Goal: Task Accomplishment & Management: Use online tool/utility

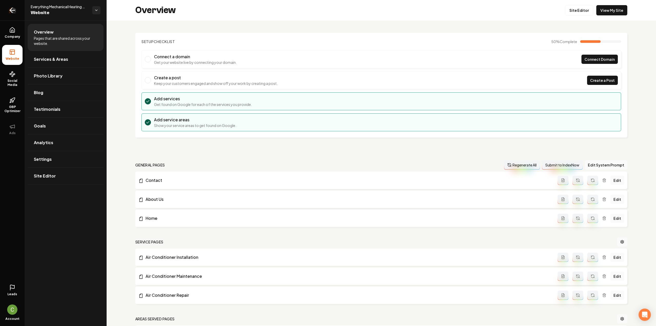
click at [18, 15] on link "Return to dashboard" at bounding box center [12, 10] width 25 height 21
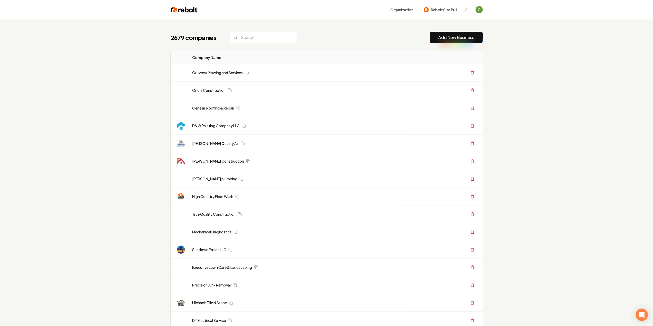
click at [455, 40] on link "Add New Business" at bounding box center [456, 37] width 36 height 6
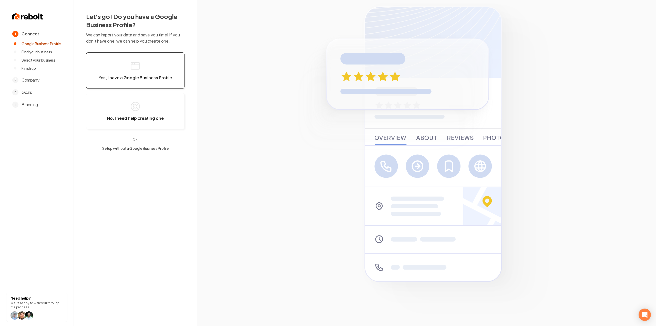
click at [162, 73] on button "Yes, I have a Google Business Profile" at bounding box center [135, 70] width 98 height 36
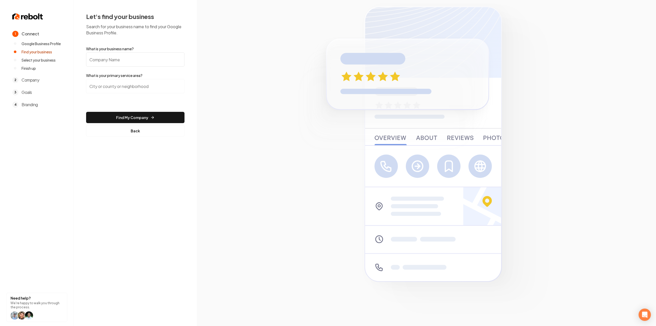
click at [124, 64] on input "What is your business name?" at bounding box center [135, 59] width 98 height 14
click at [145, 61] on input "What is your business name?" at bounding box center [135, 59] width 98 height 14
paste input "GC Army, DBA"
type input "GC Army, DBA"
click at [142, 87] on input "search" at bounding box center [135, 86] width 98 height 14
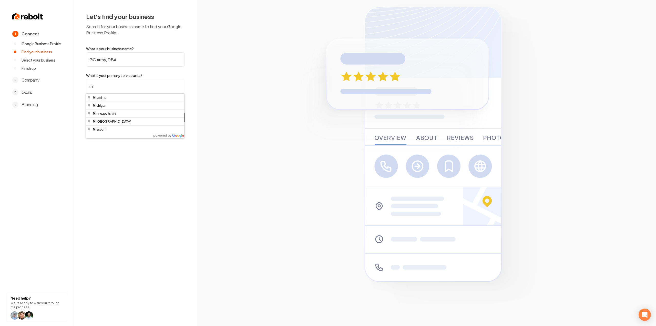
type input "mi"
click at [147, 240] on div "1 Connect Google Business Profile Find your business Select your business Finis…" at bounding box center [328, 163] width 656 height 326
click at [130, 129] on button "Back" at bounding box center [135, 130] width 98 height 11
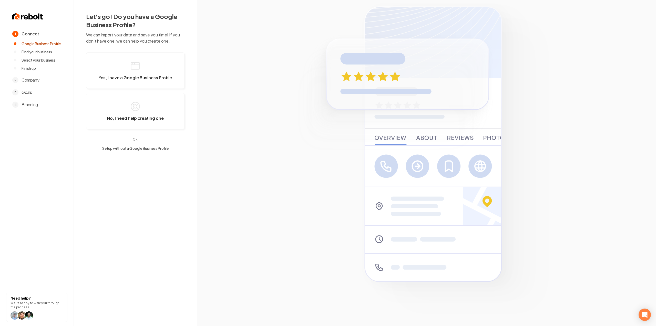
click at [132, 147] on button "Setup without a Google Business Profile" at bounding box center [135, 148] width 98 height 5
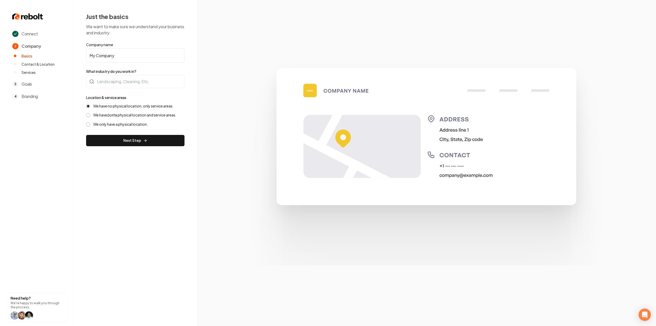
click at [133, 54] on input "My Company" at bounding box center [135, 55] width 98 height 14
paste input "GC Army, DBA"
type input "GC Army, DBA"
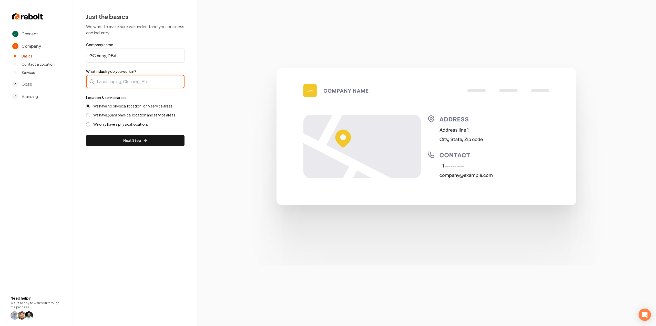
click at [125, 82] on div at bounding box center [135, 81] width 98 height 13
type input "General Contractor"
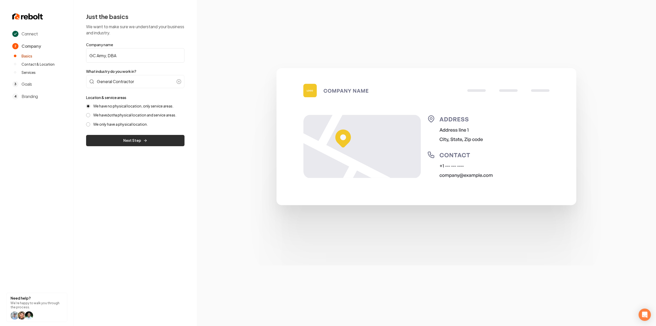
click at [104, 141] on button "Next Step" at bounding box center [135, 140] width 98 height 11
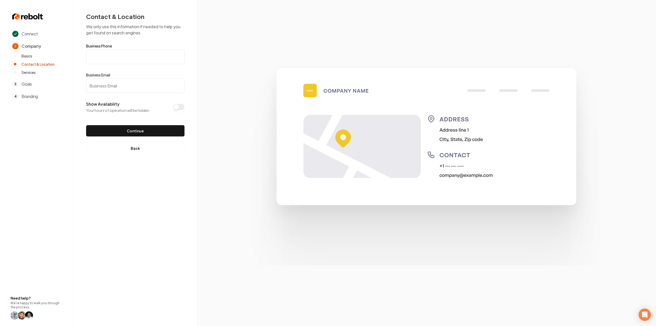
click at [108, 59] on input "Business Phone" at bounding box center [135, 57] width 98 height 14
click at [115, 57] on input "Business Phone" at bounding box center [135, 57] width 98 height 14
paste input "(417) 526-7663"
type input "(417) 526-7663"
click at [144, 85] on input "Business Email" at bounding box center [135, 85] width 98 height 14
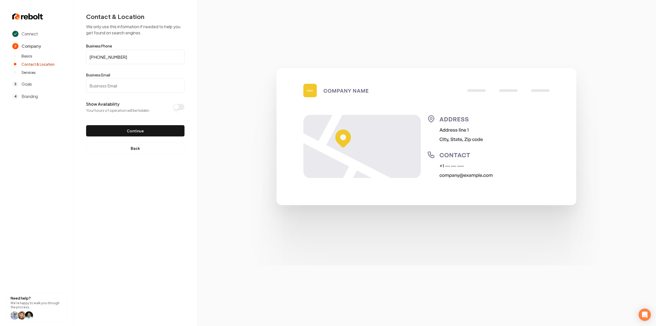
paste input "joel@roofwrx.llc"
type input "joel@roofwrx.llc"
click at [152, 129] on button "Continue" at bounding box center [135, 130] width 98 height 11
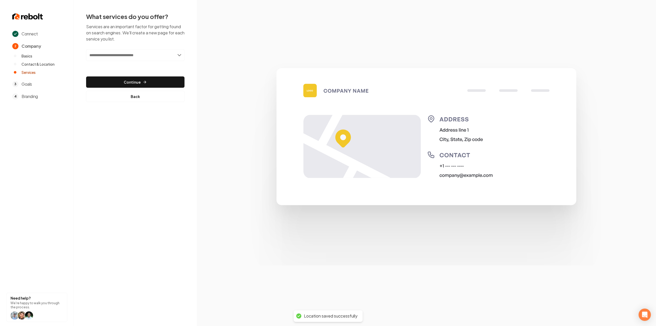
click at [131, 57] on input "text" at bounding box center [135, 55] width 98 height 12
click at [104, 52] on input "text" at bounding box center [135, 55] width 98 height 12
click at [116, 52] on input "text" at bounding box center [135, 55] width 98 height 12
paste input "**********"
type input "**********"
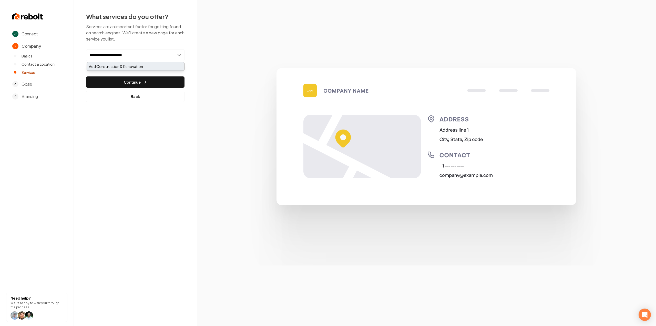
click at [112, 64] on div "Add Construction & Renovation" at bounding box center [135, 66] width 97 height 8
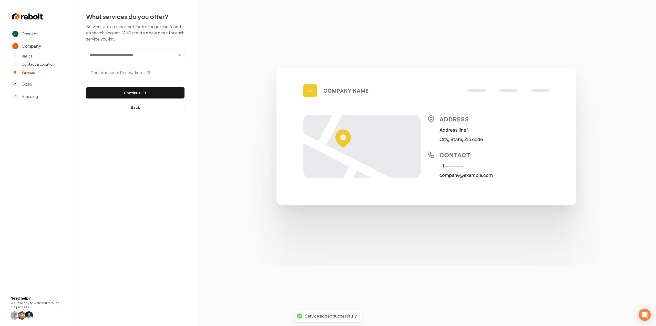
click at [128, 57] on input "text" at bounding box center [135, 55] width 98 height 12
paste input "**********"
type input "**********"
click at [130, 65] on div "Add Project Management & Subcontractor Coordination" at bounding box center [135, 68] width 97 height 13
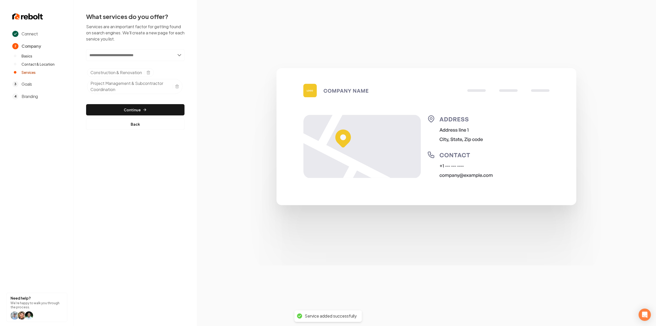
click at [157, 57] on input "text" at bounding box center [135, 55] width 98 height 12
paste input "**********"
type input "**********"
click at [148, 64] on div "Add Maintenance & Repair Services" at bounding box center [135, 66] width 97 height 8
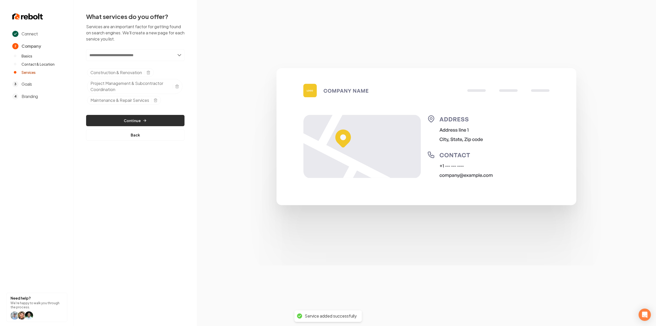
click at [163, 117] on button "Continue" at bounding box center [135, 120] width 98 height 11
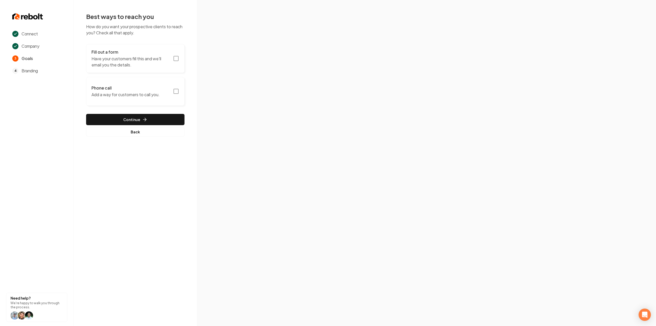
click at [176, 92] on icon "button" at bounding box center [176, 91] width 6 height 6
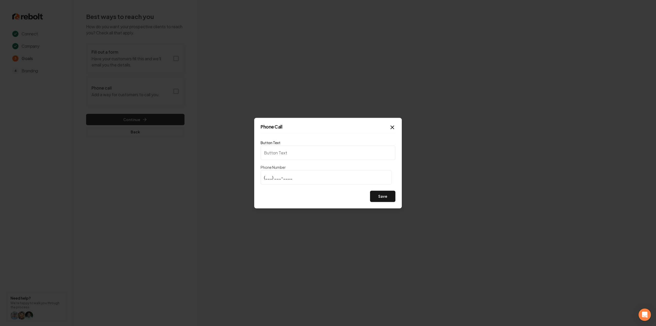
type input "Call us"
type input "(417) 526-7663"
click at [382, 197] on button "Save" at bounding box center [382, 196] width 25 height 11
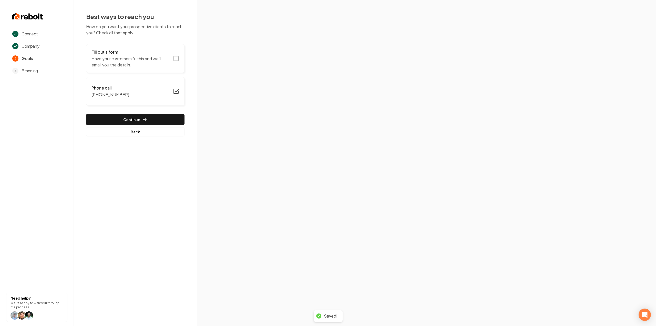
click at [172, 59] on button "Fill out a form Have your customers fill this and we'll email you the details." at bounding box center [135, 58] width 98 height 29
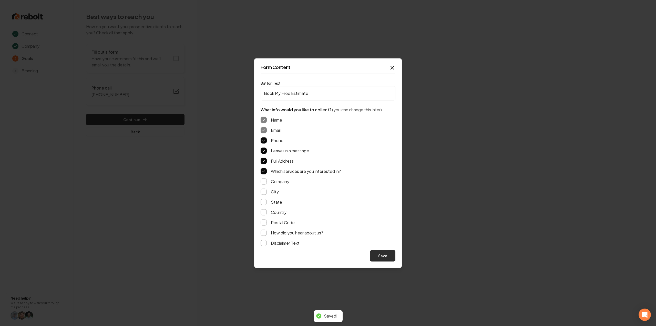
click at [377, 255] on button "Save" at bounding box center [382, 255] width 25 height 11
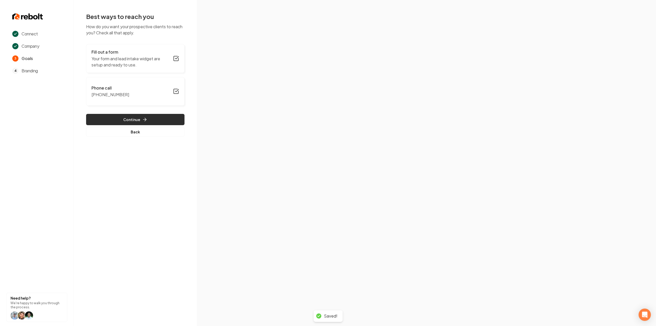
click at [108, 118] on button "Continue" at bounding box center [135, 119] width 98 height 11
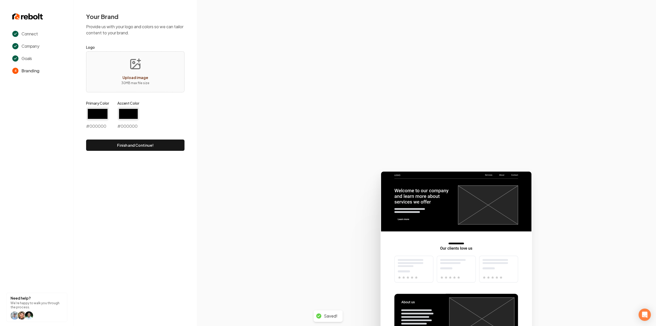
type input "#194d33"
type input "#70be00"
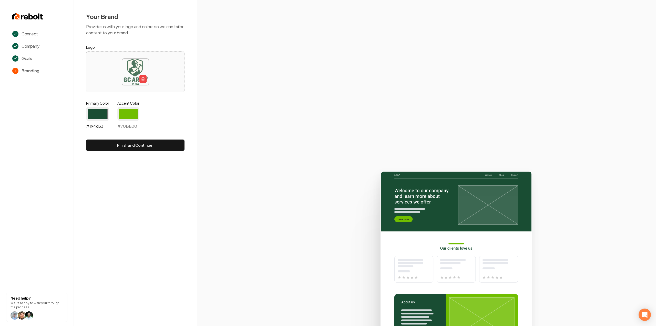
click at [103, 112] on input "#194d33" at bounding box center [97, 114] width 23 height 14
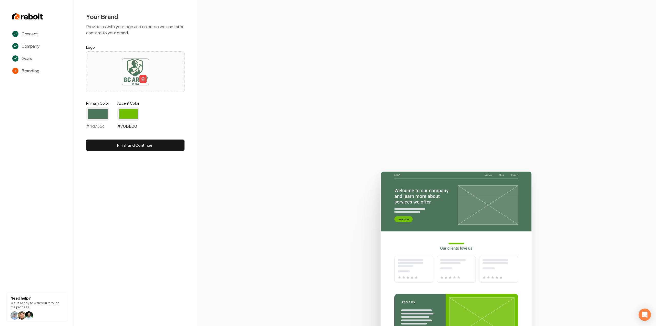
type input "#4d755c"
click at [120, 109] on input "#70be00" at bounding box center [128, 114] width 22 height 14
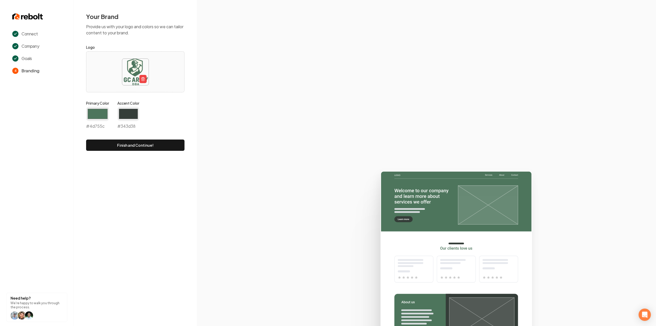
type input "#343d38"
click at [213, 125] on section at bounding box center [426, 163] width 459 height 326
click at [142, 147] on button "Finish and Continue!" at bounding box center [135, 144] width 98 height 11
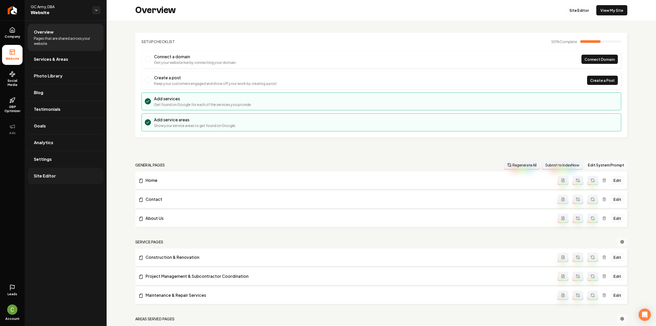
click at [49, 172] on link "Site Editor" at bounding box center [66, 176] width 76 height 16
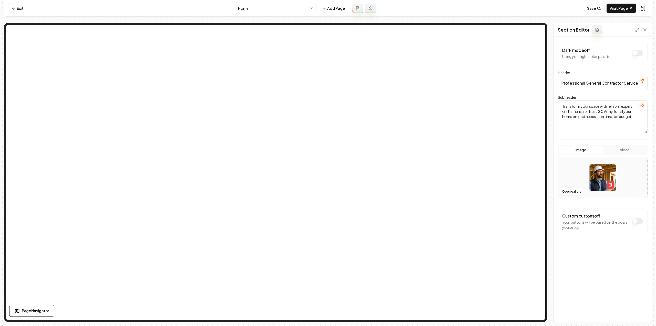
click at [571, 186] on div at bounding box center [602, 177] width 89 height 35
click at [640, 311] on button "Save" at bounding box center [640, 312] width 15 height 9
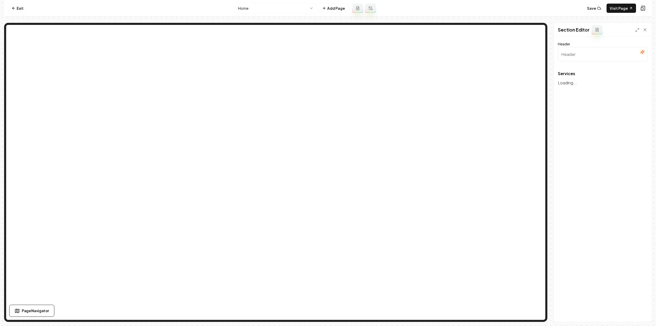
type input "Our Expert Services"
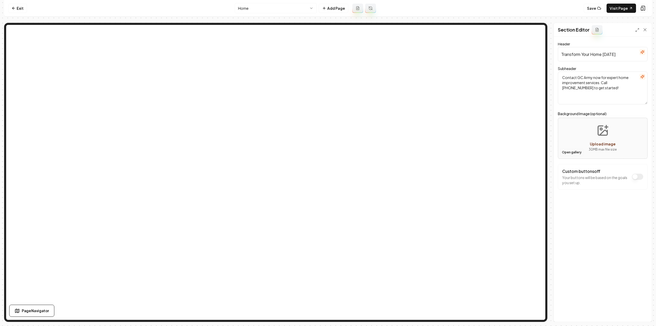
click at [567, 154] on button "Open gallery" at bounding box center [572, 152] width 23 height 8
click at [640, 313] on button "Save" at bounding box center [640, 312] width 15 height 9
click at [575, 155] on button "Open gallery" at bounding box center [572, 152] width 23 height 8
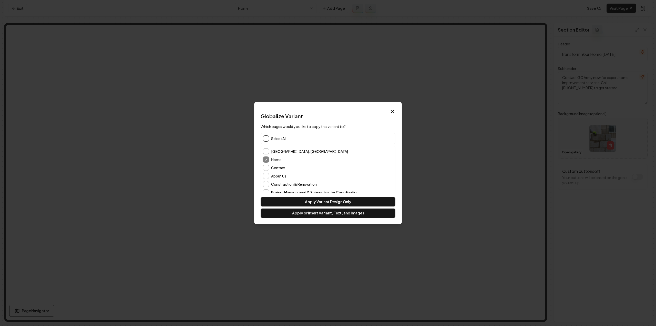
click at [264, 137] on button "button" at bounding box center [266, 138] width 6 height 6
click at [372, 211] on button "Apply or Insert Variant, Text, and Images" at bounding box center [328, 212] width 135 height 9
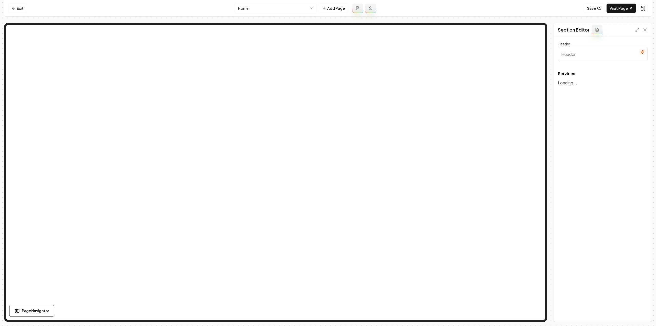
type input "Our Expert Services"
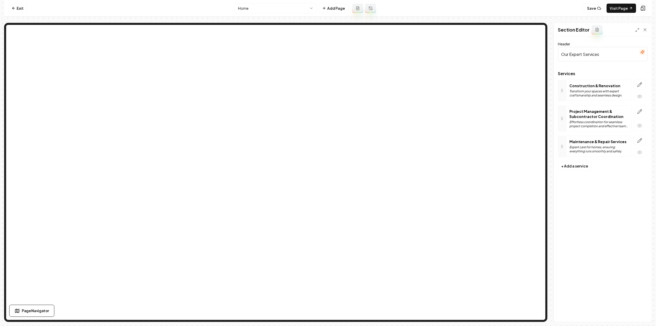
drag, startPoint x: 642, startPoint y: 85, endPoint x: 541, endPoint y: 187, distance: 143.8
click at [642, 85] on icon "button" at bounding box center [639, 84] width 5 height 5
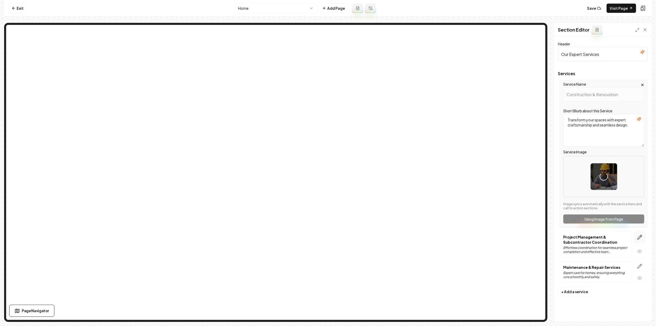
click at [640, 239] on icon "button" at bounding box center [639, 237] width 5 height 5
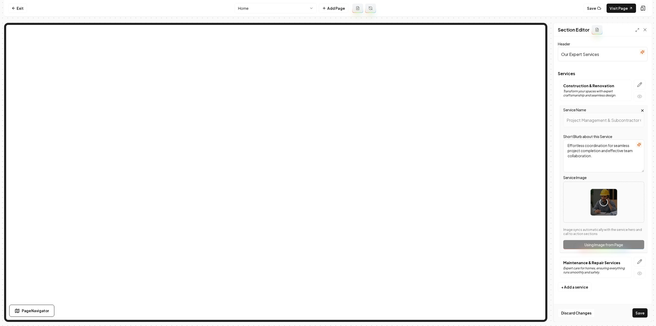
click at [638, 255] on div "Services Construction & Renovation Transform your spaces with expert craftsmans…" at bounding box center [603, 177] width 90 height 211
click at [639, 260] on icon "button" at bounding box center [639, 261] width 5 height 5
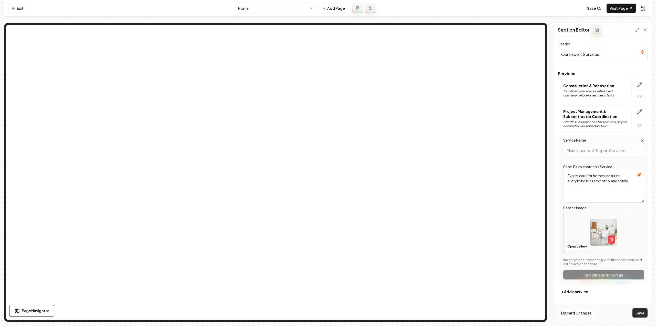
click at [645, 313] on button "Save" at bounding box center [640, 312] width 15 height 9
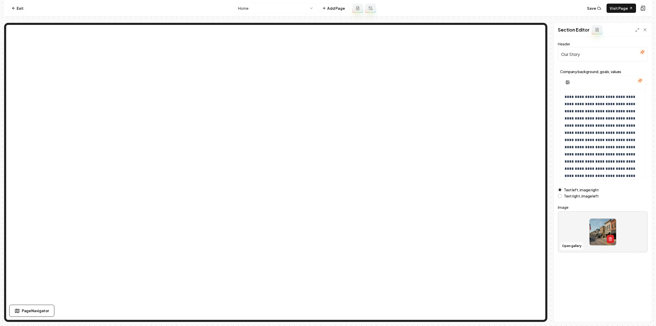
click at [612, 238] on button "button" at bounding box center [610, 239] width 7 height 8
click at [636, 312] on button "Save" at bounding box center [640, 312] width 15 height 9
click at [254, 6] on html "**********" at bounding box center [328, 163] width 656 height 326
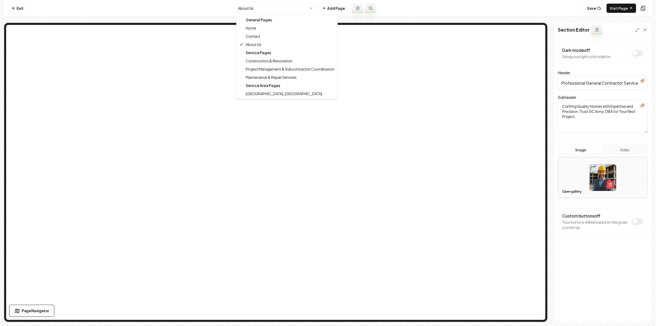
click at [263, 7] on html "Computer Required This feature is only available on a computer. Please switch t…" at bounding box center [328, 163] width 656 height 326
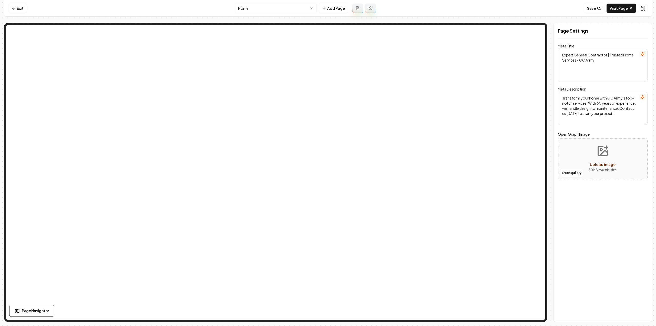
click at [620, 14] on nav "Exit Home Add Page Save Visit Page" at bounding box center [328, 8] width 648 height 17
click at [617, 11] on link "Visit Page" at bounding box center [621, 8] width 29 height 9
click at [625, 8] on link "Visit Page" at bounding box center [621, 8] width 29 height 9
click at [22, 8] on link "Exit" at bounding box center [17, 8] width 19 height 9
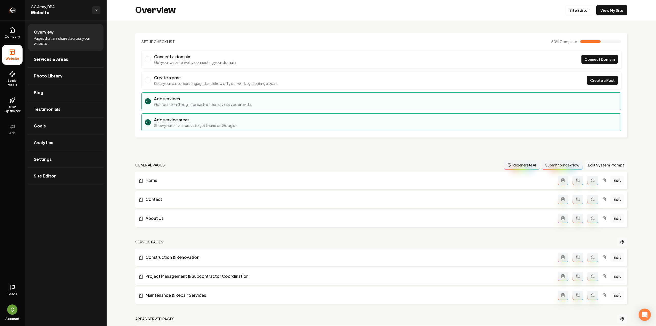
click at [22, 14] on link "Return to dashboard" at bounding box center [12, 10] width 25 height 21
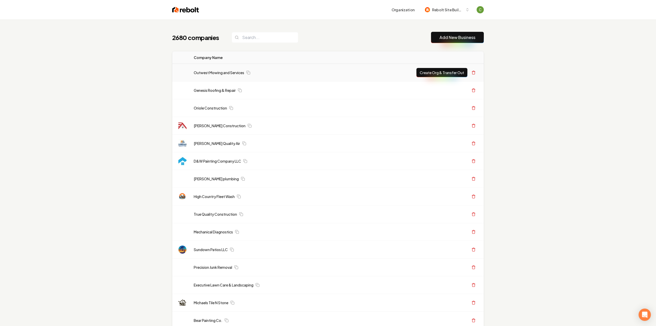
click at [444, 39] on link "Add New Business" at bounding box center [458, 37] width 36 height 6
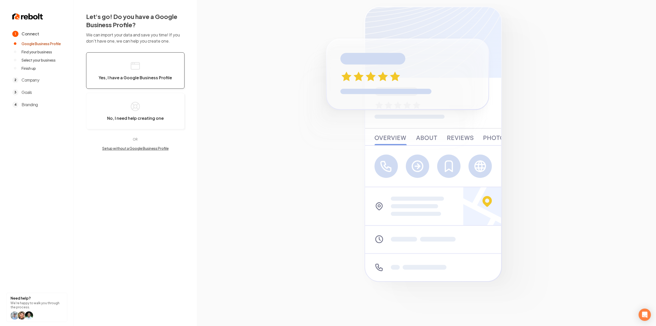
click at [137, 61] on icon "button" at bounding box center [135, 66] width 10 height 10
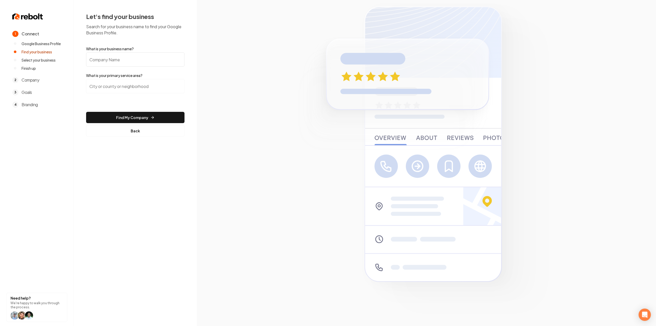
drag, startPoint x: 137, startPoint y: 61, endPoint x: 230, endPoint y: 321, distance: 276.5
click at [137, 61] on input "What is your business name?" at bounding box center [135, 59] width 98 height 14
click at [130, 65] on input "What is your business name?" at bounding box center [135, 59] width 98 height 14
paste input "Tradition Plumbing"
type input "Tradition Plumbing"
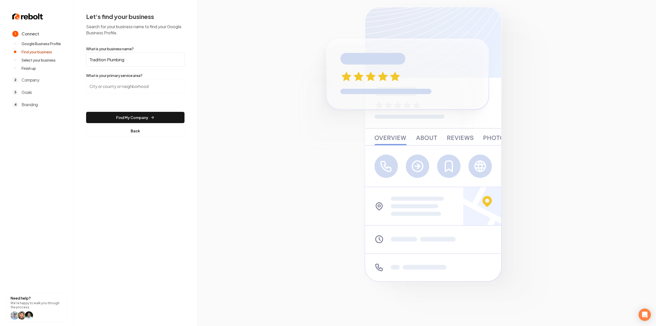
click at [126, 84] on input "search" at bounding box center [135, 86] width 98 height 14
click at [133, 84] on input "search" at bounding box center [135, 86] width 98 height 14
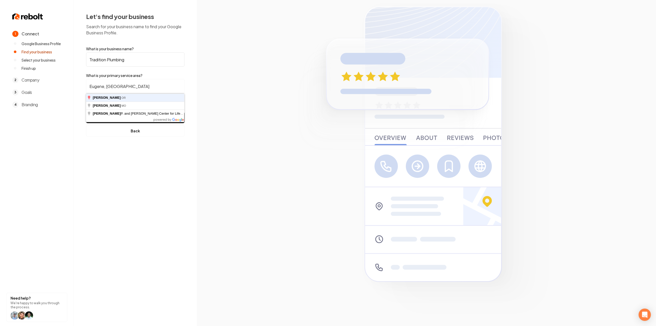
type input "Eugene, OR"
click at [86, 112] on button "Find My Company" at bounding box center [135, 117] width 98 height 11
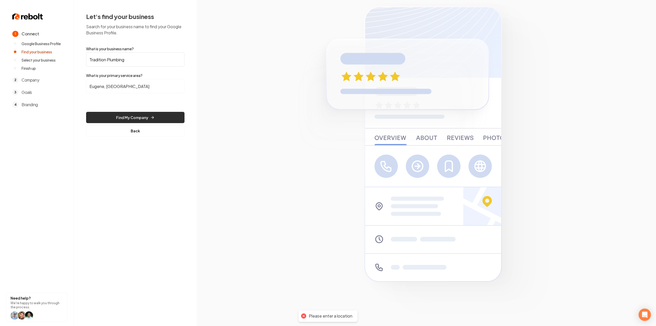
click at [127, 120] on button "Find My Company" at bounding box center [135, 117] width 98 height 11
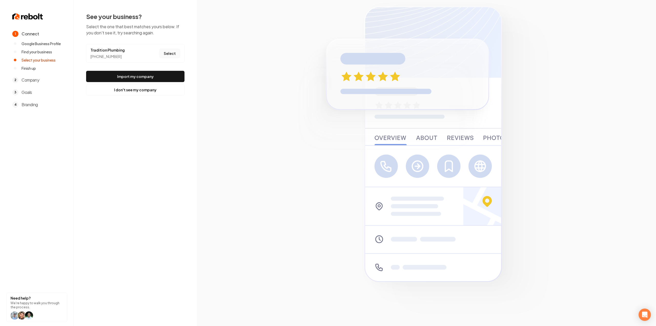
drag, startPoint x: 177, startPoint y: 52, endPoint x: 176, endPoint y: 55, distance: 3.4
click at [177, 52] on button "Select" at bounding box center [169, 53] width 21 height 9
click at [166, 73] on button "Import my company" at bounding box center [135, 76] width 98 height 11
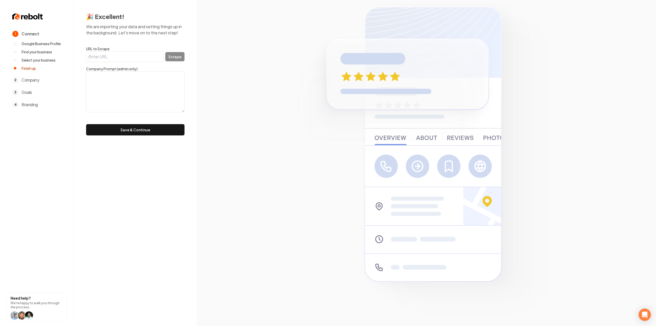
click at [161, 75] on textarea at bounding box center [135, 91] width 98 height 41
click at [144, 50] on label "URL to Scrape" at bounding box center [135, 48] width 98 height 5
click at [144, 51] on input "URL to Scrape" at bounding box center [124, 56] width 77 height 11
click at [142, 53] on input "URL to Scrape" at bounding box center [124, 56] width 77 height 11
click at [124, 58] on input "URL to Scrape" at bounding box center [124, 56] width 77 height 11
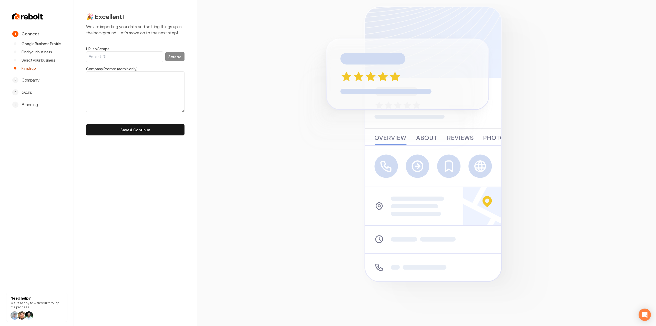
paste input "https://tradition-plumbing.com/"
type input "https://tradition-plumbing.com/"
click at [183, 57] on button "Scrape" at bounding box center [174, 56] width 19 height 9
type textarea "Welcome to Tradition Plumbing LLC, a family-owned business in Cottage Grove, Or…"
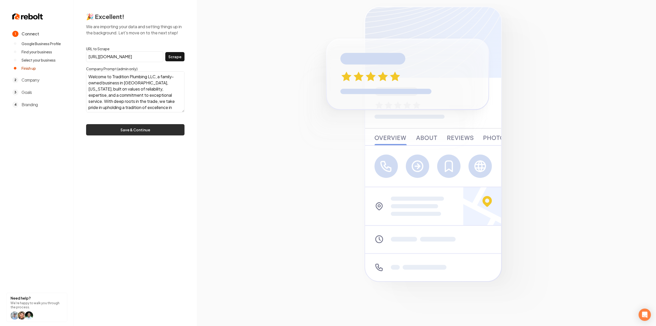
click at [116, 126] on button "Save & Continue" at bounding box center [135, 129] width 98 height 11
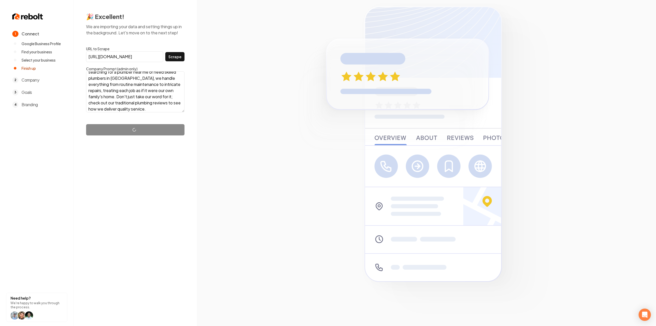
scroll to position [49, 0]
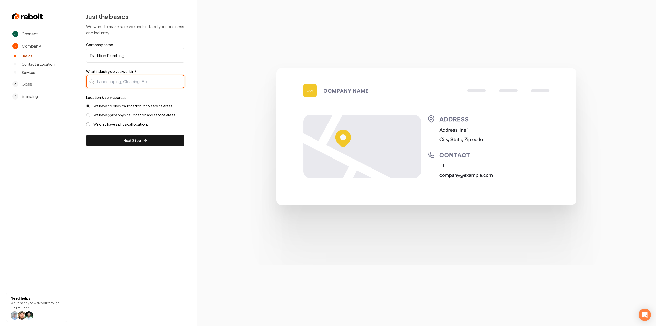
click at [123, 83] on div at bounding box center [135, 81] width 98 height 13
type input "Plumbing"
click at [128, 111] on div "We have no physical location, only service areas. We have both a physical locat…" at bounding box center [135, 115] width 98 height 23
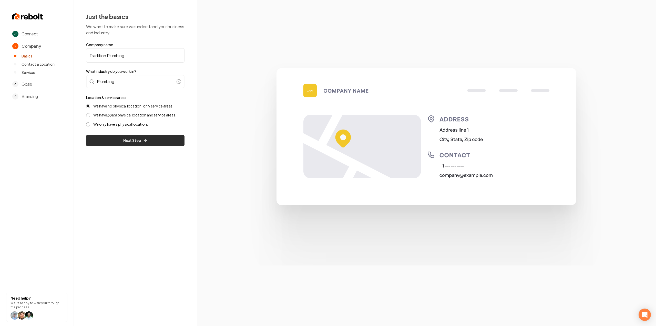
click at [159, 145] on button "Next Step" at bounding box center [135, 140] width 98 height 11
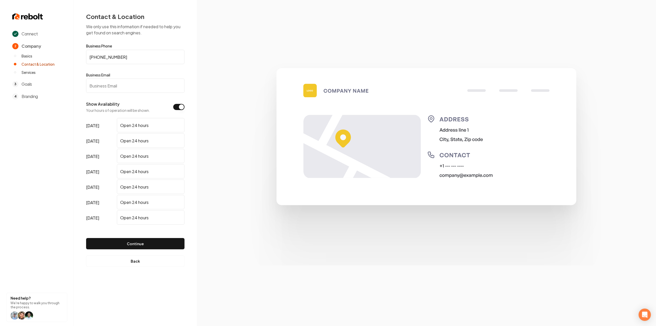
click at [112, 91] on input "Business Email" at bounding box center [135, 85] width 98 height 14
click at [98, 93] on form "Business Phone (541) 517-7412 Business Email Show Availability Your hours of op…" at bounding box center [135, 148] width 98 height 209
click at [149, 87] on input "Business Email" at bounding box center [135, 85] width 98 height 14
paste input "reagan@tradition-plumbing.com"
type input "reagan@tradition-plumbing.com"
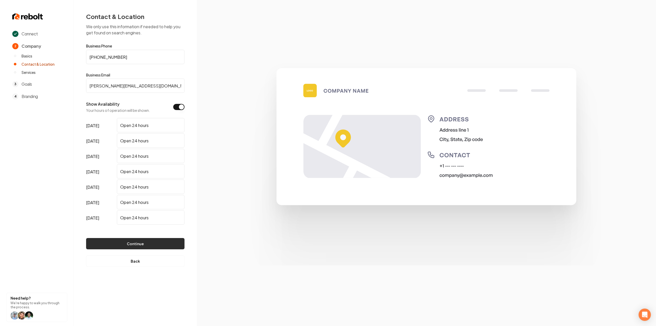
click at [142, 244] on button "Continue" at bounding box center [135, 243] width 98 height 11
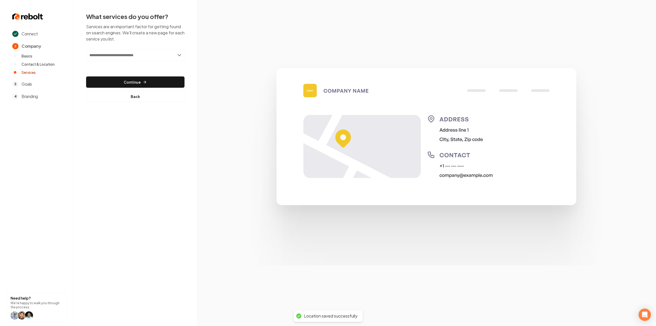
click at [132, 57] on input "text" at bounding box center [135, 55] width 98 height 12
click at [129, 57] on input "text" at bounding box center [135, 55] width 98 height 12
click at [203, 79] on section at bounding box center [426, 163] width 459 height 326
click at [147, 62] on div "Add new or select from suggestions Select a service" at bounding box center [135, 58] width 98 height 19
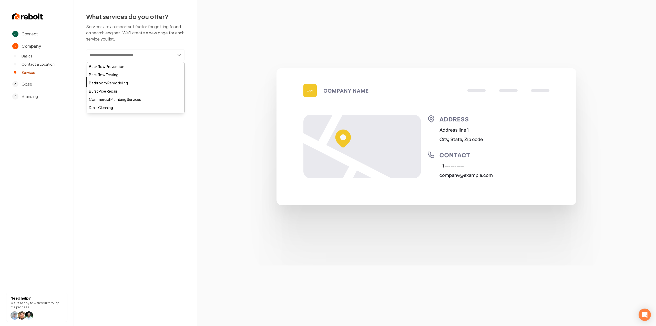
click at [146, 60] on input "text" at bounding box center [135, 55] width 98 height 12
click at [112, 49] on input "text" at bounding box center [135, 55] width 98 height 12
paste input "**********"
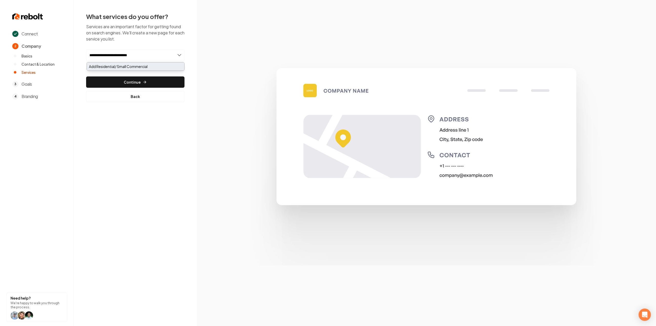
type input "**********"
click at [116, 65] on div "Add Residential/ Small Commercial" at bounding box center [135, 66] width 97 height 8
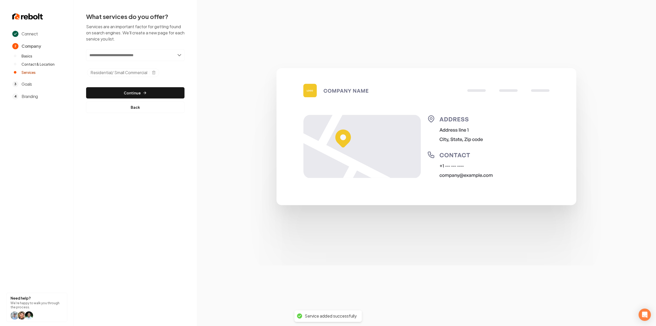
click at [133, 58] on input "text" at bounding box center [135, 55] width 98 height 12
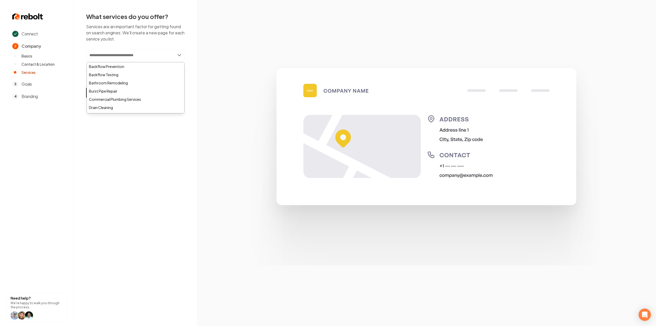
paste input "**********"
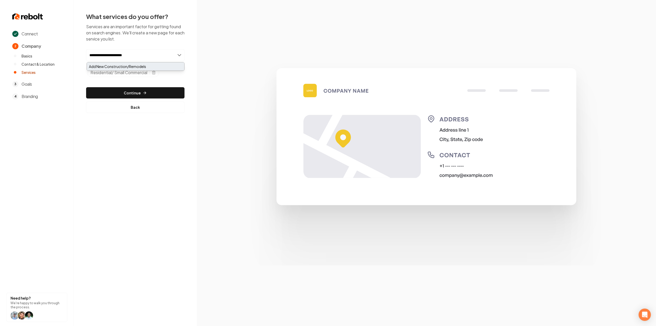
type input "**********"
click at [130, 68] on div "Add New Construction/Remodels" at bounding box center [135, 66] width 97 height 8
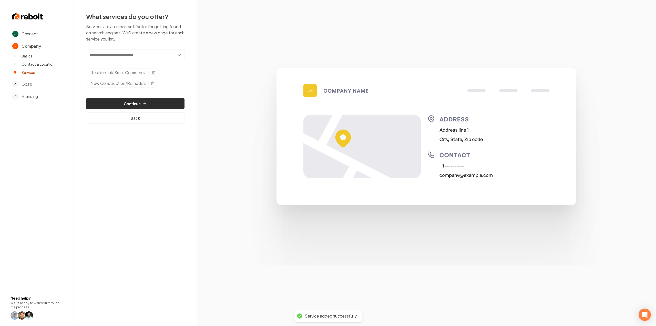
click at [150, 102] on button "Continue" at bounding box center [135, 103] width 98 height 11
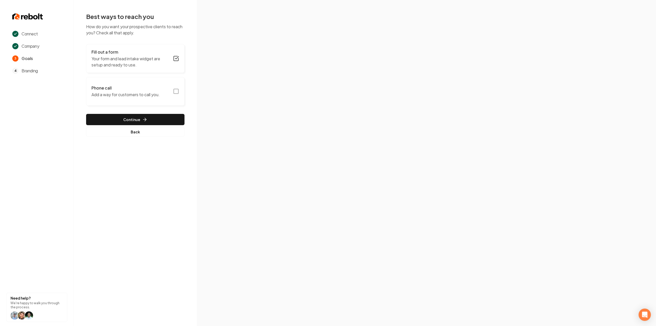
click at [179, 92] on icon "button" at bounding box center [176, 91] width 6 height 6
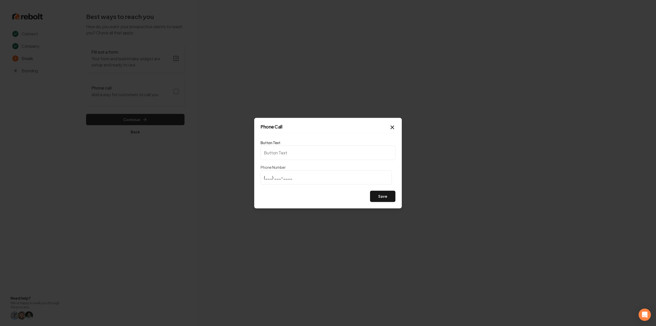
type input "Call us"
type input "(541) 517-7412"
click at [393, 200] on button "Save" at bounding box center [382, 196] width 25 height 11
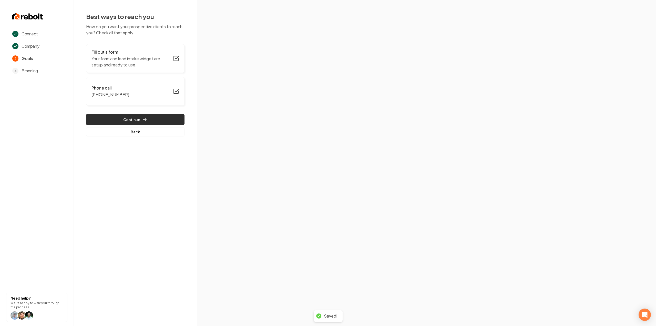
click at [127, 116] on button "Continue" at bounding box center [135, 119] width 98 height 11
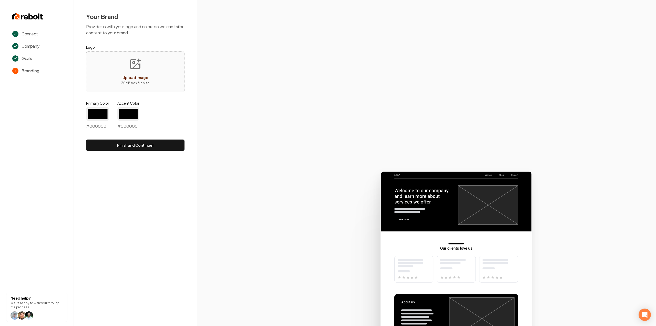
type input "#194d33"
type input "#70be00"
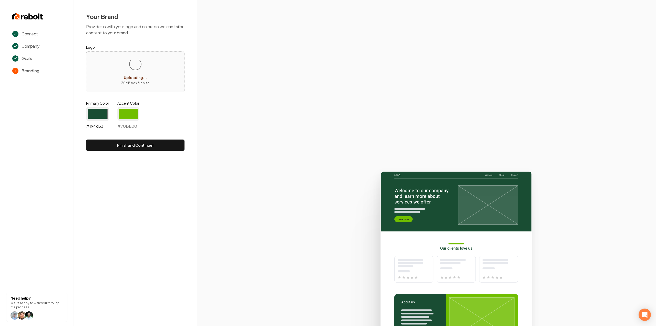
click at [107, 111] on input "#194d33" at bounding box center [97, 114] width 23 height 14
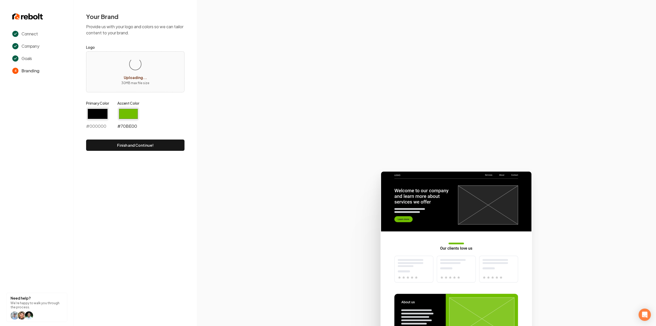
type input "#000000"
click at [127, 113] on input "#70be00" at bounding box center [128, 114] width 22 height 14
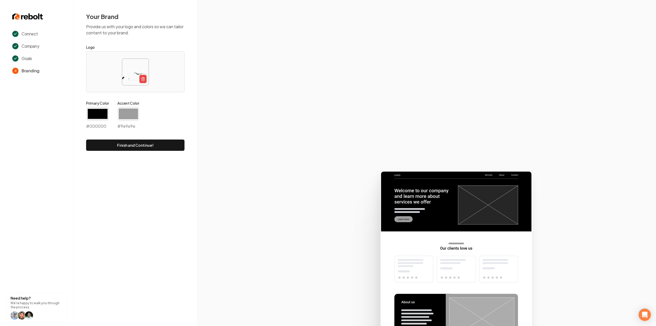
type input "#9e9e9e"
click at [104, 160] on div "Your Brand Provide us with your logo and colors so we can tailor content to you…" at bounding box center [135, 81] width 123 height 163
click at [110, 149] on button "Finish and Continue!" at bounding box center [135, 144] width 98 height 11
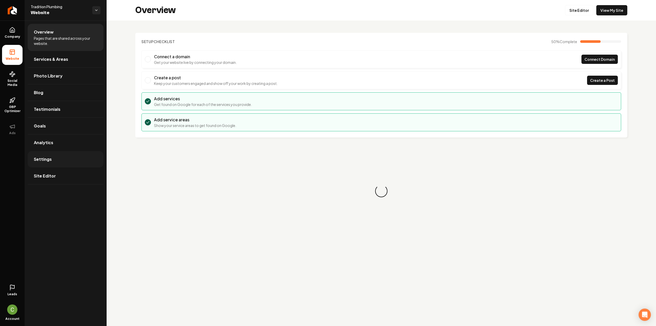
click at [67, 163] on link "Settings" at bounding box center [66, 159] width 76 height 16
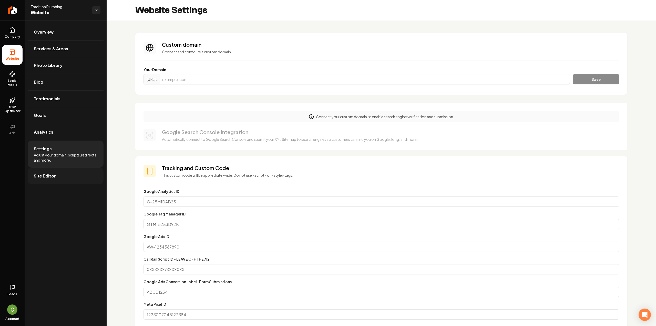
click at [76, 181] on link "Site Editor" at bounding box center [66, 176] width 76 height 16
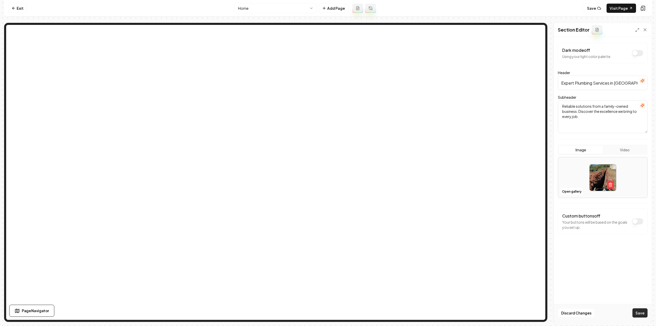
click at [639, 314] on button "Save" at bounding box center [640, 312] width 15 height 9
click at [14, 7] on icon at bounding box center [14, 8] width 4 height 4
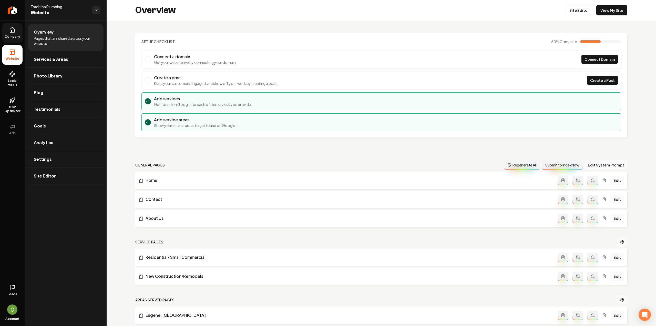
click at [18, 38] on span "Company" at bounding box center [13, 37] width 20 height 4
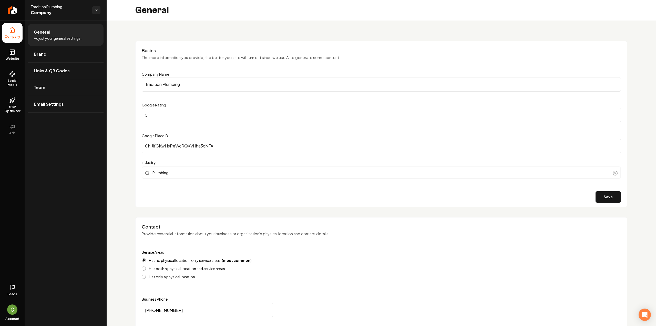
drag, startPoint x: 14, startPoint y: 51, endPoint x: 21, endPoint y: 66, distance: 16.4
click at [14, 51] on icon at bounding box center [12, 51] width 5 height 0
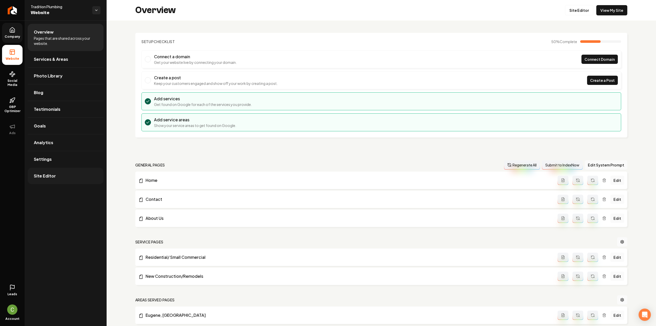
click at [57, 173] on link "Site Editor" at bounding box center [66, 176] width 76 height 16
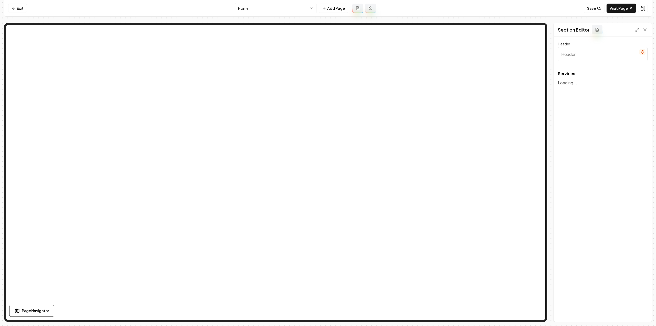
type input "Our Expert Plumbing Services"
drag, startPoint x: 638, startPoint y: 84, endPoint x: 545, endPoint y: 176, distance: 131.4
click at [638, 84] on icon "button" at bounding box center [639, 84] width 5 height 5
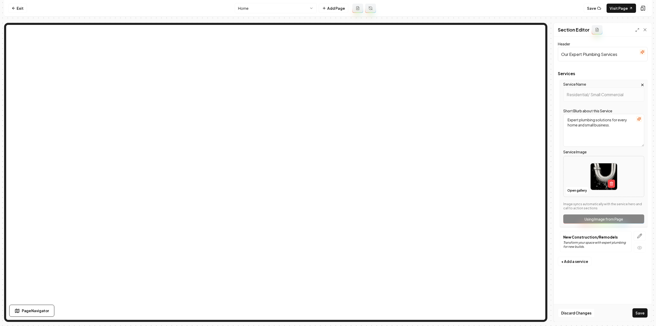
click at [641, 237] on icon "button" at bounding box center [639, 235] width 5 height 5
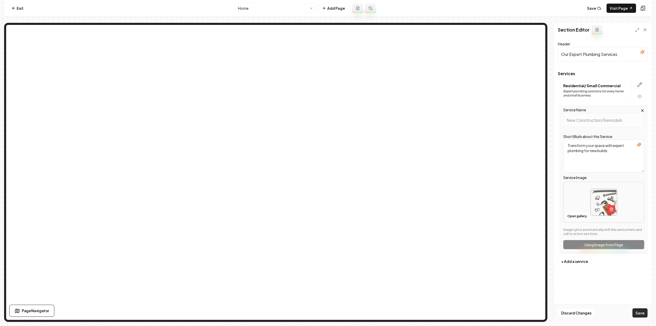
click at [636, 316] on button "Save" at bounding box center [640, 312] width 15 height 9
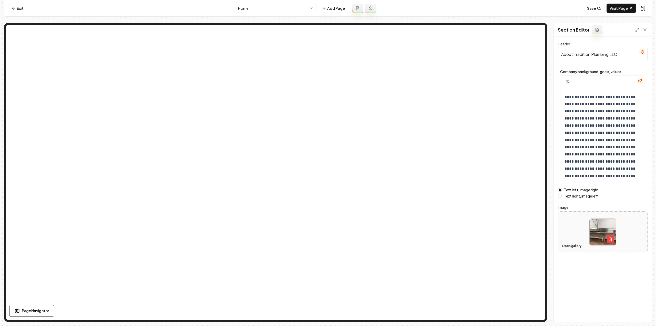
click at [568, 245] on button "Open gallery" at bounding box center [572, 246] width 23 height 8
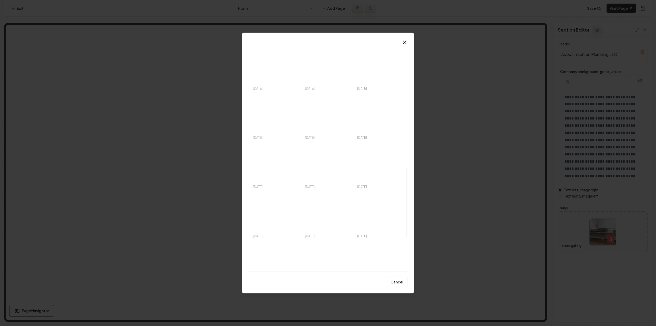
scroll to position [410, 0]
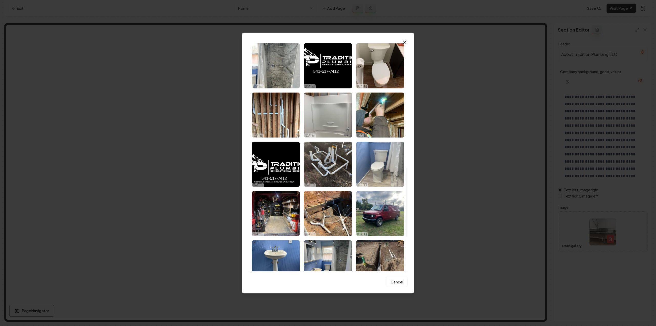
click at [383, 167] on img "Select image image_68ee7e695c7cd75eb868afc8.jpeg" at bounding box center [380, 164] width 48 height 45
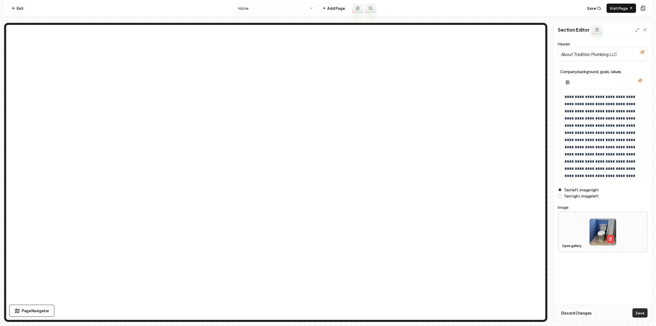
click at [643, 311] on button "Save" at bounding box center [640, 312] width 15 height 9
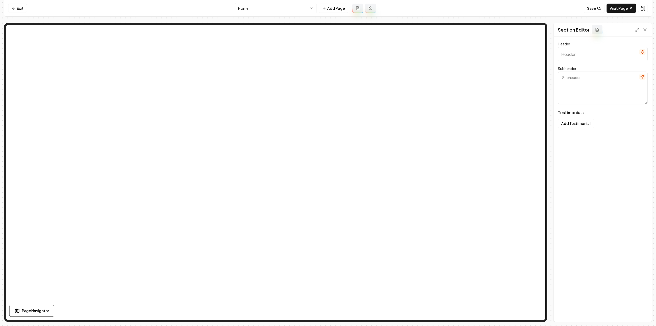
type input "Why locals trust us"
type textarea "Find out from their stories and experiences"
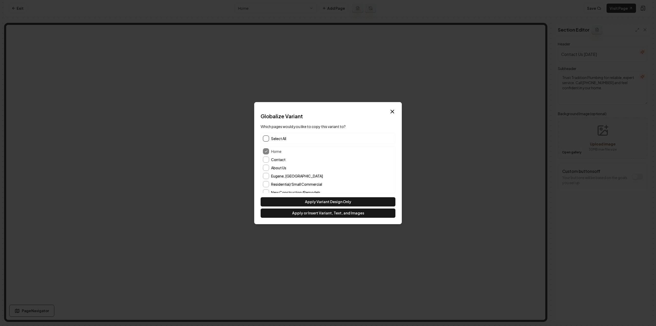
click at [267, 136] on button "button" at bounding box center [266, 138] width 6 height 6
click at [304, 198] on button "Apply Variant Design Only" at bounding box center [328, 201] width 135 height 9
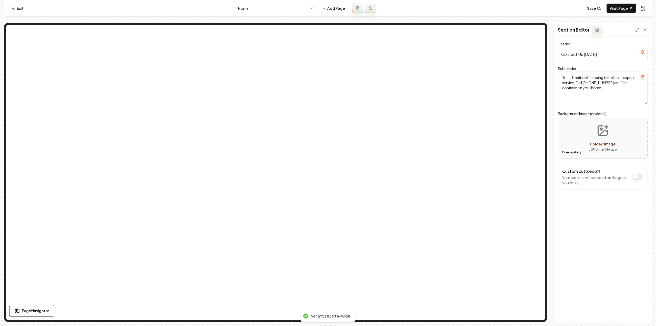
click at [254, 9] on html "Computer Required This feature is only available on a computer. Please switch t…" at bounding box center [328, 163] width 656 height 326
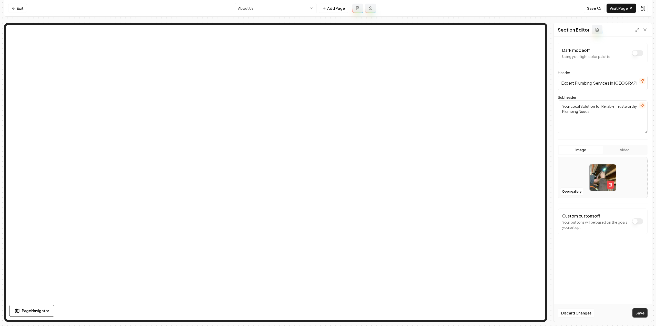
click at [643, 315] on button "Save" at bounding box center [640, 312] width 15 height 9
click at [293, 11] on html "Computer Required This feature is only available on a computer. Please switch t…" at bounding box center [328, 163] width 656 height 326
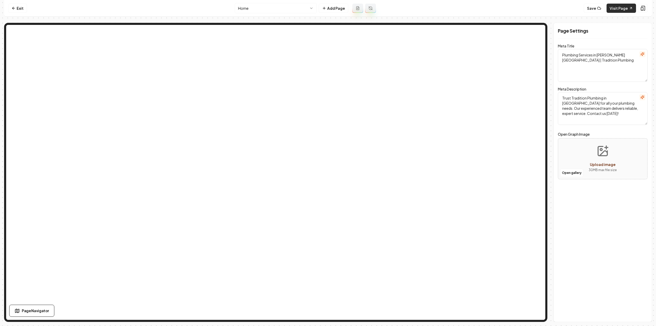
click at [617, 11] on link "Visit Page" at bounding box center [621, 8] width 29 height 9
click at [14, 9] on icon at bounding box center [14, 8] width 4 height 4
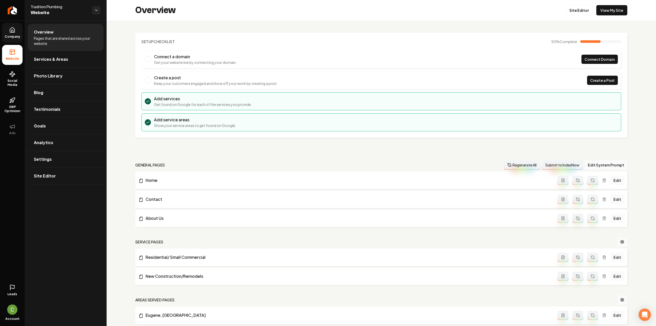
click at [15, 31] on icon at bounding box center [12, 29] width 5 height 5
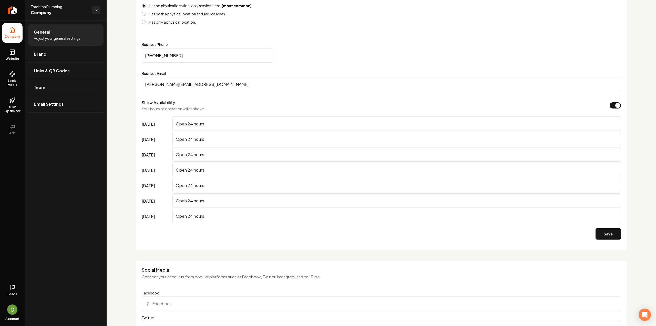
scroll to position [282, 0]
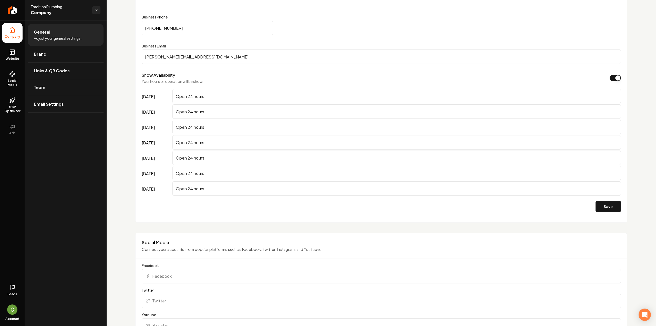
click at [176, 275] on input "Facebook" at bounding box center [381, 276] width 479 height 14
paste input "https://www.facebook.com/tradition.plumber/"
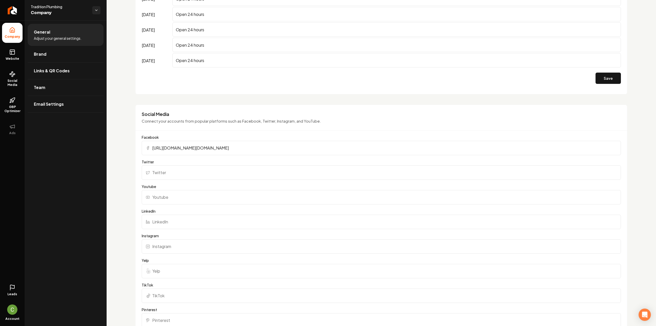
scroll to position [513, 0]
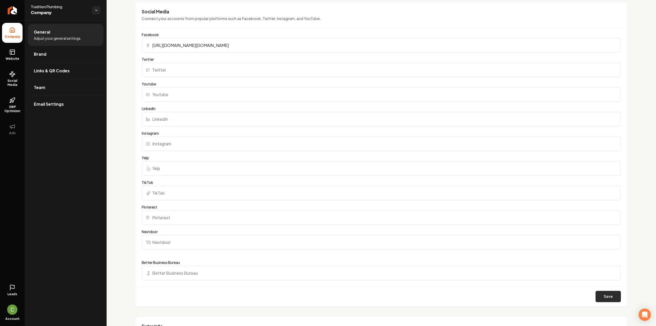
type input "https://www.facebook.com/tradition.plumber/"
click at [602, 299] on button "Save" at bounding box center [608, 296] width 25 height 11
click at [7, 12] on link "Return to dashboard" at bounding box center [12, 10] width 25 height 21
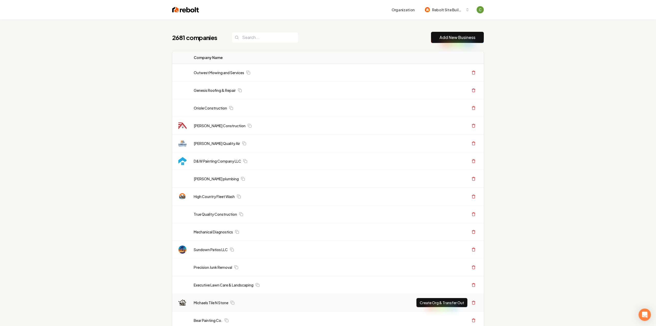
click at [469, 38] on link "Add New Business" at bounding box center [458, 37] width 36 height 6
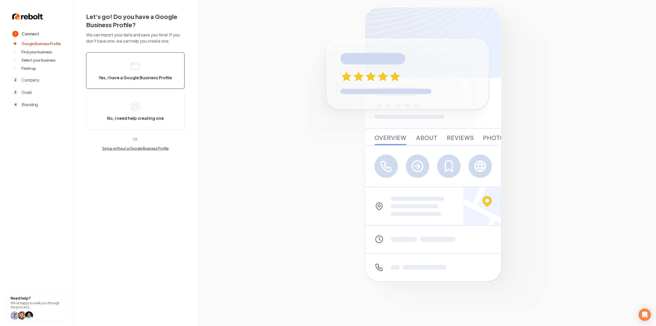
click at [121, 59] on button "Yes, I have a Google Business Profile" at bounding box center [135, 70] width 98 height 36
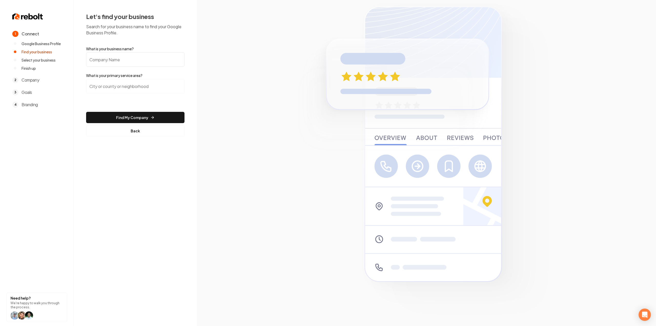
click at [114, 67] on form "What is your business name? What is your primary service area? Find My Company …" at bounding box center [135, 91] width 98 height 90
click at [115, 59] on input "What is your business name?" at bounding box center [135, 59] width 98 height 14
click at [109, 58] on input "What is your business name?" at bounding box center [135, 59] width 98 height 14
paste input "Neighbourhood Plumbing Toronto"
type input "Neighbourhood Plumbing Toronto"
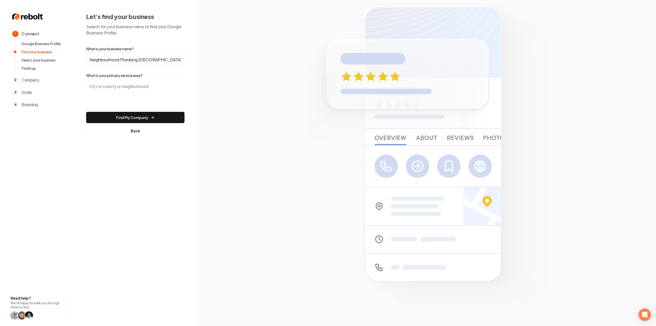
click at [112, 87] on input "search" at bounding box center [135, 86] width 98 height 14
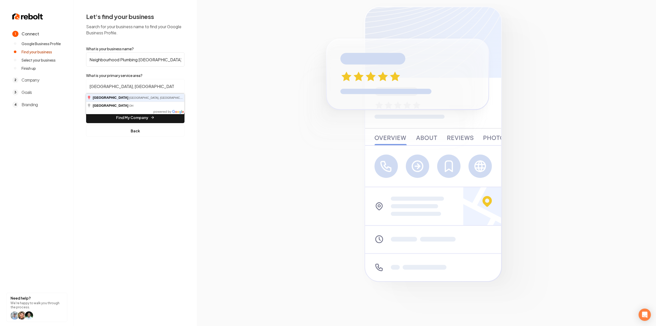
type input "Toronto, ON, Canada"
click at [86, 112] on button "Find My Company" at bounding box center [135, 117] width 98 height 11
click at [118, 119] on button "Find My Company" at bounding box center [135, 117] width 98 height 11
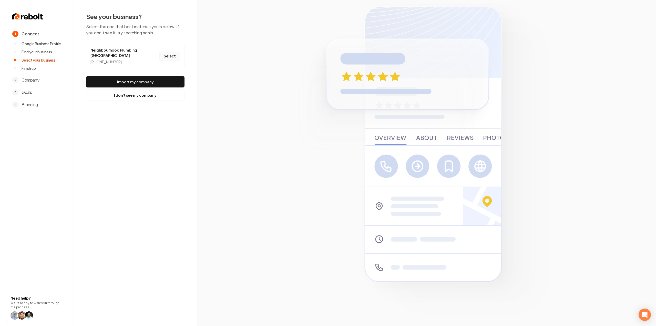
click at [173, 55] on button "Select" at bounding box center [169, 56] width 21 height 9
click at [166, 78] on button "Import my company" at bounding box center [135, 81] width 98 height 11
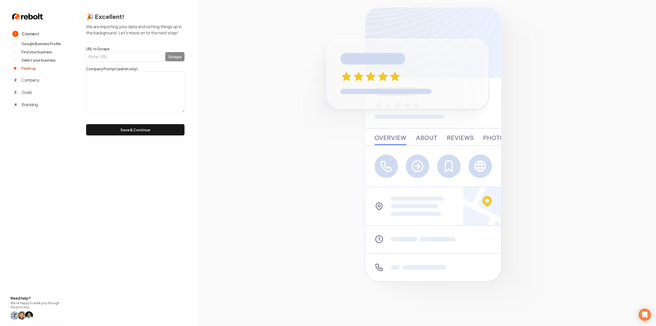
click at [131, 57] on input "URL to Scrape" at bounding box center [124, 56] width 77 height 11
click at [125, 54] on input "URL to Scrape" at bounding box center [124, 56] width 77 height 11
paste input "https://neighbourhoodplumbing.ca/"
type input "https://neighbourhoodplumbing.ca/"
click at [182, 54] on button "Scrape" at bounding box center [174, 56] width 19 height 9
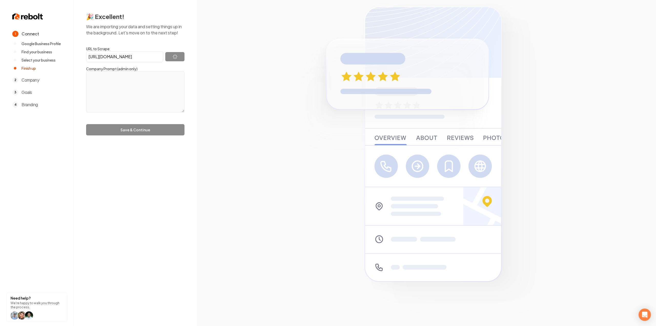
type textarea "Neighbourhood Plumbing is an East Toronto full-service and emergency residentia…"
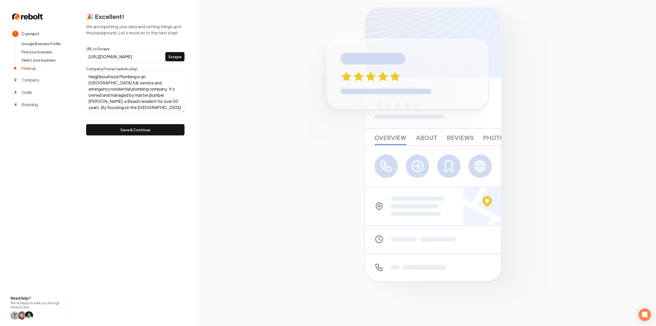
scroll to position [31, 0]
click at [152, 125] on button "Save & Continue" at bounding box center [135, 129] width 98 height 11
click at [151, 131] on form "URL to Scrape https://neighbourhoodplumbing.ca/ Scrape Company Prompt (admin on…" at bounding box center [135, 90] width 98 height 89
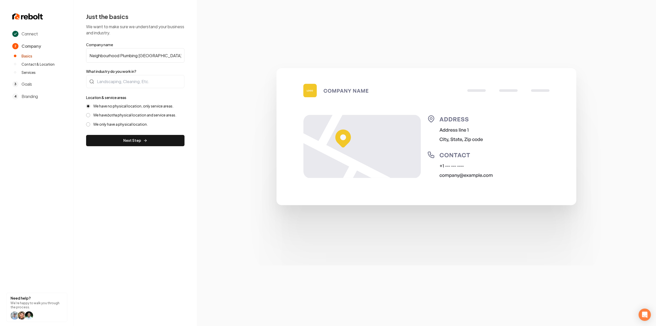
click at [112, 116] on icon "both" at bounding box center [111, 115] width 8 height 5
click at [90, 116] on button "We have both a physical location and service areas." at bounding box center [88, 115] width 4 height 4
click at [113, 104] on label "We have no physical location, only service areas." at bounding box center [133, 106] width 80 height 5
click at [90, 104] on button "We have no physical location, only service areas." at bounding box center [88, 106] width 4 height 4
click at [117, 82] on div at bounding box center [135, 81] width 98 height 13
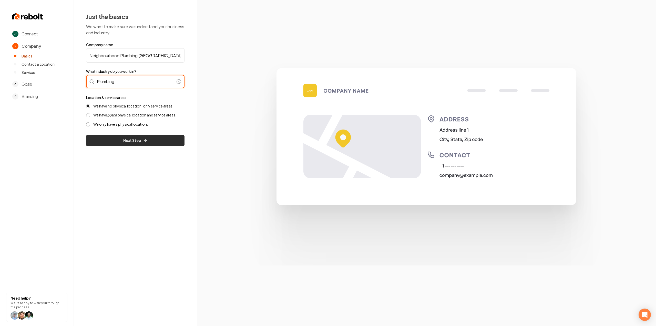
type input "Plumbing"
click at [111, 139] on button "Next Step" at bounding box center [135, 140] width 98 height 11
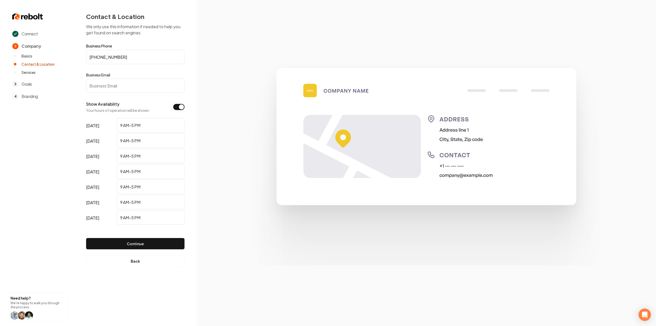
click at [102, 86] on input "Business Email" at bounding box center [135, 85] width 98 height 14
paste input "patrickj480@gmail.com"
type input "patrickj480@gmail.com"
click at [131, 248] on button "Continue" at bounding box center [135, 243] width 98 height 11
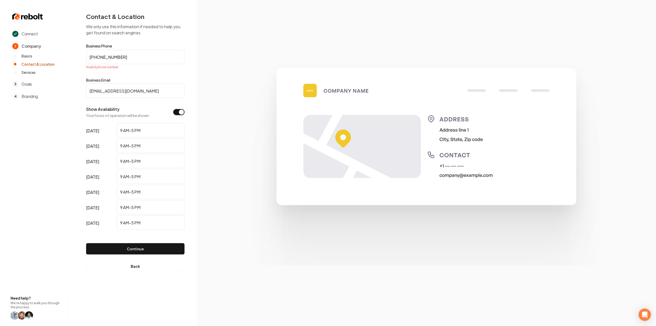
click at [138, 60] on input "+1 647-404-7139" at bounding box center [135, 57] width 98 height 14
click at [152, 57] on input "+1 647-404-7139" at bounding box center [135, 57] width 98 height 14
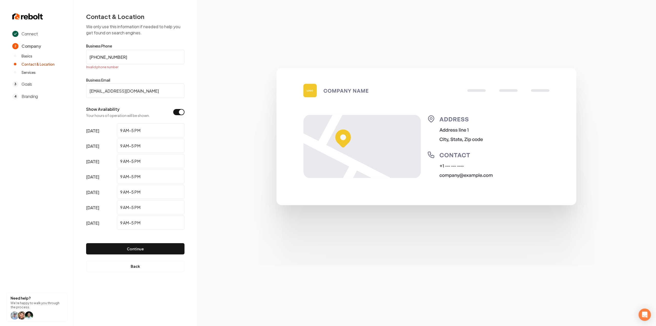
click at [152, 57] on input "+1 647-404-7139" at bounding box center [135, 57] width 98 height 14
paste input "(647)"
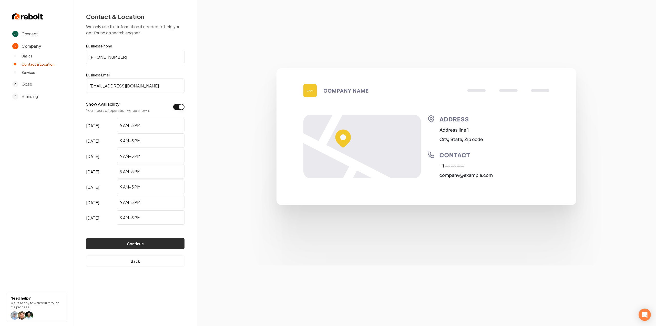
type input "(647) 404-7139"
click at [131, 241] on button "Continue" at bounding box center [135, 243] width 98 height 11
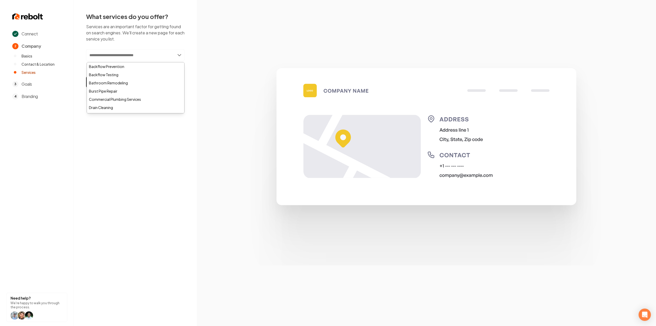
click at [139, 57] on input "text" at bounding box center [135, 55] width 98 height 12
click at [98, 55] on input "text" at bounding box center [135, 55] width 98 height 12
paste input "**********"
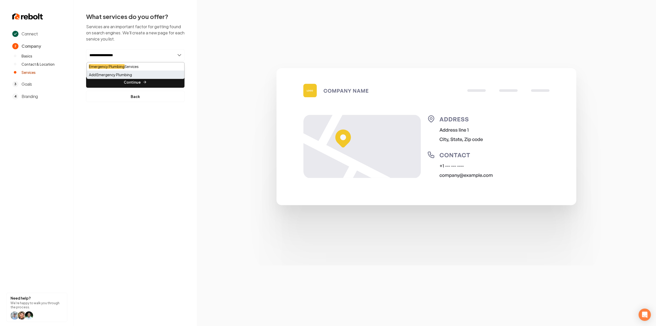
type input "**********"
click at [102, 75] on div "Add Emergency Plumbing" at bounding box center [135, 75] width 97 height 8
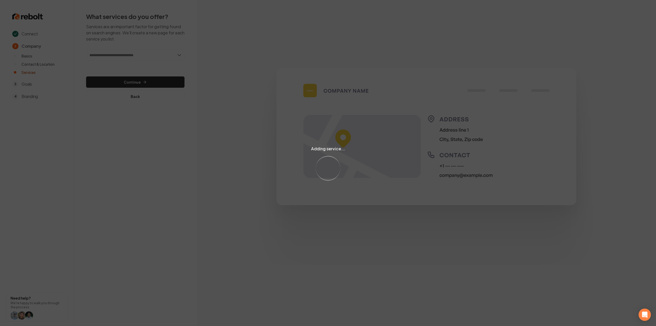
click at [111, 53] on div "Adding service... Loading..." at bounding box center [328, 163] width 656 height 326
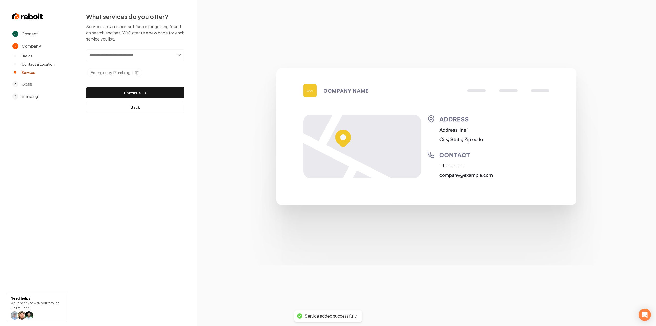
click at [112, 57] on input "text" at bounding box center [135, 55] width 98 height 12
paste input "**********"
type input "**********"
click at [112, 64] on div "Add Plumbing Problems" at bounding box center [135, 66] width 97 height 8
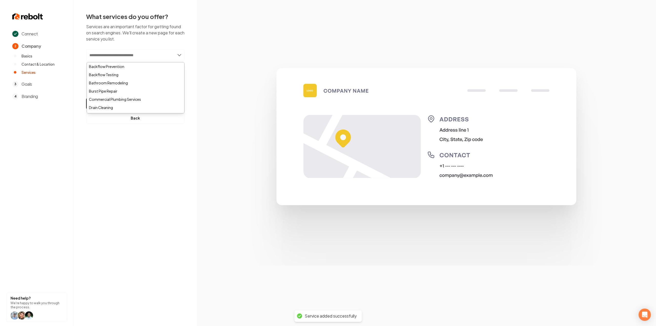
click at [143, 52] on input "text" at bounding box center [135, 55] width 98 height 12
paste input "********"
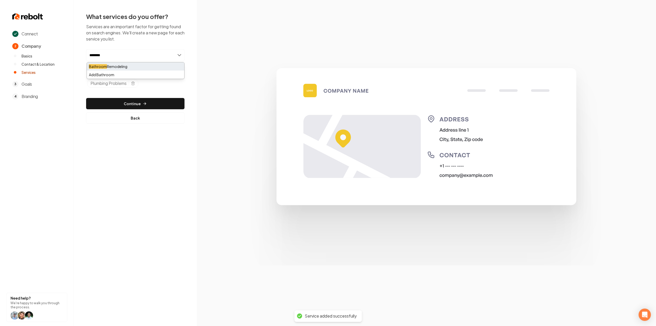
type input "********"
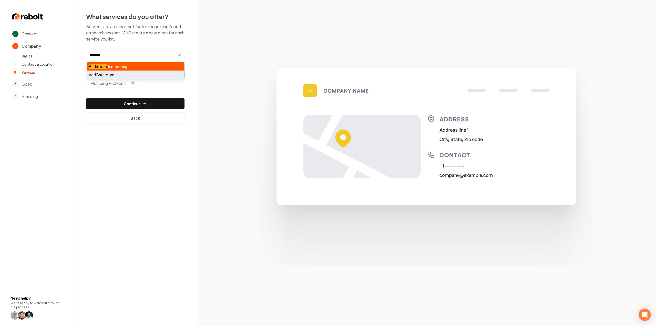
drag, startPoint x: 132, startPoint y: 68, endPoint x: 131, endPoint y: 78, distance: 10.2
click at [131, 78] on div "Bathroom Remodeling Add Bathroom" at bounding box center [136, 70] width 98 height 17
click at [131, 78] on div "Add Bathroom" at bounding box center [135, 75] width 97 height 8
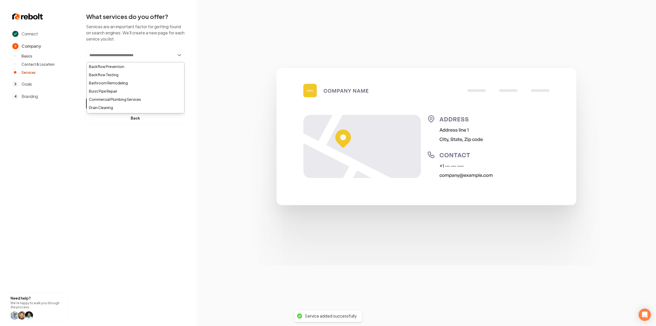
click at [119, 56] on input "text" at bounding box center [135, 55] width 98 height 12
paste input "********"
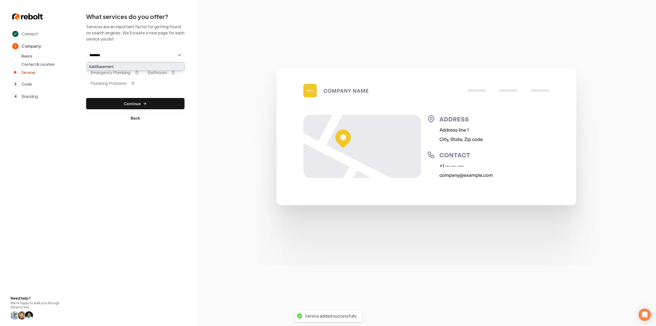
type input "********"
click at [113, 66] on div "Add Basement" at bounding box center [135, 66] width 97 height 8
click at [150, 59] on input "text" at bounding box center [135, 55] width 98 height 12
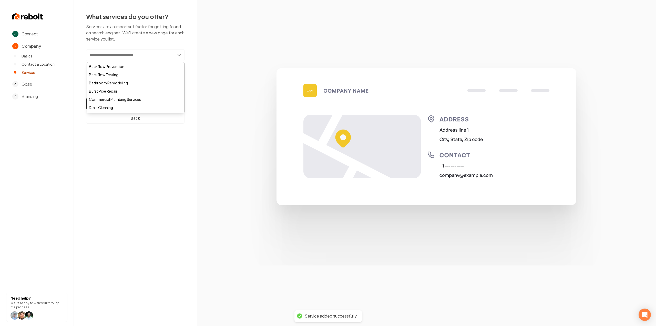
paste input "*******"
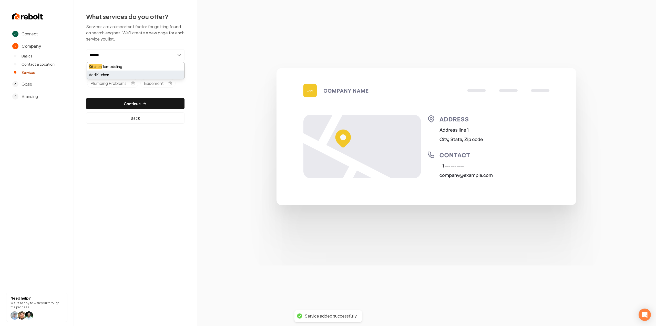
type input "*******"
click at [127, 76] on div "Add Kitchen" at bounding box center [135, 75] width 97 height 8
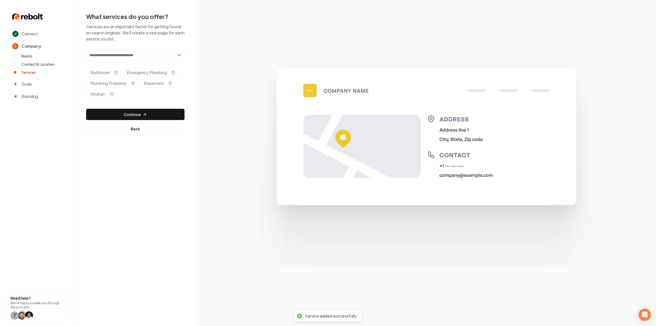
click at [134, 59] on input "text" at bounding box center [135, 55] width 98 height 12
paste input "**********"
type input "**********"
click at [129, 65] on div "Add Renovations" at bounding box center [135, 66] width 97 height 8
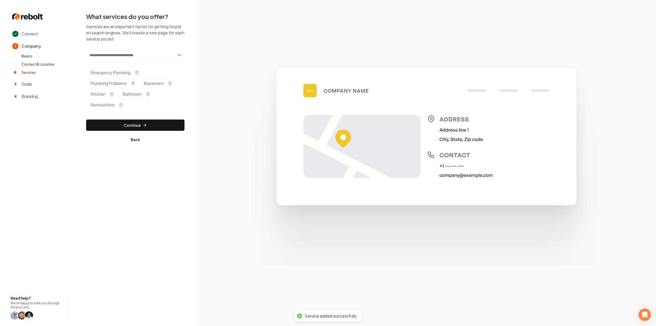
click at [117, 53] on input "text" at bounding box center [135, 55] width 98 height 12
paste input "*******"
type input "*******"
click at [121, 64] on div "Add Laundry" at bounding box center [135, 66] width 97 height 8
click at [102, 53] on input "text" at bounding box center [135, 55] width 98 height 12
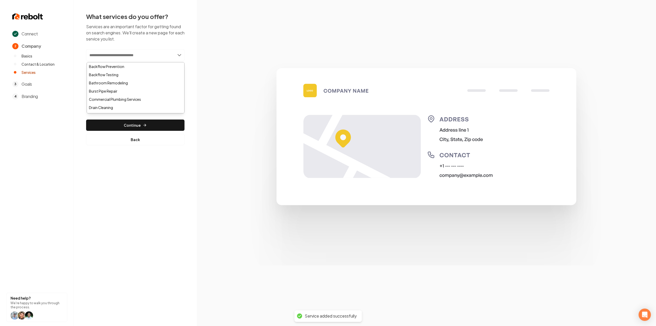
paste input "**********"
type input "**********"
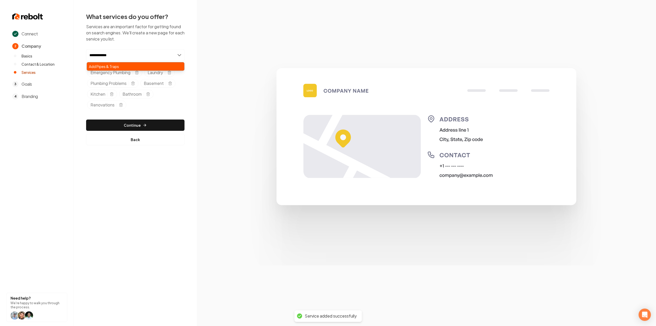
click at [101, 66] on div "Add Pipes & Traps" at bounding box center [135, 66] width 97 height 8
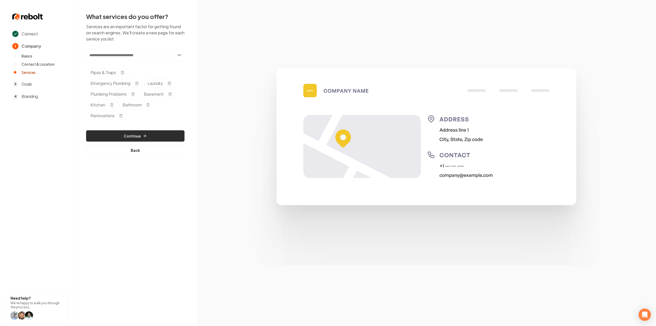
click at [168, 131] on button "Continue" at bounding box center [135, 135] width 98 height 11
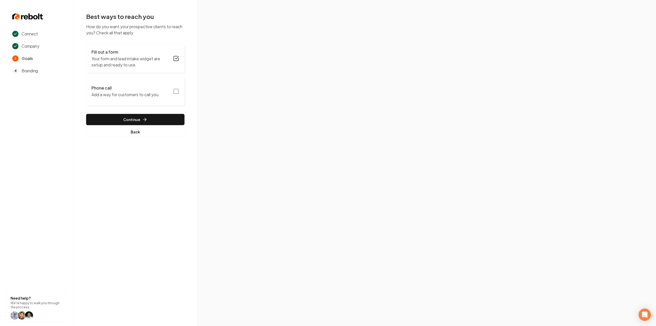
click at [179, 86] on button "Phone call Add a way for customers to call you." at bounding box center [135, 91] width 98 height 29
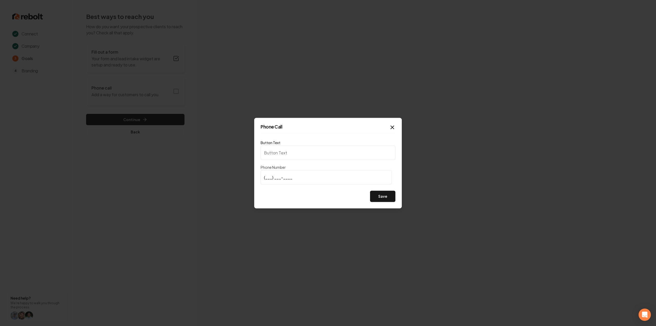
type input "Call us"
type input "(647) 404-7139"
click at [387, 199] on button "Save" at bounding box center [382, 196] width 25 height 11
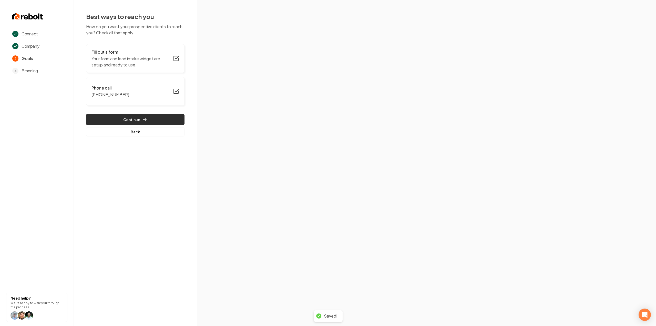
click at [163, 121] on button "Continue" at bounding box center [135, 119] width 98 height 11
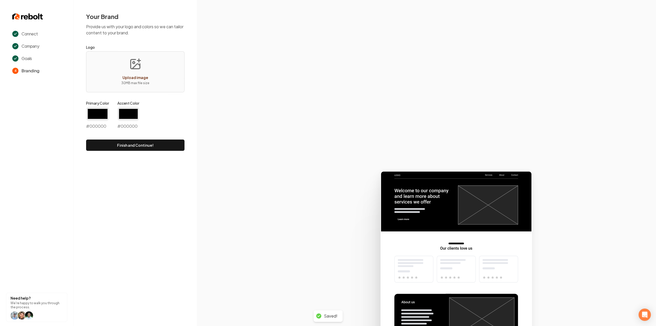
type input "#194d33"
type input "#70be00"
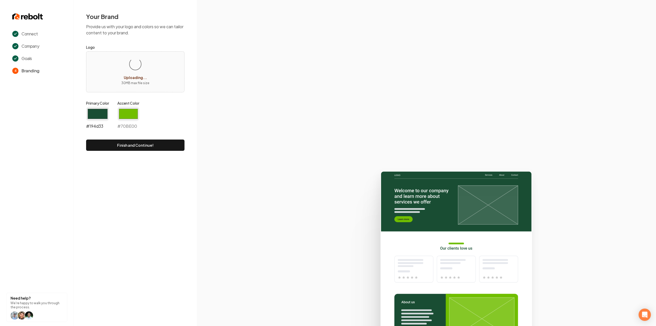
click at [102, 116] on input "#194d33" at bounding box center [97, 114] width 23 height 14
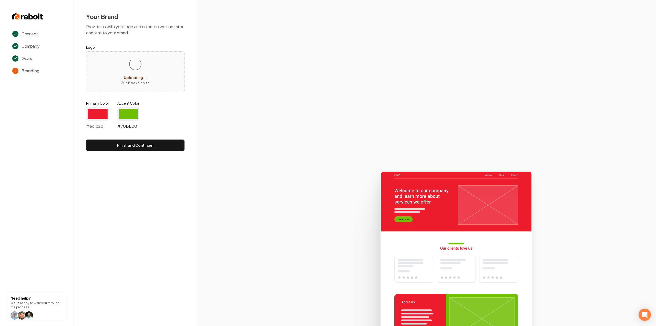
type input "#ec1c2d"
drag, startPoint x: 125, startPoint y: 113, endPoint x: 124, endPoint y: 117, distance: 3.7
click at [125, 113] on input "#70be00" at bounding box center [128, 114] width 22 height 14
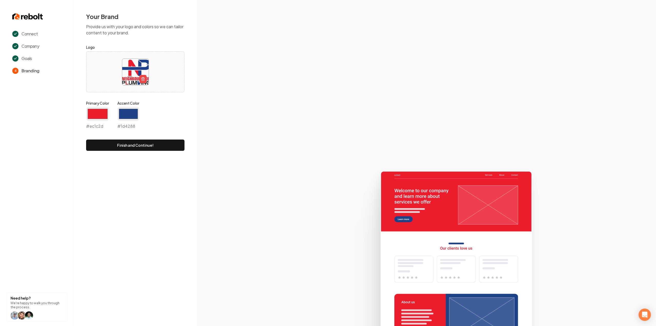
type input "#1d4288"
click at [282, 200] on icon at bounding box center [426, 246] width 459 height 159
click at [178, 143] on button "Finish and Continue!" at bounding box center [135, 144] width 98 height 11
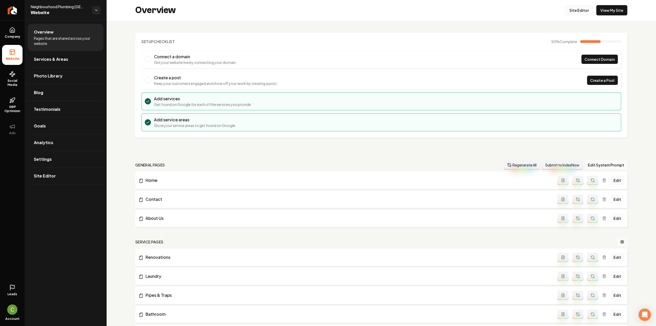
click at [572, 12] on link "Site Editor" at bounding box center [579, 10] width 28 height 10
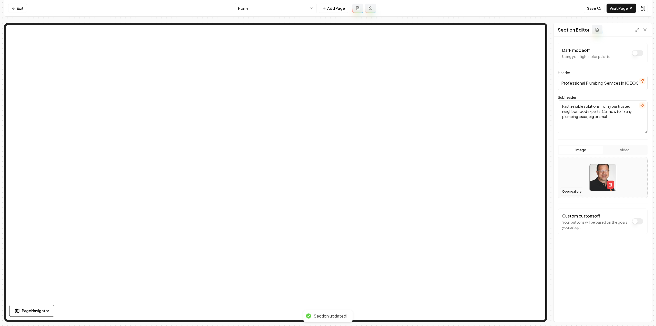
click at [573, 189] on button "Open gallery" at bounding box center [572, 191] width 23 height 8
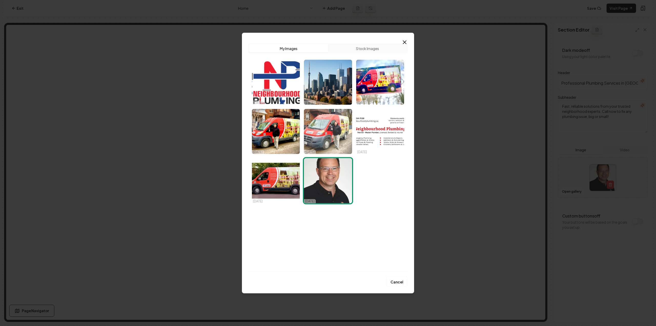
click at [318, 133] on img "Select image image_68ee81025c7cd75eb8779e0b.jpeg" at bounding box center [328, 131] width 48 height 45
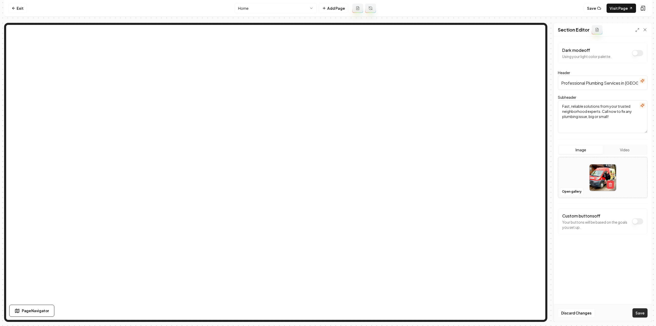
click at [646, 310] on button "Save" at bounding box center [640, 312] width 15 height 9
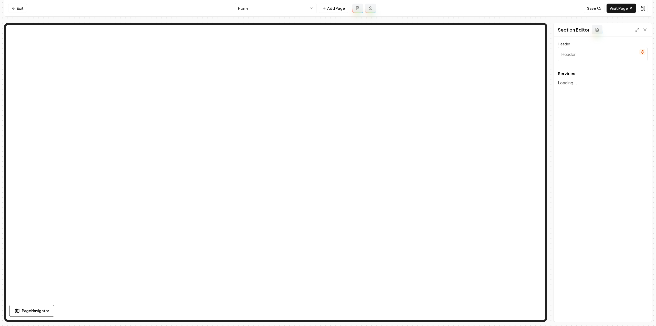
type input "Expert Plumbing Solutions"
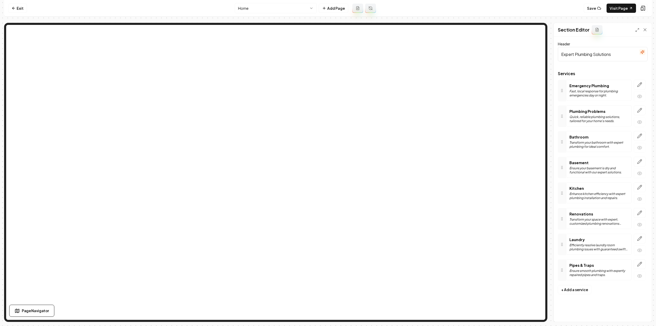
drag, startPoint x: 642, startPoint y: 88, endPoint x: 366, endPoint y: 325, distance: 363.8
click at [642, 88] on button "button" at bounding box center [640, 85] width 12 height 10
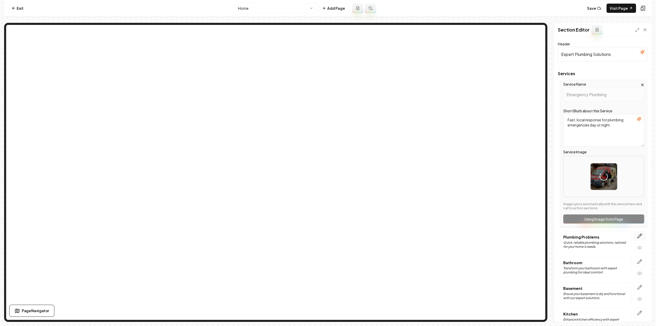
click at [638, 234] on icon "button" at bounding box center [640, 236] width 4 height 4
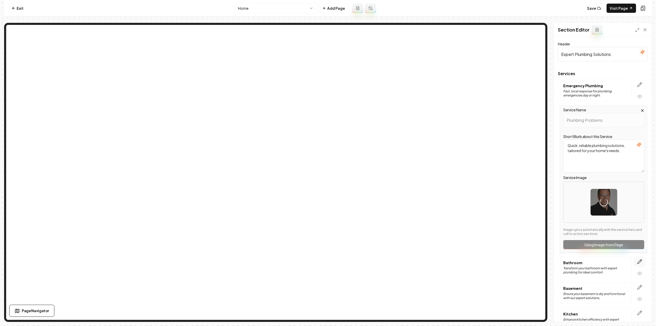
click at [637, 259] on icon "button" at bounding box center [639, 261] width 5 height 5
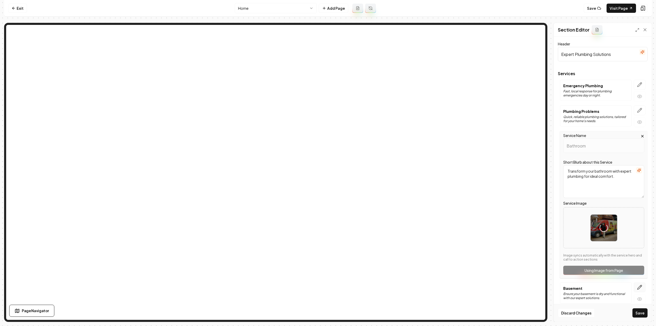
click at [637, 287] on icon "button" at bounding box center [639, 287] width 5 height 5
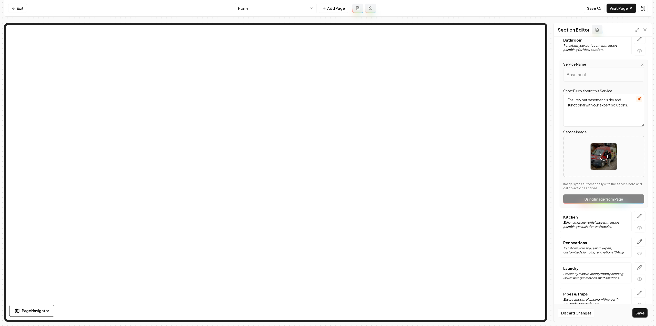
scroll to position [103, 0]
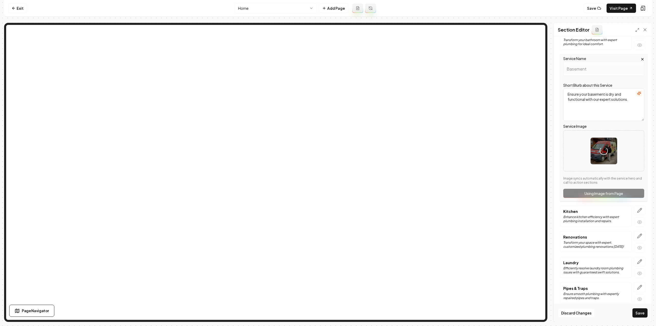
click at [634, 211] on button "button" at bounding box center [640, 210] width 12 height 10
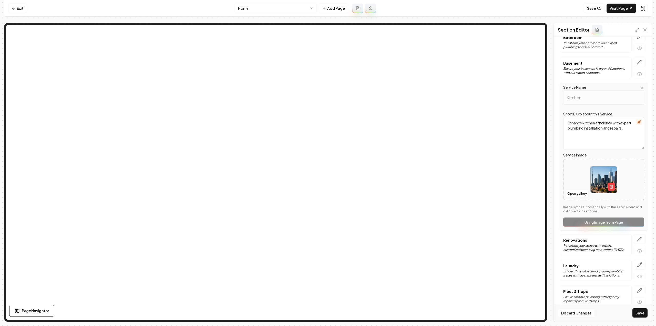
scroll to position [106, 0]
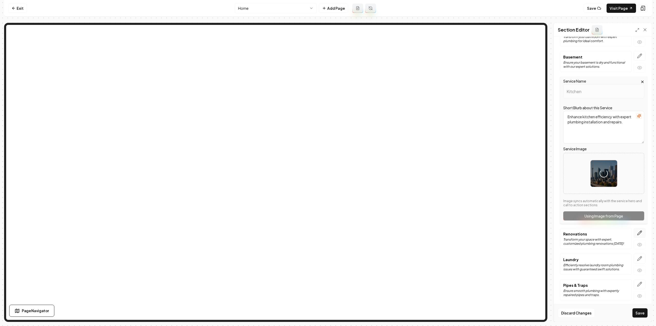
click at [639, 229] on button "button" at bounding box center [640, 233] width 12 height 10
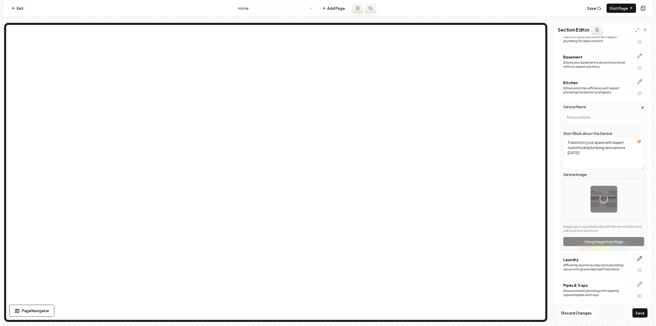
click at [639, 254] on button "button" at bounding box center [640, 259] width 12 height 10
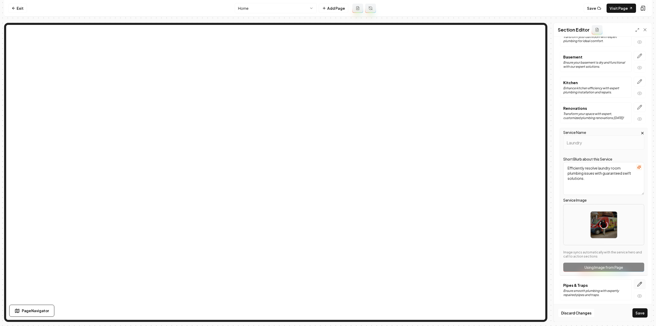
click at [639, 281] on button "button" at bounding box center [640, 284] width 12 height 10
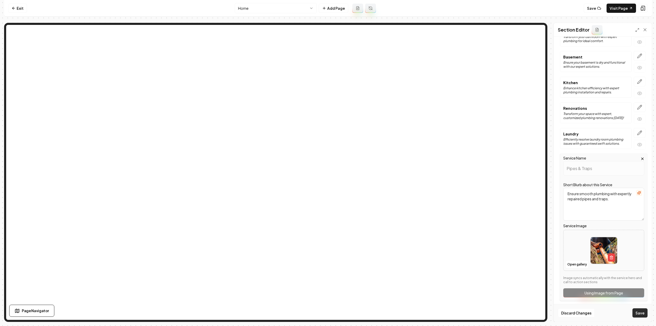
click at [641, 315] on button "Save" at bounding box center [640, 312] width 15 height 9
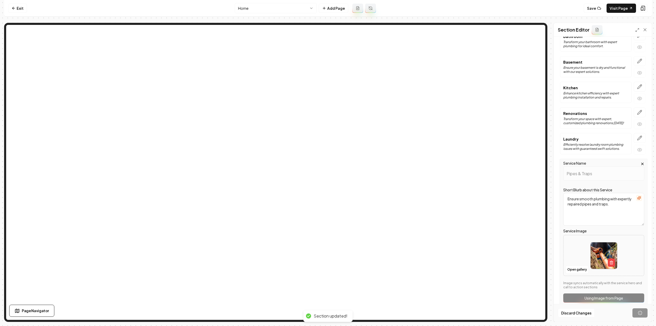
scroll to position [0, 0]
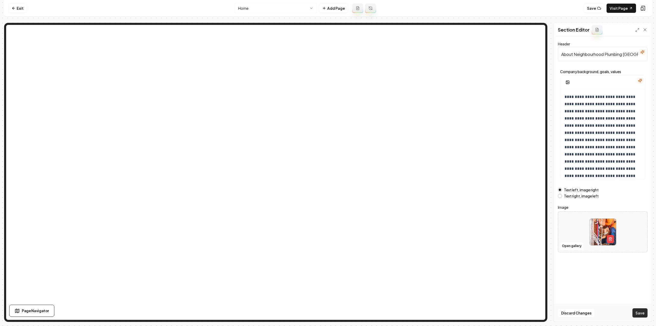
click at [647, 311] on button "Save" at bounding box center [640, 312] width 15 height 9
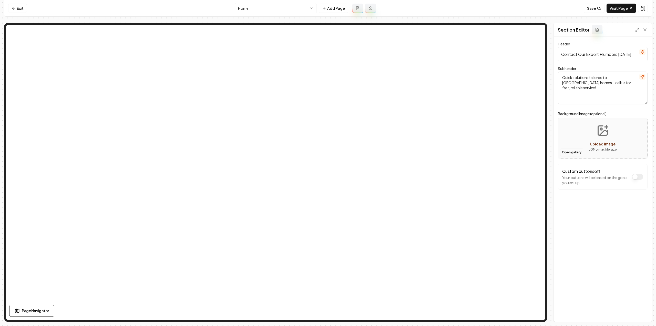
click at [568, 153] on button "Open gallery" at bounding box center [572, 152] width 23 height 8
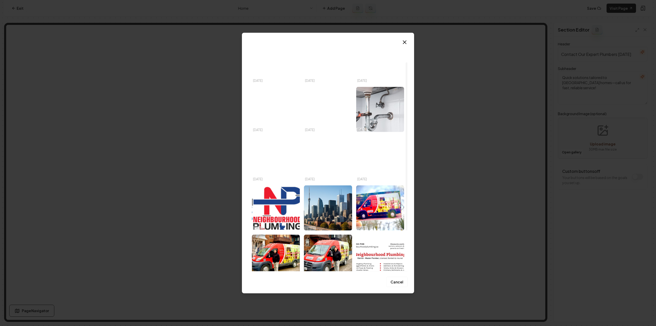
scroll to position [26, 0]
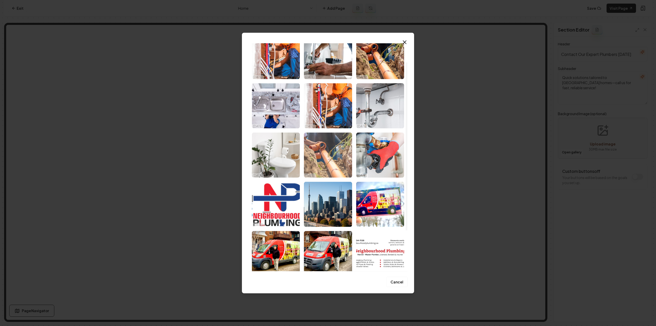
click at [343, 158] on img "Select image image_68ee8cc15c7cd75eb8c5e532.jpeg" at bounding box center [328, 154] width 48 height 45
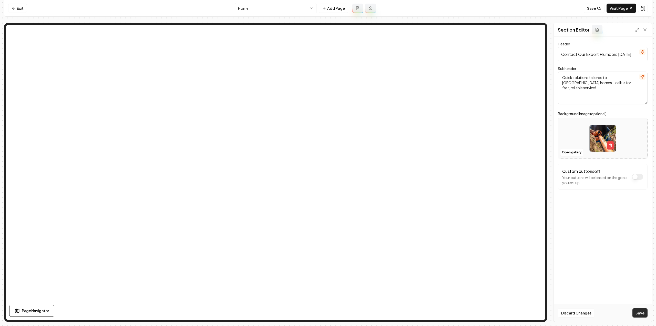
click at [641, 313] on button "Save" at bounding box center [640, 312] width 15 height 9
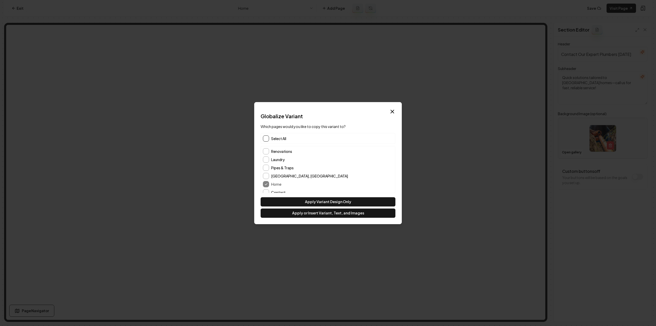
click at [265, 141] on button "button" at bounding box center [266, 138] width 6 height 6
click at [296, 213] on button "Apply or Insert Variant, Text, and Images" at bounding box center [328, 212] width 135 height 9
click at [268, 153] on button "Renovations" at bounding box center [266, 151] width 6 height 6
click at [265, 159] on button "Laundry" at bounding box center [266, 159] width 6 height 6
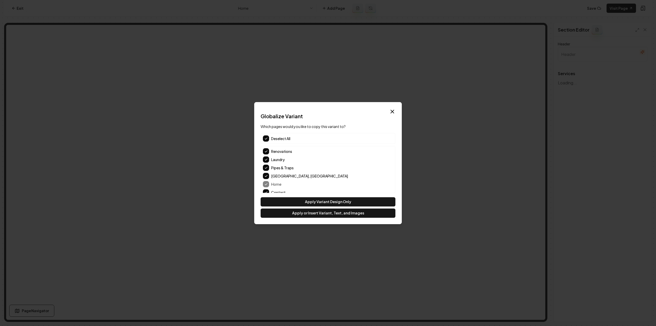
click at [268, 167] on button "Pipes & Traps" at bounding box center [266, 168] width 6 height 6
type input "Expert Plumbing Solutions"
click at [267, 172] on button "Bathroom" at bounding box center [266, 175] width 6 height 6
click at [265, 171] on div "Renovations Laundry Pipes & Traps Toronto, ON Home Contact Bathroom About Us Ba…" at bounding box center [328, 171] width 134 height 101
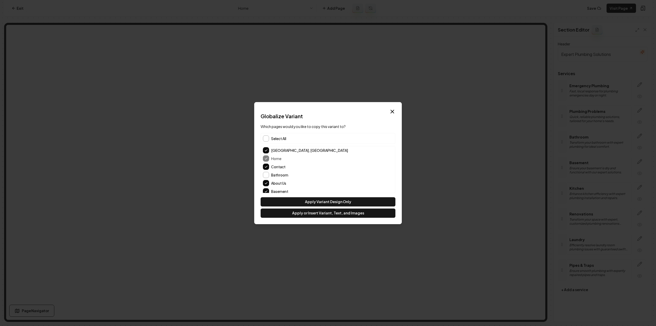
click at [265, 168] on button "Contact" at bounding box center [266, 167] width 6 height 6
click at [267, 163] on button "Basement" at bounding box center [266, 163] width 6 height 6
click at [265, 172] on button "Emergency Plumbing" at bounding box center [266, 171] width 6 height 6
click at [265, 179] on button "Kitchen" at bounding box center [266, 180] width 6 height 6
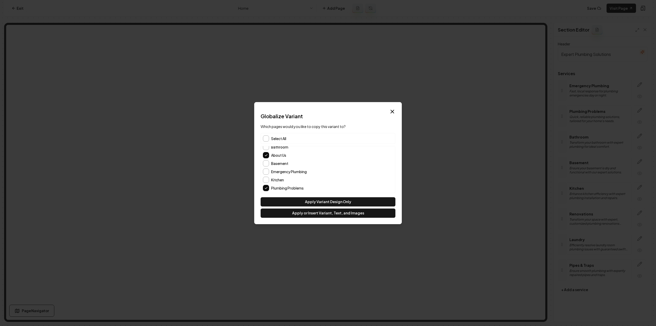
click at [268, 186] on button "Plumbing Problems" at bounding box center [266, 188] width 6 height 6
click at [324, 203] on button "Apply Variant Design Only" at bounding box center [328, 201] width 135 height 9
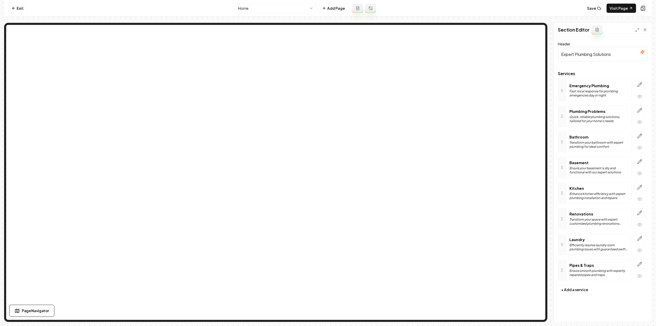
click at [264, 5] on html "Computer Required This feature is only available on a computer. Please switch t…" at bounding box center [328, 163] width 656 height 326
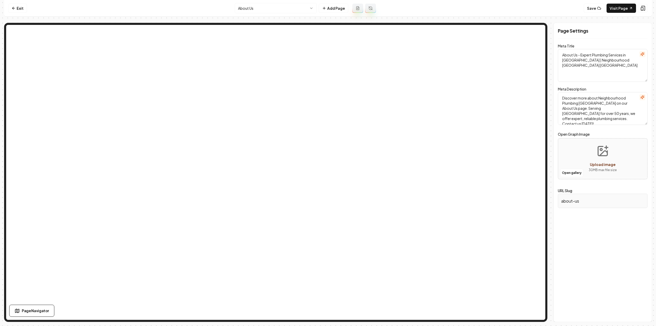
click at [259, 5] on html "Computer Required This feature is only available on a computer. Please switch t…" at bounding box center [328, 163] width 656 height 326
click at [607, 11] on div "Save Visit Page" at bounding box center [616, 8] width 64 height 9
click at [613, 11] on link "Visit Page" at bounding box center [621, 8] width 29 height 9
drag, startPoint x: 19, startPoint y: 6, endPoint x: 27, endPoint y: 25, distance: 20.2
click at [19, 6] on link "Exit" at bounding box center [17, 8] width 19 height 9
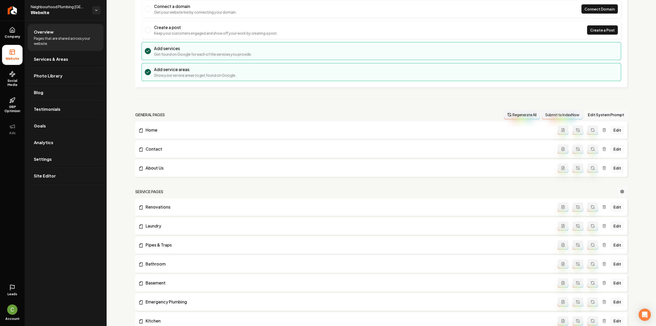
scroll to position [128, 0]
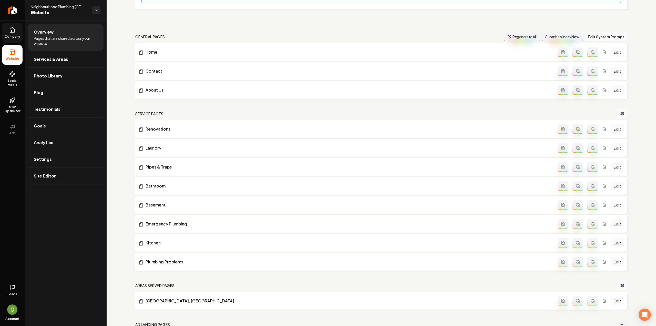
click at [18, 28] on link "Company" at bounding box center [12, 33] width 21 height 20
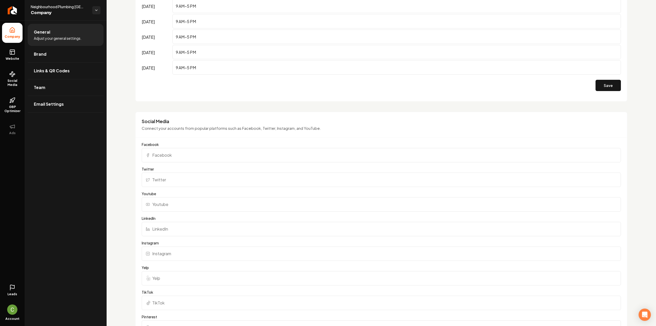
scroll to position [436, 0]
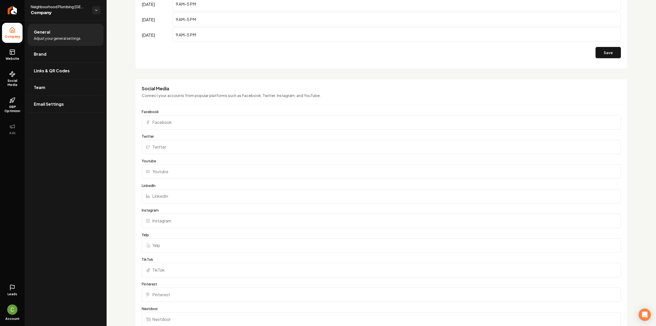
click at [162, 214] on input "Instagram" at bounding box center [381, 221] width 479 height 14
paste input "https://www.instagram.com/neighbourhoodplumbingto/#"
type input "https://www.instagram.com/neighbourhoodplumbingto/#"
click at [203, 123] on input "Facebook" at bounding box center [381, 122] width 479 height 14
paste input "https://www.facebook.com/neighbourhoodplumbingTO"
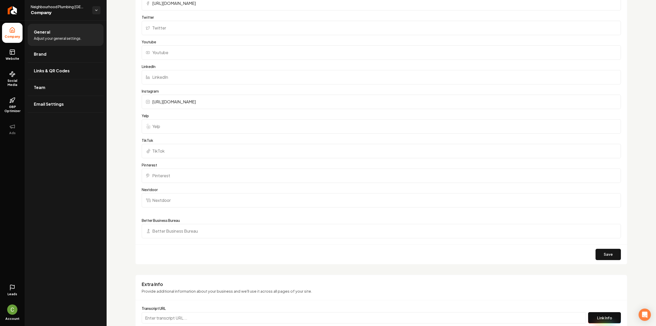
scroll to position [590, 0]
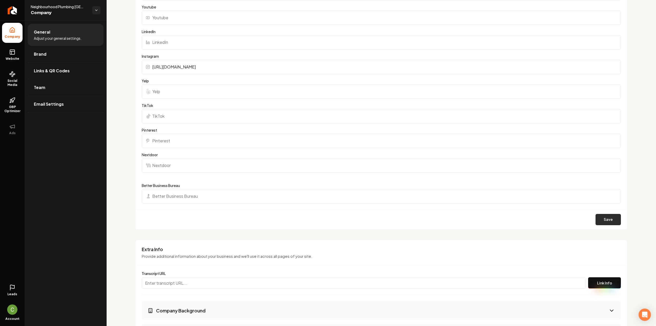
type input "https://www.facebook.com/neighbourhoodplumbingTO"
click at [597, 218] on button "Save" at bounding box center [608, 219] width 25 height 11
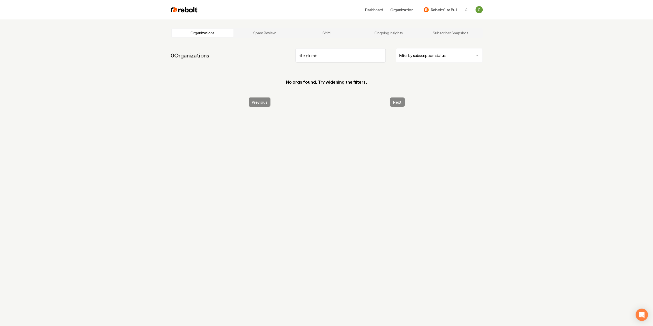
type input "rite plumb"
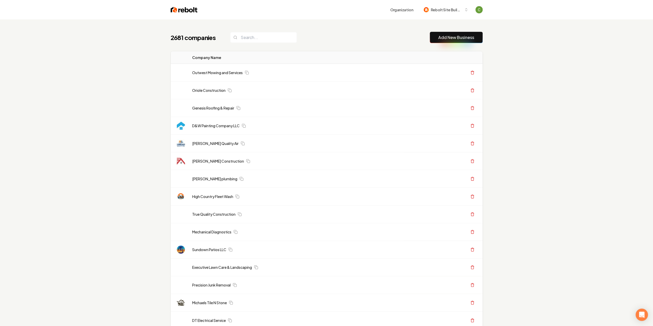
click at [457, 34] on button "Add New Business" at bounding box center [455, 37] width 53 height 11
drag, startPoint x: 454, startPoint y: 37, endPoint x: 171, endPoint y: 77, distance: 286.3
click at [454, 37] on link "Add New Business" at bounding box center [456, 37] width 36 height 6
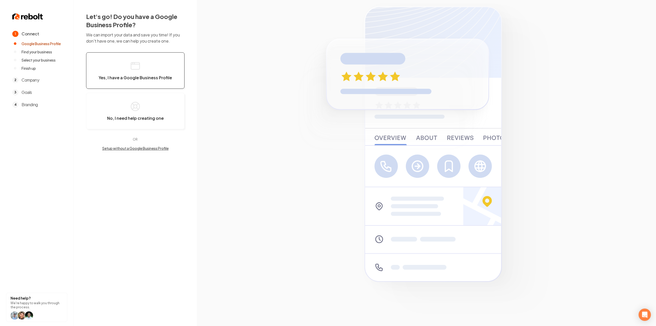
click at [165, 69] on button "Yes, I have a Google Business Profile" at bounding box center [135, 70] width 98 height 36
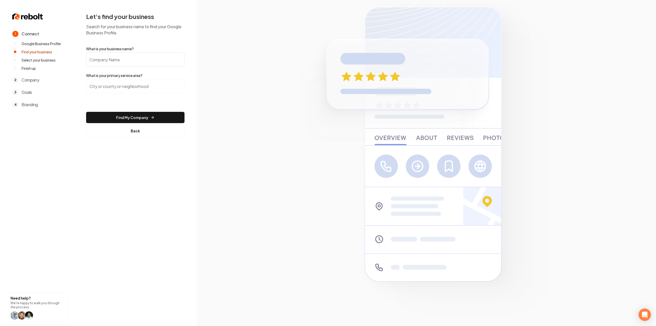
click at [143, 63] on input "What is your business name?" at bounding box center [135, 59] width 98 height 14
click at [124, 59] on input "What is your business name?" at bounding box center [135, 59] width 98 height 14
paste input "Riteplumbing inc"
type input "Riteplumbing inc"
click at [122, 85] on input "search" at bounding box center [135, 86] width 98 height 14
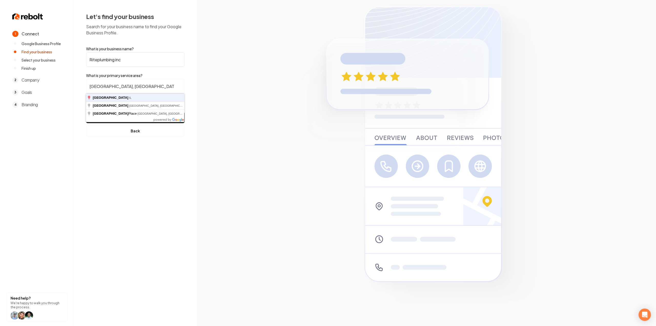
type input "Orland Park, IL"
click at [86, 112] on button "Find My Company" at bounding box center [135, 117] width 98 height 11
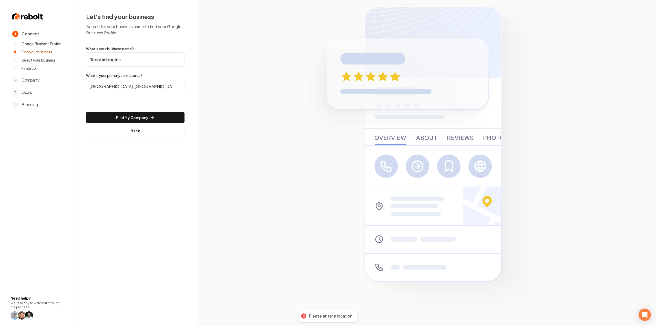
click at [136, 111] on form "What is your business name? Riteplumbing inc What is your primary service area?…" at bounding box center [135, 91] width 98 height 90
click at [139, 113] on button "Find My Company" at bounding box center [135, 117] width 98 height 11
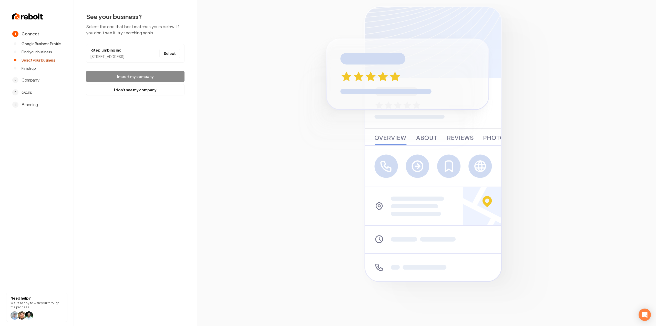
click at [175, 51] on li "Riteplumbing inc 16221 S 88th Ave, Orland Park, IL 60462 Select" at bounding box center [135, 53] width 98 height 18
click at [175, 54] on button "Select" at bounding box center [169, 53] width 21 height 9
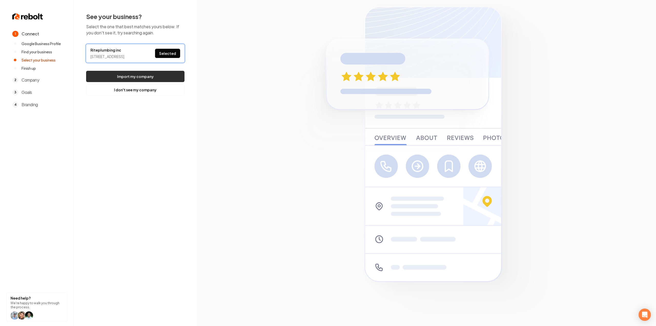
click at [161, 81] on button "Import my company" at bounding box center [135, 76] width 98 height 11
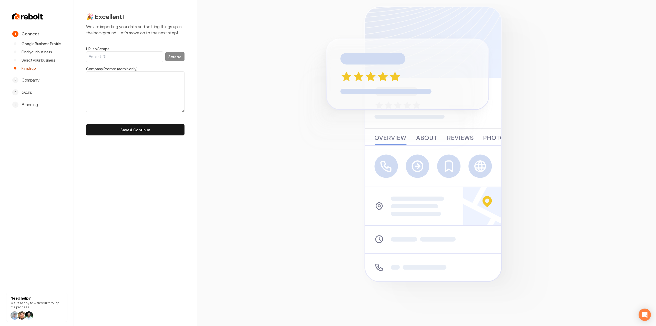
click at [141, 59] on input "URL to Scrape" at bounding box center [124, 56] width 77 height 11
click at [145, 50] on label "URL to Scrape" at bounding box center [135, 48] width 98 height 5
click at [145, 51] on input "URL to Scrape" at bounding box center [124, 56] width 77 height 11
paste input "https://riteplumbingil.com/"
type input "https://riteplumbingil.com/"
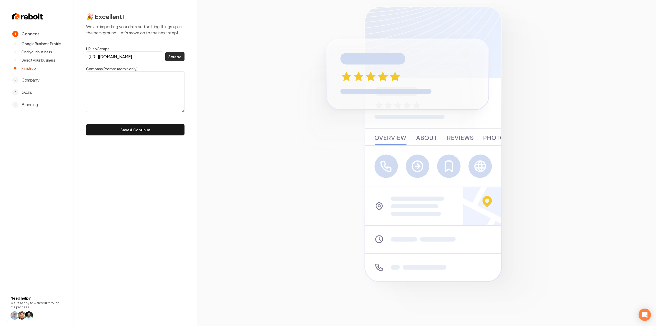
click at [178, 57] on button "Scrape" at bounding box center [174, 56] width 19 height 9
type textarea "Focused on exceptional service and cutting-edge solutions, our team brings reli…"
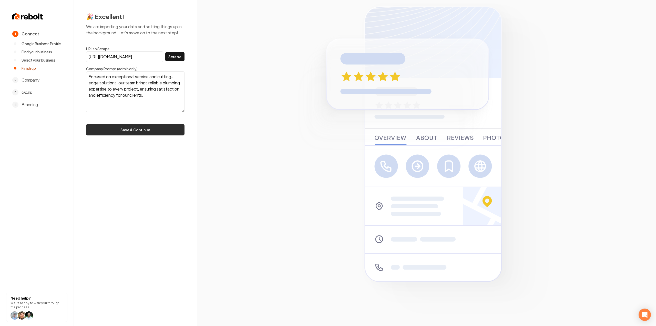
click at [145, 131] on button "Save & Continue" at bounding box center [135, 129] width 98 height 11
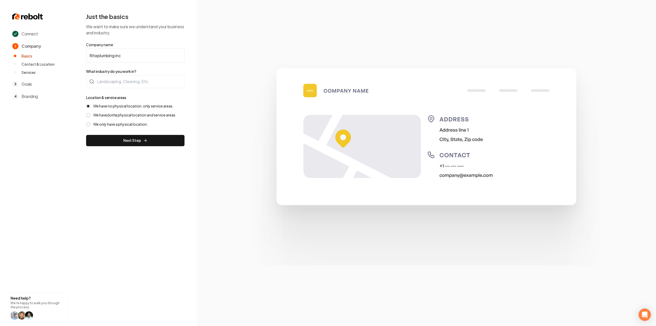
click at [132, 74] on label "What industry do you work in?" at bounding box center [135, 71] width 98 height 5
click at [133, 80] on div at bounding box center [135, 81] width 98 height 13
type input "Plumbing"
click at [122, 115] on label "We have both a physical location and service areas." at bounding box center [134, 115] width 83 height 5
click at [90, 115] on button "We have both a physical location and service areas." at bounding box center [88, 115] width 4 height 4
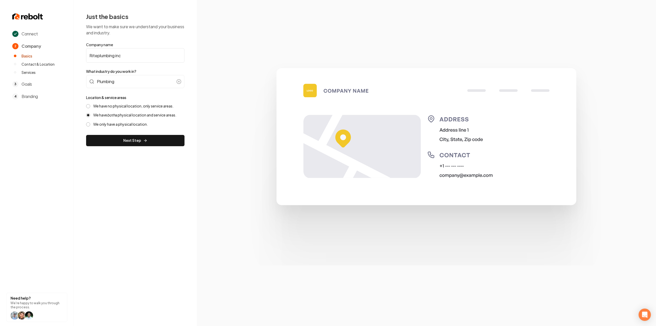
click at [130, 104] on label "We have no physical location, only service areas." at bounding box center [133, 106] width 80 height 5
click at [90, 104] on button "We have no physical location, only service areas." at bounding box center [88, 106] width 4 height 4
click at [132, 136] on button "Next Step" at bounding box center [135, 140] width 98 height 11
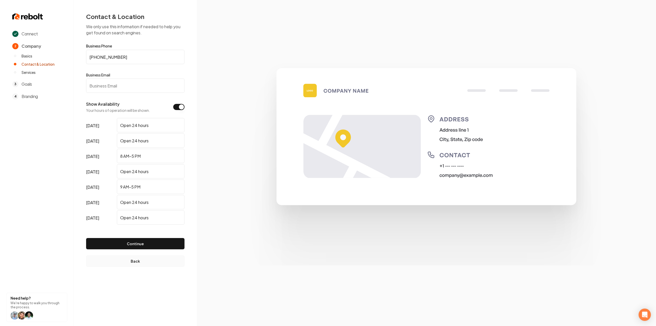
click at [131, 260] on button "Back" at bounding box center [135, 260] width 98 height 11
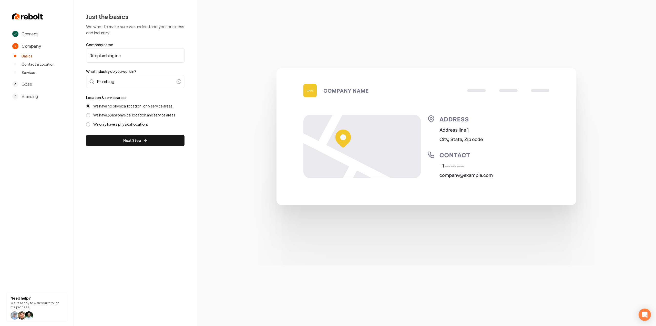
click at [118, 119] on div "We have no physical location, only service areas. We have both a physical locat…" at bounding box center [135, 115] width 98 height 23
click at [113, 118] on div "We have no physical location, only service areas. We have both a physical locat…" at bounding box center [135, 115] width 98 height 23
click at [116, 113] on label "We have both a physical location and service areas." at bounding box center [134, 115] width 83 height 5
click at [90, 113] on button "We have both a physical location and service areas." at bounding box center [88, 115] width 4 height 4
click at [126, 135] on button "Next Step" at bounding box center [135, 140] width 98 height 11
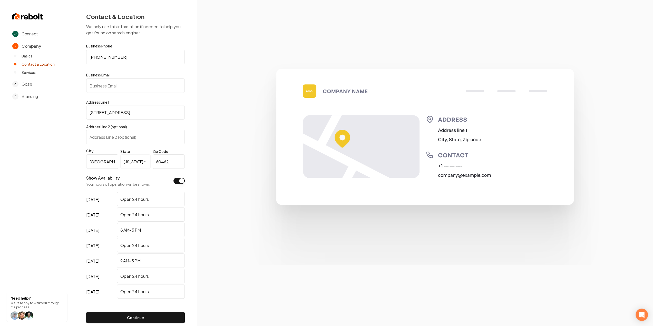
click at [113, 91] on input "Business Email" at bounding box center [135, 85] width 98 height 14
drag, startPoint x: 119, startPoint y: 84, endPoint x: 119, endPoint y: 80, distance: 4.4
click at [119, 81] on input "Business Email" at bounding box center [135, 85] width 98 height 14
paste input "riteplumbing@gmail.com"
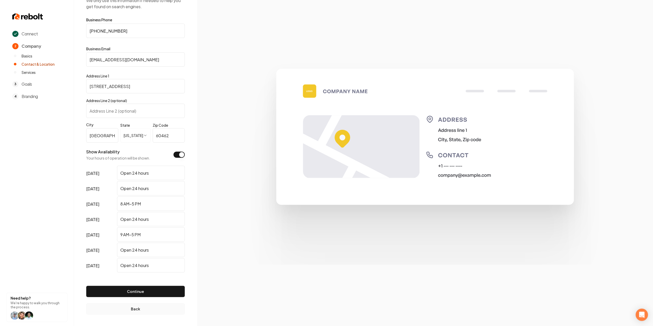
scroll to position [27, 0]
type input "riteplumbing@gmail.com"
click at [153, 293] on button "Continue" at bounding box center [135, 290] width 98 height 11
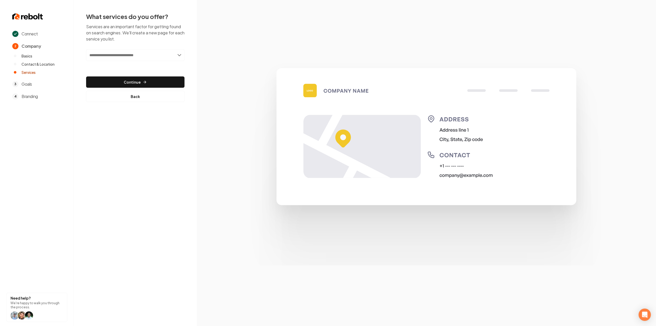
click at [165, 58] on input "text" at bounding box center [135, 55] width 98 height 12
click at [145, 175] on div "Connect 2 Company Basics Contact & Location Services 3 Goals 4 Branding Need he…" at bounding box center [328, 163] width 656 height 326
click at [133, 59] on input "text" at bounding box center [135, 55] width 98 height 12
click at [112, 153] on div "Connect 2 Company Basics Contact & Location Services 3 Goals 4 Branding Need he…" at bounding box center [328, 163] width 656 height 326
click at [110, 54] on input "text" at bounding box center [135, 55] width 98 height 12
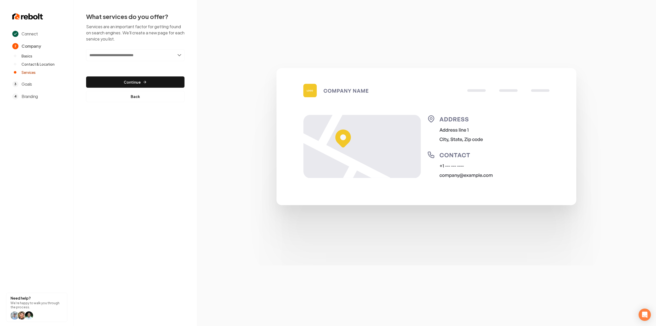
click at [108, 56] on input "text" at bounding box center [135, 55] width 98 height 12
paste input "*******"
type input "*******"
click at [106, 68] on div "Add Toilets" at bounding box center [135, 66] width 97 height 8
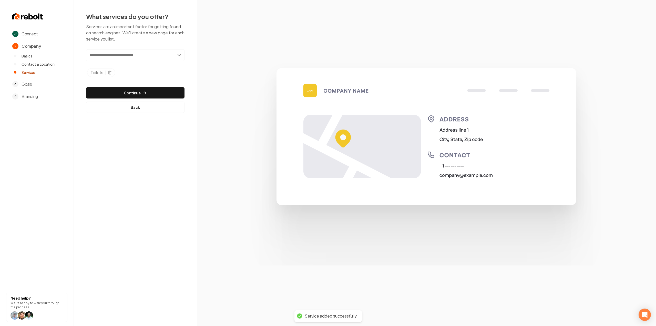
click at [111, 57] on input "text" at bounding box center [135, 55] width 98 height 12
paste input "*******"
type input "*******"
click at [111, 66] on div "Add Faucets" at bounding box center [135, 66] width 97 height 8
click at [103, 55] on input "text" at bounding box center [135, 55] width 98 height 12
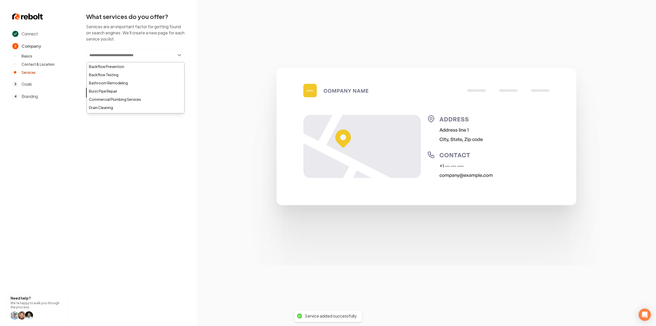
paste input "*****"
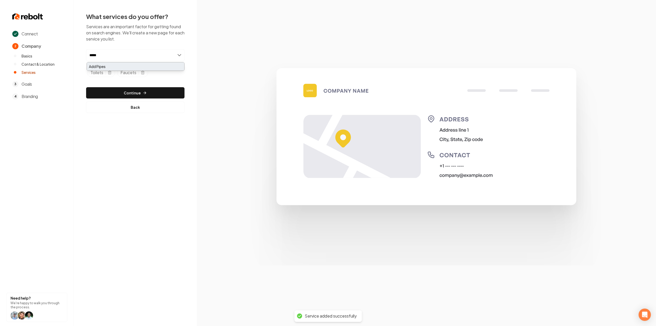
type input "*****"
click at [102, 65] on div "Add Pipes" at bounding box center [135, 66] width 97 height 8
click at [135, 61] on input "text" at bounding box center [135, 55] width 98 height 12
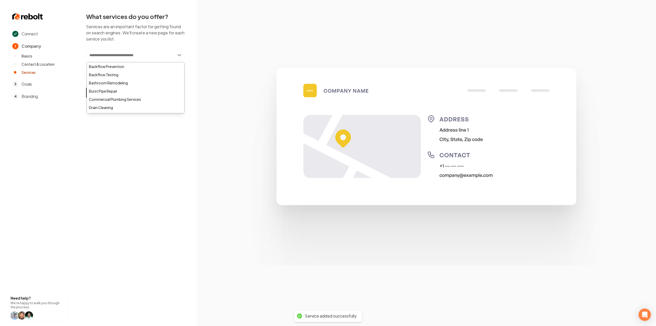
paste input "**********"
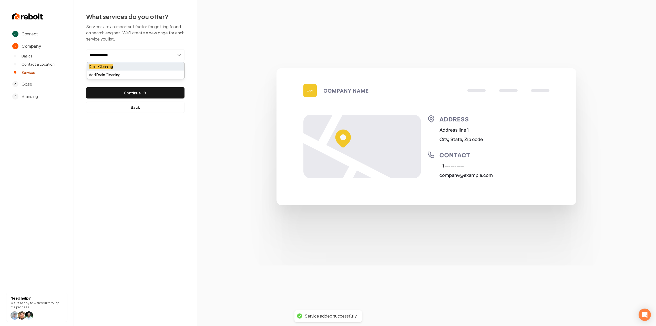
type input "**********"
click at [136, 65] on div "Drain Cleaning" at bounding box center [135, 66] width 97 height 8
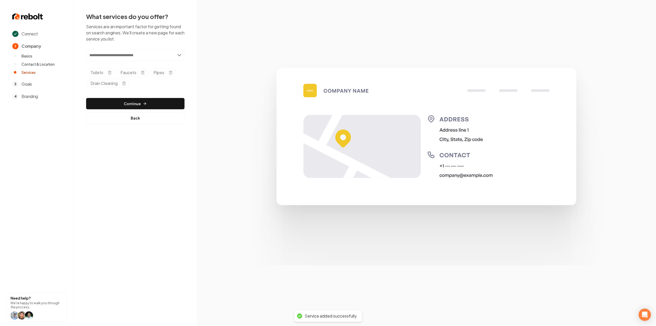
click at [143, 57] on input "text" at bounding box center [135, 55] width 98 height 12
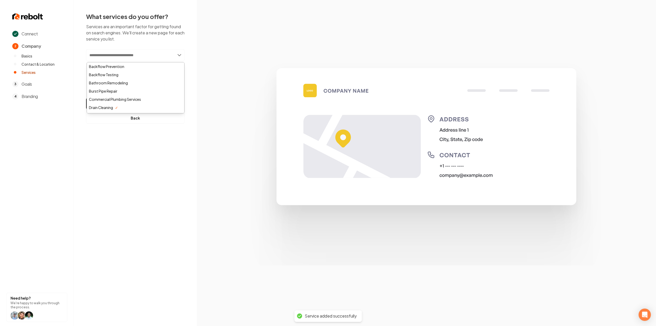
paste input "**********"
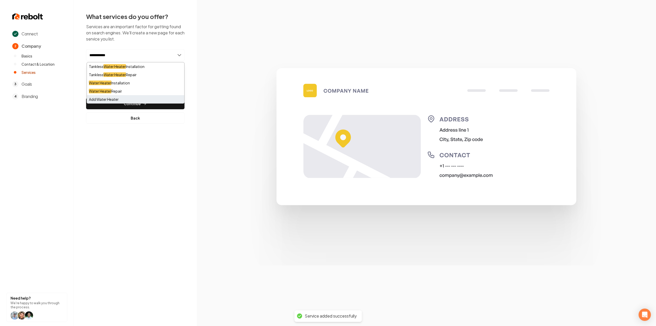
type input "**********"
click at [134, 97] on div "Add Water Heater" at bounding box center [135, 99] width 97 height 8
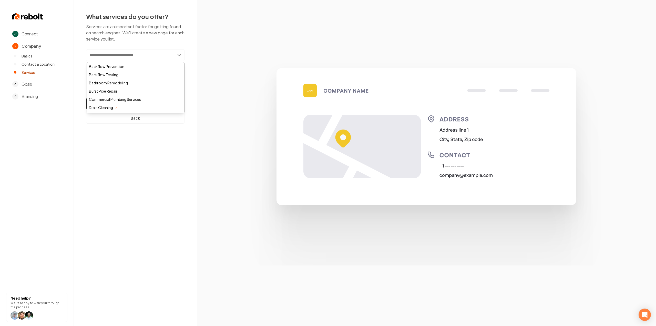
click at [97, 55] on input "text" at bounding box center [135, 55] width 98 height 12
paste input "**********"
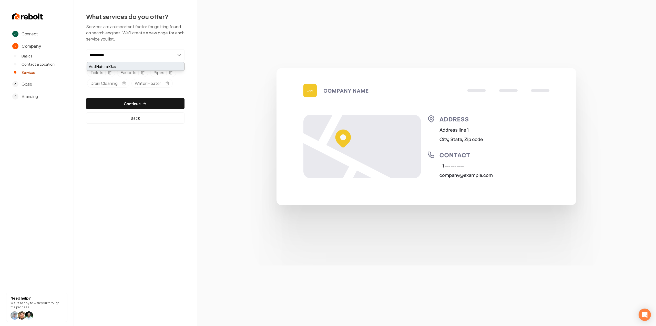
type input "**********"
click at [93, 67] on div "Add Natural Gas" at bounding box center [135, 66] width 97 height 8
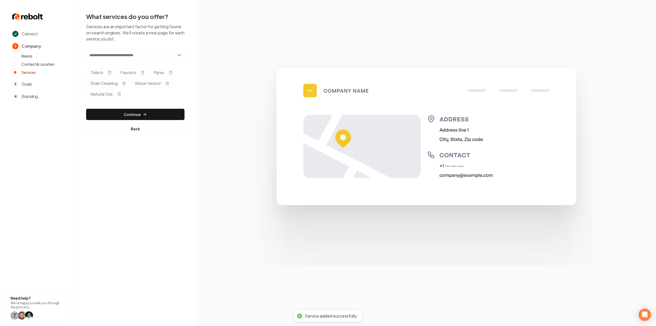
click at [121, 55] on input "text" at bounding box center [135, 55] width 98 height 12
paste input "**********"
type input "**********"
click at [120, 65] on div "Add Main Water Line" at bounding box center [135, 66] width 97 height 8
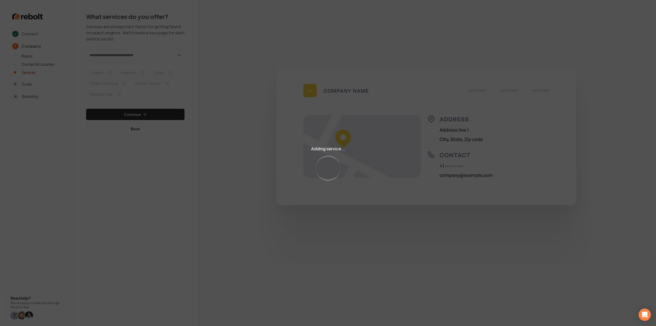
click at [132, 52] on div "Adding service... Loading..." at bounding box center [328, 163] width 656 height 326
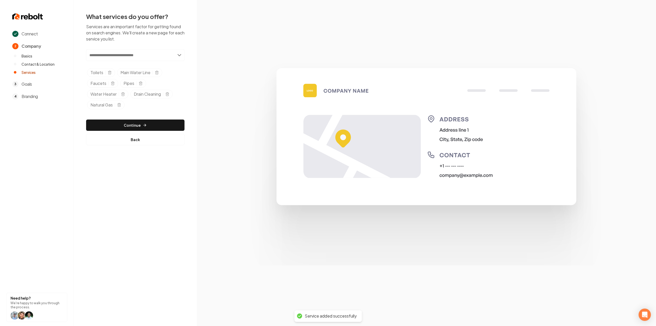
click at [129, 54] on input "text" at bounding box center [135, 55] width 98 height 12
paste input "*****"
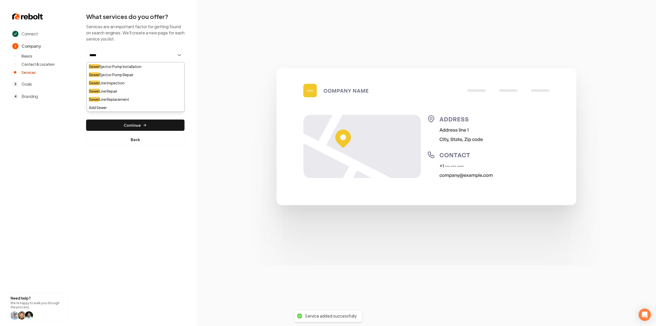
type input "*****"
click at [112, 113] on div "***** Add new or select from suggestions Sewer Ejector Pump Installation Sewer …" at bounding box center [135, 97] width 98 height 96
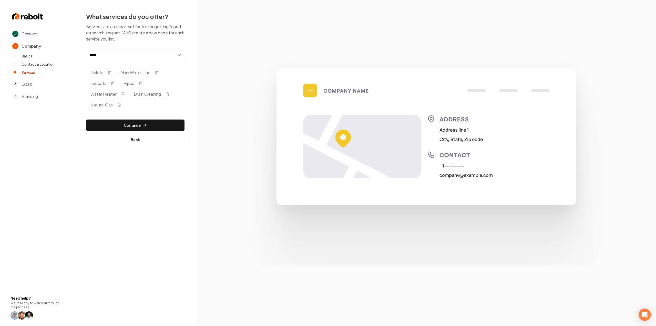
click at [114, 58] on input "*****" at bounding box center [135, 55] width 98 height 12
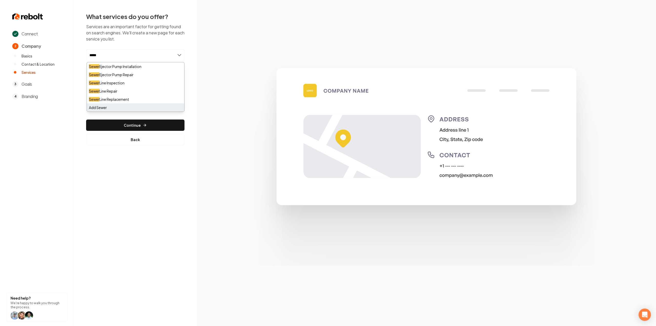
click at [111, 107] on div "Add Sewer" at bounding box center [135, 107] width 97 height 8
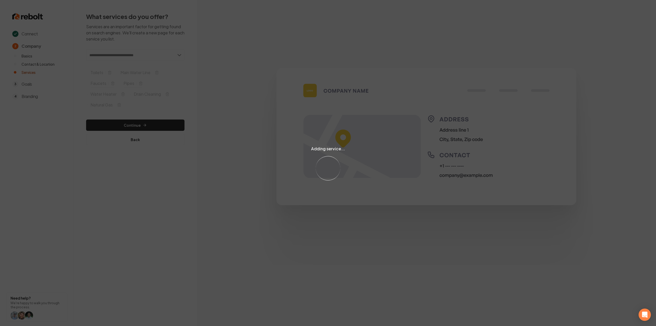
click at [104, 56] on div "Adding service... Loading..." at bounding box center [328, 163] width 656 height 326
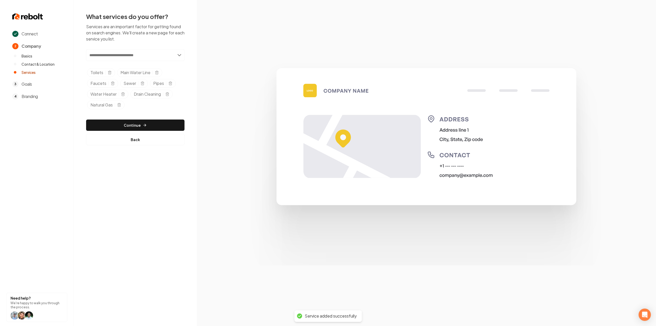
click at [104, 56] on input "text" at bounding box center [135, 55] width 98 height 12
paste input "**********"
type input "**********"
click at [128, 63] on div "Add Remodeling & New Construction" at bounding box center [135, 66] width 97 height 8
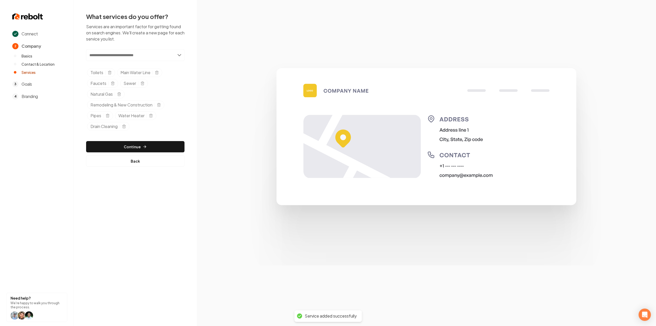
click at [139, 53] on input "text" at bounding box center [135, 55] width 98 height 12
paste input "*********"
type input "*********"
click at [125, 85] on div "Add Sump pump" at bounding box center [135, 83] width 97 height 8
click at [129, 148] on button "Continue" at bounding box center [135, 146] width 98 height 11
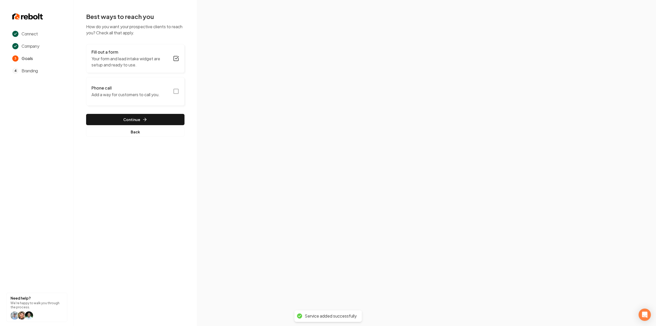
click at [177, 89] on icon "button" at bounding box center [176, 91] width 6 height 6
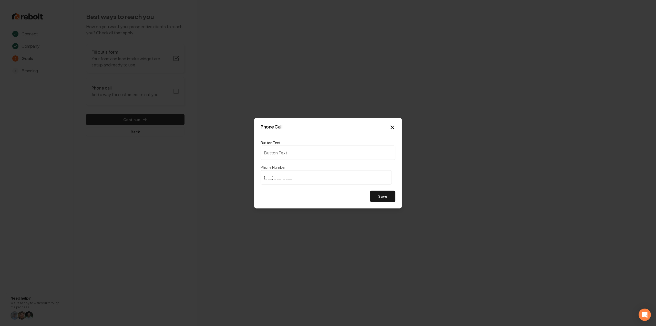
type input "Call us"
type input "(708) 785-2303"
click at [383, 196] on button "Save" at bounding box center [382, 196] width 25 height 11
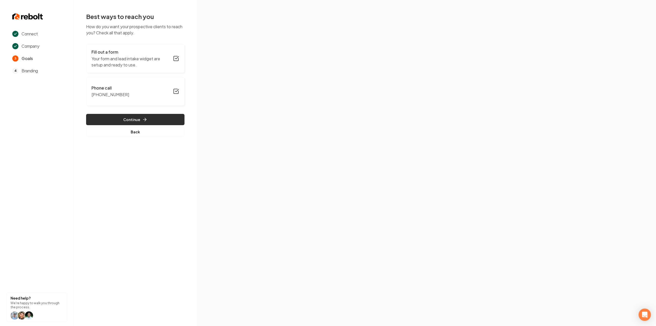
click at [146, 121] on icon "button" at bounding box center [144, 119] width 5 height 5
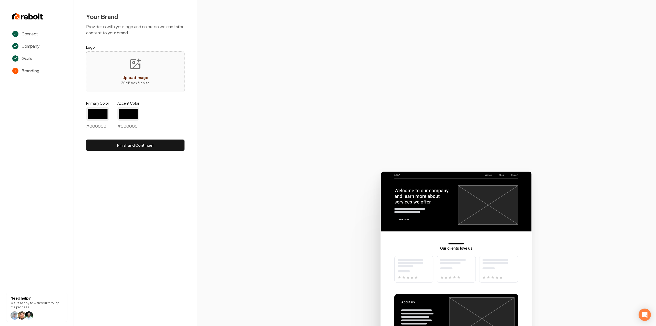
type input "#194d33"
type input "#70be00"
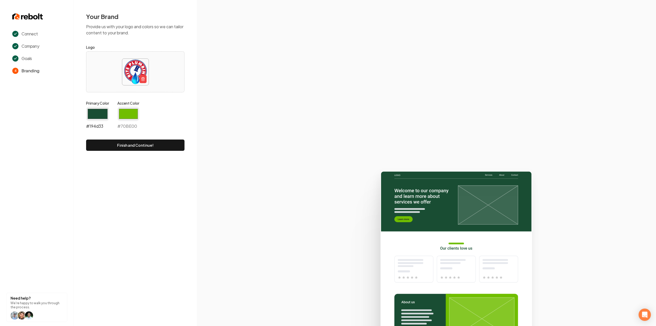
click at [99, 108] on input "#194d33" at bounding box center [97, 114] width 23 height 14
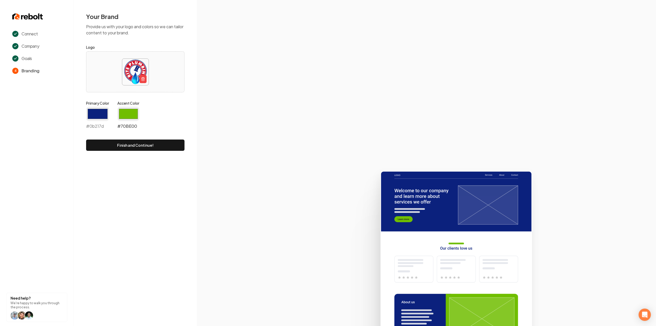
type input "#0b217d"
click at [128, 117] on input "#70be00" at bounding box center [128, 114] width 22 height 14
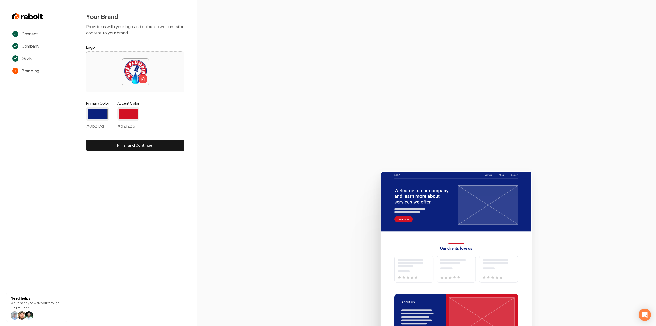
type input "#d21225"
click at [265, 88] on section at bounding box center [426, 163] width 459 height 326
click at [160, 147] on button "Finish and Continue!" at bounding box center [135, 144] width 98 height 11
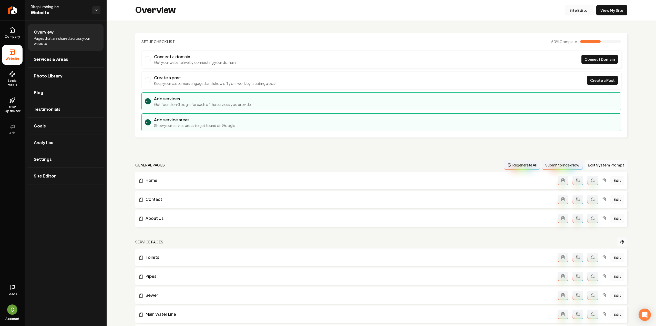
click at [575, 11] on link "Site Editor" at bounding box center [579, 10] width 28 height 10
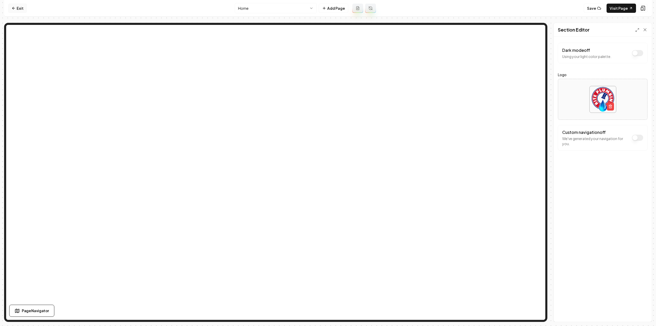
click at [18, 6] on link "Exit" at bounding box center [17, 8] width 19 height 9
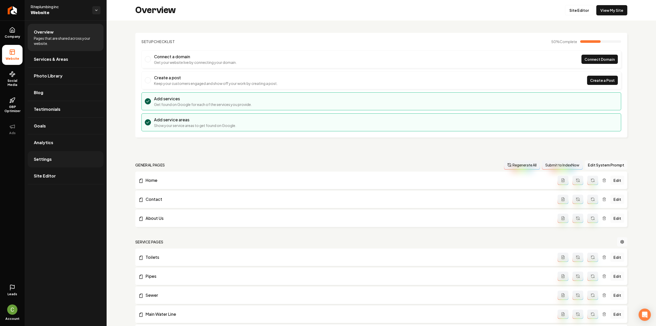
click at [50, 161] on span "Settings" at bounding box center [43, 159] width 18 height 6
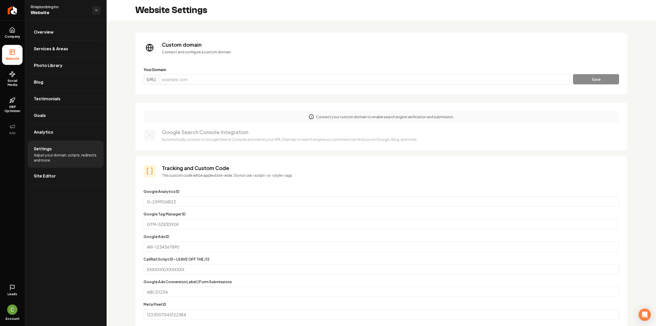
scroll to position [205, 0]
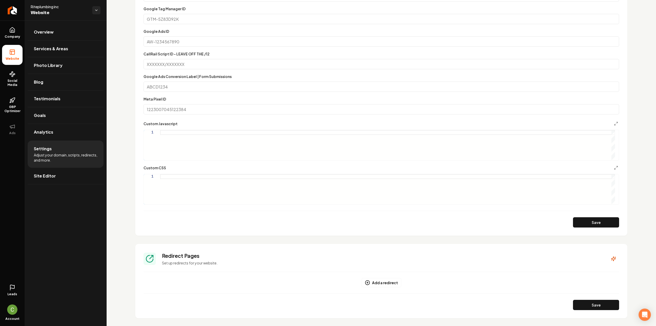
click at [210, 156] on div "Main content area" at bounding box center [387, 145] width 455 height 30
click at [206, 182] on div "Main content area" at bounding box center [387, 189] width 455 height 30
type textarea "**********"
click at [576, 226] on button "Save" at bounding box center [596, 222] width 46 height 10
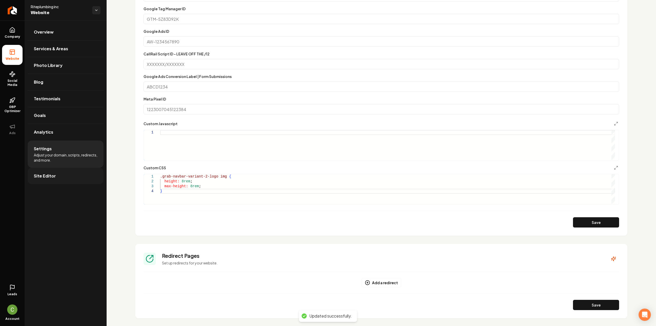
click at [41, 174] on span "Site Editor" at bounding box center [45, 176] width 22 height 6
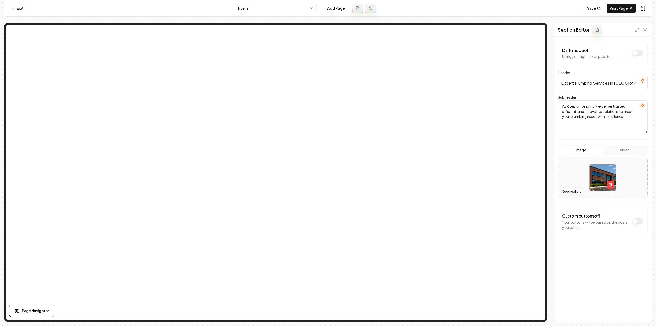
click at [569, 194] on button "Open gallery" at bounding box center [572, 191] width 23 height 8
click at [19, 6] on link "Exit" at bounding box center [17, 8] width 19 height 9
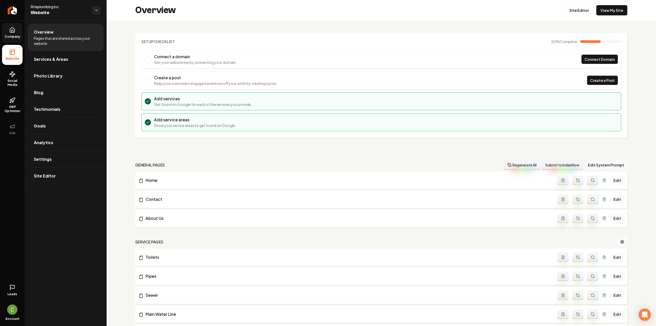
click at [14, 33] on icon at bounding box center [12, 30] width 6 height 6
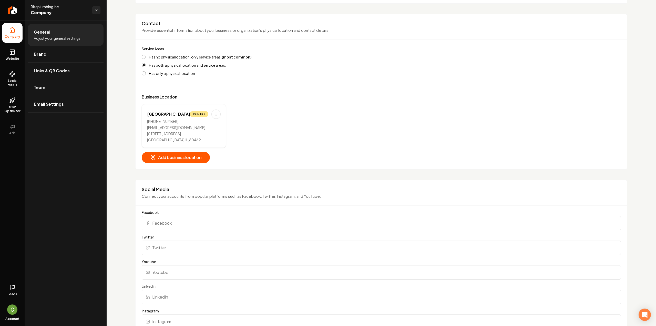
scroll to position [205, 0]
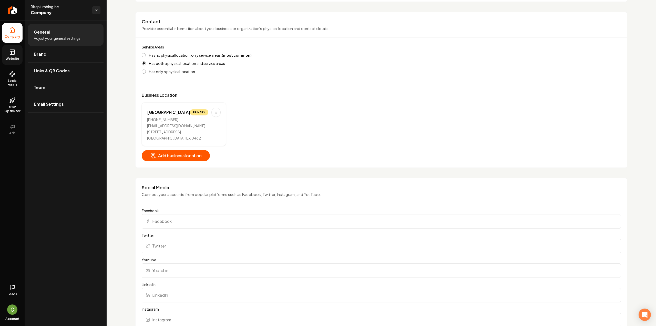
click at [18, 54] on link "Website" at bounding box center [12, 55] width 21 height 20
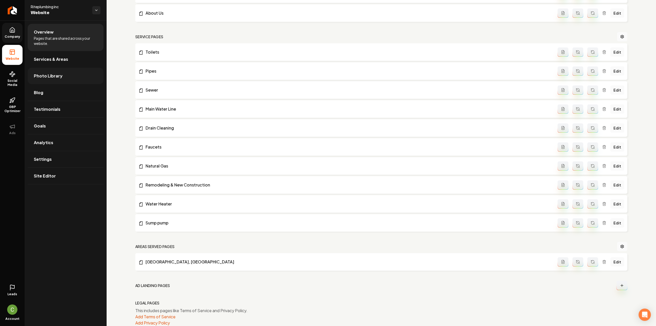
click at [55, 75] on span "Photo Library" at bounding box center [48, 76] width 29 height 6
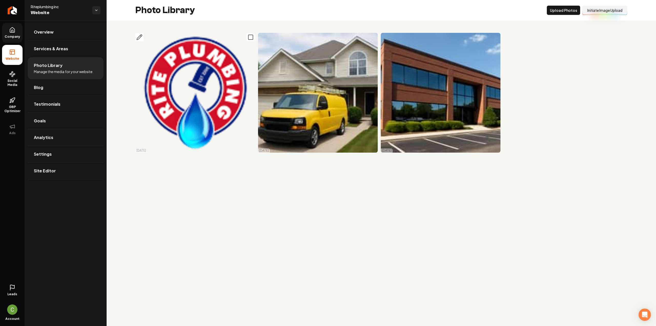
click at [249, 40] on icon "Main content area" at bounding box center [251, 37] width 6 height 6
click at [389, 37] on button "Main content area" at bounding box center [385, 37] width 8 height 8
click at [375, 38] on icon "Main content area" at bounding box center [374, 37] width 6 height 6
click at [495, 35] on rect "Main content area" at bounding box center [496, 37] width 5 height 5
click at [525, 11] on button "Delet e Selected" at bounding box center [527, 10] width 35 height 9
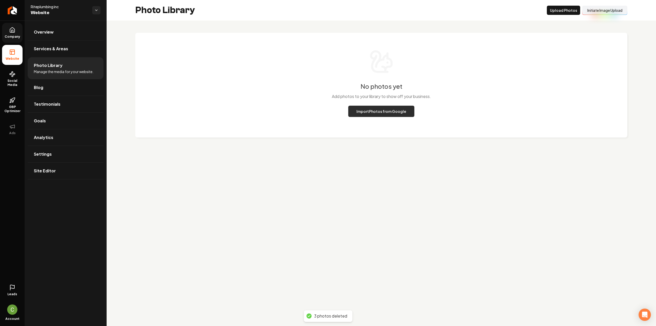
click at [378, 109] on button "Import Photos from Google" at bounding box center [381, 111] width 66 height 11
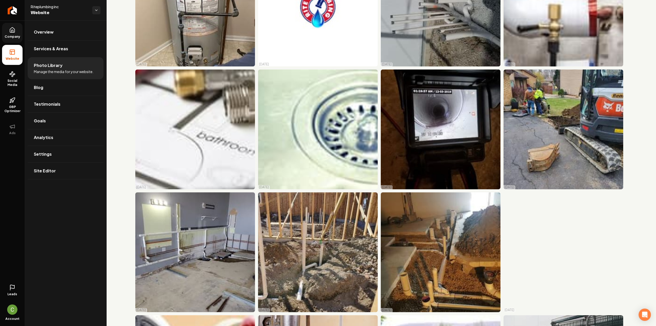
scroll to position [2275, 0]
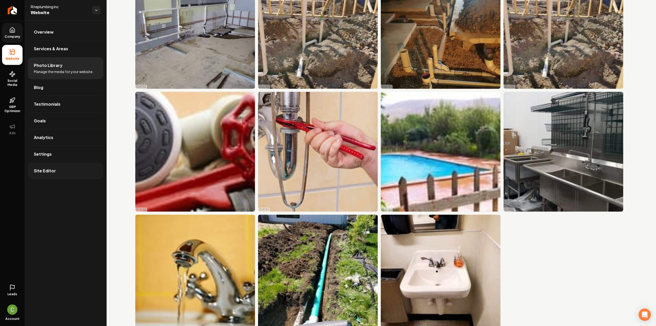
click at [53, 164] on link "Site Editor" at bounding box center [66, 171] width 76 height 16
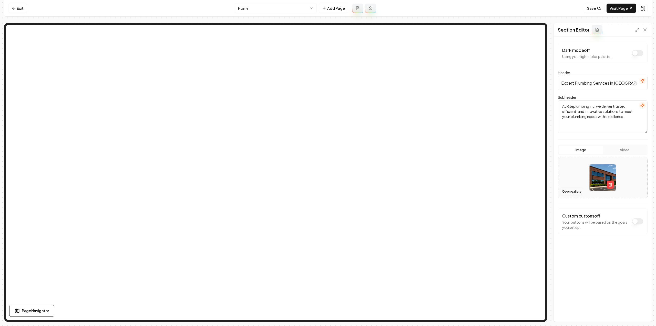
click at [573, 192] on button "Open gallery" at bounding box center [572, 191] width 23 height 8
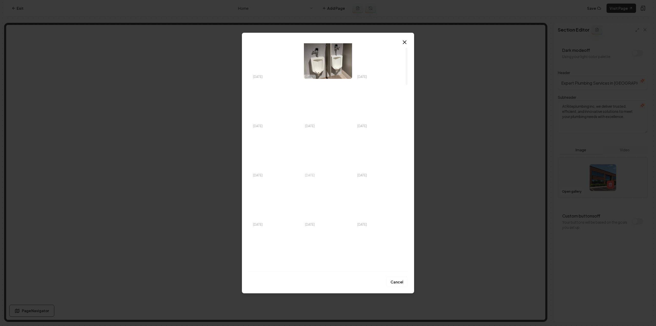
scroll to position [26, 0]
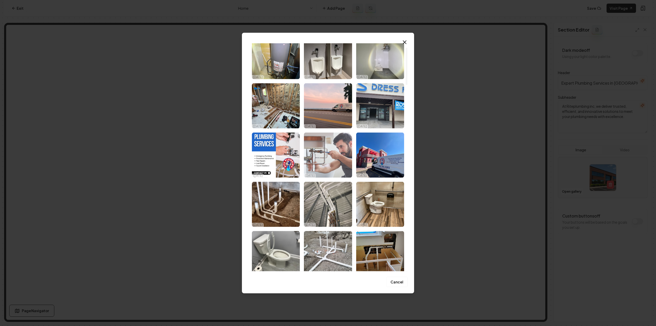
click at [332, 138] on img "Select image image_68ee9acd5c7cd75eb833cfcb.jpeg" at bounding box center [328, 154] width 48 height 45
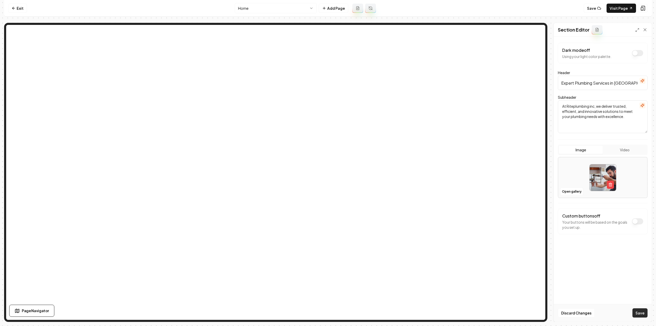
click at [639, 310] on button "Save" at bounding box center [640, 312] width 15 height 9
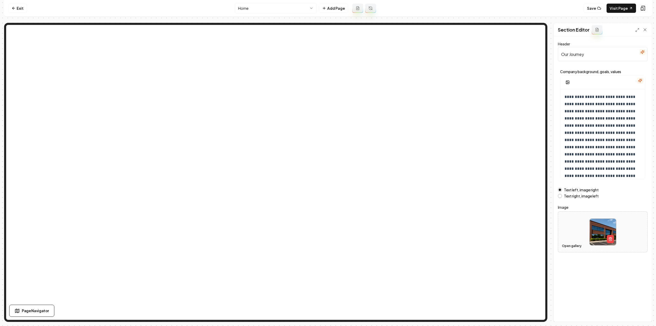
click at [569, 243] on button "Open gallery" at bounding box center [572, 246] width 23 height 8
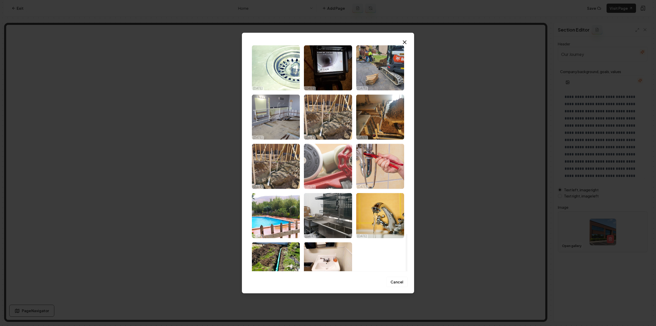
scroll to position [1164, 0]
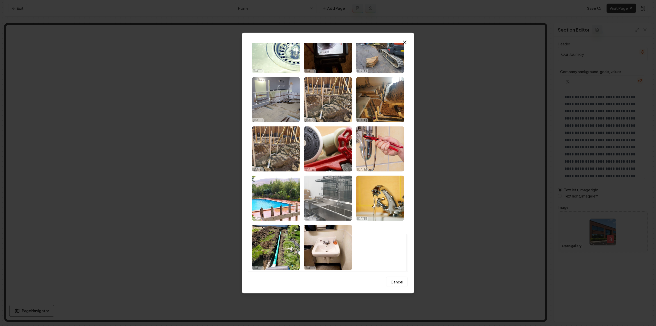
click at [336, 197] on img "Select image image_68ee9acc5c7cd75eb833c964.jpeg" at bounding box center [328, 197] width 48 height 45
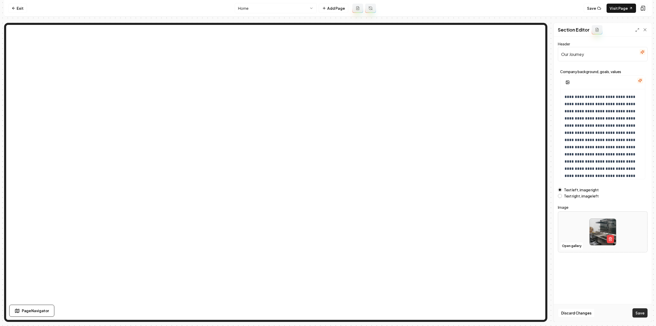
click at [636, 310] on button "Save" at bounding box center [640, 312] width 15 height 9
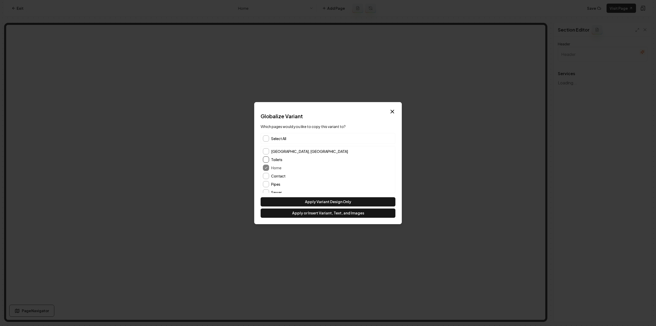
click at [266, 159] on button "Toilets" at bounding box center [266, 159] width 6 height 6
click at [264, 162] on button "Toilets" at bounding box center [266, 159] width 6 height 6
click at [265, 150] on button "Orland Park, IL" at bounding box center [266, 151] width 6 height 6
click at [265, 157] on button "About Us" at bounding box center [266, 155] width 6 height 6
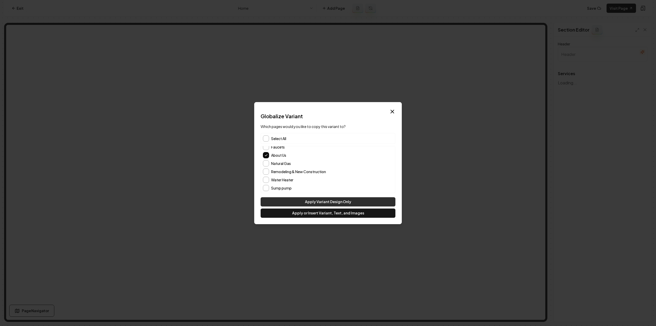
click at [308, 200] on button "Apply Variant Design Only" at bounding box center [328, 201] width 135 height 9
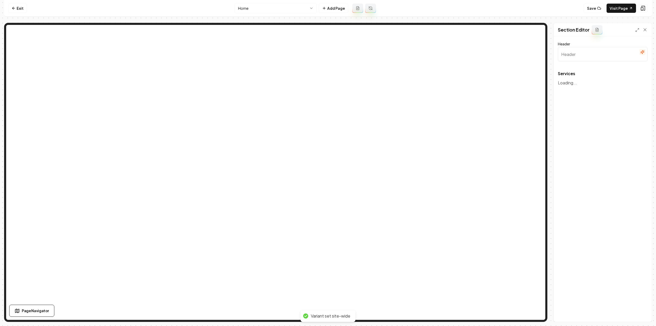
type input "Our Plumbing Expertise"
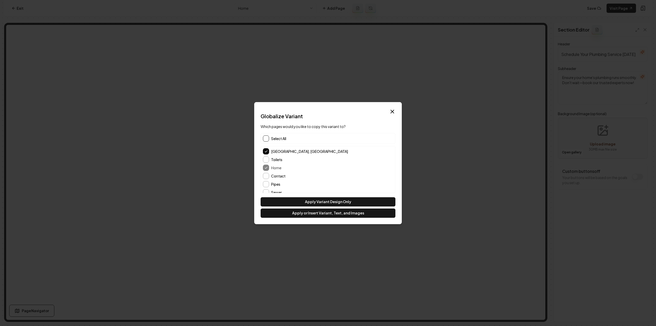
click at [265, 138] on button "button" at bounding box center [266, 138] width 6 height 6
click at [303, 201] on button "Apply Variant Design Only" at bounding box center [328, 201] width 135 height 9
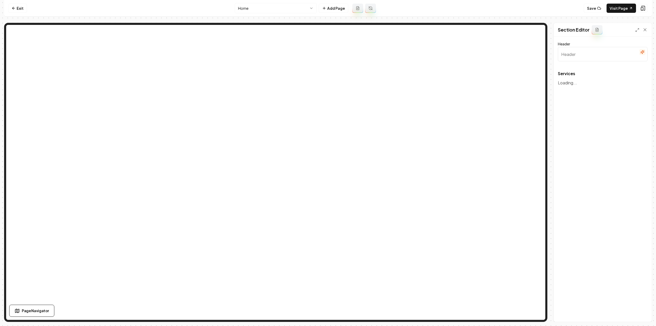
type input "Our Plumbing Expertise"
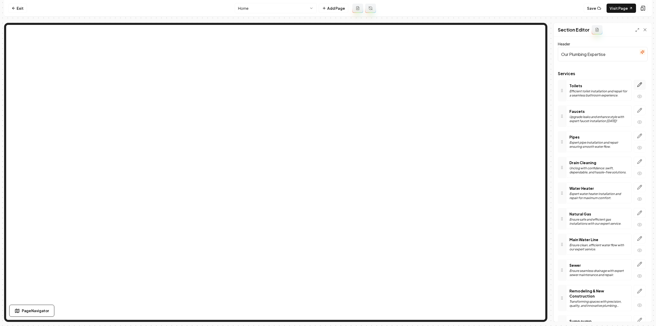
click at [637, 82] on icon "button" at bounding box center [639, 84] width 5 height 5
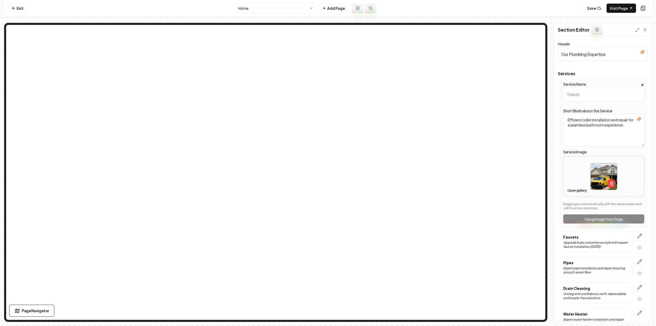
click at [575, 189] on button "Open gallery" at bounding box center [577, 190] width 23 height 8
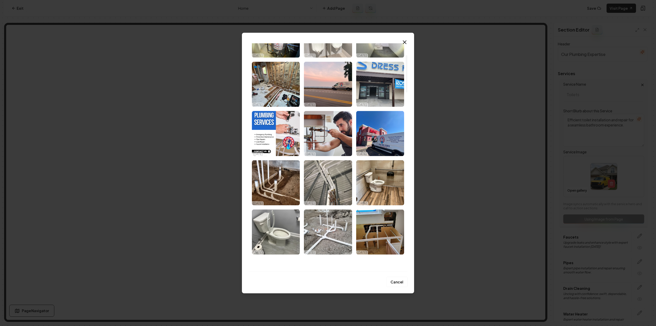
scroll to position [103, 0]
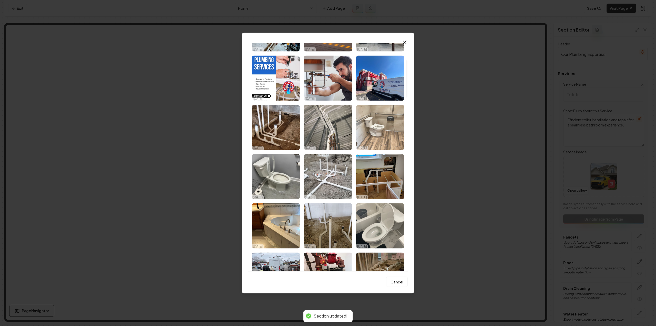
click at [383, 136] on img "Select image image_68ee9acb5c7cd75eb833c64c.jpeg" at bounding box center [380, 127] width 48 height 45
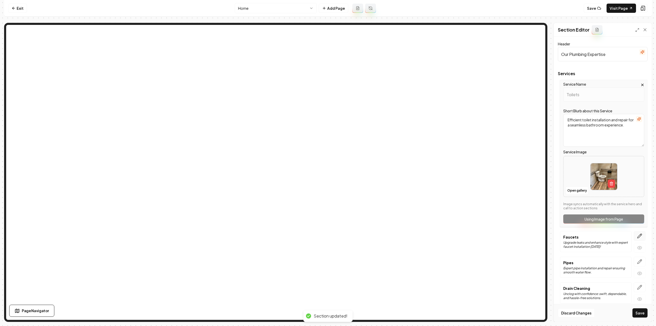
click at [632, 237] on div at bounding box center [640, 242] width 16 height 22
click at [638, 236] on icon "button" at bounding box center [640, 236] width 4 height 4
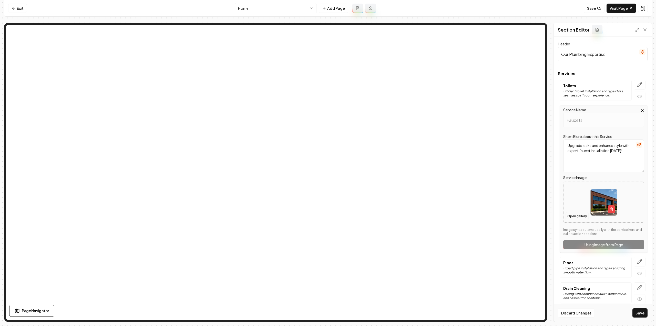
click at [574, 216] on button "Open gallery" at bounding box center [577, 216] width 23 height 8
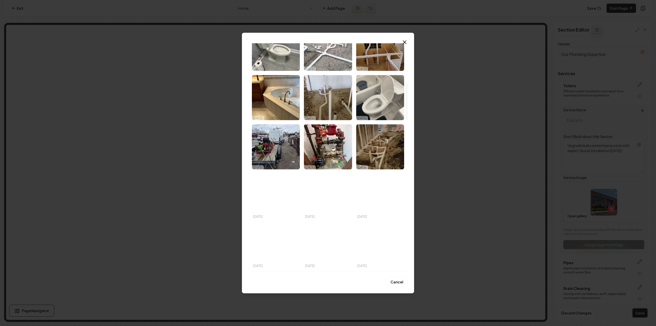
scroll to position [308, 0]
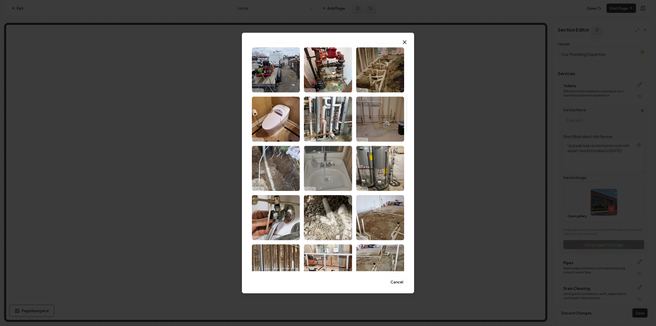
click at [339, 166] on img "Select image image_68ee9acc5c7cd75eb833cd14.jpeg" at bounding box center [328, 168] width 48 height 45
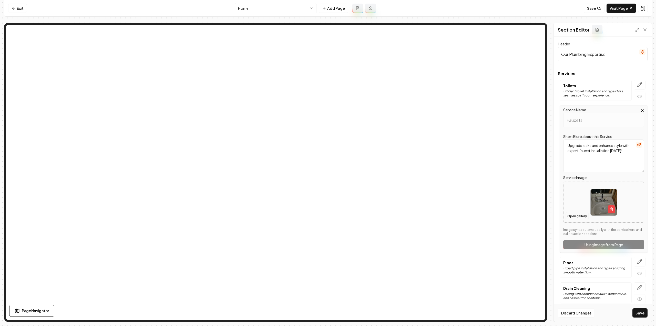
click at [572, 214] on button "Open gallery" at bounding box center [577, 216] width 23 height 8
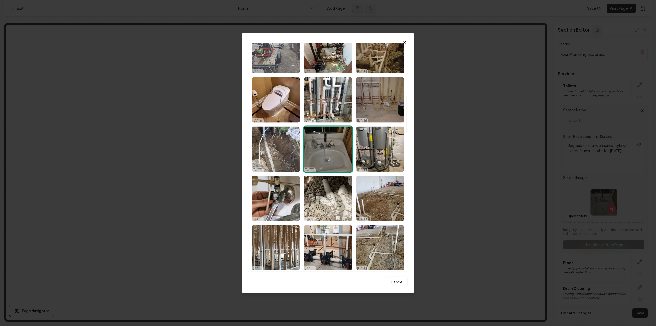
scroll to position [359, 0]
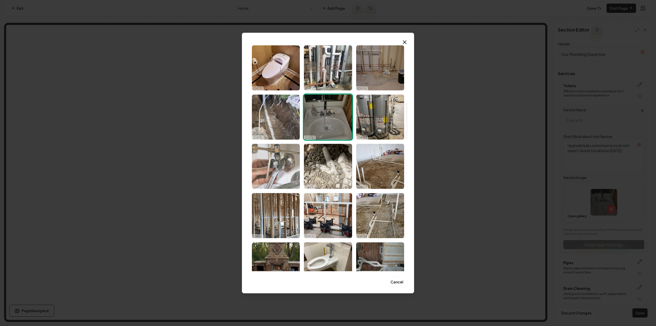
click at [277, 151] on img "Select image image_68ee9acb5c7cd75eb833c67b.jpeg" at bounding box center [276, 166] width 48 height 45
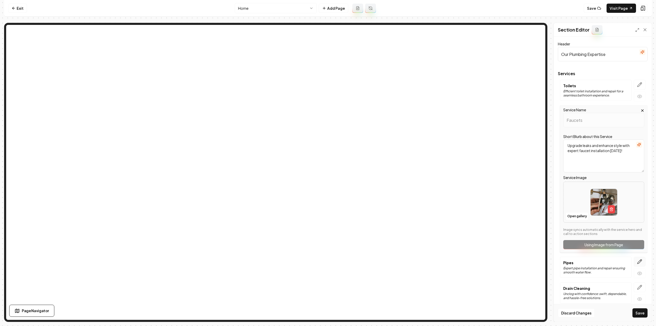
click at [634, 261] on button "button" at bounding box center [640, 262] width 12 height 10
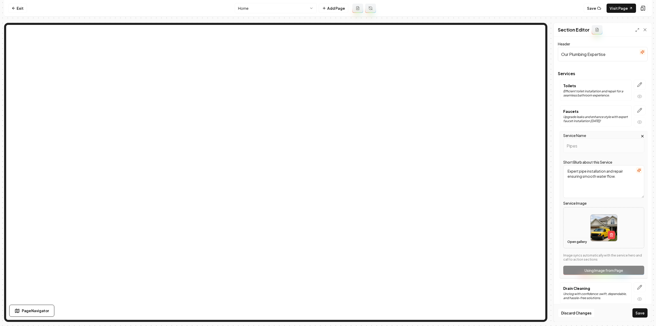
click at [575, 242] on button "Open gallery" at bounding box center [577, 242] width 23 height 8
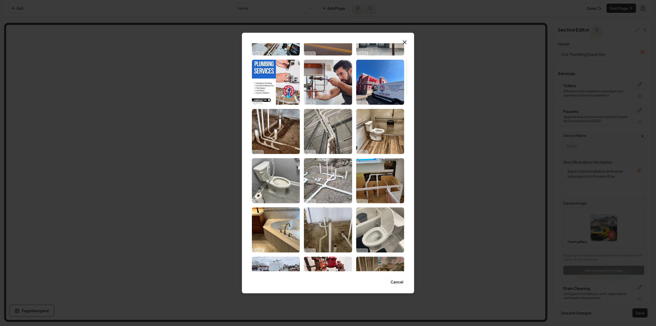
scroll to position [103, 0]
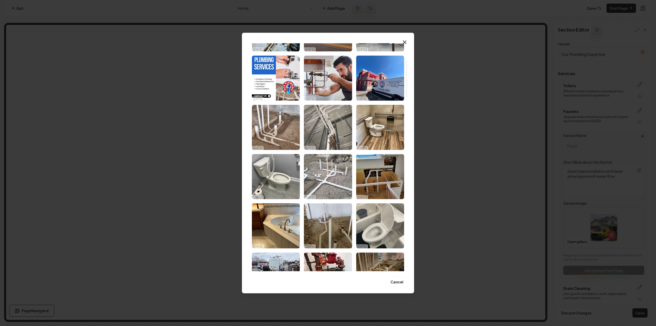
click at [283, 135] on img "Select image image_68ee9acc5c7cd75eb833ccc0.jpeg" at bounding box center [276, 127] width 48 height 45
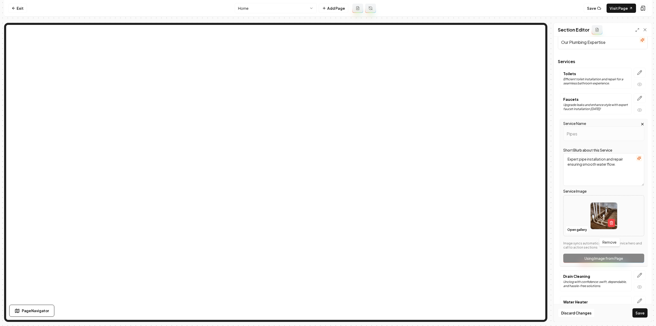
scroll to position [51, 0]
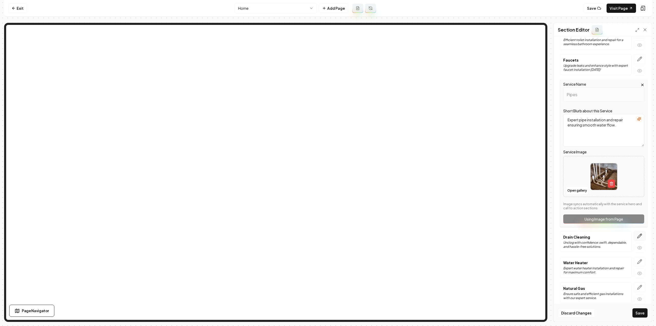
click at [639, 233] on button "button" at bounding box center [640, 236] width 12 height 10
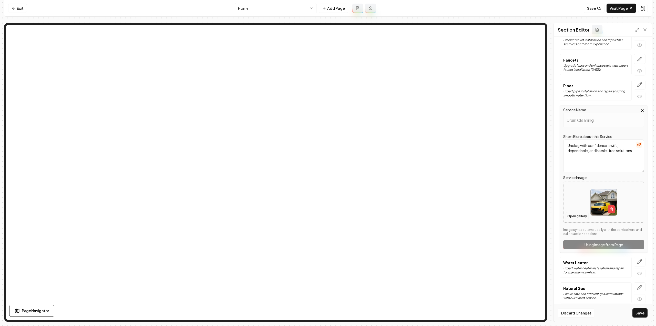
click at [581, 214] on button "Open gallery" at bounding box center [577, 216] width 23 height 8
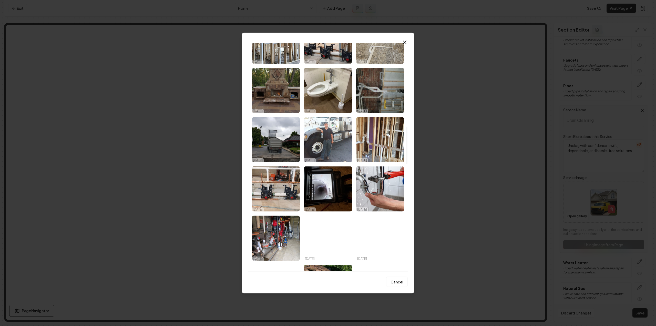
scroll to position [538, 0]
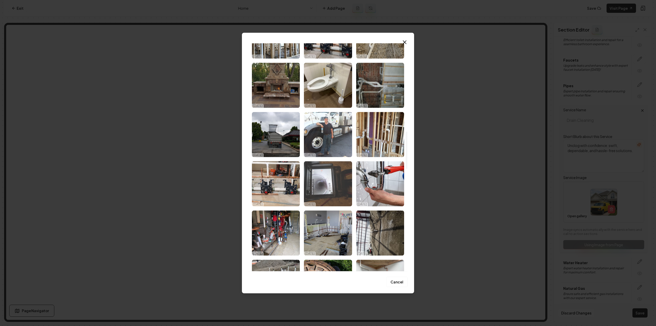
click at [338, 172] on img "Select image image_68ee9acb5c7cd75eb833c352.jpeg" at bounding box center [328, 183] width 48 height 45
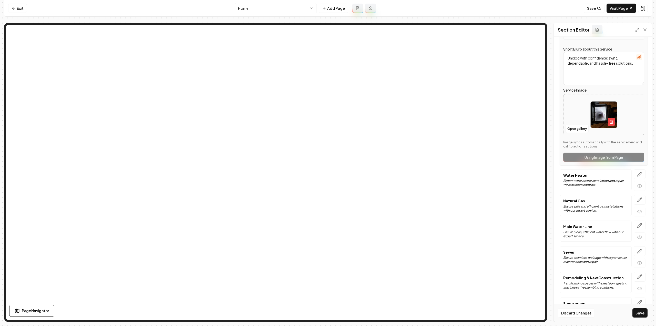
scroll to position [156, 0]
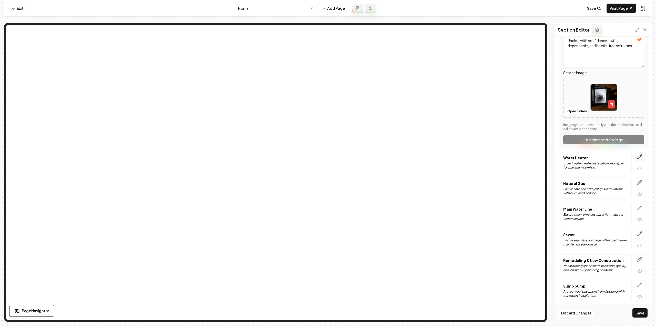
click at [634, 157] on button "button" at bounding box center [640, 157] width 12 height 10
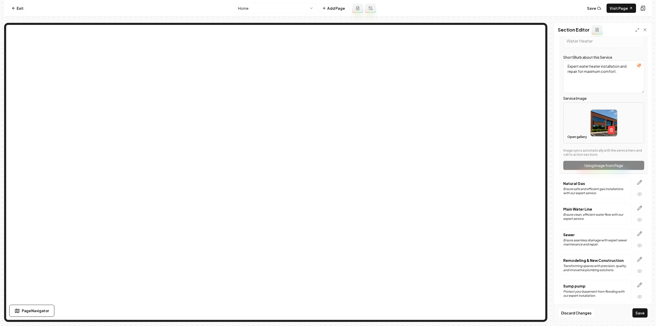
click at [576, 136] on button "Open gallery" at bounding box center [577, 137] width 23 height 8
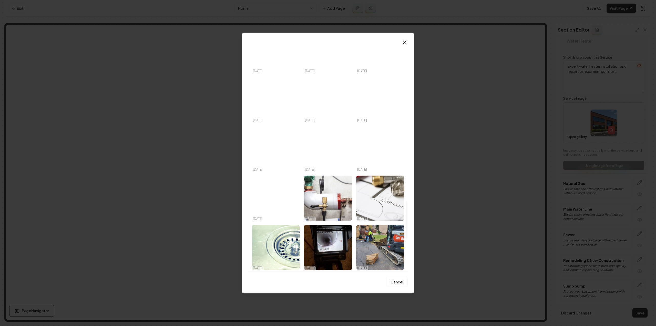
scroll to position [959, 0]
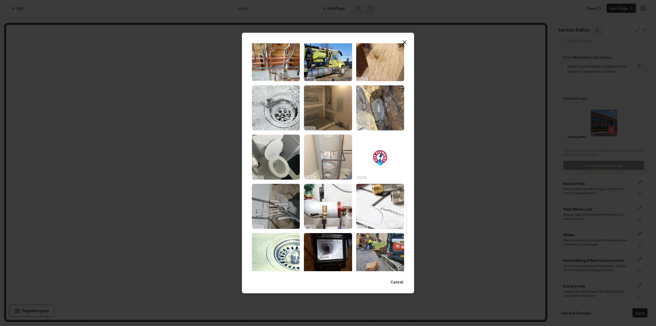
click at [321, 166] on img "Select image image_68ee9aca5c7cd75eb833c0e2.jpeg" at bounding box center [328, 156] width 48 height 45
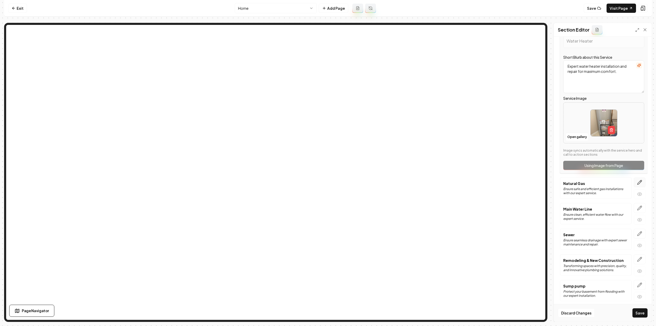
click at [638, 177] on button "button" at bounding box center [640, 182] width 12 height 10
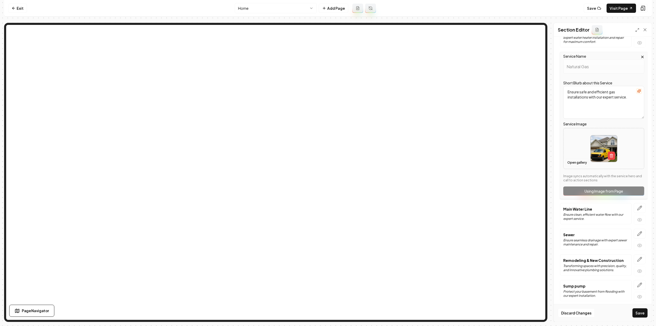
click at [577, 162] on button "Open gallery" at bounding box center [577, 162] width 23 height 8
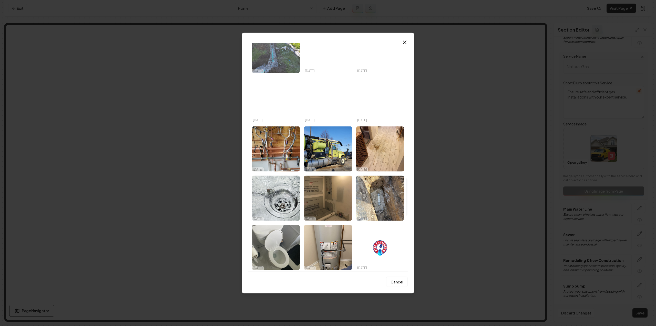
scroll to position [872, 0]
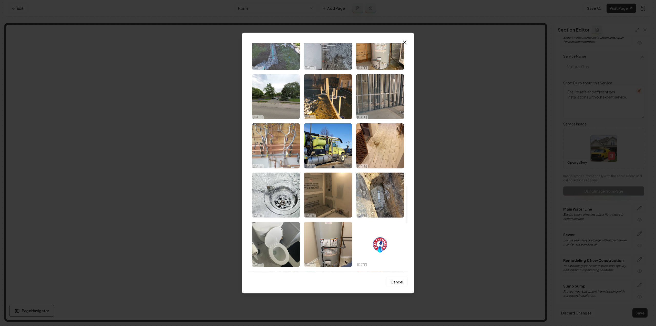
click at [278, 149] on img "Select image image_68ee9acc5c7cd75eb833ce06.jpeg" at bounding box center [276, 145] width 48 height 45
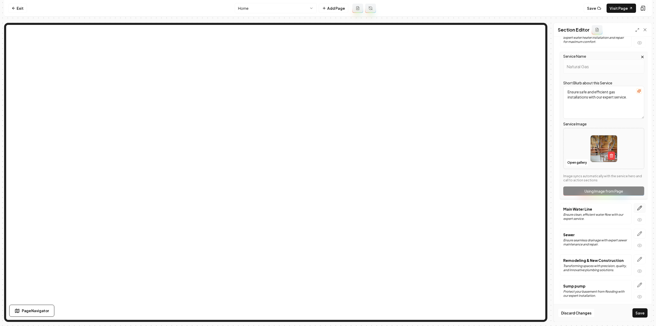
click at [638, 208] on icon "button" at bounding box center [639, 207] width 5 height 5
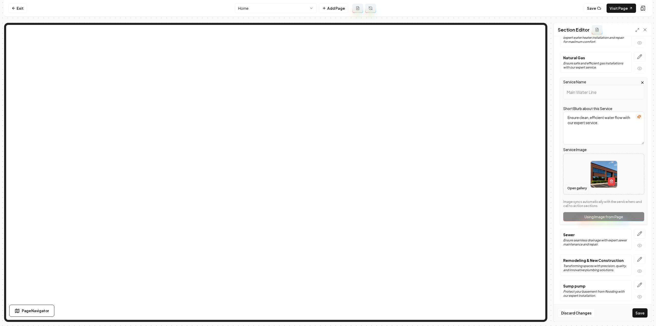
click at [570, 184] on button "Open gallery" at bounding box center [577, 188] width 23 height 8
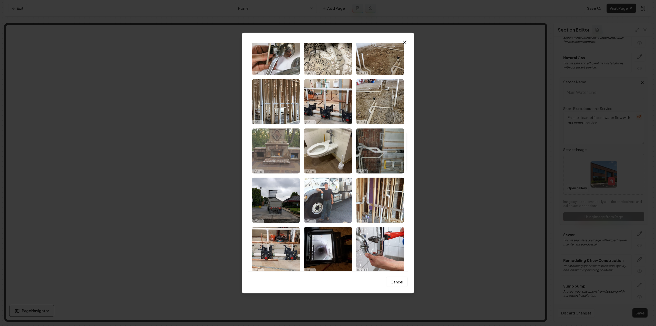
scroll to position [564, 0]
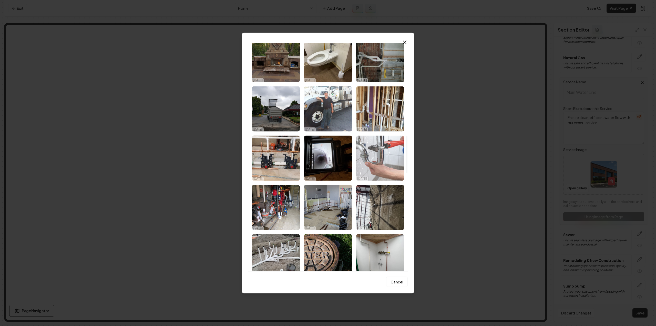
click at [382, 146] on img "Select image image_68ee9acd5c7cd75eb833cfd8.jpeg" at bounding box center [380, 157] width 48 height 45
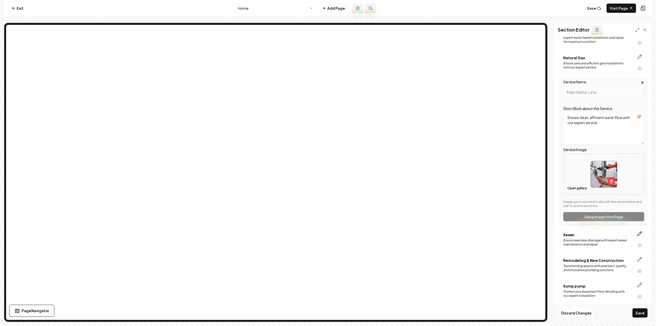
click at [638, 232] on icon "button" at bounding box center [640, 234] width 4 height 4
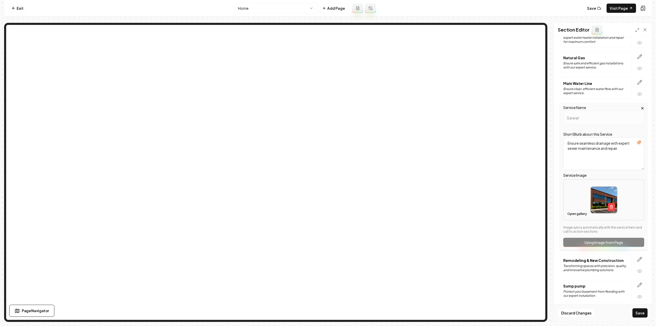
click at [575, 212] on button "Open gallery" at bounding box center [577, 214] width 23 height 8
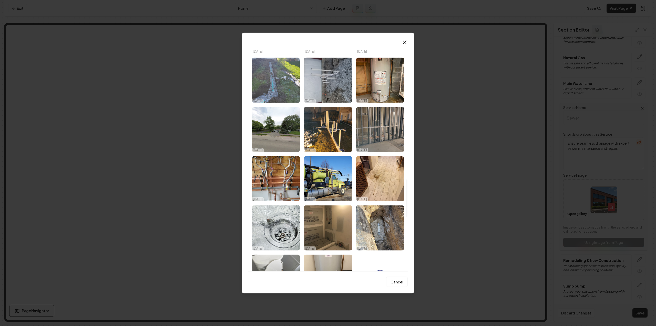
scroll to position [831, 0]
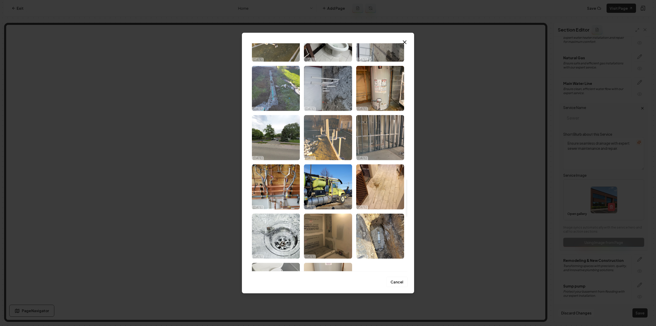
click at [328, 139] on img "Select image image_68ee9acb5c7cd75eb833c619.jpeg" at bounding box center [328, 137] width 48 height 45
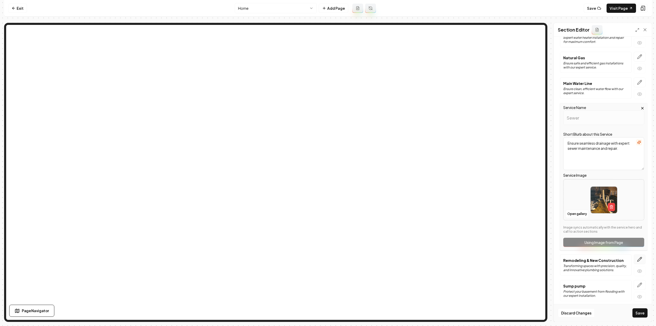
click at [637, 259] on button "button" at bounding box center [640, 259] width 12 height 10
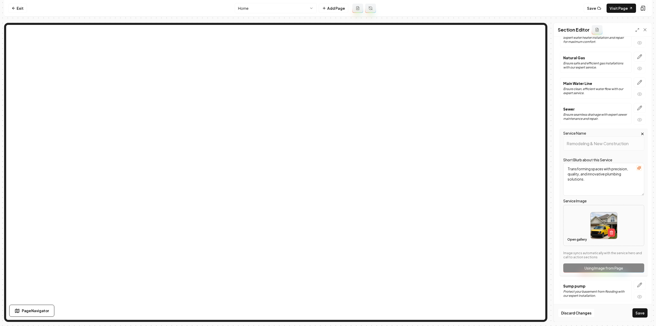
click at [582, 238] on button "Open gallery" at bounding box center [577, 239] width 23 height 8
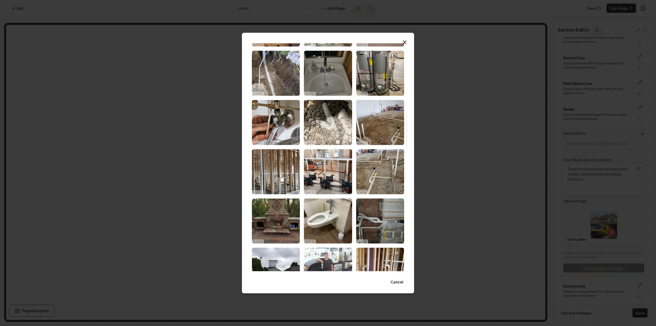
scroll to position [410, 0]
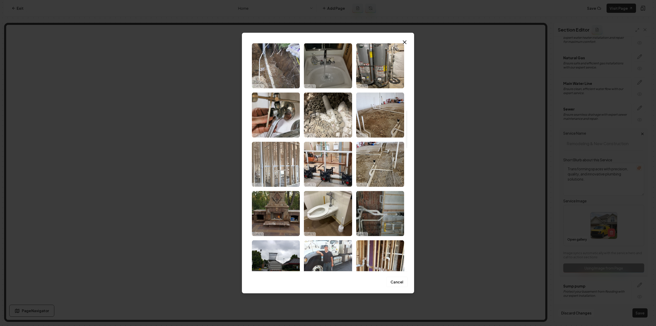
click at [291, 162] on img "Select image image_68ee9acc5c7cd75eb833cad0.jpeg" at bounding box center [276, 164] width 48 height 45
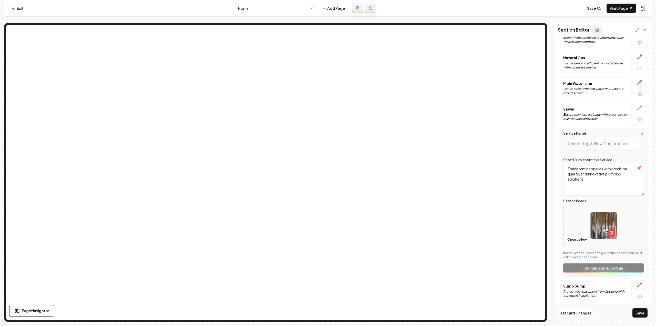
click at [638, 283] on icon "button" at bounding box center [640, 285] width 4 height 4
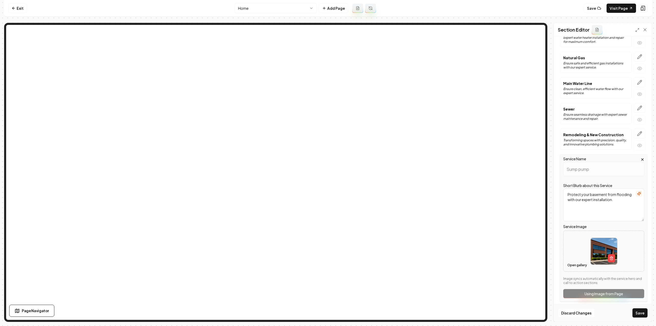
click at [571, 263] on button "Open gallery" at bounding box center [577, 265] width 23 height 8
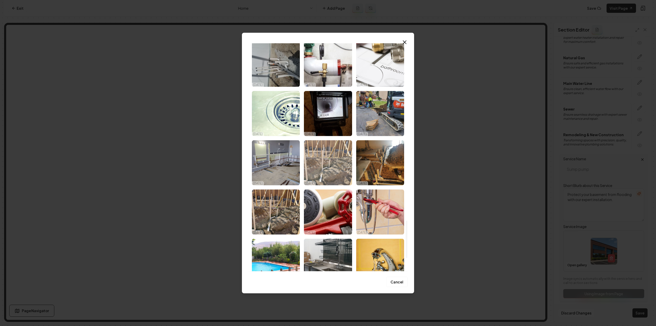
scroll to position [1103, 0]
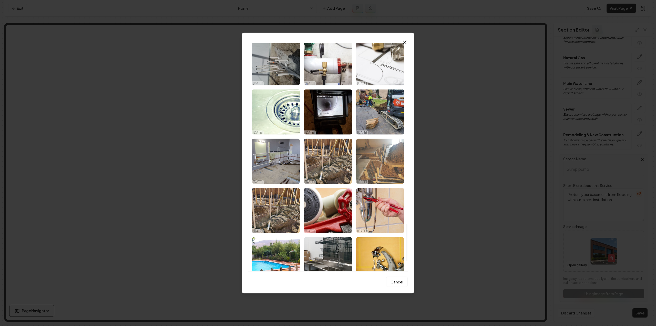
click at [379, 164] on img "Select image image_68ee9aca5c7cd75eb833c0e6.jpeg" at bounding box center [380, 160] width 48 height 45
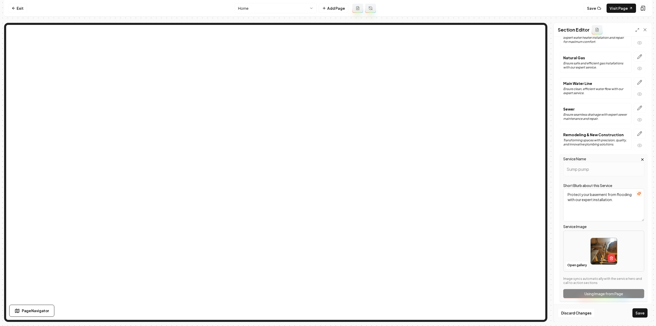
click at [638, 313] on button "Save" at bounding box center [640, 312] width 15 height 9
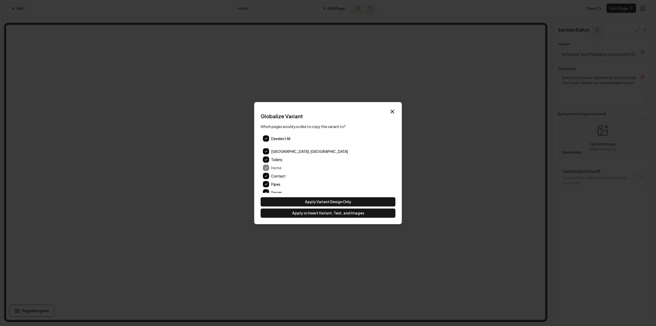
scroll to position [0, 0]
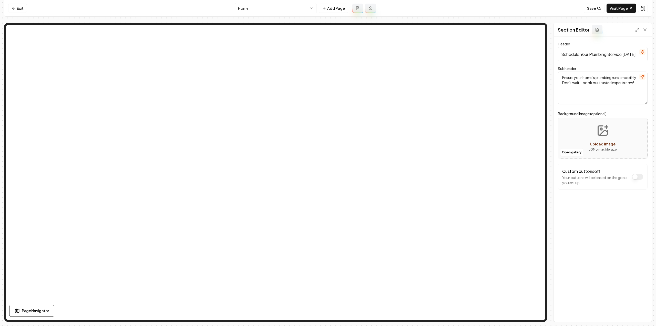
click at [286, 6] on html "Computer Required This feature is only available on a computer. Please switch t…" at bounding box center [328, 163] width 656 height 326
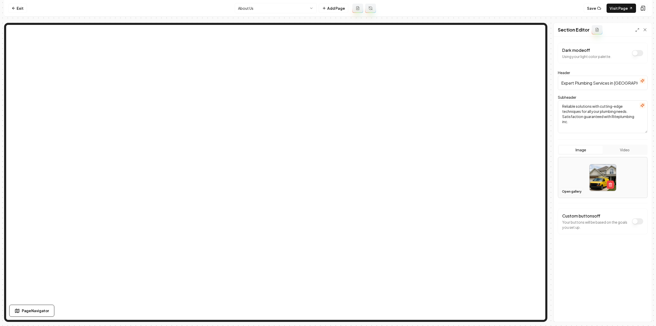
click at [565, 193] on button "Open gallery" at bounding box center [572, 191] width 23 height 8
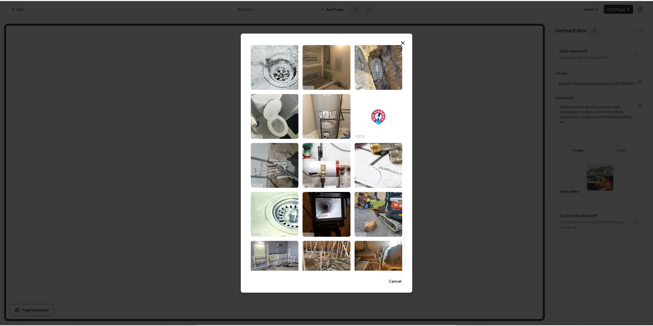
scroll to position [1164, 0]
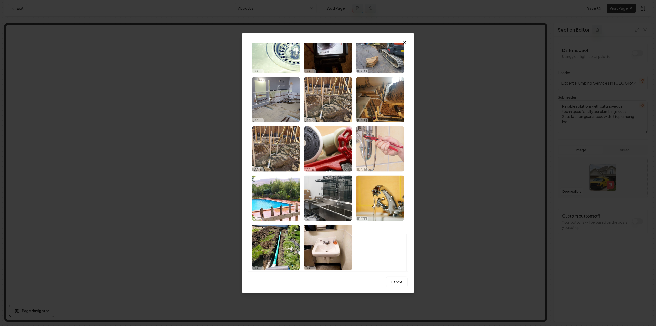
click at [368, 156] on img "Select image image_68ee9ac95c7cd75eb833b8bc.jpeg" at bounding box center [380, 148] width 48 height 45
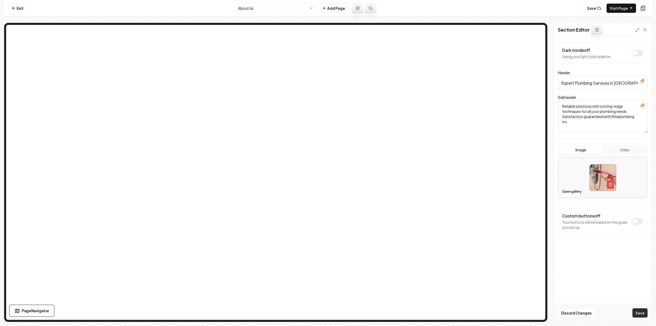
click at [646, 317] on button "Save" at bounding box center [640, 312] width 15 height 9
click at [286, 5] on html "Computer Required This feature is only available on a computer. Please switch t…" at bounding box center [328, 163] width 656 height 326
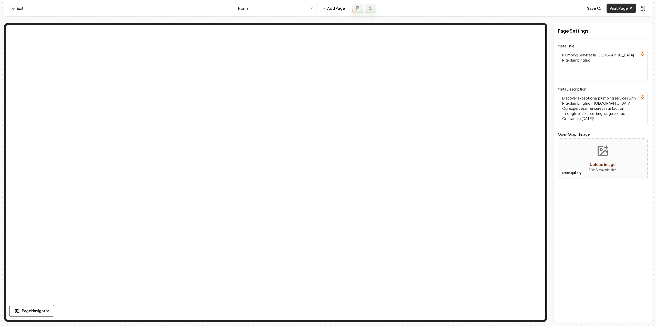
click at [620, 12] on link "Visit Page" at bounding box center [621, 8] width 29 height 9
click at [17, 7] on link "Exit" at bounding box center [17, 8] width 19 height 9
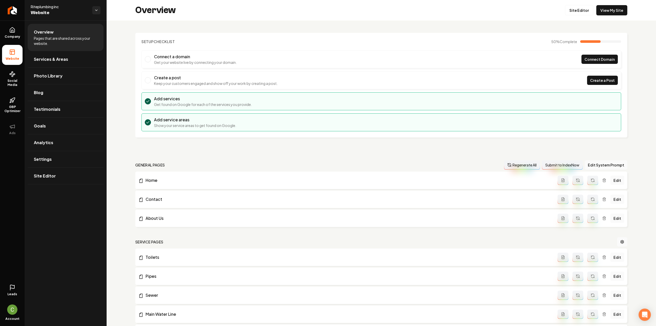
click at [17, 7] on link "Return to dashboard" at bounding box center [12, 10] width 25 height 21
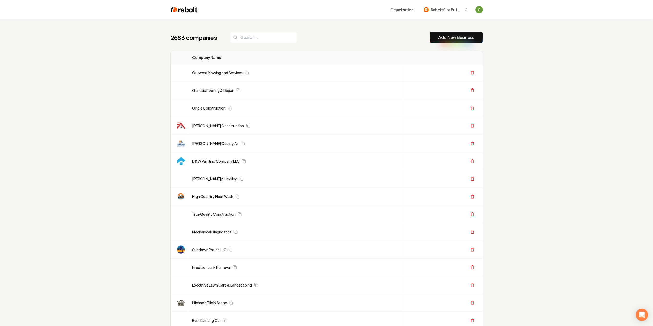
click at [444, 39] on link "Add New Business" at bounding box center [456, 37] width 36 height 6
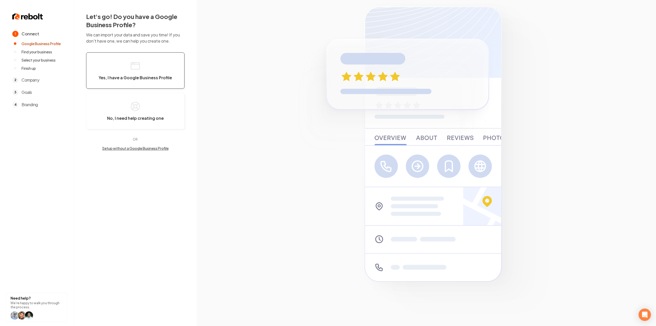
click at [97, 71] on button "Yes, I have a Google Business Profile" at bounding box center [135, 70] width 98 height 36
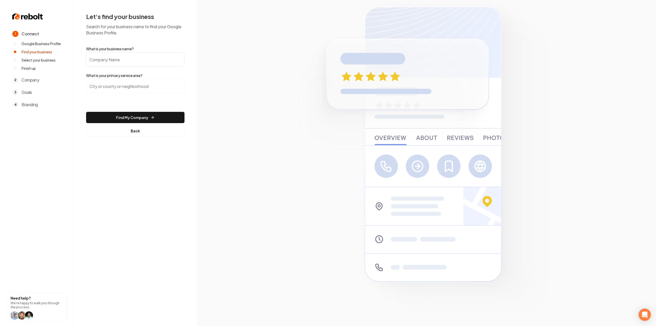
click at [112, 52] on div "What is your business name?" at bounding box center [135, 56] width 98 height 21
click at [108, 62] on input "What is your business name?" at bounding box center [135, 59] width 98 height 14
paste input "VIP Roofing"
type input "VIP Roofing"
click at [104, 86] on input "search" at bounding box center [135, 86] width 98 height 14
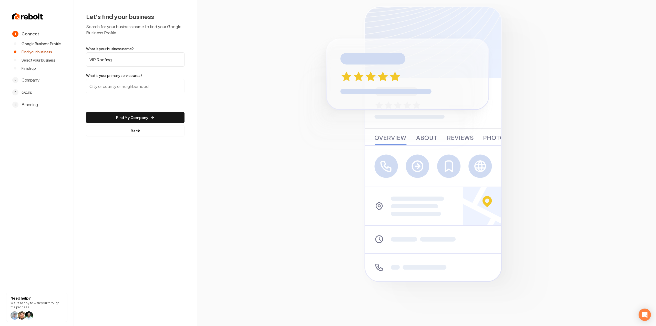
click at [116, 91] on input "search" at bounding box center [135, 86] width 98 height 14
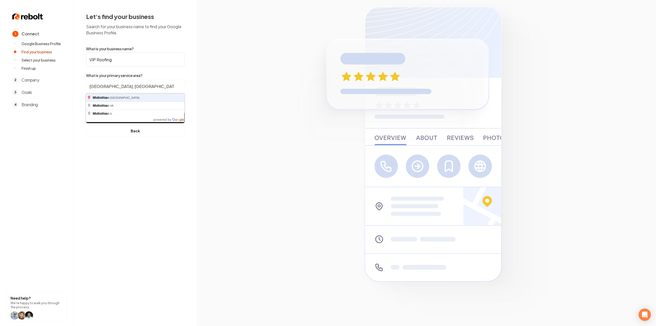
type input "Midlothian, TX"
click at [86, 112] on button "Find My Company" at bounding box center [135, 117] width 98 height 11
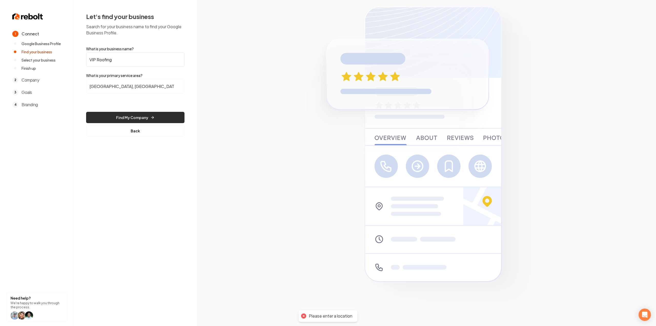
click at [120, 119] on button "Find My Company" at bounding box center [135, 117] width 98 height 11
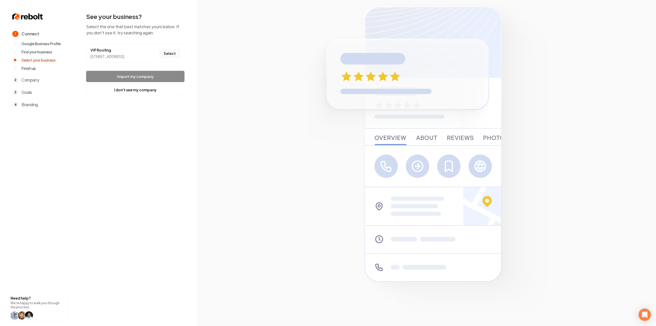
click at [172, 58] on button "Select" at bounding box center [169, 53] width 21 height 9
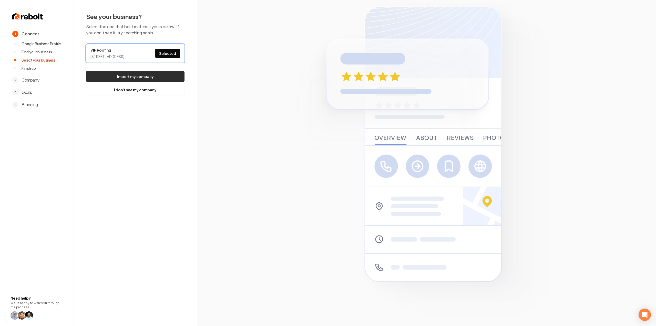
click at [162, 77] on button "Import my company" at bounding box center [135, 76] width 98 height 11
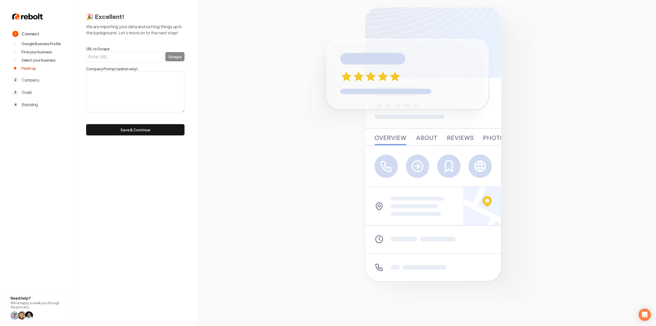
click at [99, 61] on input "URL to Scrape" at bounding box center [124, 56] width 77 height 11
paste input "https://viproofer.com/"
type input "https://viproofer.com/"
click at [169, 57] on button "Scrape" at bounding box center [174, 56] width 19 height 9
type textarea "VIP Roofing is a dependable and reliable Midlothian, Texas roofer. We are one o…"
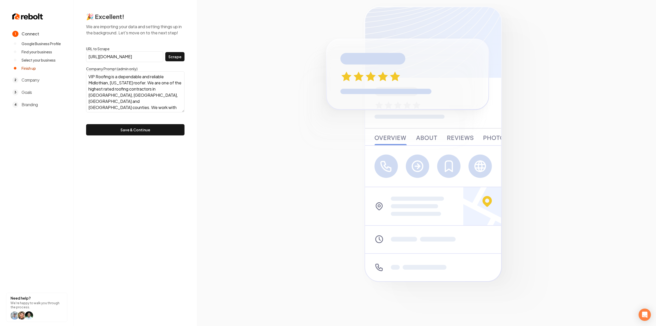
scroll to position [31, 0]
click at [144, 132] on button "Save & Continue" at bounding box center [135, 129] width 98 height 11
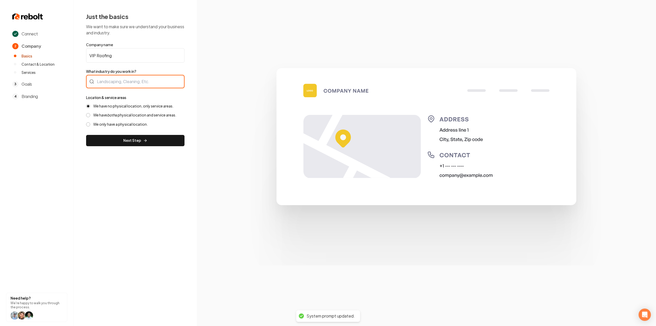
click at [129, 79] on div at bounding box center [135, 81] width 98 height 13
type input "Roofing"
click at [111, 114] on icon "both" at bounding box center [111, 115] width 8 height 5
click at [90, 114] on button "We have both a physical location and service areas." at bounding box center [88, 115] width 4 height 4
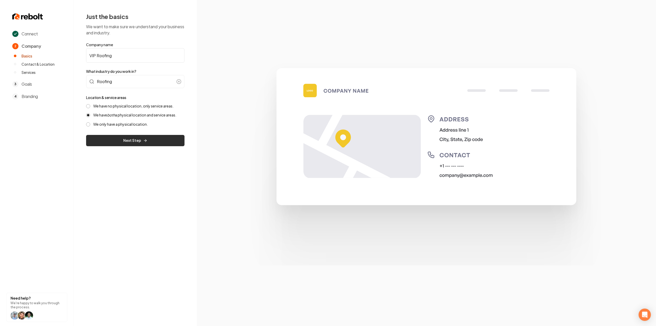
click at [97, 136] on button "Next Step" at bounding box center [135, 140] width 98 height 11
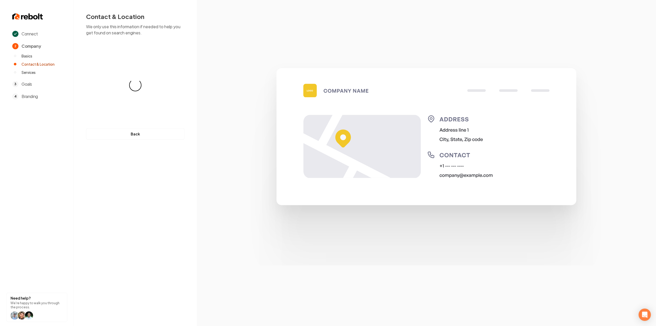
select select "**"
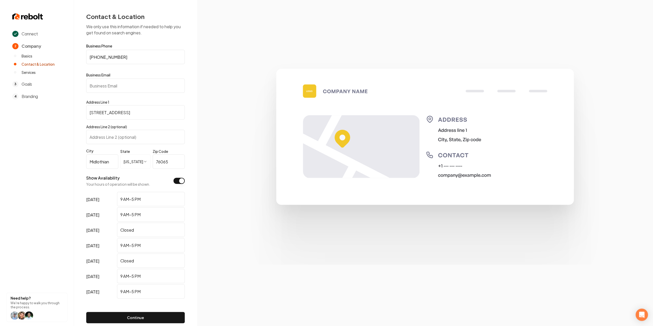
click at [114, 88] on input "Business Email" at bounding box center [135, 85] width 98 height 14
click at [118, 84] on input "Business Email" at bounding box center [135, 85] width 98 height 14
paste input "patrick@viproofing.com"
type input "patrick@viproofing.com"
click at [136, 319] on button "Continue" at bounding box center [135, 317] width 98 height 11
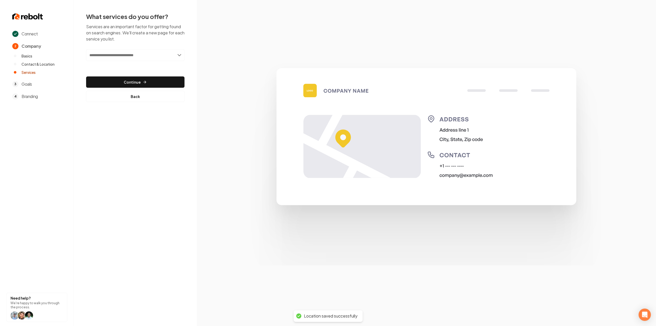
click at [106, 56] on input "text" at bounding box center [135, 55] width 98 height 12
click at [118, 58] on input "text" at bounding box center [135, 55] width 98 height 12
click at [133, 51] on input "text" at bounding box center [135, 55] width 98 height 12
type input "**********"
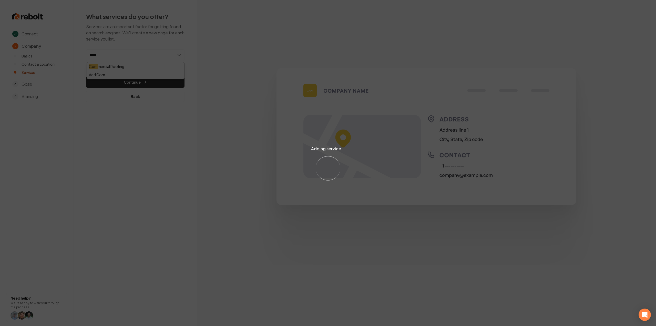
type input "******"
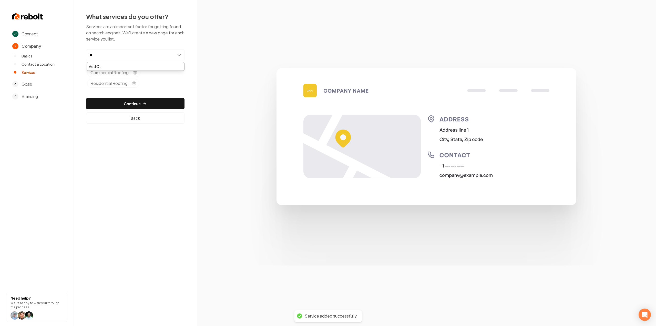
type input "*"
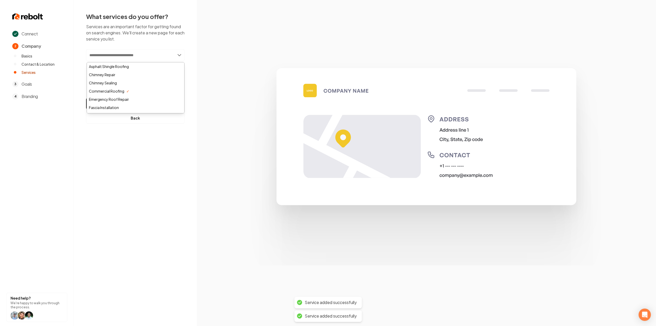
click at [143, 197] on div "Connect 2 Company Basics Contact & Location Services 3 Goals 4 Branding Need he…" at bounding box center [328, 163] width 656 height 326
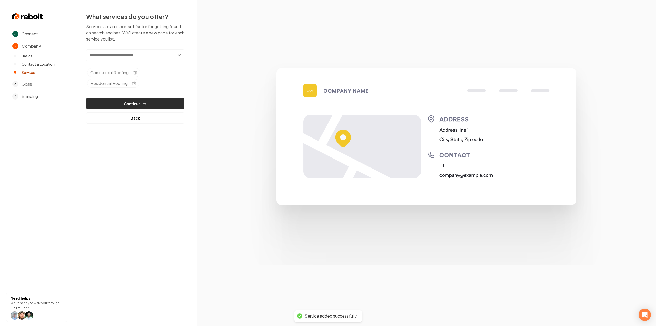
click at [152, 101] on button "Continue" at bounding box center [135, 103] width 98 height 11
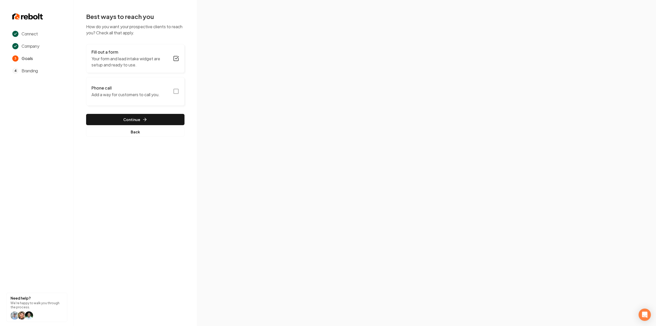
click at [176, 90] on icon "button" at bounding box center [176, 91] width 6 height 6
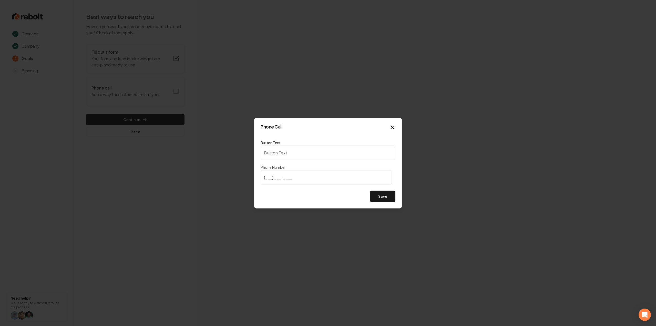
type input "Call us"
type input "(972) 978-6328"
click at [389, 192] on button "Save" at bounding box center [382, 196] width 25 height 11
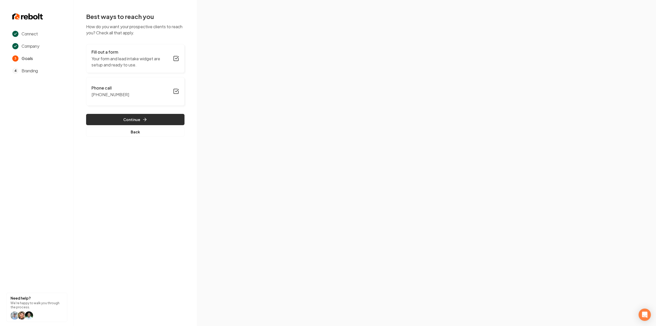
click at [175, 121] on button "Continue" at bounding box center [135, 119] width 98 height 11
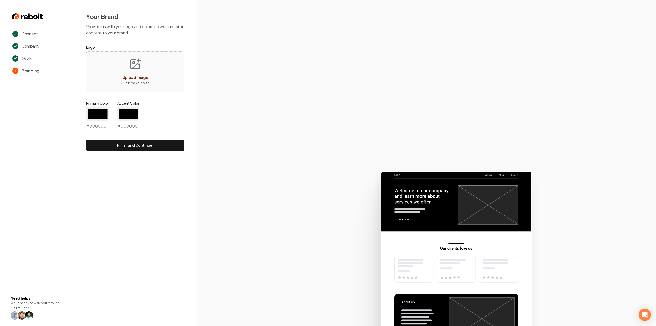
type input "#194d33"
type input "#70be00"
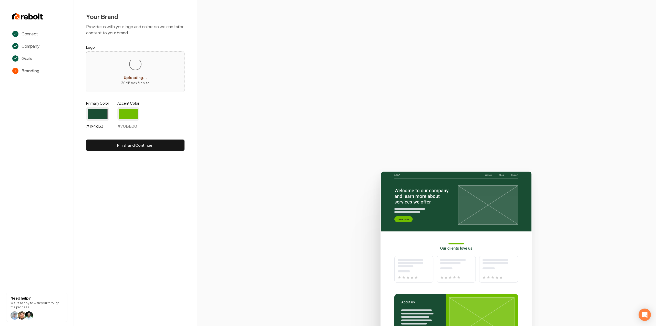
click at [101, 117] on input "#194d33" at bounding box center [97, 114] width 23 height 14
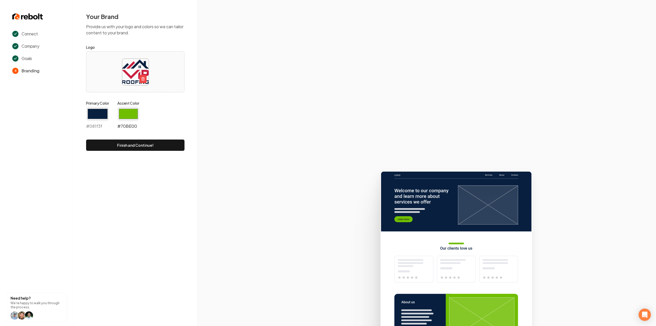
type input "#081f3f"
click at [123, 114] on input "#70be00" at bounding box center [128, 114] width 22 height 14
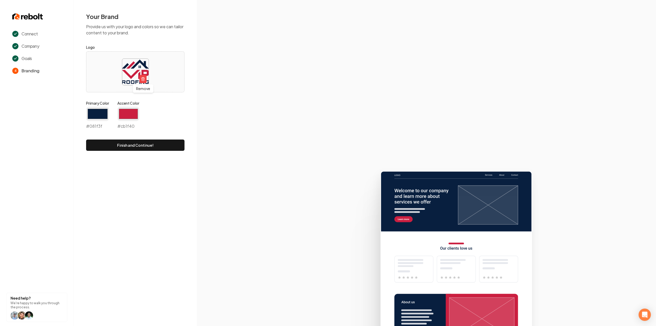
type input "#cb1f40"
click at [221, 109] on section at bounding box center [426, 163] width 459 height 326
click at [160, 145] on button "Finish and Continue!" at bounding box center [135, 144] width 98 height 11
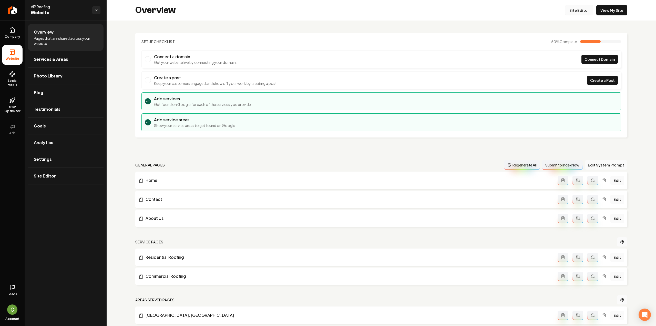
click at [582, 5] on link "Site Editor" at bounding box center [579, 10] width 28 height 10
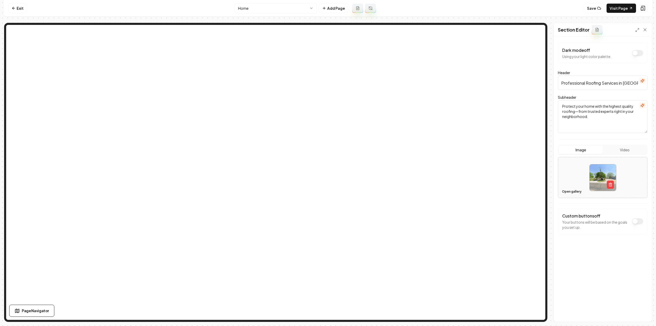
click at [564, 191] on button "Open gallery" at bounding box center [572, 191] width 23 height 8
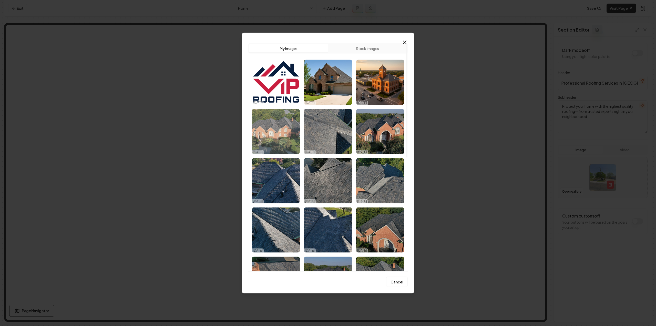
click at [281, 131] on img "Select image image_68ee9e825c7cd75eb84faca1.jpeg" at bounding box center [276, 131] width 48 height 45
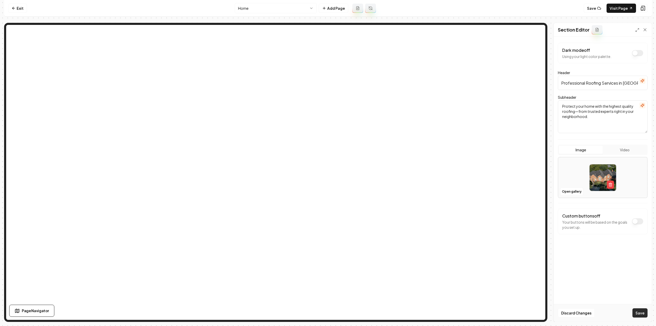
click at [639, 316] on button "Save" at bounding box center [640, 312] width 15 height 9
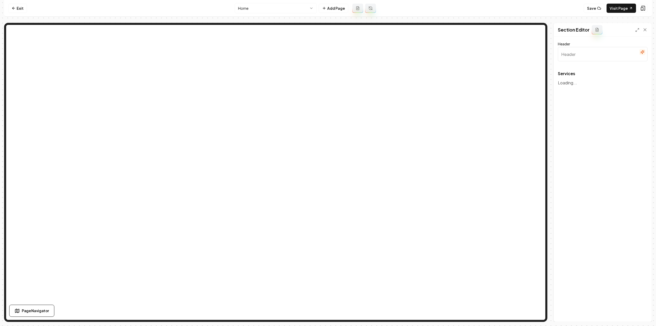
type input "Our Roofing Services"
click at [638, 87] on icon "button" at bounding box center [639, 84] width 5 height 5
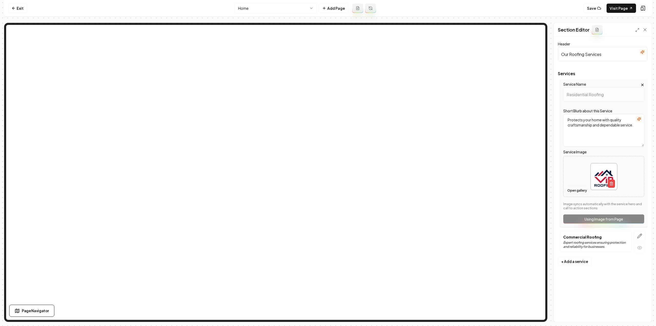
click at [574, 192] on button "Open gallery" at bounding box center [577, 190] width 23 height 8
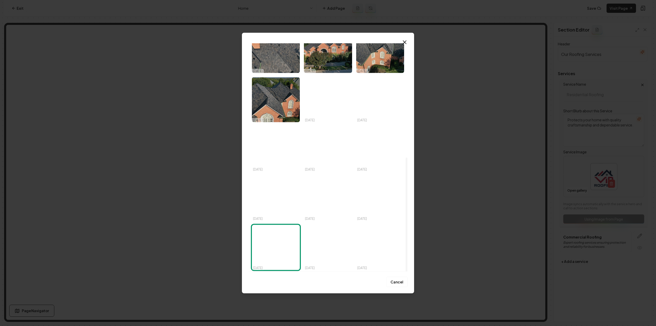
scroll to position [203, 0]
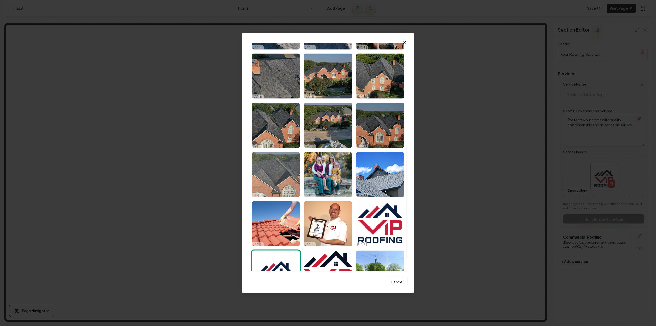
click at [267, 162] on img "Select image image_68ee9e7e5c7cd75eb84f8d8f.jpeg" at bounding box center [276, 174] width 48 height 45
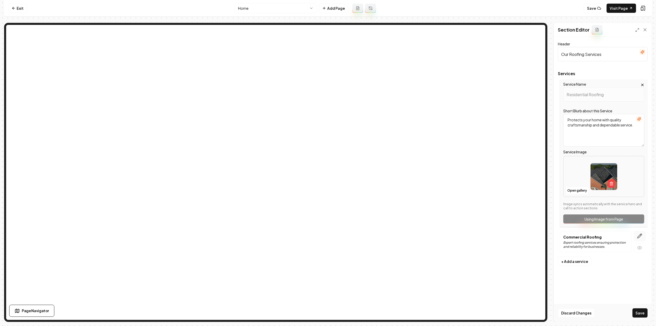
click at [643, 234] on button "button" at bounding box center [640, 236] width 12 height 10
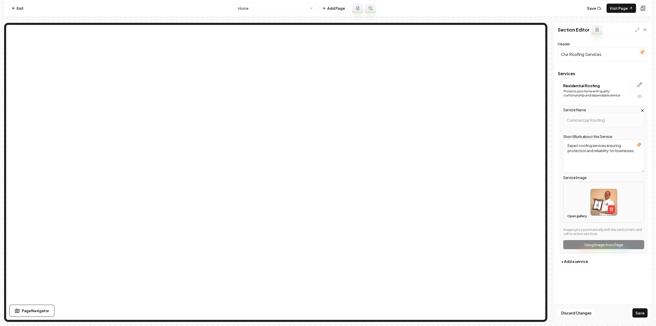
click at [579, 213] on button "Open gallery" at bounding box center [577, 216] width 23 height 8
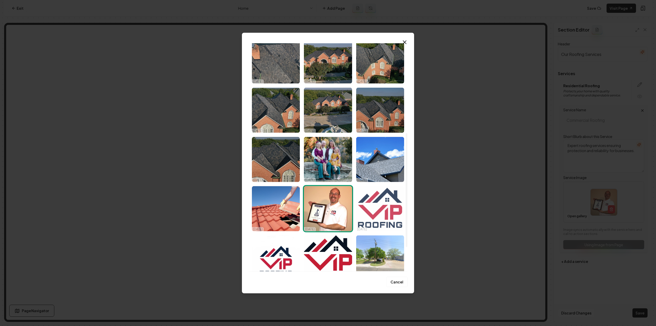
scroll to position [229, 0]
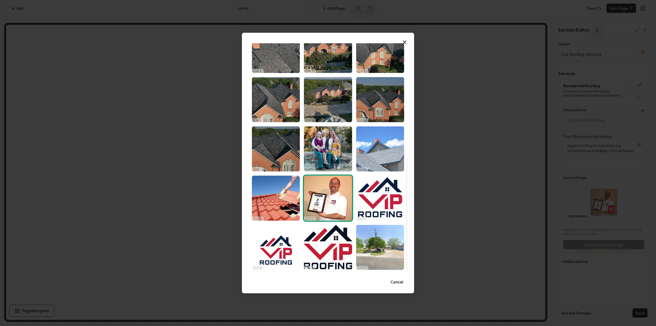
click at [378, 148] on img "Select image image_68ee9e7d5c7cd75eb84f79e4.jpeg" at bounding box center [380, 148] width 48 height 45
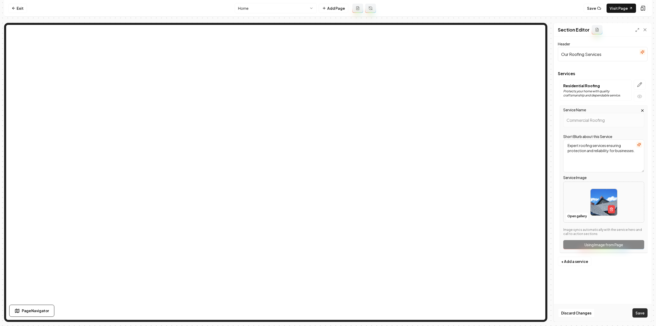
click at [637, 316] on button "Save" at bounding box center [640, 312] width 15 height 9
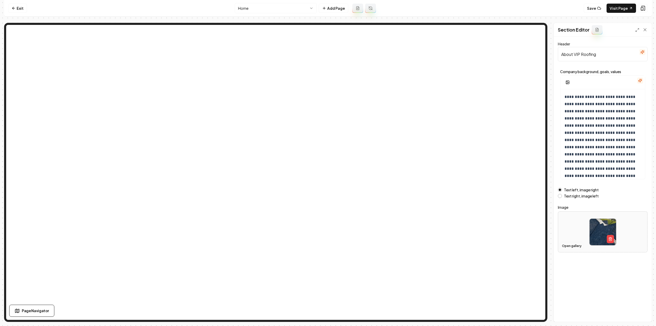
click at [577, 245] on button "Open gallery" at bounding box center [572, 246] width 23 height 8
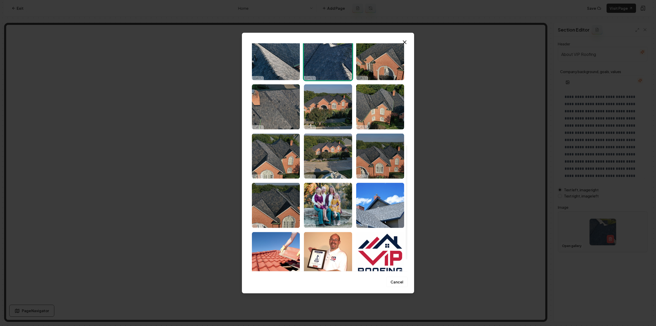
scroll to position [205, 0]
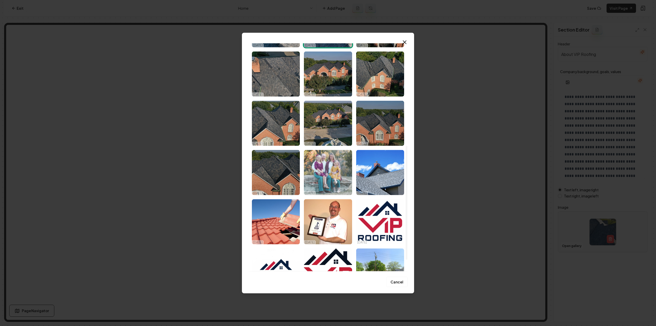
click at [322, 173] on img "Select image image_68ee9e7d5c7cd75eb84f7853.jpeg" at bounding box center [328, 172] width 48 height 45
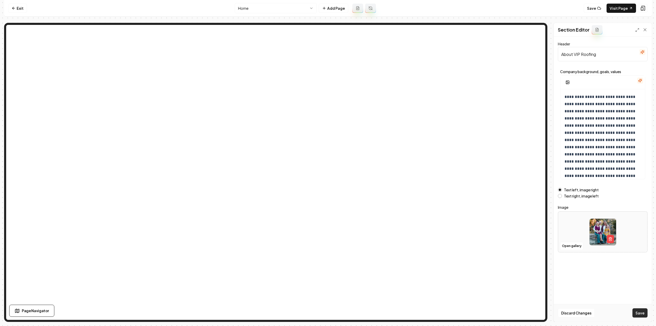
click at [636, 315] on button "Save" at bounding box center [640, 312] width 15 height 9
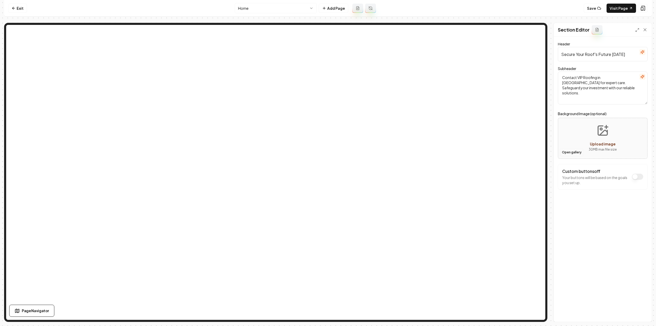
click at [570, 151] on button "Open gallery" at bounding box center [572, 152] width 23 height 8
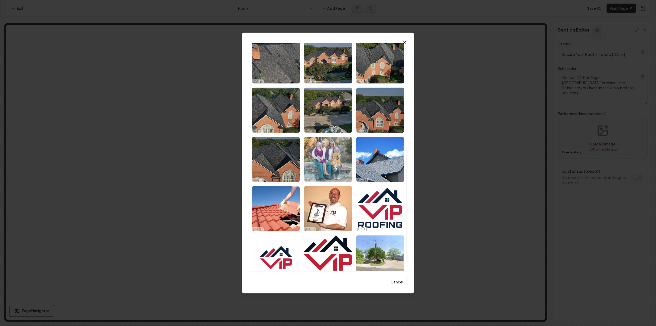
scroll to position [229, 0]
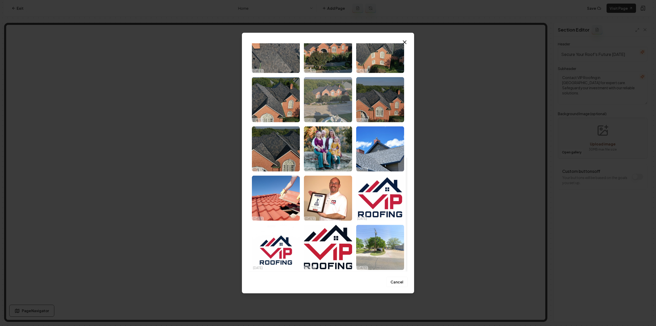
click at [322, 92] on img "Select image image_68ee9e7f5c7cd75eb84f8f2d.jpeg" at bounding box center [328, 99] width 48 height 45
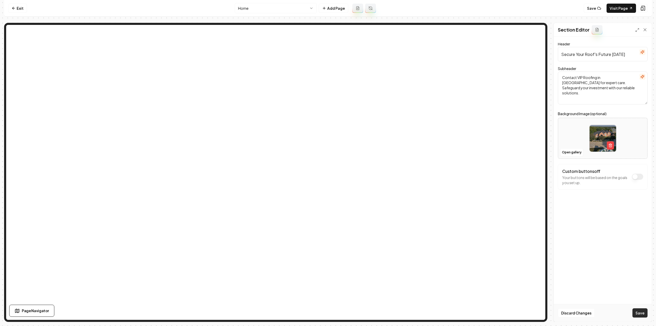
click at [640, 314] on button "Save" at bounding box center [640, 312] width 15 height 9
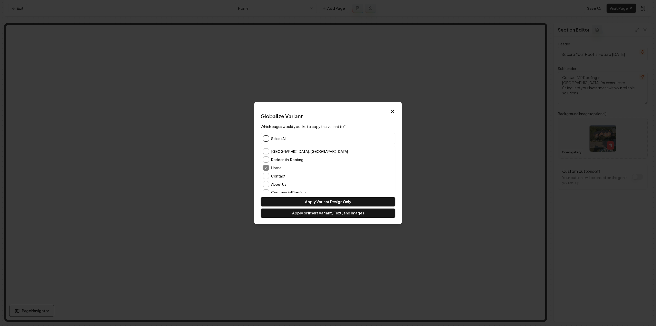
click at [268, 138] on button "button" at bounding box center [266, 138] width 6 height 6
click at [316, 216] on button "Apply or Insert Variant, Text, and Images" at bounding box center [328, 212] width 135 height 9
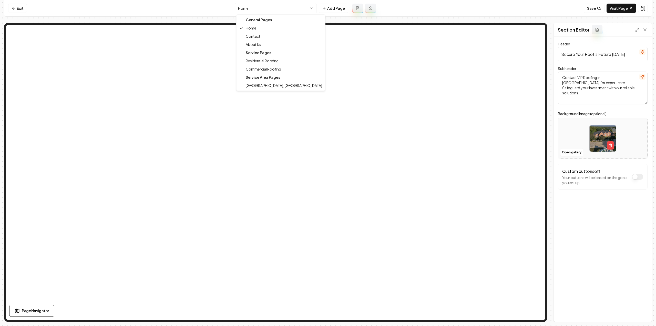
click at [260, 9] on html "Computer Required This feature is only available on a computer. Please switch t…" at bounding box center [328, 163] width 656 height 326
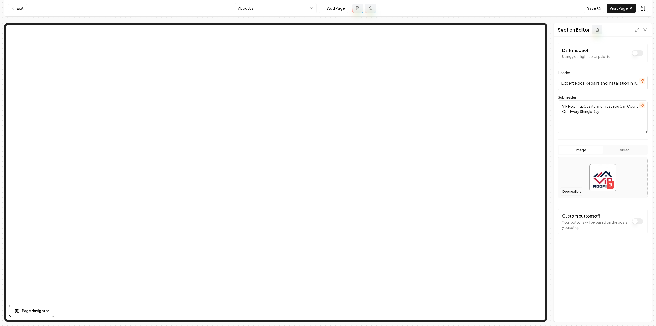
click at [570, 193] on button "Open gallery" at bounding box center [572, 191] width 23 height 8
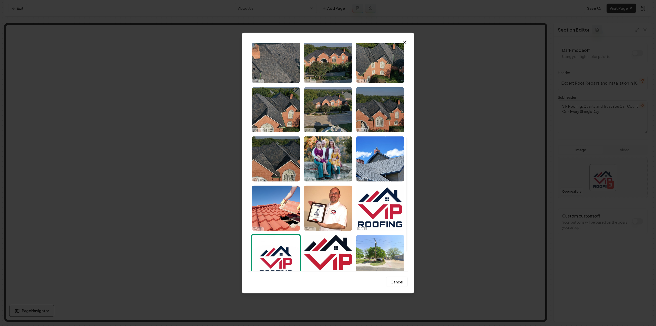
scroll to position [229, 0]
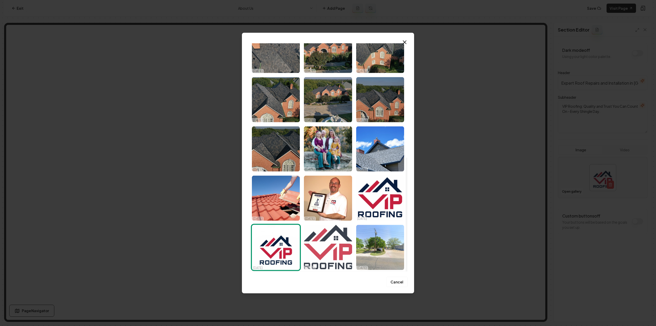
click at [327, 233] on img "Select image image_68ee9e7d5c7cd75eb84f7886.jpeg" at bounding box center [328, 247] width 48 height 45
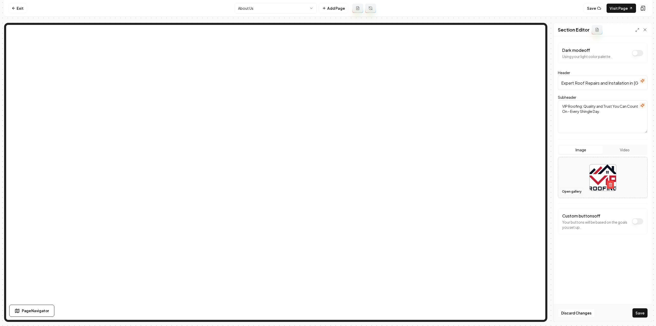
click at [563, 193] on button "Open gallery" at bounding box center [572, 191] width 23 height 8
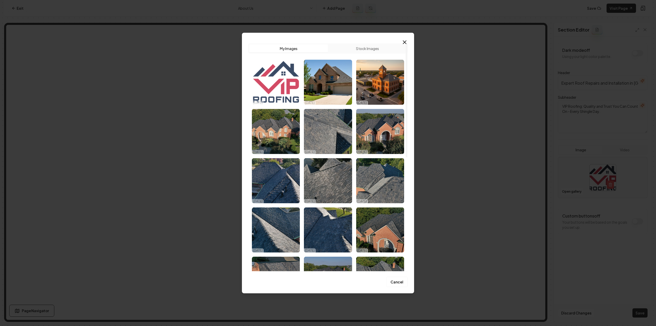
click at [283, 89] on img "Select image image_68ee9f115c7cd75eb85373ce.png" at bounding box center [276, 81] width 48 height 45
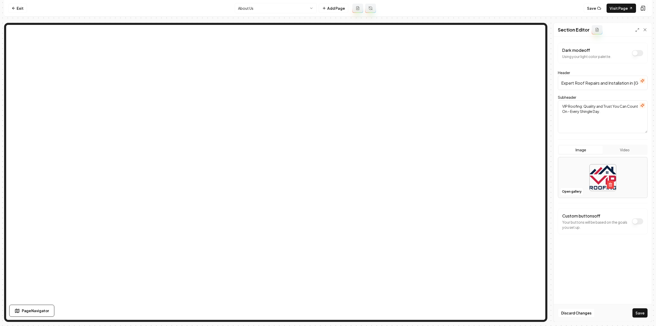
click at [651, 318] on div "Discard Changes Save" at bounding box center [603, 313] width 98 height 18
click at [643, 314] on button "Save" at bounding box center [640, 312] width 15 height 9
click at [566, 191] on button "Open gallery" at bounding box center [572, 191] width 23 height 8
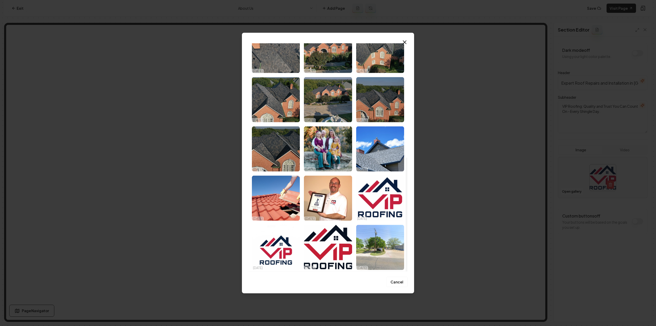
click at [315, 200] on img "Select image image_68ee9e7d5c7cd75eb84f77f9.jpeg" at bounding box center [328, 197] width 48 height 45
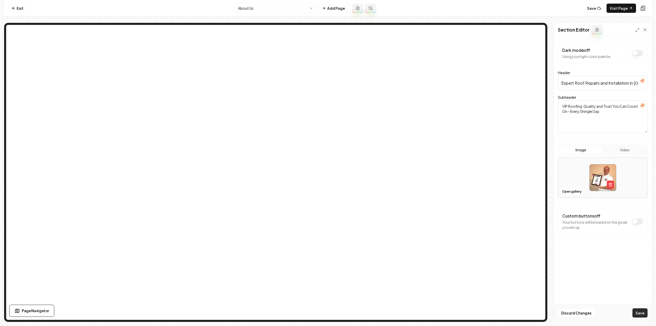
click at [638, 312] on button "Save" at bounding box center [640, 312] width 15 height 9
click at [254, 8] on html "Computer Required This feature is only available on a computer. Please switch t…" at bounding box center [328, 163] width 656 height 326
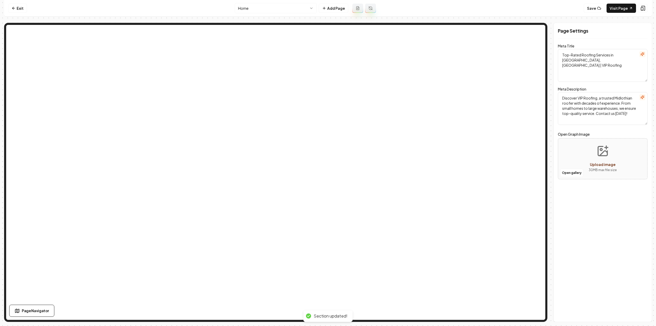
click at [248, 8] on html "Computer Required This feature is only available on a computer. Please switch t…" at bounding box center [328, 163] width 656 height 326
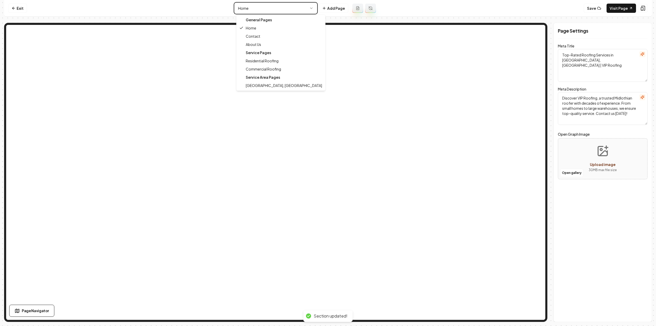
type textarea "Meet VIP Roofing: Expert Roofers Committed to Quality"
type textarea "Discover VIP Roofing, your trusted Midlothian roofers. Passionate about quality…"
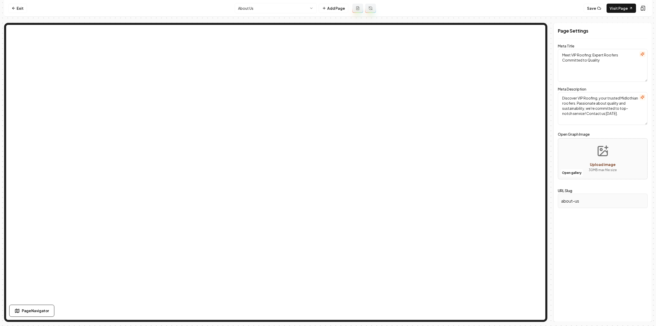
click at [259, 10] on html "Computer Required This feature is only available on a computer. Please switch t…" at bounding box center [328, 163] width 656 height 326
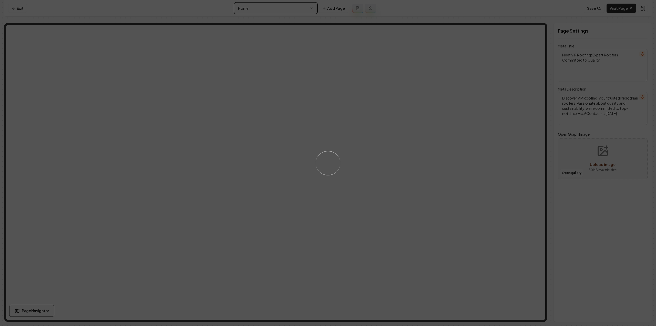
type textarea "Top-Rated Roofing Services in Midlothian, TX | VIP Roofing"
type textarea "Discover VIP Roofing, a trusted Midlothian roofer with decades of experience. F…"
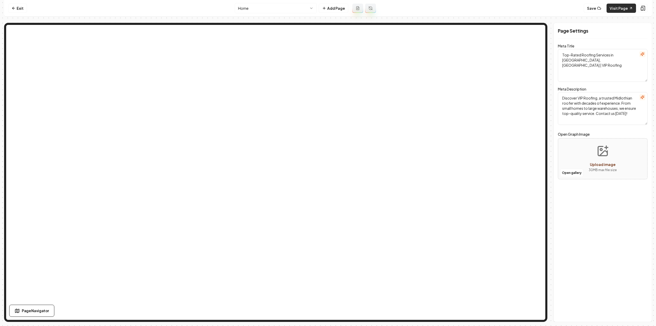
click at [621, 7] on link "Visit Page" at bounding box center [621, 8] width 29 height 9
click at [21, 11] on link "Exit" at bounding box center [17, 8] width 19 height 9
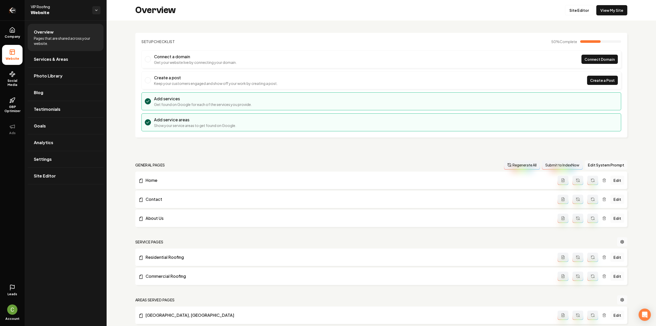
click at [17, 7] on link "Return to dashboard" at bounding box center [12, 10] width 25 height 21
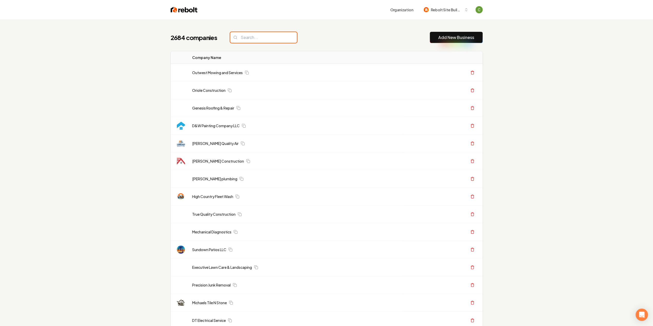
click at [244, 37] on input "search" at bounding box center [263, 37] width 67 height 11
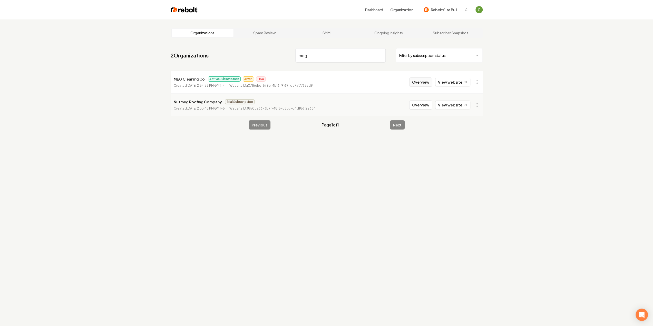
type input "meg"
click at [424, 84] on button "Overview" at bounding box center [420, 81] width 23 height 9
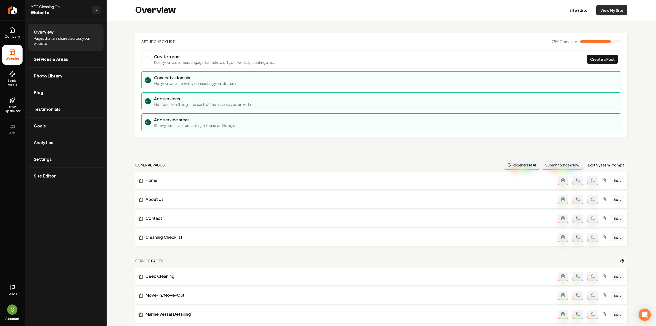
click at [608, 14] on link "View My Site" at bounding box center [612, 10] width 31 height 10
click at [59, 158] on link "Settings" at bounding box center [66, 159] width 76 height 16
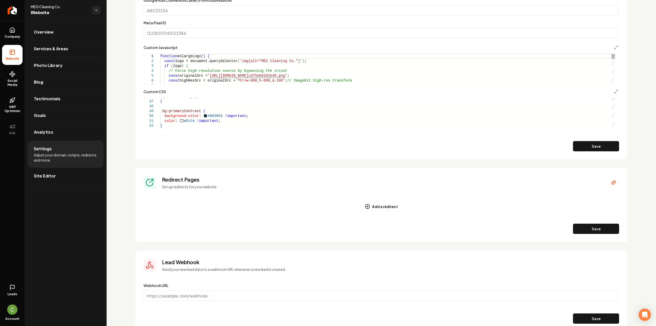
scroll to position [319, 0]
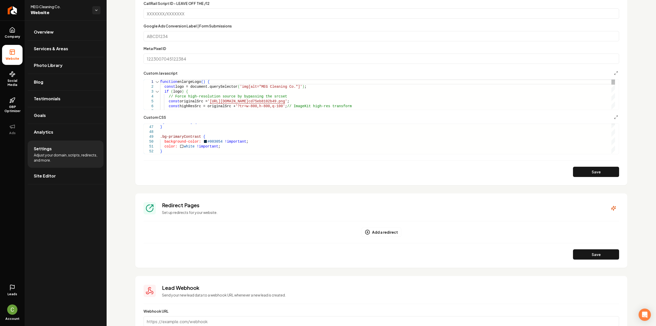
click at [157, 82] on div "Main content area" at bounding box center [157, 81] width 7 height 5
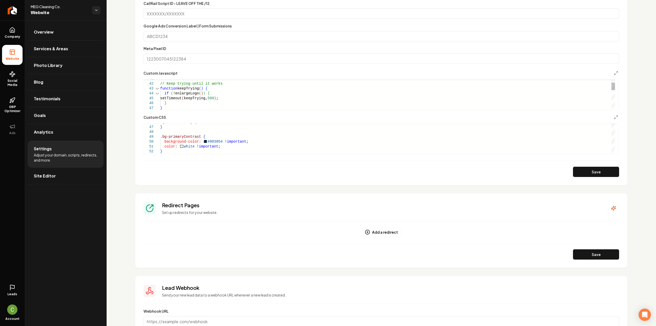
click at [154, 87] on div "Main content area" at bounding box center [157, 88] width 7 height 5
click at [156, 88] on div "Main content area" at bounding box center [157, 88] width 7 height 5
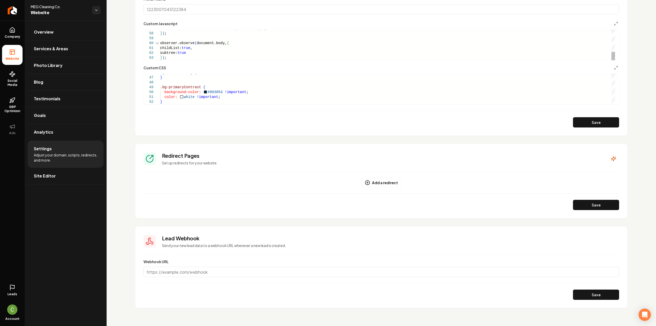
scroll to position [371, 0]
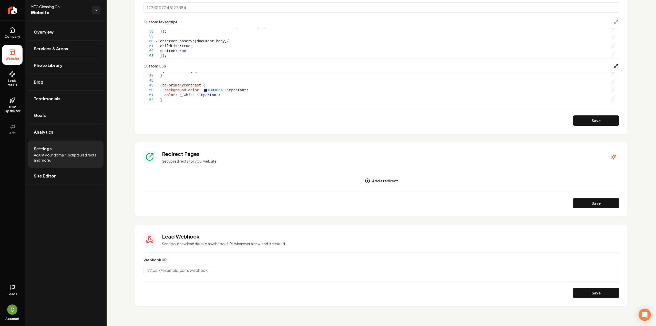
click at [615, 66] on polyline "Main content area" at bounding box center [615, 66] width 1 height 1
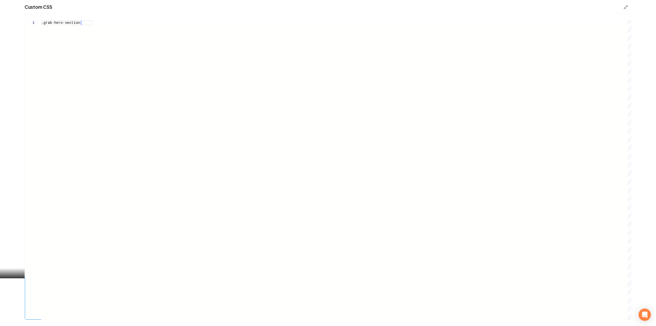
scroll to position [337, 0]
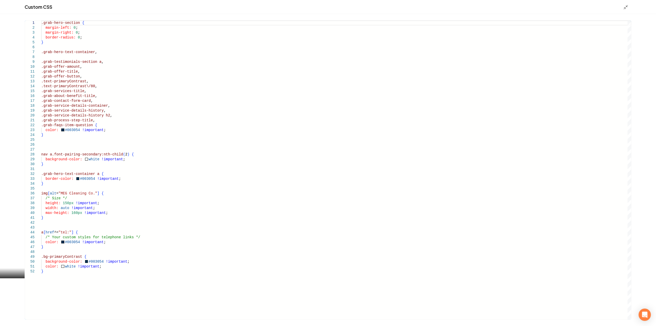
click at [48, 19] on div "1 2 3 4 5 6 7 8 9 10 11 12 13 14 15 16 17 18 19 20 21 22 23 24 25 26 27 28 29 3…" at bounding box center [328, 170] width 656 height 312
click at [47, 25] on div ".grab-hero-section { margin-left: 0 ; margin-right: 0 ; border-radius: 0 ; } .g…" at bounding box center [336, 170] width 590 height 299
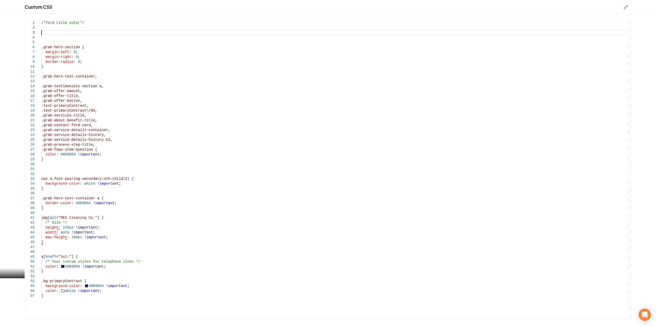
scroll to position [10, 0]
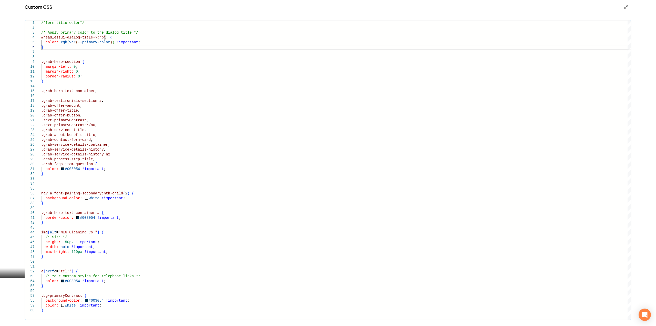
click at [162, 22] on div "/*form title color*/ margin-left: 0 ; margin-right: 0 ; border-radius: 0 ; } .g…" at bounding box center [336, 170] width 590 height 299
click at [165, 26] on div "/*form title color*/ margin-left: 0 ; margin-right: 0 ; border-radius: 0 ; } .g…" at bounding box center [336, 170] width 590 height 299
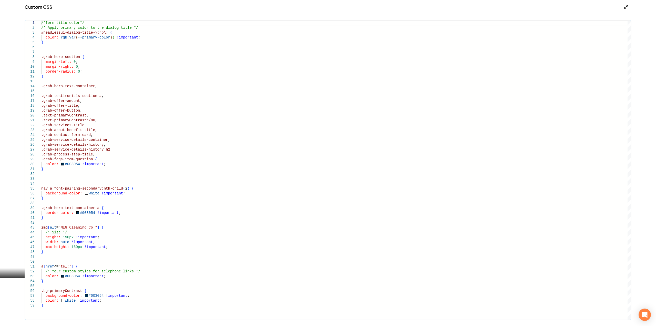
type textarea "**********"
click at [628, 5] on icon "Main content area" at bounding box center [626, 7] width 5 height 5
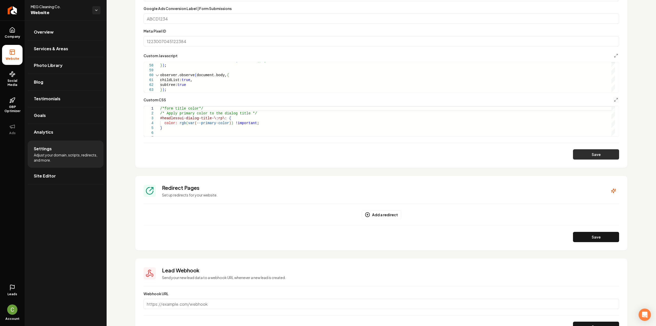
click at [581, 157] on button "Save" at bounding box center [596, 154] width 46 height 10
drag, startPoint x: 164, startPoint y: 126, endPoint x: 159, endPoint y: 113, distance: 13.7
click at [160, 113] on div "/*form title color*/ /* Apply primary color to the dialog title */ #headlessui-…" at bounding box center [387, 249] width 455 height 287
type textarea "**********"
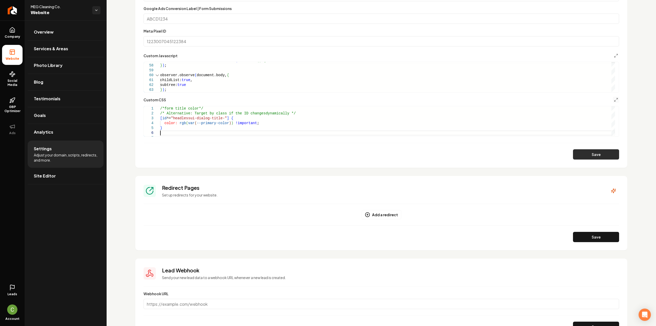
click at [592, 156] on button "Save" at bounding box center [596, 154] width 46 height 10
click at [614, 103] on div "**********" at bounding box center [382, 117] width 476 height 40
click at [614, 101] on icon "Main content area" at bounding box center [616, 100] width 4 height 4
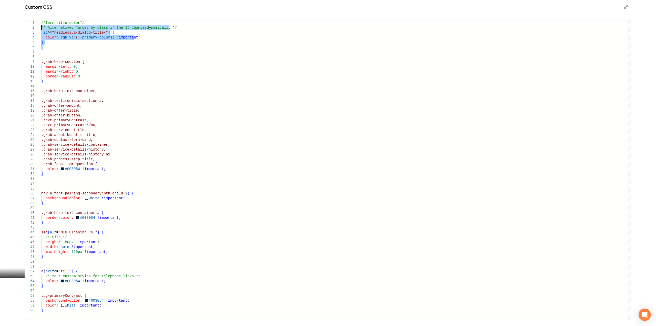
drag, startPoint x: 55, startPoint y: 50, endPoint x: 28, endPoint y: 26, distance: 36.3
click at [41, 26] on div "/*form title color*/ /* Alternative: Target by class if the ID changes dynamica…" at bounding box center [336, 170] width 590 height 299
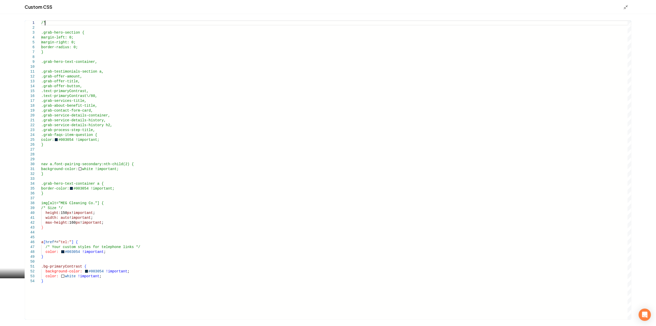
type textarea "**********"
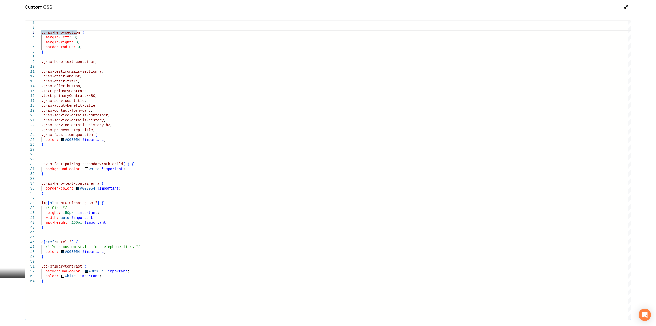
click at [626, 6] on icon "Main content area" at bounding box center [626, 7] width 5 height 5
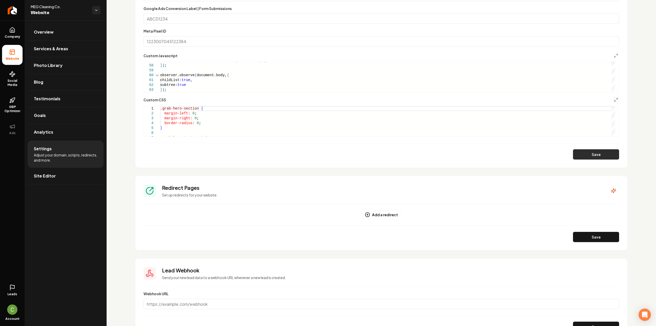
click at [585, 154] on button "Save" at bounding box center [596, 154] width 46 height 10
click at [14, 35] on span "Company" at bounding box center [13, 37] width 20 height 4
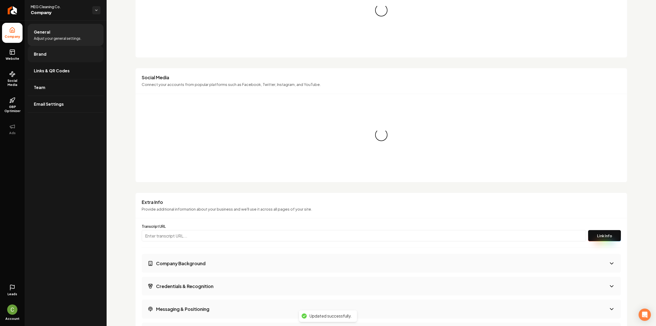
scroll to position [337, 0]
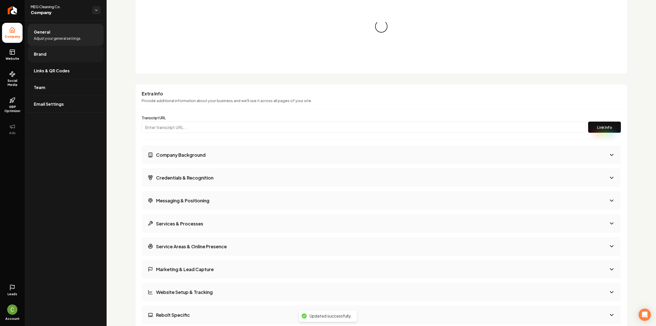
click at [47, 51] on link "Brand" at bounding box center [66, 54] width 76 height 16
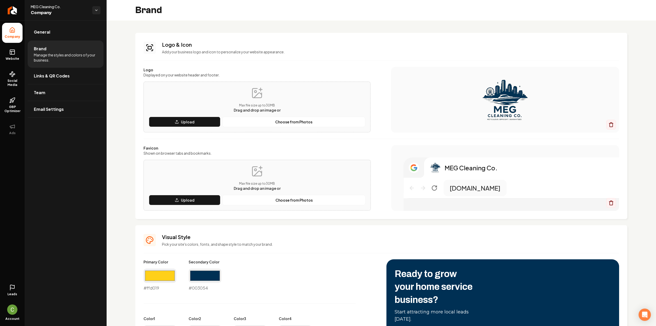
scroll to position [77, 0]
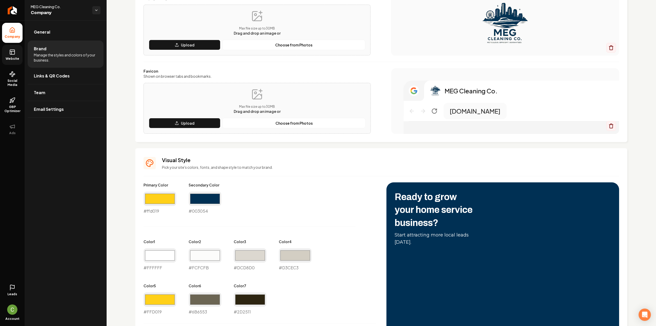
click at [7, 55] on link "Website" at bounding box center [12, 55] width 21 height 20
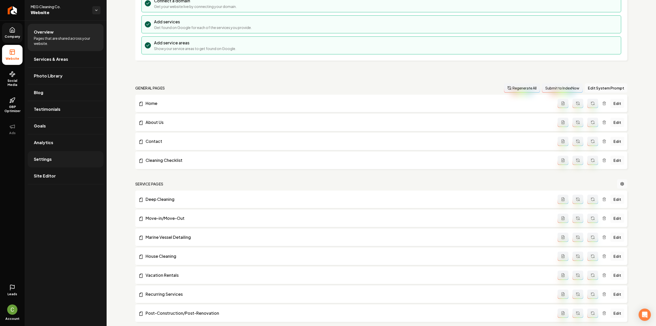
click at [45, 157] on span "Settings" at bounding box center [43, 159] width 18 height 6
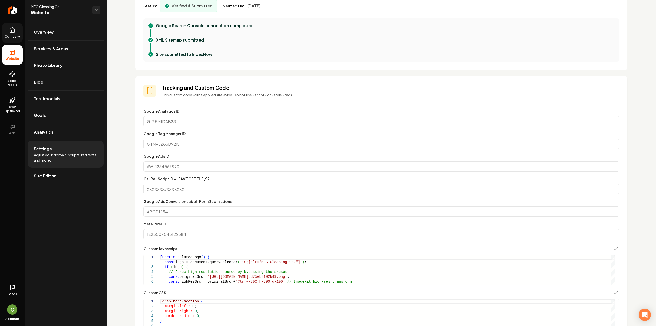
scroll to position [231, 0]
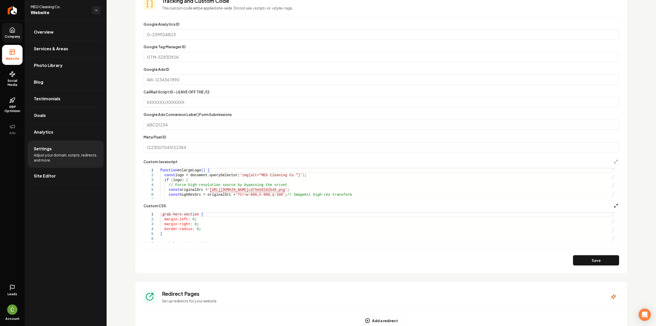
click at [614, 205] on icon "Main content area" at bounding box center [616, 206] width 4 height 4
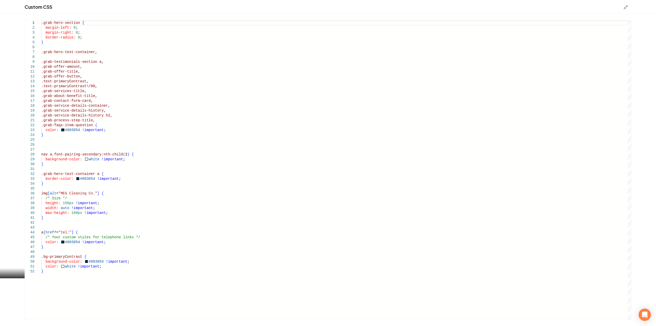
click at [43, 23] on div ".grab-hero-section { margin-left: 0 ; margin-right: 0 ; border-radius: 0 ; } .g…" at bounding box center [336, 170] width 590 height 299
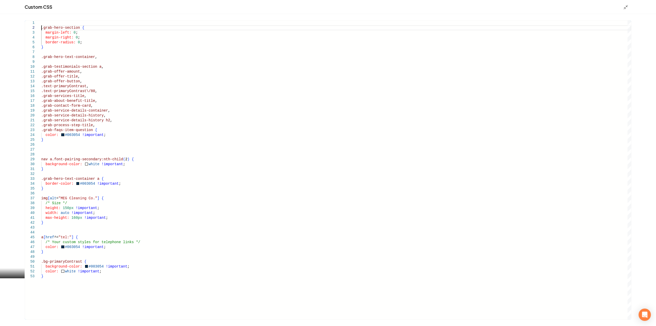
scroll to position [10, 0]
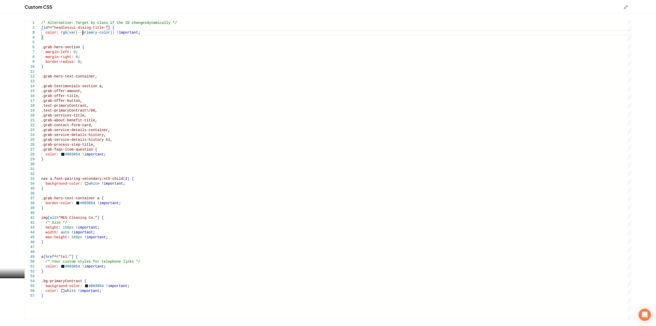
click at [83, 33] on div "/* Alternative: Target by class if the ID changes dynamically */ margin-left: 0…" at bounding box center [336, 170] width 590 height 299
click at [65, 23] on div "/* Alternative: Target by class if the ID changes dynamically */ margin-left: 0…" at bounding box center [336, 170] width 590 height 299
drag, startPoint x: 162, startPoint y: 23, endPoint x: 47, endPoint y: 23, distance: 114.9
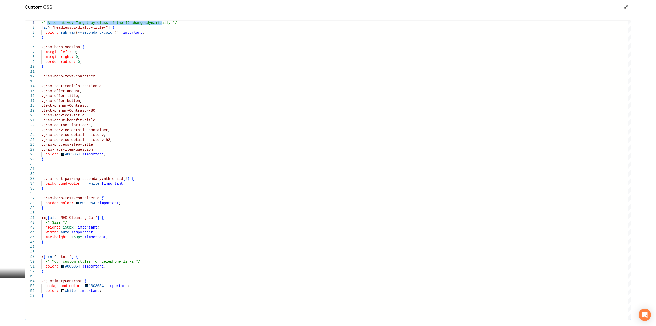
click at [47, 23] on div "/* Alternative: Target by class if the ID changes dynamically */ margin-left: 0…" at bounding box center [336, 170] width 590 height 299
type textarea "**********"
click at [624, 7] on icon "Main content area" at bounding box center [626, 7] width 5 height 5
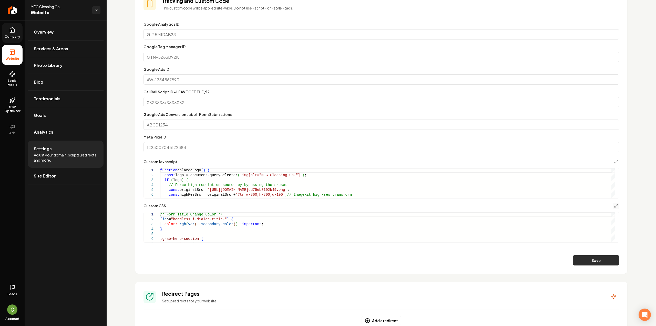
click at [590, 261] on button "Save" at bounding box center [596, 260] width 46 height 10
click at [12, 33] on icon at bounding box center [12, 30] width 6 height 6
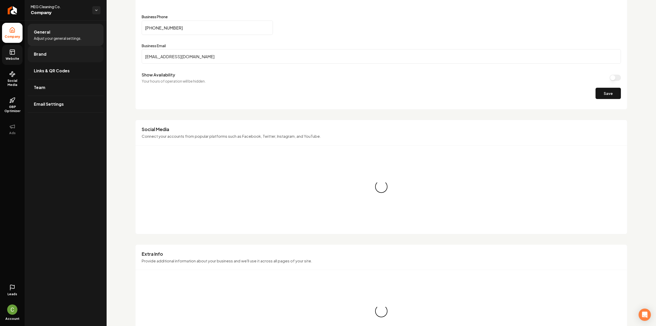
click at [52, 58] on link "Brand" at bounding box center [66, 54] width 76 height 16
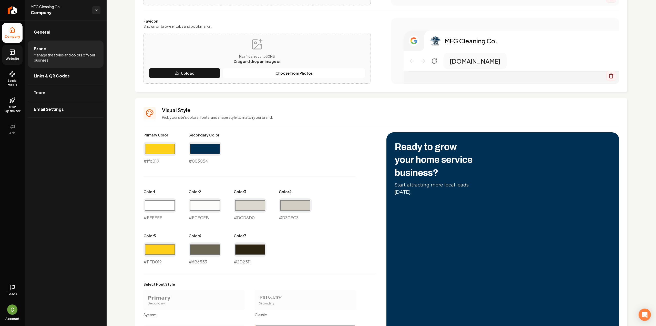
scroll to position [154, 0]
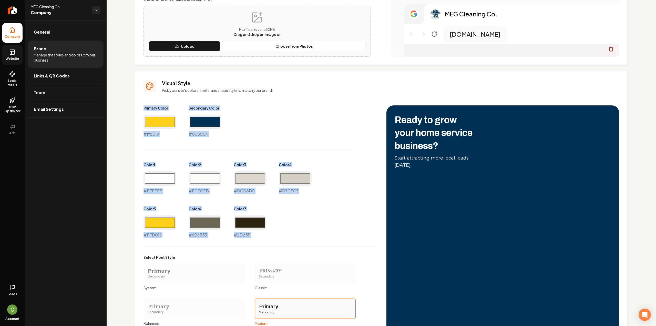
drag, startPoint x: 256, startPoint y: 235, endPoint x: 137, endPoint y: 109, distance: 172.7
click at [137, 109] on div "Visual Style Pick your site's colors, fonts, and shape style to match your bran…" at bounding box center [381, 226] width 492 height 311
copy div "Primary Color #ffd019 Secondary Color #003054 Color 1 #FFFFFF Color 2 #FCFCFB C…"
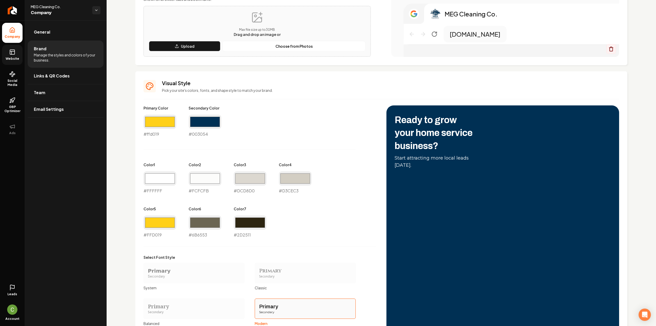
click at [24, 55] on ul "Company Website Social Media GBP Optimizer Ads" at bounding box center [12, 81] width 25 height 121
click at [19, 55] on link "Website" at bounding box center [12, 55] width 21 height 20
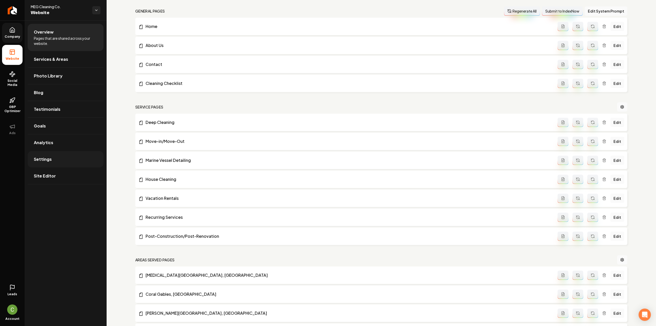
click at [43, 157] on span "Settings" at bounding box center [43, 159] width 18 height 6
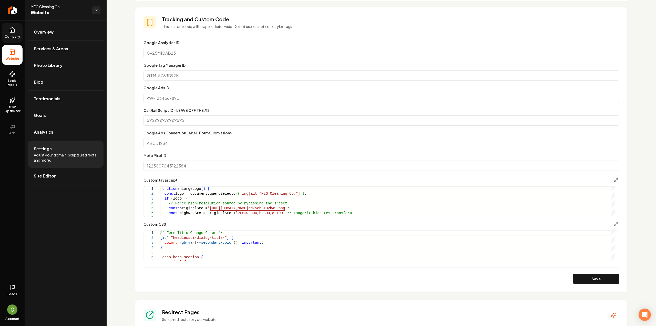
scroll to position [231, 0]
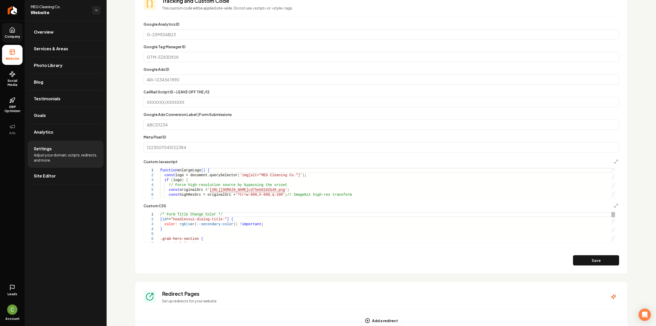
type textarea "**********"
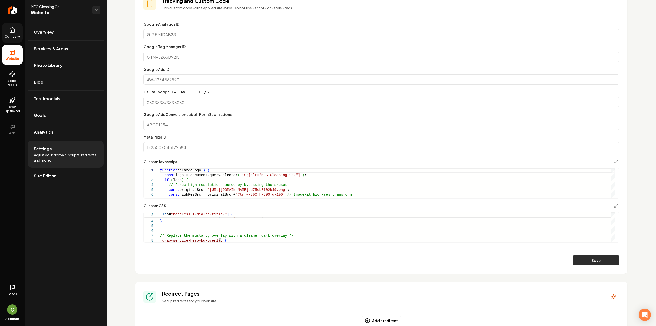
click at [605, 261] on button "Save" at bounding box center [596, 260] width 46 height 10
click at [615, 206] on button "Main content area" at bounding box center [616, 206] width 6 height 6
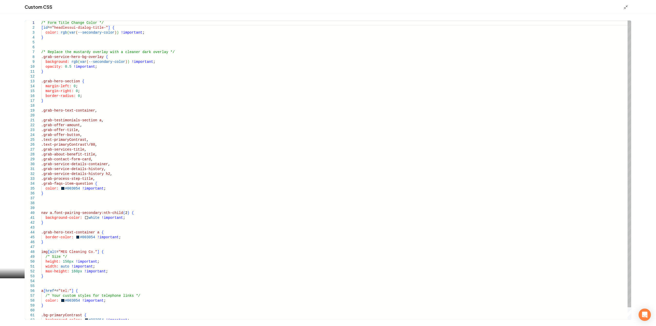
scroll to position [0, 0]
drag, startPoint x: 51, startPoint y: 72, endPoint x: 36, endPoint y: 53, distance: 24.6
click at [41, 53] on div "/* Form Title Change Color */ [ id ^= "headlessui-dialog-title-" ] { color: rgb…" at bounding box center [336, 177] width 590 height 312
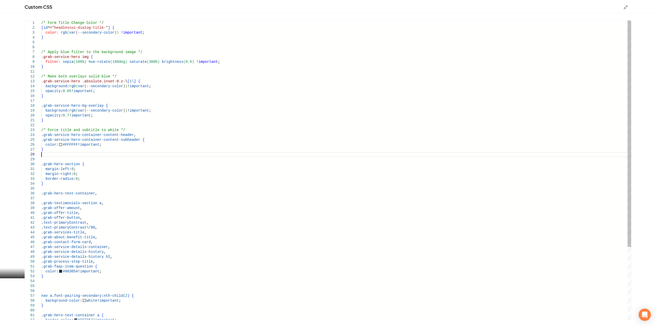
scroll to position [34, 0]
type textarea "**********"
click at [624, 9] on icon "Main content area" at bounding box center [626, 7] width 5 height 5
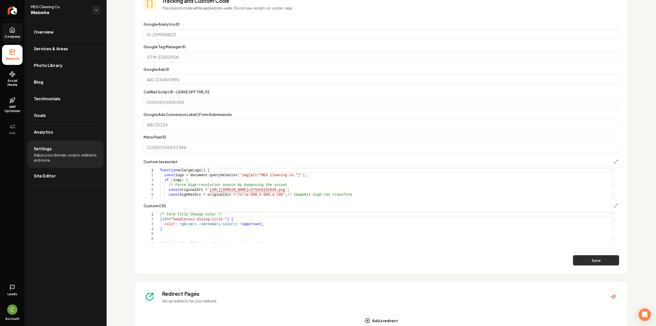
click at [608, 262] on button "Save" at bounding box center [596, 260] width 46 height 10
click at [614, 207] on icon "Main content area" at bounding box center [616, 206] width 4 height 4
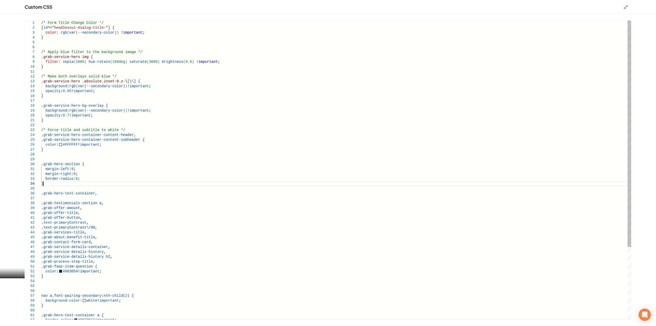
click at [47, 182] on div "/* Form Title Change Color */ [ id ^= "headlessui-dialog-title-" ] { color: rgb…" at bounding box center [336, 218] width 590 height 395
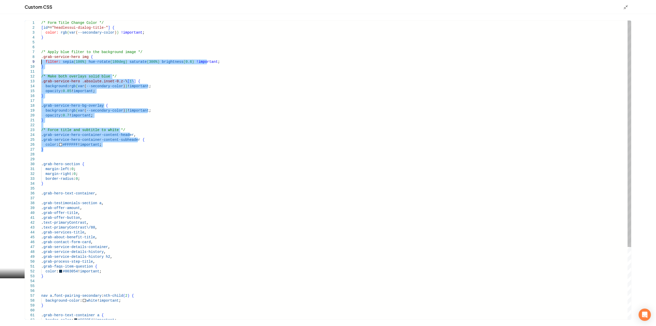
drag, startPoint x: 49, startPoint y: 150, endPoint x: 26, endPoint y: 60, distance: 93.4
click at [41, 60] on div "/* Form Title Change Color */ [ id ^= "headlessui-dialog-title-" ] { color: rgb…" at bounding box center [336, 218] width 590 height 395
click at [111, 80] on div "/* Form Title Change Color */ [ id ^= "headlessui-dialog-title-" ] { color: rgb…" at bounding box center [336, 218] width 590 height 395
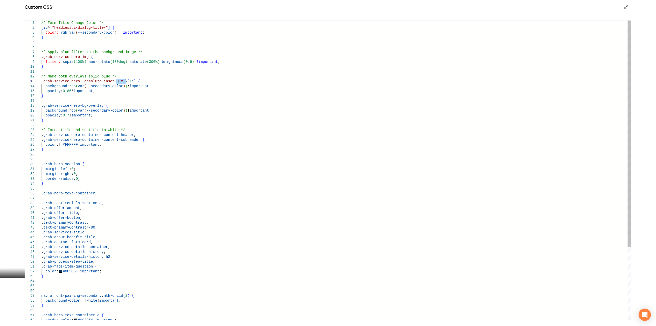
drag, startPoint x: 126, startPoint y: 80, endPoint x: 123, endPoint y: 81, distance: 2.7
click at [117, 80] on div "/* Form Title Change Color */ [ id ^= "headlessui-dialog-title-" ] { color: rgb…" at bounding box center [336, 218] width 590 height 395
click at [128, 81] on div "/* Form Title Change Color */ [ id ^= "headlessui-dialog-title-" ] { color: rgb…" at bounding box center [336, 218] width 590 height 395
drag, startPoint x: 128, startPoint y: 81, endPoint x: 79, endPoint y: 81, distance: 48.7
click at [79, 81] on div "/* Form Title Change Color */ [ id ^= "headlessui-dialog-title-" ] { color: rgb…" at bounding box center [336, 218] width 590 height 395
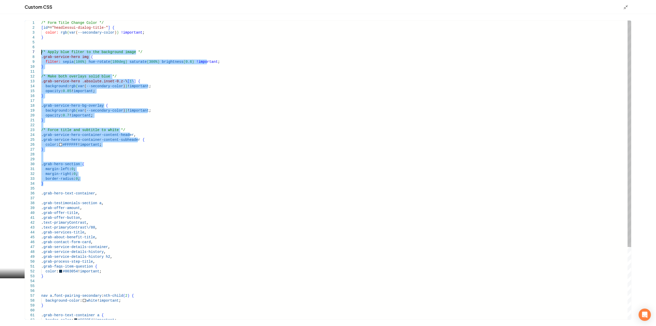
drag, startPoint x: 49, startPoint y: 185, endPoint x: 23, endPoint y: 52, distance: 136.3
click at [41, 52] on div "/* Form Title Change Color */ [ id ^= "headlessui-dialog-title-" ] { color: rgb…" at bounding box center [336, 218] width 590 height 395
type textarea "**********"
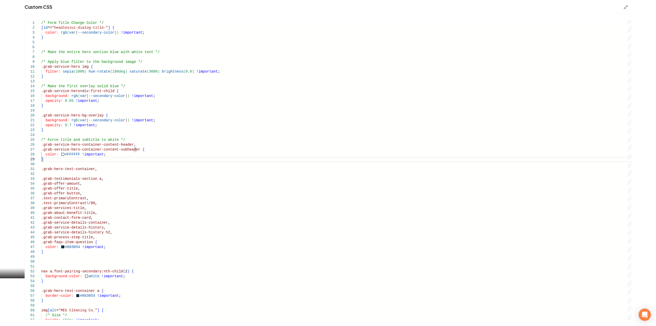
click at [627, 4] on div "Main content area" at bounding box center [628, 7] width 8 height 6
click at [626, 9] on icon "Main content area" at bounding box center [626, 7] width 5 height 5
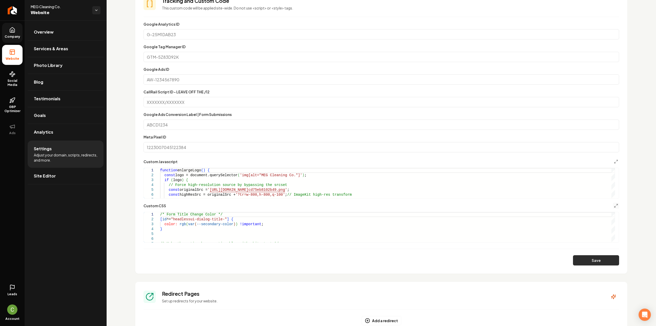
click at [593, 262] on button "Save" at bounding box center [596, 260] width 46 height 10
click at [614, 206] on icon "Main content area" at bounding box center [616, 206] width 4 height 4
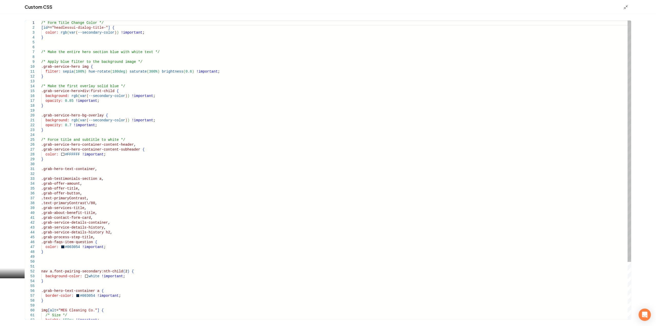
click at [68, 159] on div "/* Form Title Change Color */ [ id ^= "headlessui-dialog-title-" ] { color: rgb…" at bounding box center [336, 206] width 590 height 370
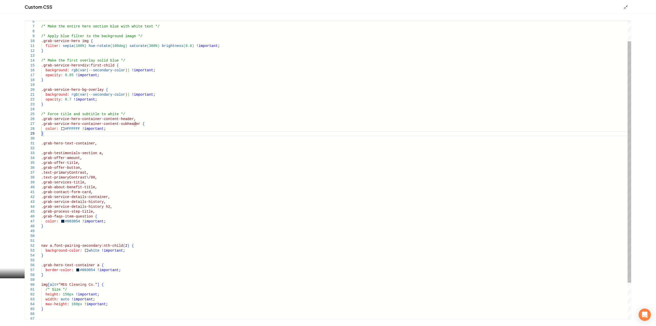
click at [55, 149] on div "/* Make the entire hero section blue with white te xt */ /* Apply blue filter t…" at bounding box center [336, 180] width 590 height 370
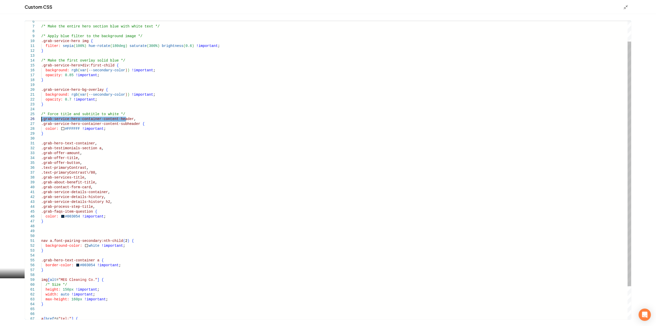
drag, startPoint x: 126, startPoint y: 121, endPoint x: 20, endPoint y: 120, distance: 105.9
click at [41, 120] on div "/* Make the entire hero section blue with white te xt */ /* Apply blue filter t…" at bounding box center [336, 177] width 590 height 365
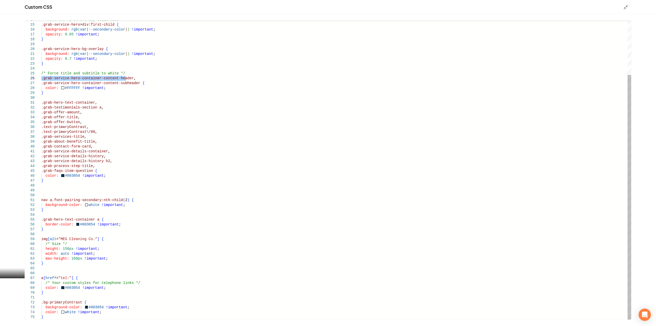
click at [48, 228] on div "/* Make the first overlay solid blue */ .grab-service-hero > div:first-child { …" at bounding box center [336, 136] width 590 height 365
drag, startPoint x: 49, startPoint y: 231, endPoint x: 42, endPoint y: 225, distance: 9.3
click at [42, 225] on div "/* Make the first overlay solid blue */ .grab-service-hero > div:first-child { …" at bounding box center [336, 136] width 590 height 365
click at [44, 221] on div "/* Make the first overlay solid blue */ .grab-service-hero > div:first-child { …" at bounding box center [336, 136] width 590 height 365
click at [43, 221] on div "/* Make the first overlay solid blue */ .grab-service-hero > div:first-child { …" at bounding box center [336, 136] width 590 height 365
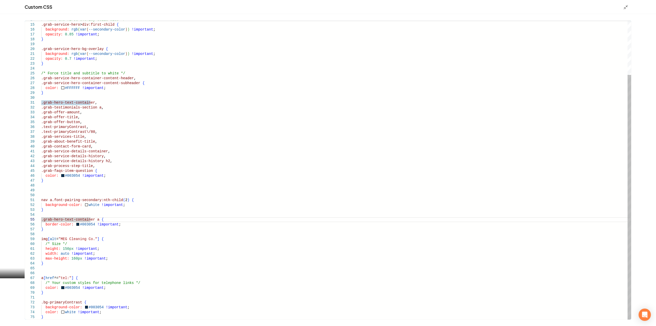
click at [41, 220] on span ".grab-hero-text-container" at bounding box center [68, 219] width 54 height 4
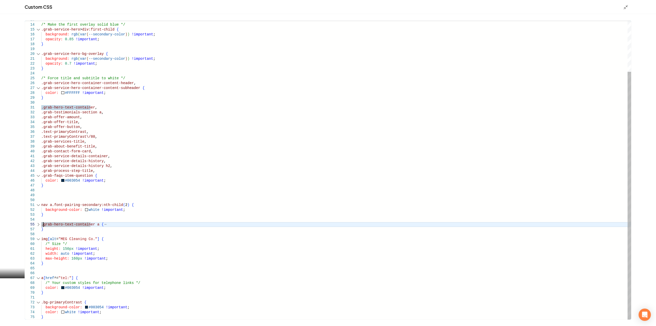
click at [40, 223] on div "13 14 15 16 17 18 19 20 21 22 23 24 25 26 27 28 29 30 31 32 33 34 35 36 37 38 3…" at bounding box center [328, 170] width 607 height 299
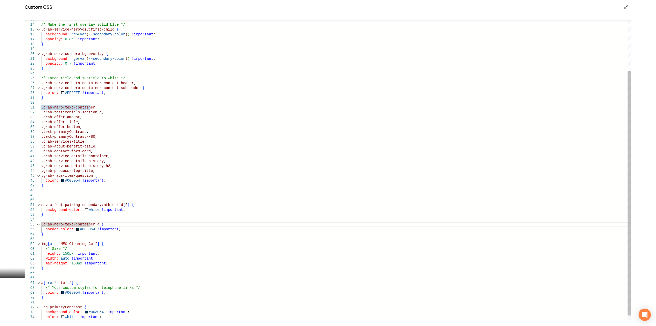
click at [38, 223] on div "Main content area" at bounding box center [38, 224] width 7 height 5
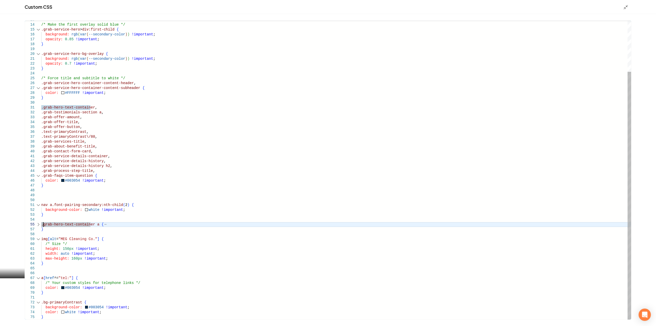
click at [38, 223] on div "Main content area" at bounding box center [38, 224] width 7 height 5
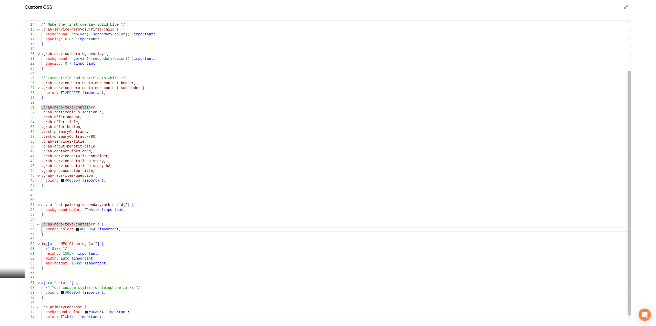
click at [54, 228] on div "/* Make the first overlay solid blue */ .grab-service-hero > div:first-child { …" at bounding box center [336, 141] width 590 height 365
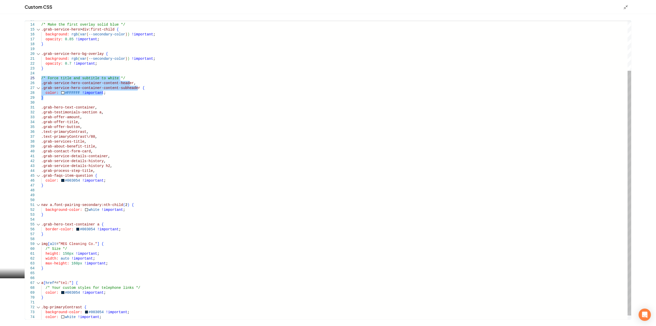
drag, startPoint x: 48, startPoint y: 98, endPoint x: 31, endPoint y: 78, distance: 26.5
click at [41, 78] on div "/* Make the first overlay solid blue */ .grab-service-hero > div:first-child { …" at bounding box center [336, 141] width 590 height 365
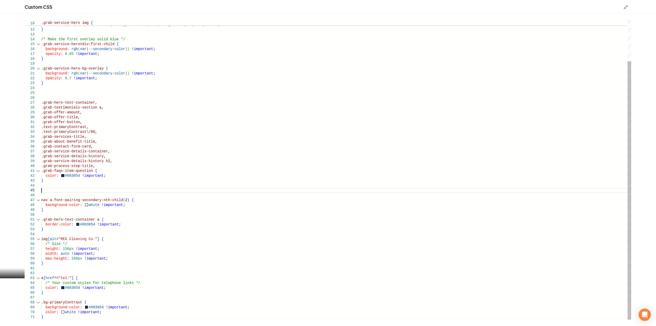
click at [50, 189] on div "/* Make the first overlay solid blue */ .grab-service-hero > div:first-child { …" at bounding box center [336, 147] width 590 height 346
type textarea "**********"
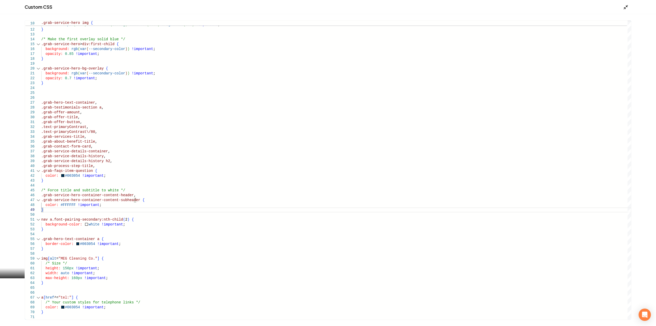
click at [625, 9] on icon "Main content area" at bounding box center [626, 7] width 5 height 5
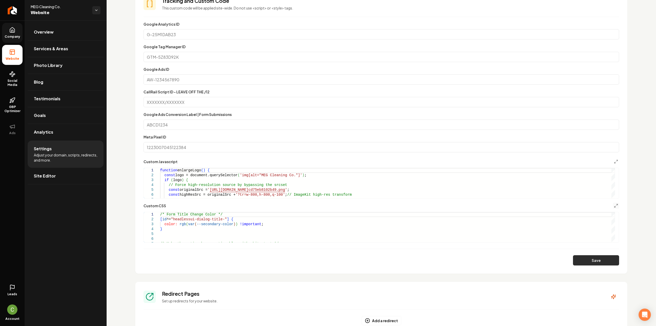
click at [593, 260] on button "Save" at bounding box center [596, 260] width 46 height 10
click at [617, 204] on polyline "Main content area" at bounding box center [617, 204] width 1 height 1
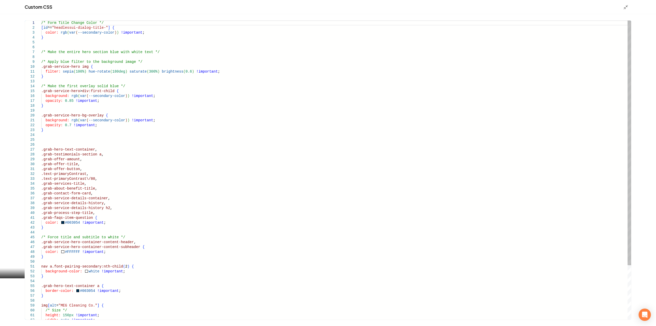
click at [70, 102] on div "/* Form Title Change Color */ [ id ^= "headlessui-dialog-title-" ] { color: rgb…" at bounding box center [336, 203] width 590 height 365
click at [67, 124] on div "/* Form Title Change Color */ [ id ^= "headlessui-dialog-title-" ] { color: rgb…" at bounding box center [336, 203] width 590 height 365
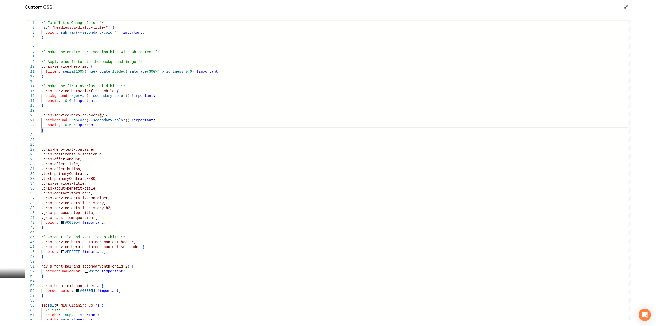
type textarea "**********"
click at [631, 7] on div "Main content area" at bounding box center [628, 7] width 8 height 6
click at [626, 7] on icon "Main content area" at bounding box center [626, 7] width 5 height 5
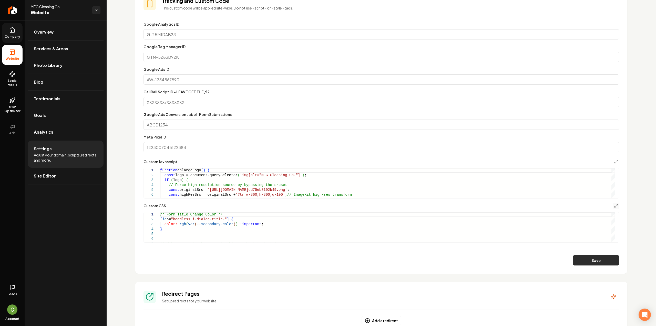
click at [601, 259] on button "Save" at bounding box center [596, 260] width 46 height 10
click at [613, 208] on button "Main content area" at bounding box center [616, 206] width 6 height 6
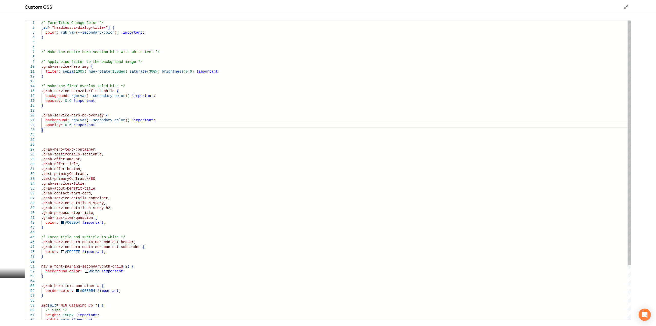
scroll to position [0, 0]
click at [66, 124] on div "/* Form Title Change Color */ [ id ^= "headlessui-dialog-title-" ] { color: rgb…" at bounding box center [336, 203] width 590 height 365
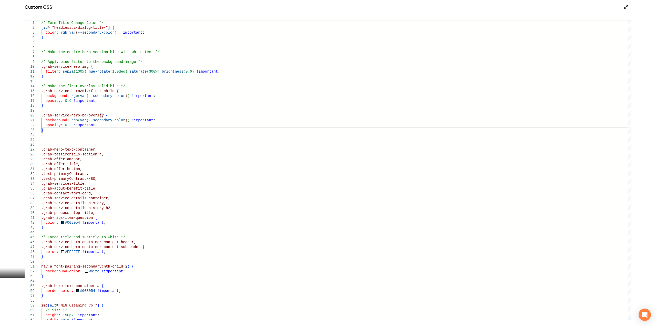
type textarea "**********"
click at [627, 5] on icon "Main content area" at bounding box center [626, 7] width 5 height 5
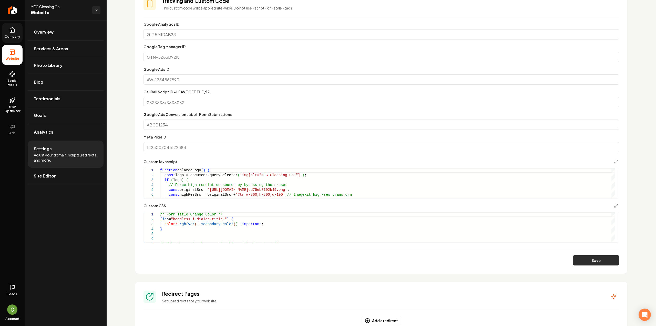
click at [608, 255] on button "Save" at bounding box center [596, 260] width 46 height 10
click at [614, 204] on icon "Main content area" at bounding box center [616, 206] width 4 height 4
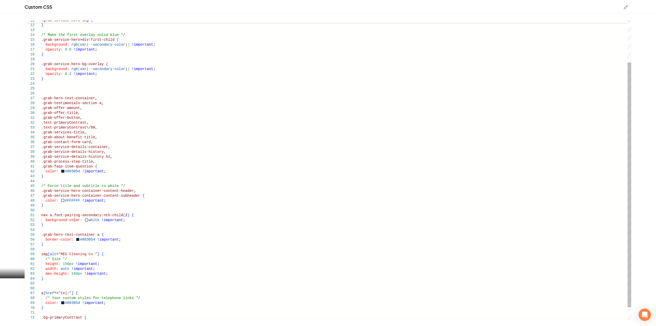
click at [43, 237] on div "filter: sepia ( 100% ) hue-rotate ( 180deg ) saturate ( 300% ) brightness ( 0.6…" at bounding box center [336, 151] width 590 height 365
click at [43, 236] on div "filter: sepia ( 100% ) hue-rotate ( 180deg ) saturate ( 300% ) brightness ( 0.6…" at bounding box center [336, 151] width 590 height 365
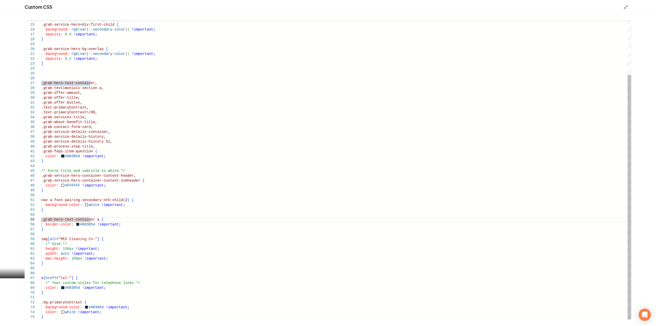
click at [41, 278] on span "a" at bounding box center [42, 278] width 2 height 4
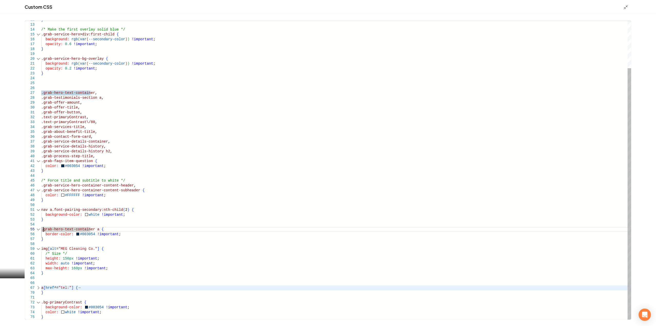
click at [39, 286] on div "Main content area" at bounding box center [38, 287] width 7 height 5
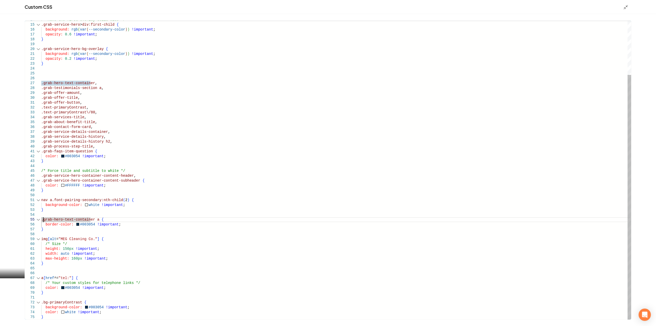
click at [41, 277] on div "/* Make the first overlay solid blue */ .grab-service-hero > div:first-child { …" at bounding box center [336, 136] width 590 height 365
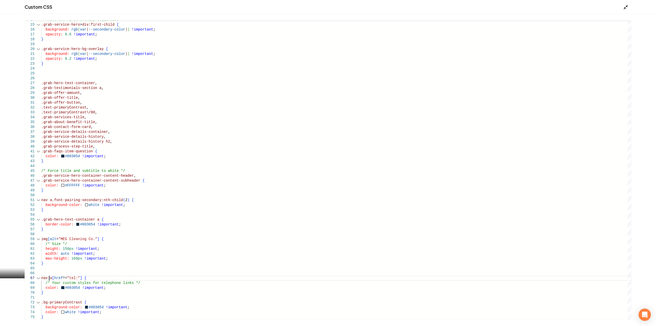
type textarea "**********"
click at [625, 8] on polyline "Main content area" at bounding box center [624, 8] width 1 height 1
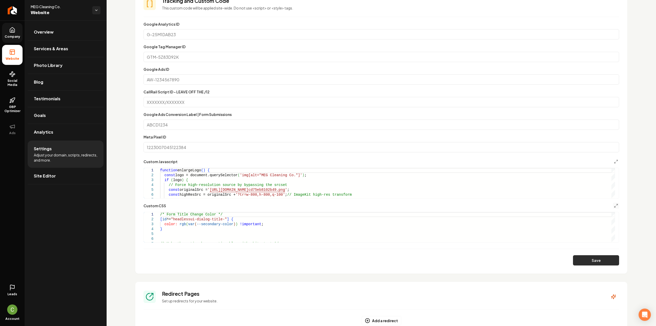
click at [597, 257] on button "Save" at bounding box center [596, 260] width 46 height 10
click at [614, 206] on icon "Main content area" at bounding box center [616, 206] width 4 height 4
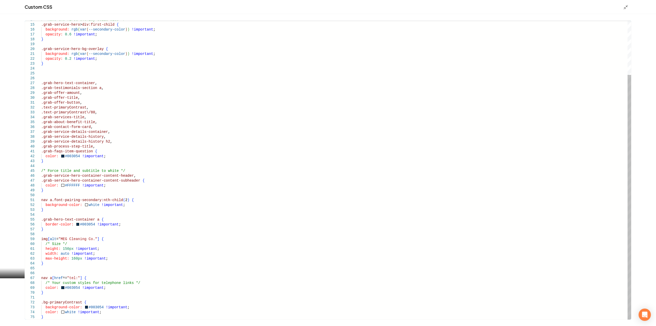
scroll to position [0, 0]
drag, startPoint x: 43, startPoint y: 292, endPoint x: 35, endPoint y: 277, distance: 16.6
click at [41, 277] on div "/* Make the first overlay solid blue */ .grab-service-hero > div:first-child { …" at bounding box center [336, 136] width 590 height 365
drag, startPoint x: 85, startPoint y: 128, endPoint x: 73, endPoint y: 128, distance: 12.1
click at [73, 128] on div "/* Make the first overlay solid blue */ .grab-service-hero > div:first-child { …" at bounding box center [336, 136] width 590 height 365
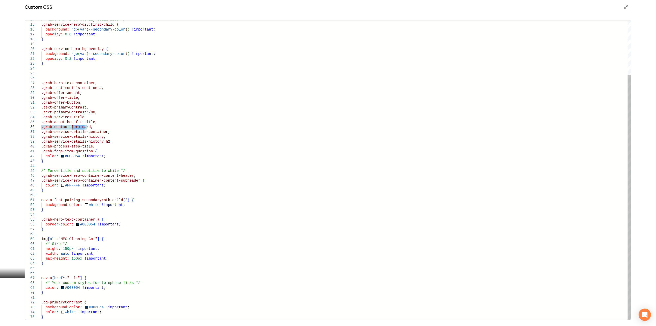
click at [73, 128] on div "/* Make the first overlay solid blue */ .grab-service-hero > div:first-child { …" at bounding box center [336, 136] width 590 height 365
click at [72, 137] on div "/* Make the first overlay solid blue */ .grab-service-hero > div:first-child { …" at bounding box center [336, 136] width 590 height 365
click at [75, 140] on div "/* Make the first overlay solid blue */ .grab-service-hero > div:first-child { …" at bounding box center [336, 136] width 590 height 365
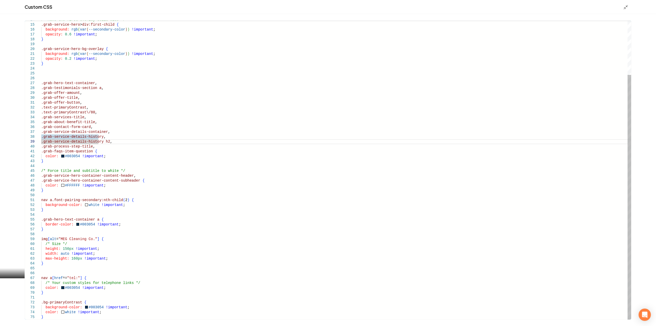
click at [79, 147] on div "/* Make the first overlay solid blue */ .grab-service-hero > div:first-child { …" at bounding box center [336, 136] width 590 height 365
click at [90, 147] on div "/* Make the first overlay solid blue */ .grab-service-hero > div:first-child { …" at bounding box center [336, 136] width 590 height 365
click at [131, 181] on div "/* Make the first overlay solid blue */ .grab-service-hero > div:first-child { …" at bounding box center [336, 136] width 590 height 365
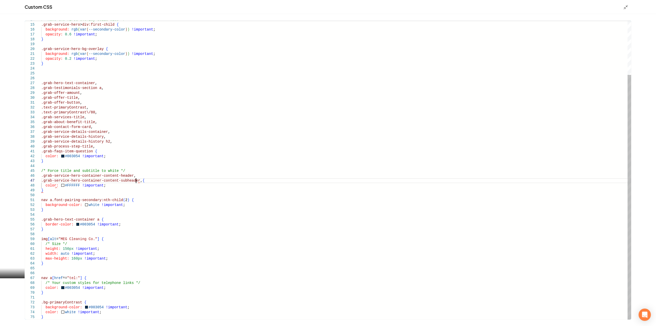
scroll to position [29, 96]
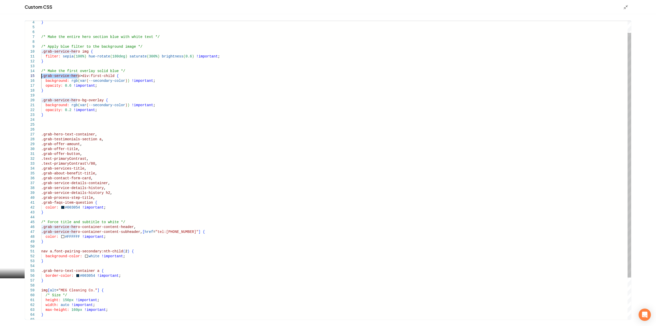
drag, startPoint x: 76, startPoint y: 78, endPoint x: 40, endPoint y: 75, distance: 36.3
click at [41, 75] on div "/* Make the first overlay solid blue */ .grab-service-hero > div:first-child { …" at bounding box center [336, 187] width 590 height 365
click at [134, 232] on div "/* Make the first overlay solid blue */ .grab-service-hero > div:first-child { …" at bounding box center [336, 187] width 590 height 365
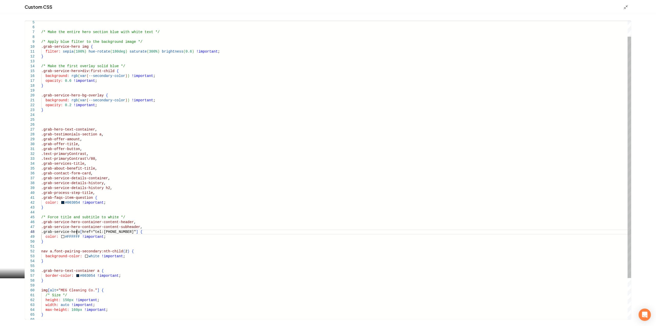
scroll to position [29, 92]
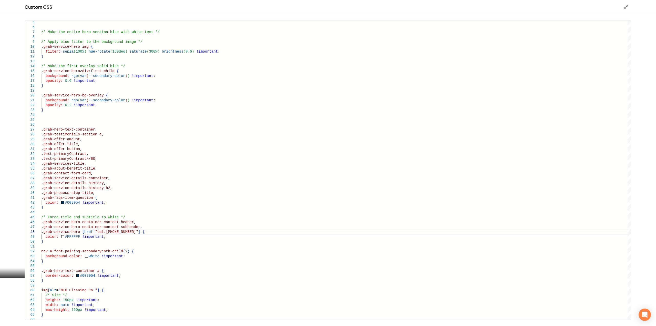
type textarea "**********"
click at [628, 10] on div "Custom CSS" at bounding box center [328, 7] width 656 height 14
click at [626, 9] on icon "Main content area" at bounding box center [626, 7] width 5 height 5
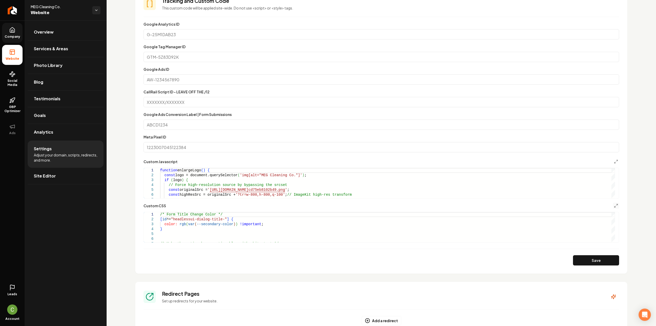
click at [582, 267] on section "Tracking and Custom Code This custom code will be applied site-wide. Do not use…" at bounding box center [381, 131] width 492 height 285
click at [582, 259] on button "Save" at bounding box center [596, 260] width 46 height 10
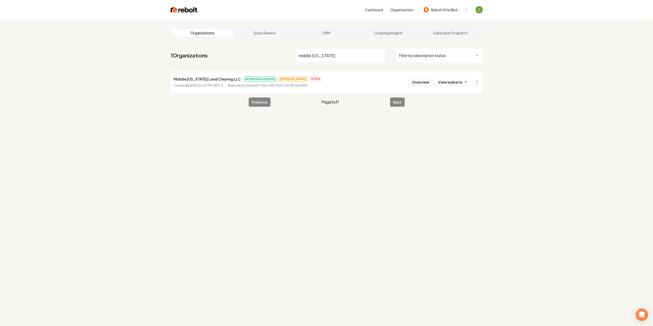
type input "middle [US_STATE]"
click at [432, 84] on button "Overview" at bounding box center [420, 81] width 23 height 9
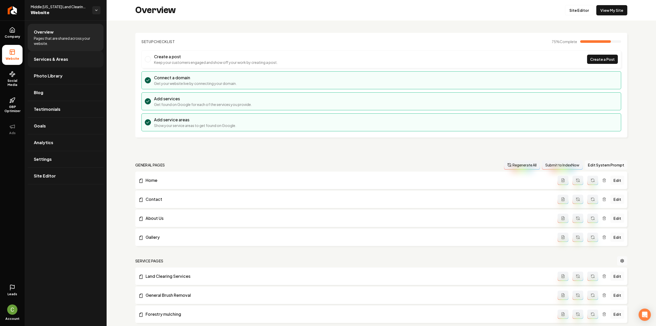
click at [32, 54] on link "Services & Areas" at bounding box center [66, 59] width 76 height 16
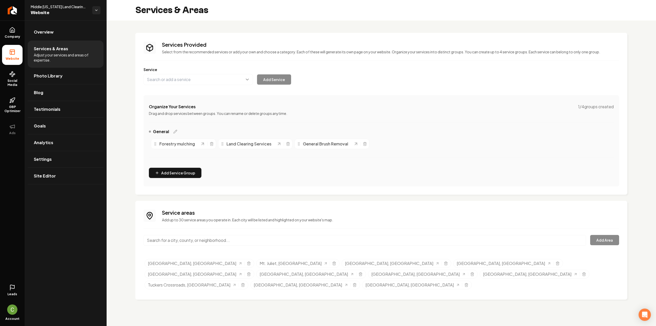
drag, startPoint x: 265, startPoint y: 272, endPoint x: 272, endPoint y: 272, distance: 6.4
click at [271, 272] on ul "[GEOGRAPHIC_DATA], [GEOGRAPHIC_DATA] Mt. [GEOGRAPHIC_DATA], [GEOGRAPHIC_DATA] […" at bounding box center [382, 275] width 475 height 32
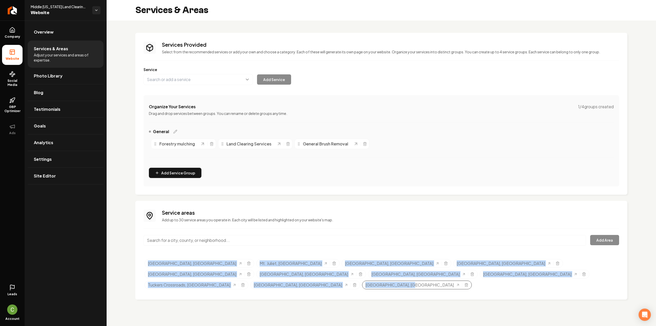
drag, startPoint x: 138, startPoint y: 261, endPoint x: 256, endPoint y: 277, distance: 118.5
click at [256, 277] on div "Service areas Add up to 30 service areas you operate in. Each city will be list…" at bounding box center [381, 250] width 492 height 99
copy ul "[GEOGRAPHIC_DATA], [GEOGRAPHIC_DATA] Mt. [GEOGRAPHIC_DATA], [GEOGRAPHIC_DATA] […"
click at [361, 292] on div "Services Provided Select from the recommended services or add your own and choo…" at bounding box center [382, 166] width 550 height 291
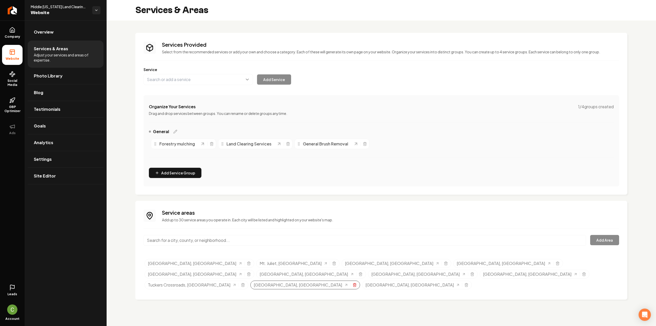
click at [353, 283] on icon "Selected tags" at bounding box center [355, 285] width 4 height 4
click at [226, 242] on input "Main content area" at bounding box center [365, 240] width 443 height 11
paste input "Murfreesboro"
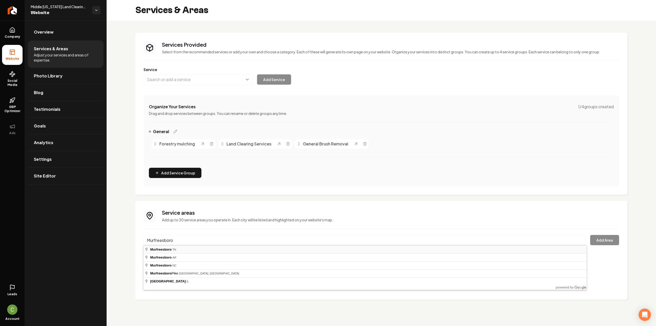
type input "[GEOGRAPHIC_DATA], [GEOGRAPHIC_DATA]"
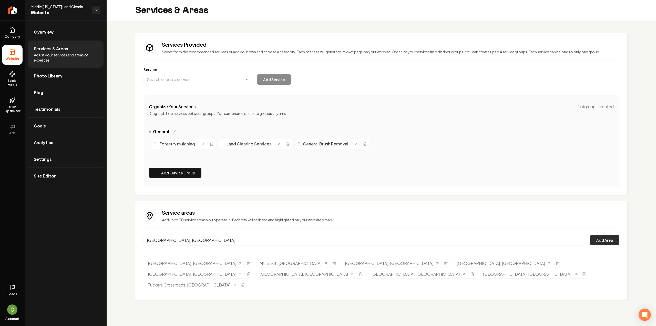
click at [597, 239] on button "Add Area" at bounding box center [605, 240] width 29 height 10
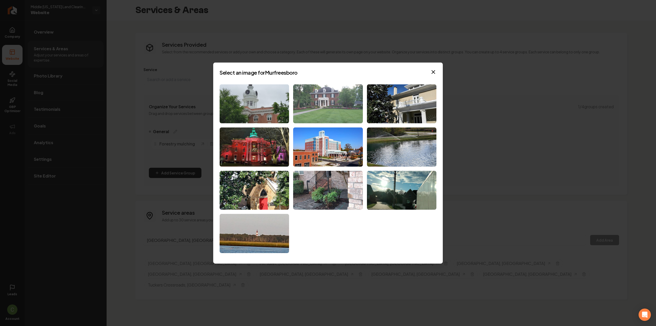
click at [313, 108] on img at bounding box center [327, 103] width 69 height 39
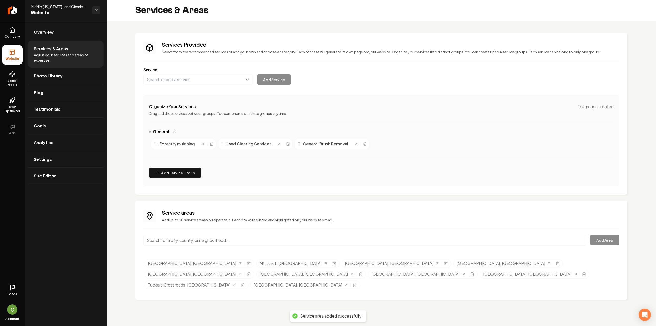
click at [180, 238] on input "Main content area" at bounding box center [365, 240] width 443 height 11
paste input "[GEOGRAPHIC_DATA]"
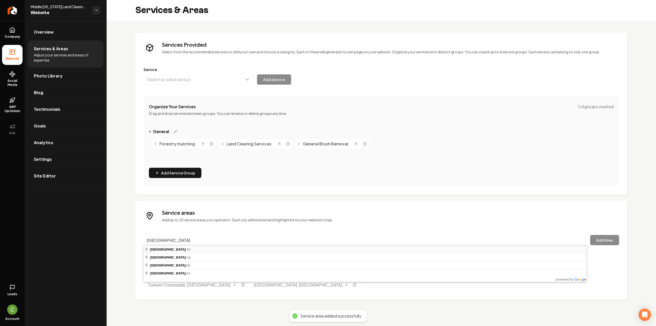
type input "[GEOGRAPHIC_DATA], [GEOGRAPHIC_DATA]"
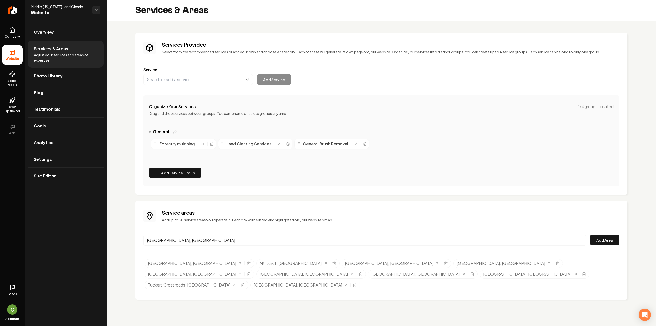
click at [594, 234] on div "Service areas Add up to 30 service areas you operate in. Each city will be list…" at bounding box center [382, 250] width 476 height 82
click at [596, 237] on button "Add Area" at bounding box center [605, 240] width 29 height 10
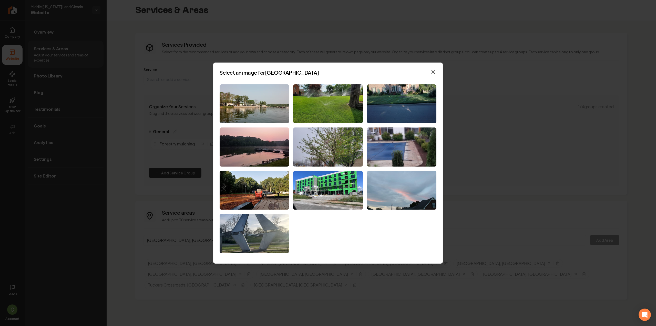
click at [246, 77] on div "Select an image for [GEOGRAPHIC_DATA] Close" at bounding box center [328, 162] width 230 height 201
click at [248, 89] on img at bounding box center [254, 103] width 69 height 39
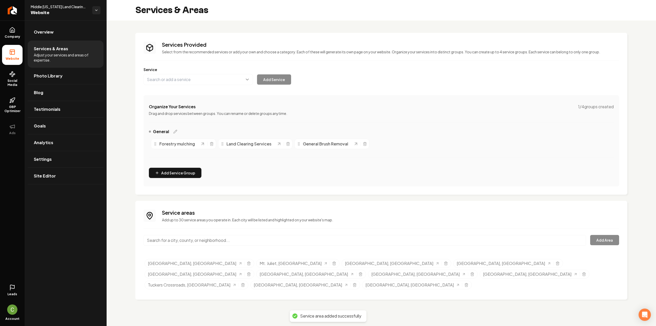
click at [216, 237] on input "Main content area" at bounding box center [365, 240] width 443 height 11
paste input "La Vergne"
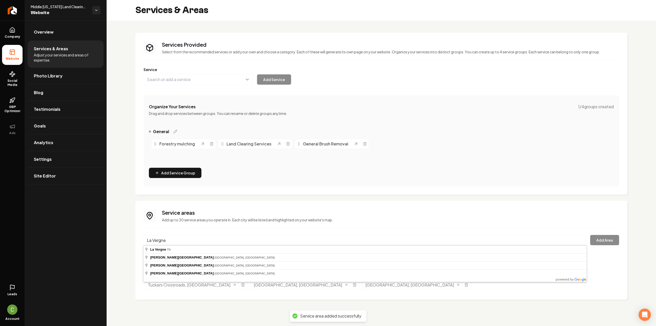
type input "[GEOGRAPHIC_DATA], [GEOGRAPHIC_DATA]"
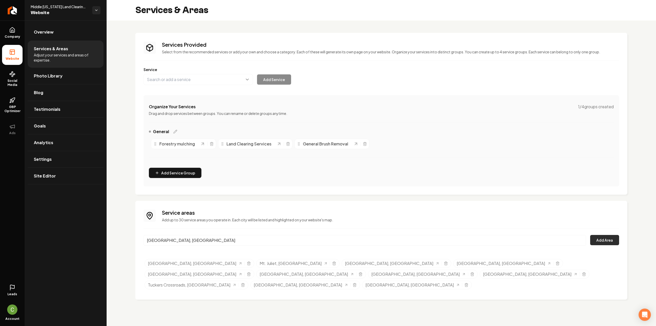
click at [608, 242] on button "Add Area" at bounding box center [605, 240] width 29 height 10
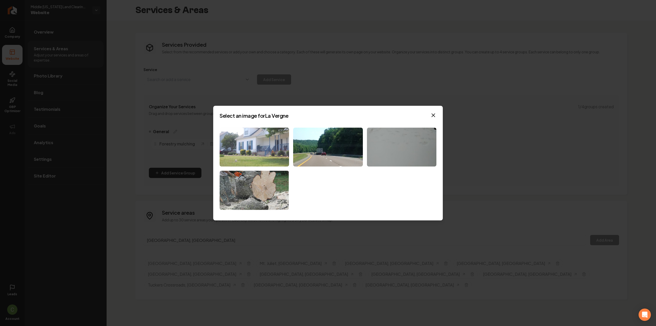
click at [265, 158] on img at bounding box center [254, 146] width 69 height 39
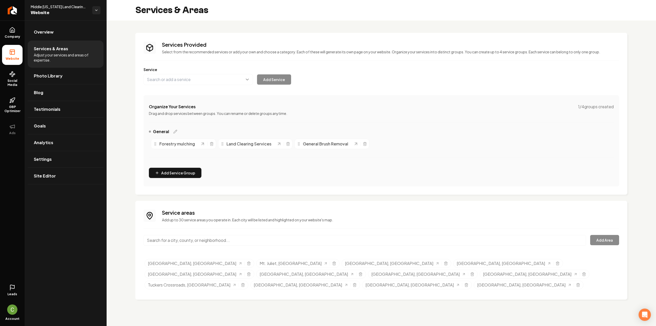
click at [252, 243] on input "Main content area" at bounding box center [365, 240] width 443 height 11
paste input "[GEOGRAPHIC_DATA]"
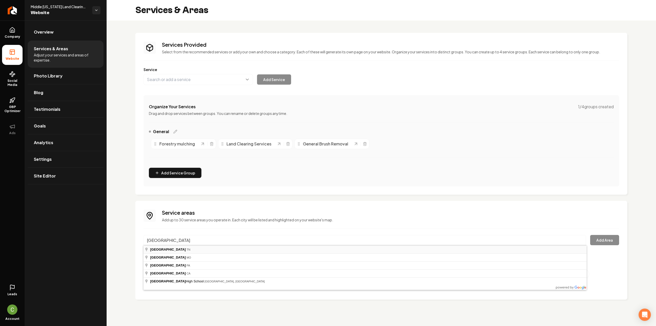
type input "[GEOGRAPHIC_DATA], [GEOGRAPHIC_DATA]"
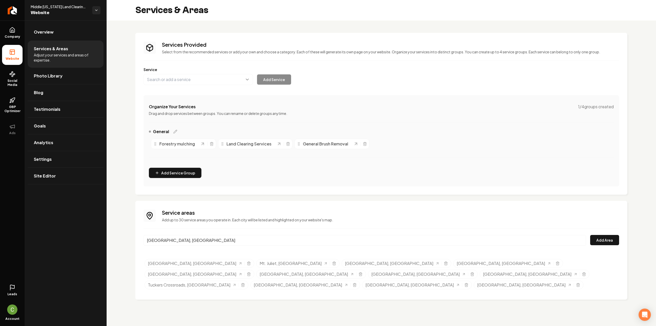
click at [606, 245] on div "[GEOGRAPHIC_DATA], [GEOGRAPHIC_DATA] Add Area" at bounding box center [382, 243] width 476 height 17
click at [603, 240] on button "Add Area" at bounding box center [605, 240] width 29 height 10
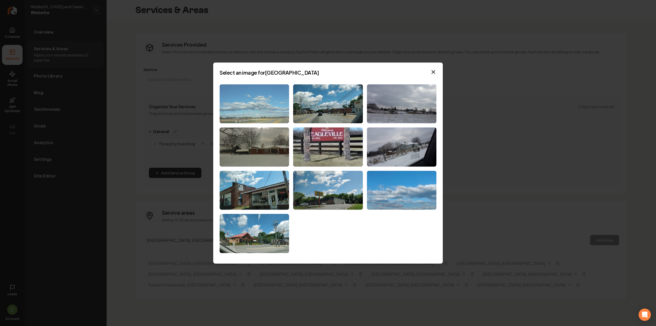
click at [255, 117] on img at bounding box center [254, 103] width 69 height 39
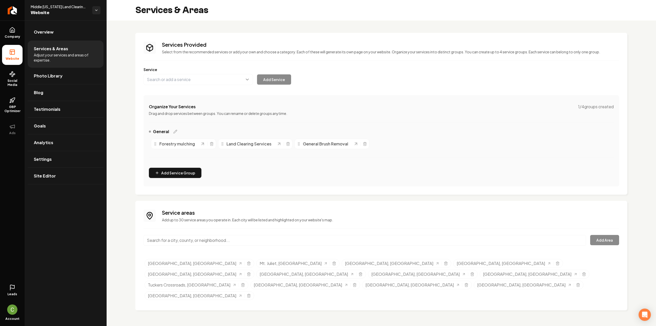
click at [191, 241] on input "Main content area" at bounding box center [365, 240] width 443 height 11
paste input "Lascassas"
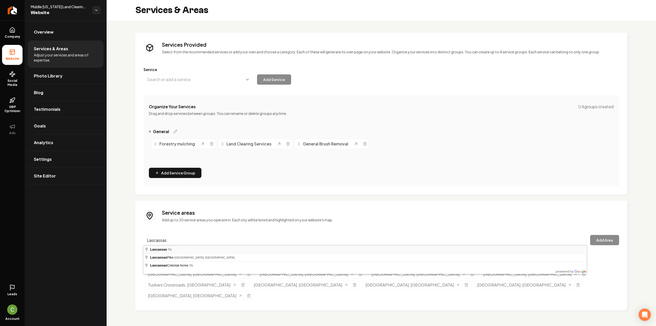
type input "Lascassas, [GEOGRAPHIC_DATA]"
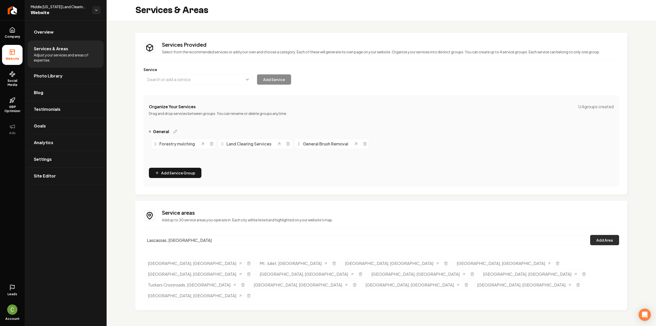
click at [597, 239] on button "Add Area" at bounding box center [605, 240] width 29 height 10
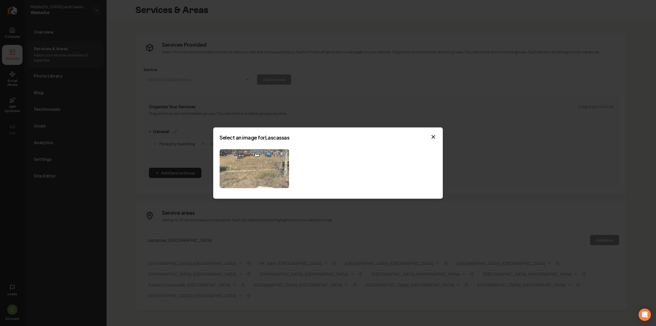
click at [271, 170] on img at bounding box center [254, 168] width 69 height 39
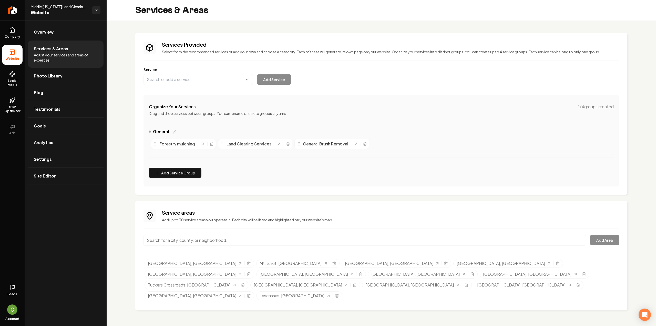
click at [189, 242] on input "Main content area" at bounding box center [365, 240] width 443 height 11
paste input "[DEMOGRAPHIC_DATA]"
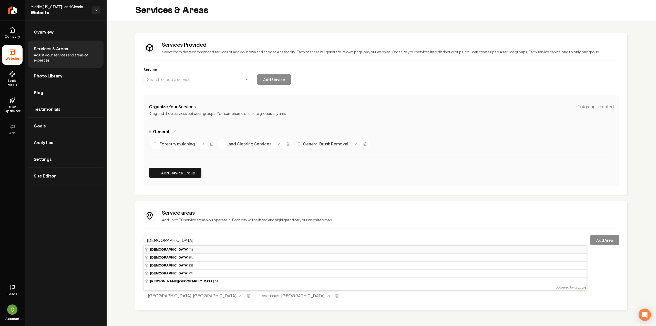
type input "[DEMOGRAPHIC_DATA], [GEOGRAPHIC_DATA]"
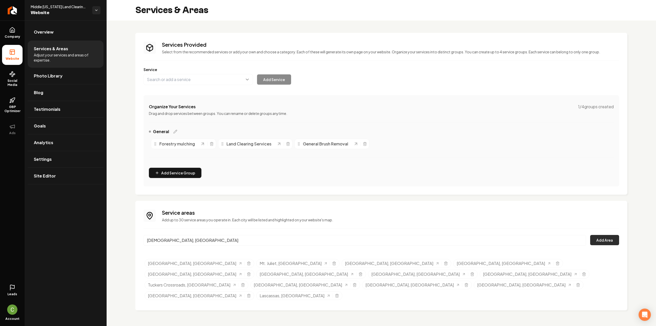
click at [606, 237] on button "Add Area" at bounding box center [605, 240] width 29 height 10
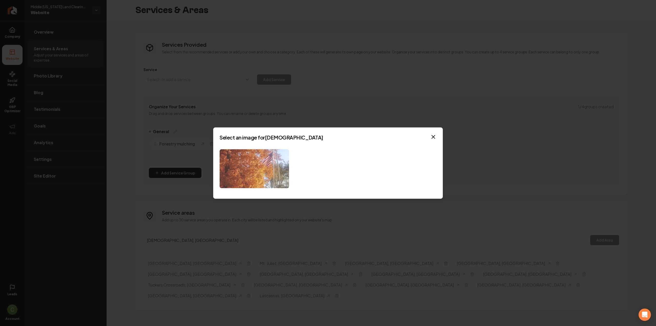
click at [244, 177] on img at bounding box center [254, 168] width 69 height 39
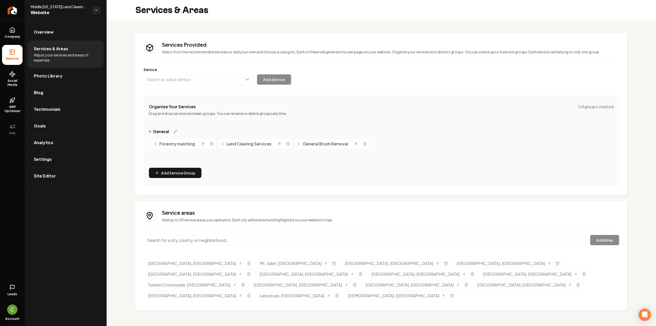
click at [205, 242] on input "Main content area" at bounding box center [365, 240] width 443 height 11
paste input "Walterhill"
type input "[GEOGRAPHIC_DATA], [GEOGRAPHIC_DATA]"
click at [607, 240] on button "Add Area" at bounding box center [605, 240] width 29 height 10
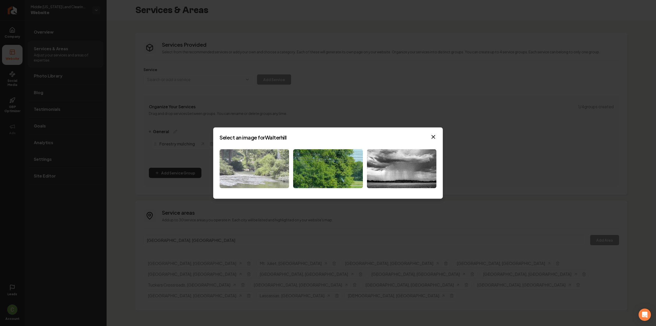
click at [269, 178] on img at bounding box center [254, 168] width 69 height 39
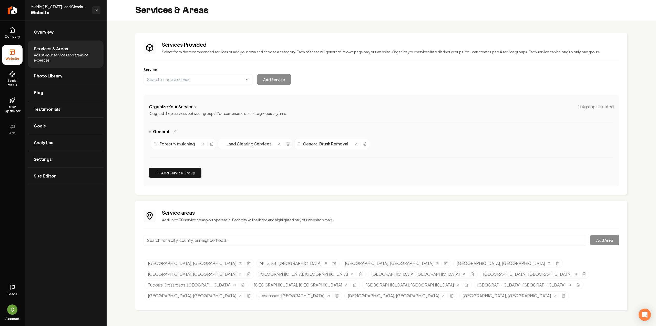
click at [186, 242] on input "Main content area" at bounding box center [365, 240] width 443 height 11
paste input "Hermitage"
click at [603, 241] on button "Add Area" at bounding box center [605, 240] width 29 height 10
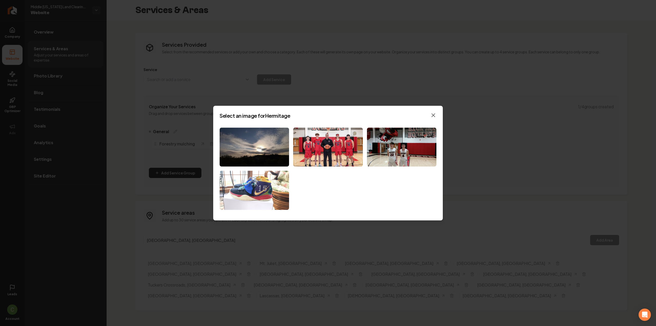
click at [431, 118] on icon "button" at bounding box center [434, 115] width 6 height 6
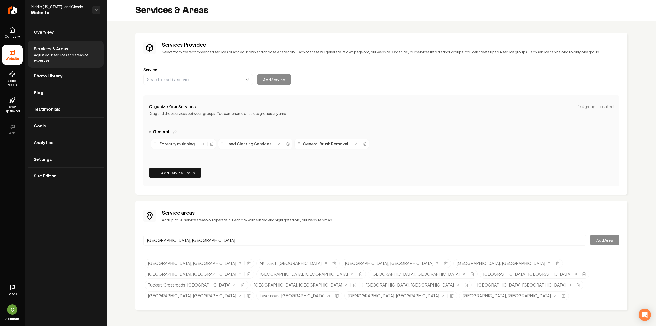
click at [180, 241] on input "[GEOGRAPHIC_DATA], [GEOGRAPHIC_DATA]" at bounding box center [365, 240] width 443 height 11
click at [200, 234] on div "Service areas Add up to 30 service areas you operate in. Each city will be list…" at bounding box center [382, 255] width 476 height 93
click at [203, 236] on input "[GEOGRAPHIC_DATA], [GEOGRAPHIC_DATA]" at bounding box center [365, 240] width 443 height 11
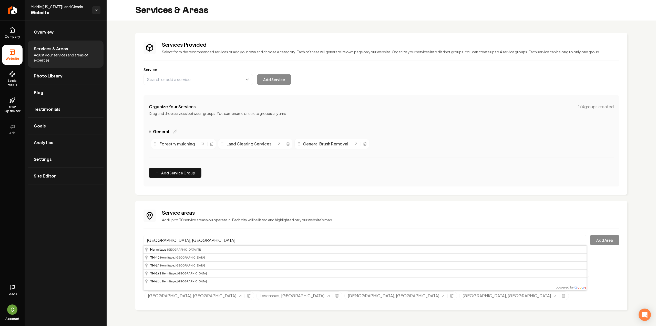
click at [203, 236] on input "[GEOGRAPHIC_DATA], [GEOGRAPHIC_DATA]" at bounding box center [365, 240] width 443 height 11
paste input "Donelso"
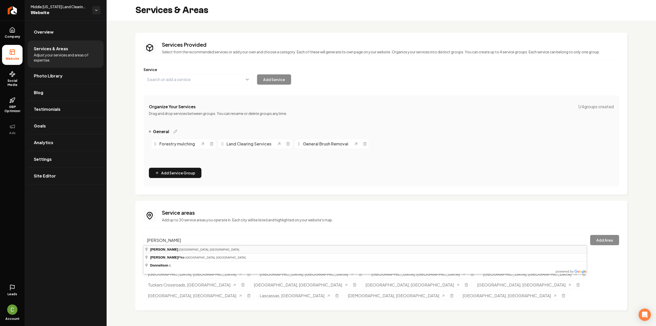
type input "[PERSON_NAME], [GEOGRAPHIC_DATA], [GEOGRAPHIC_DATA]"
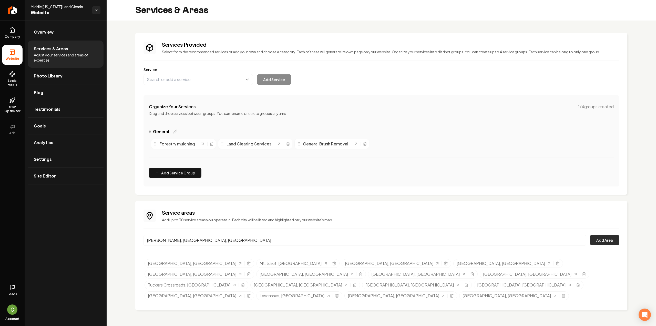
click at [607, 239] on button "Add Area" at bounding box center [605, 240] width 29 height 10
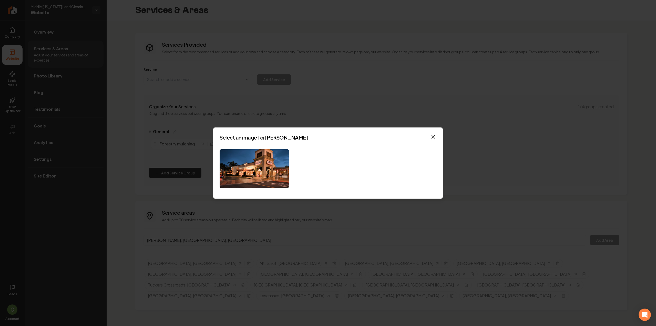
click at [264, 189] on div "Select an image for [PERSON_NAME] Close" at bounding box center [328, 163] width 230 height 72
click at [261, 182] on img at bounding box center [254, 168] width 69 height 39
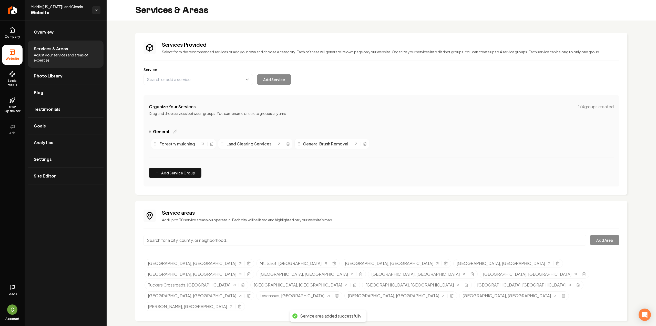
click at [169, 244] on input "Main content area" at bounding box center [365, 240] width 443 height 11
paste input "Old Hickory"
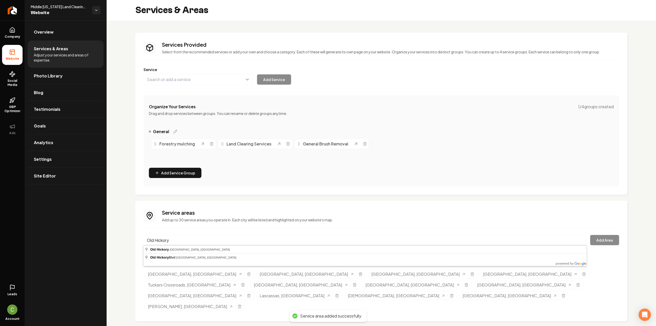
type input "Old Hickory, [GEOGRAPHIC_DATA], [GEOGRAPHIC_DATA]"
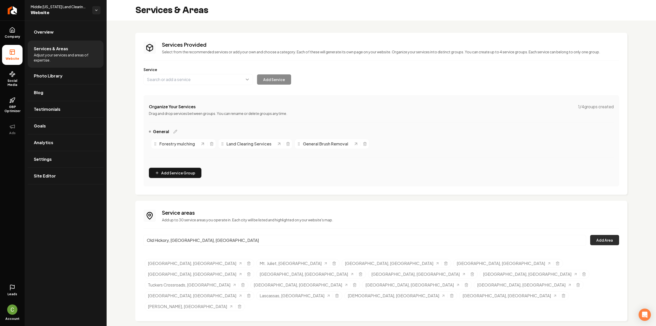
click at [596, 239] on button "Add Area" at bounding box center [605, 240] width 29 height 10
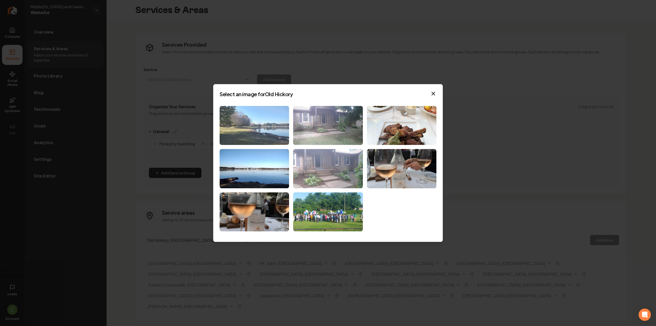
click at [270, 128] on img at bounding box center [254, 125] width 69 height 39
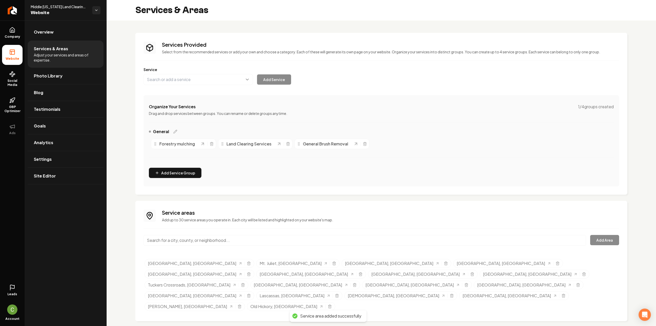
click at [186, 242] on input "Main content area" at bounding box center [365, 240] width 443 height 11
paste input "Hermitage"
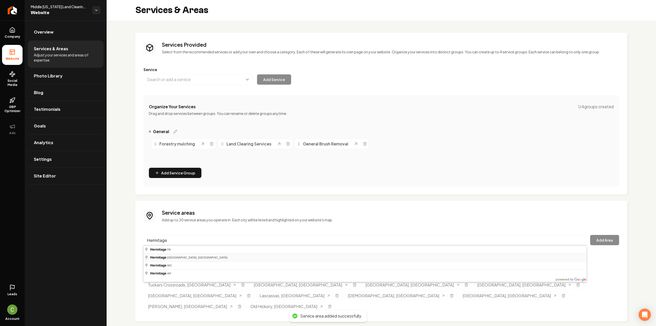
type input "[GEOGRAPHIC_DATA], [GEOGRAPHIC_DATA], [GEOGRAPHIC_DATA]"
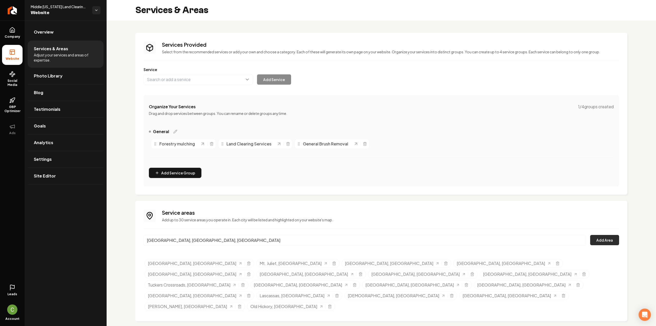
click at [615, 236] on button "Add Area" at bounding box center [605, 240] width 29 height 10
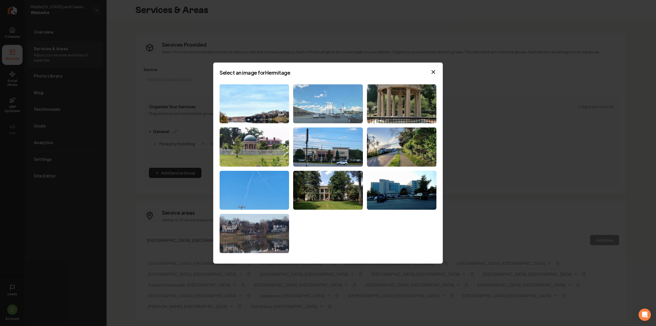
click at [311, 112] on img at bounding box center [327, 103] width 69 height 39
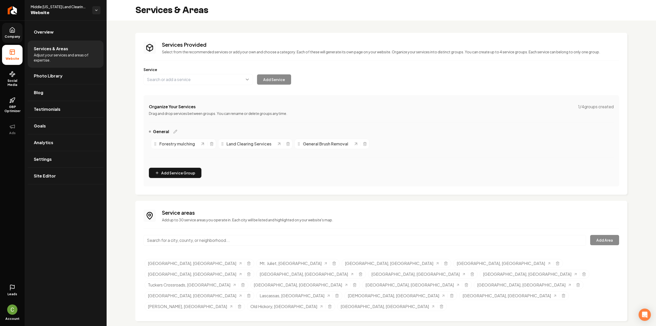
click at [7, 40] on link "Company" at bounding box center [12, 33] width 21 height 20
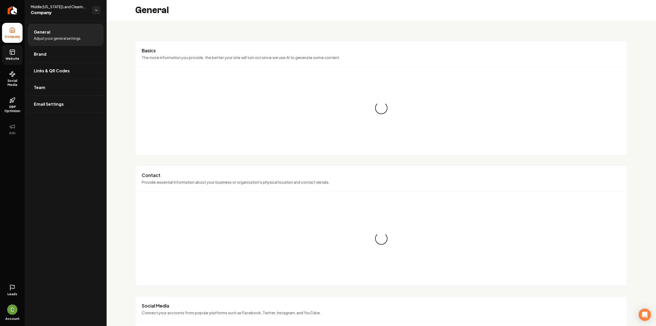
click at [11, 54] on rect at bounding box center [12, 52] width 5 height 5
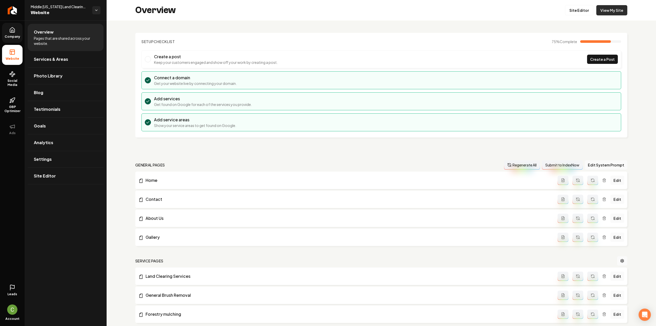
click at [605, 7] on link "View My Site" at bounding box center [612, 10] width 31 height 10
click at [43, 158] on span "Settings" at bounding box center [43, 159] width 18 height 6
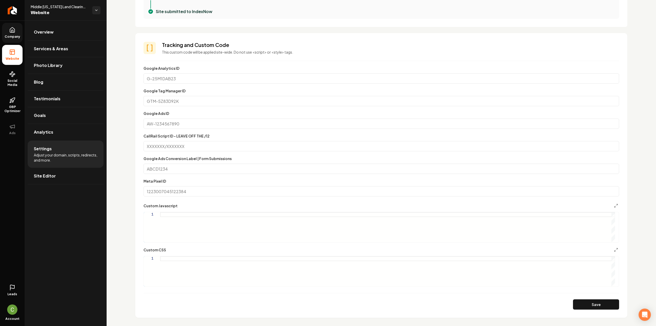
scroll to position [302, 0]
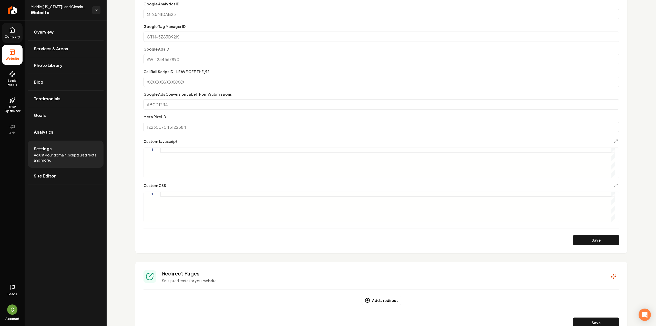
click at [212, 214] on div "Main content area" at bounding box center [387, 207] width 455 height 30
type textarea "**********"
click at [608, 184] on div "Custom CSS" at bounding box center [382, 185] width 476 height 6
click at [615, 186] on polyline "Main content area" at bounding box center [615, 186] width 1 height 1
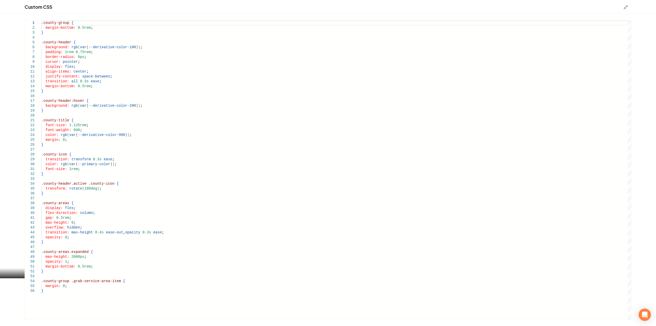
click at [143, 274] on div ".county-group { margin-bottom: 0.5rem ; } .county-header { background: rgb ( va…" at bounding box center [336, 170] width 590 height 299
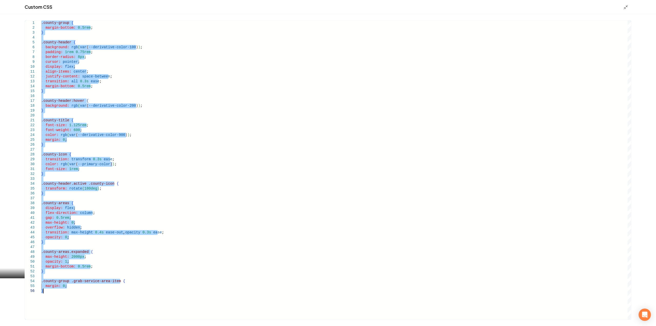
type textarea "**********"
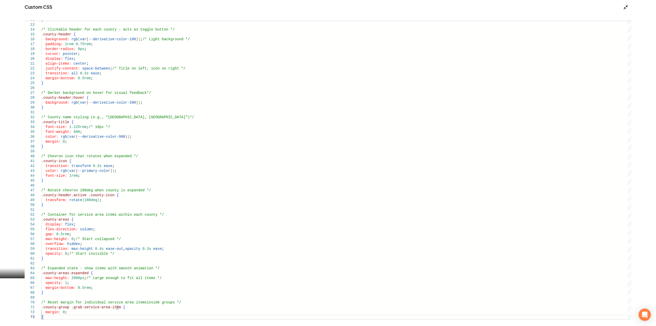
click at [626, 8] on icon "Main content area" at bounding box center [626, 7] width 5 height 5
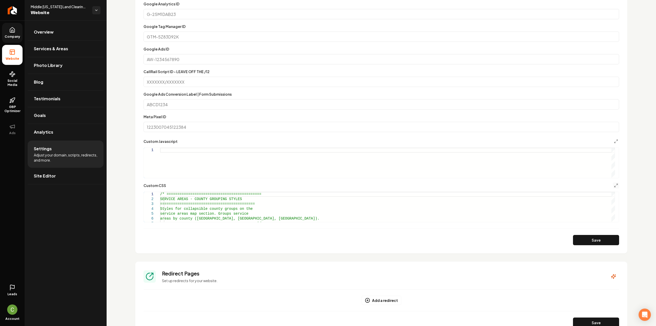
click at [179, 157] on div "Main content area" at bounding box center [387, 163] width 455 height 30
click at [603, 243] on button "Save" at bounding box center [596, 240] width 46 height 10
type textarea "**********"
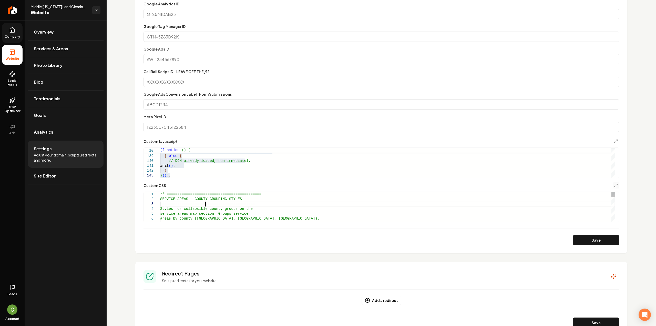
type textarea "**********"
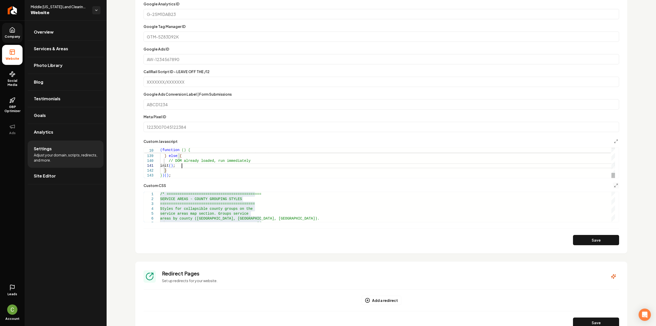
type textarea "**********"
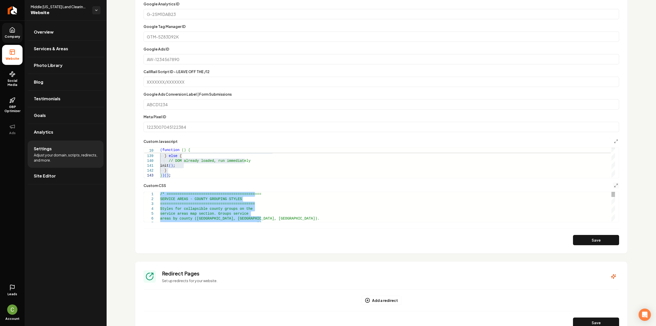
type textarea "**********"
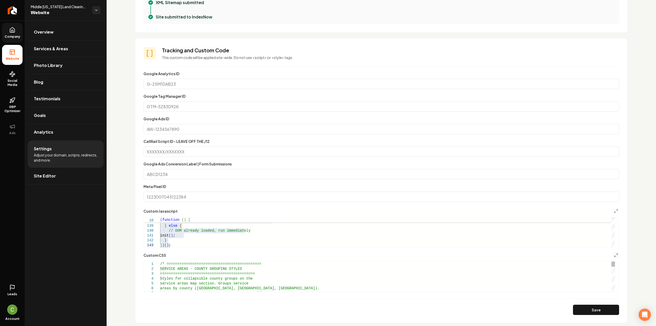
scroll to position [225, 0]
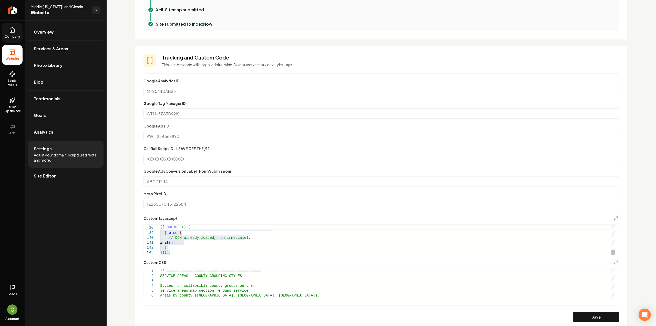
type textarea "*****"
click at [593, 319] on button "Save" at bounding box center [596, 317] width 46 height 10
type textarea "**********"
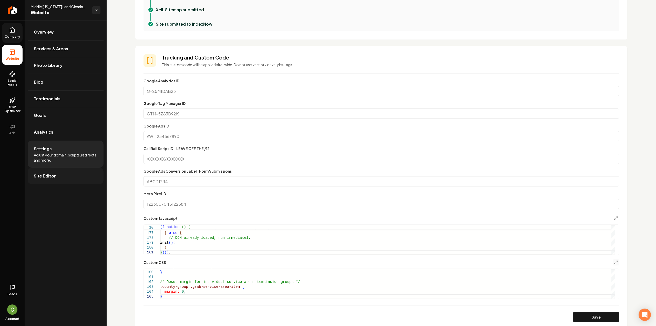
click at [63, 173] on link "Site Editor" at bounding box center [66, 176] width 76 height 16
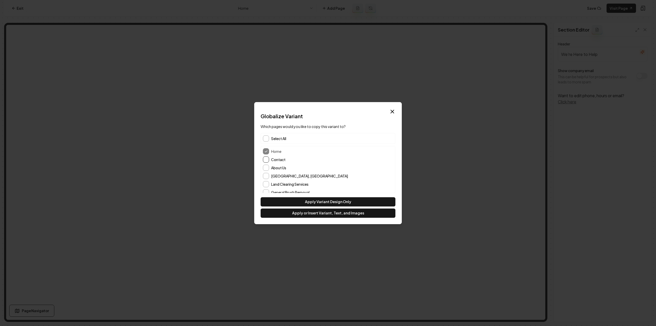
click at [263, 158] on button "Contact" at bounding box center [266, 159] width 6 height 6
click at [312, 215] on button "Apply or Insert Variant, Text, and Images" at bounding box center [328, 212] width 135 height 9
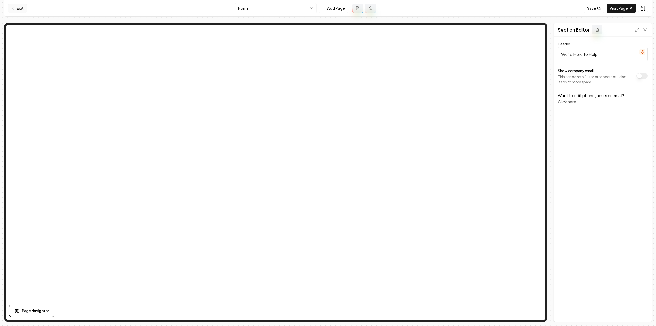
click at [25, 4] on link "Exit" at bounding box center [17, 8] width 19 height 9
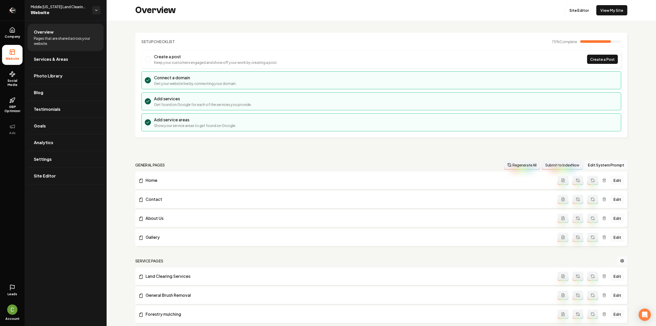
click at [22, 9] on link "Return to dashboard" at bounding box center [12, 10] width 25 height 21
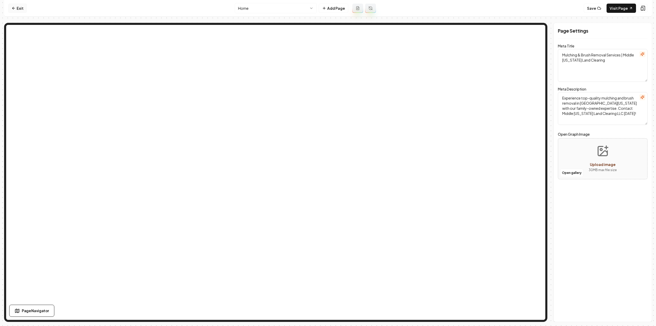
click at [18, 9] on link "Exit" at bounding box center [17, 8] width 19 height 9
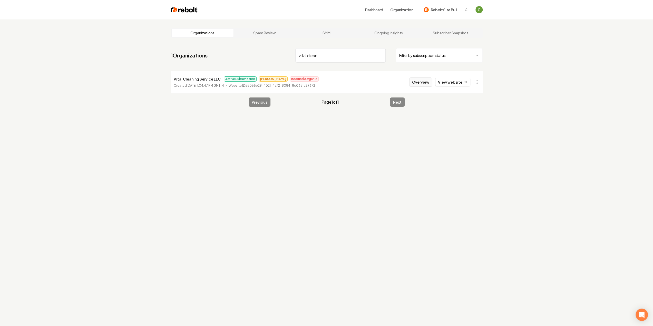
type input "vital clean"
click at [423, 79] on button "Overview" at bounding box center [420, 81] width 23 height 9
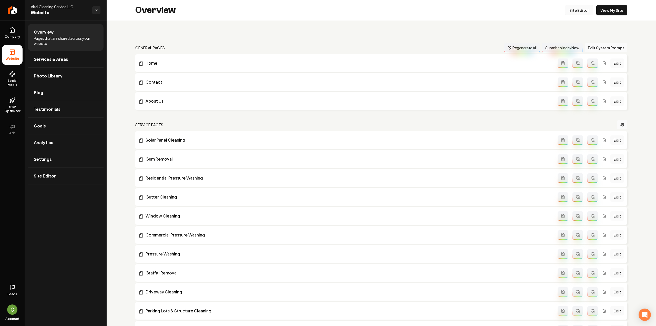
click at [570, 14] on link "Site Editor" at bounding box center [579, 10] width 28 height 10
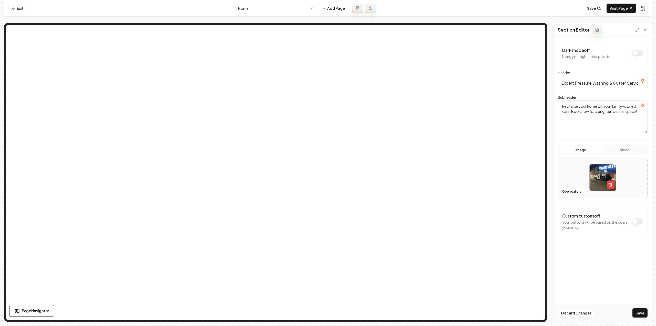
click at [637, 311] on button "Save" at bounding box center [640, 312] width 15 height 9
click at [26, 12] on link "Exit" at bounding box center [17, 8] width 19 height 9
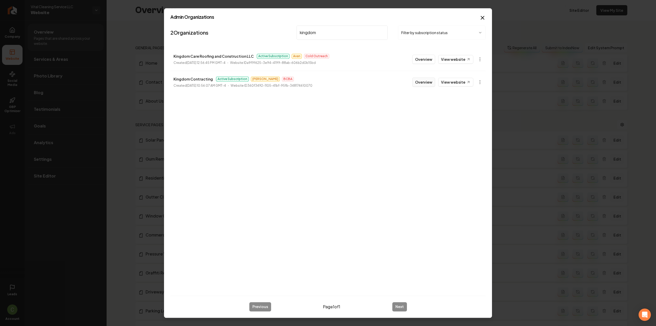
type input "kingdom"
click at [430, 86] on button "Overview" at bounding box center [424, 81] width 23 height 9
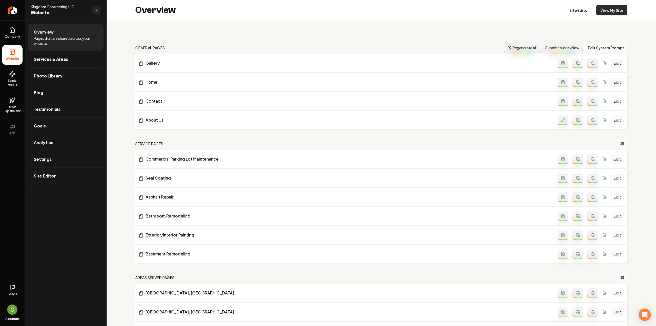
click at [617, 9] on link "View My Site" at bounding box center [612, 10] width 31 height 10
click at [571, 8] on link "Site Editor" at bounding box center [579, 10] width 28 height 10
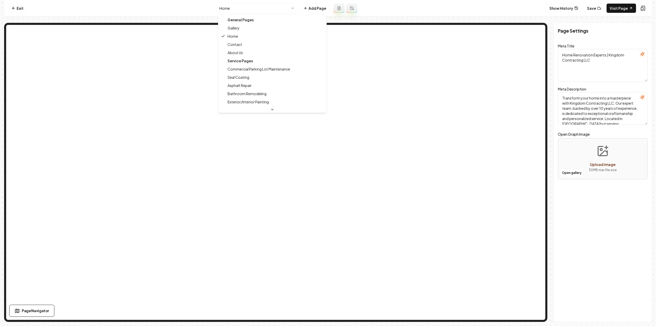
click at [235, 5] on html "Computer Required This feature is only available on a computer. Please switch t…" at bounding box center [328, 163] width 656 height 326
click at [236, 7] on html "Computer Required This feature is only available on a computer. Please switch t…" at bounding box center [328, 163] width 656 height 326
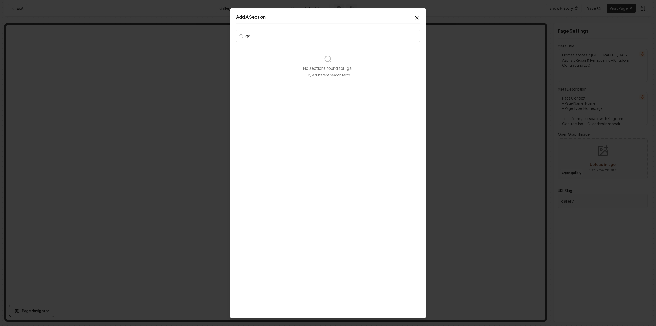
type input "g"
type input "photo ca"
click at [274, 77] on button "Photo Carousel Showcase your best photos in a carousel." at bounding box center [281, 63] width 89 height 33
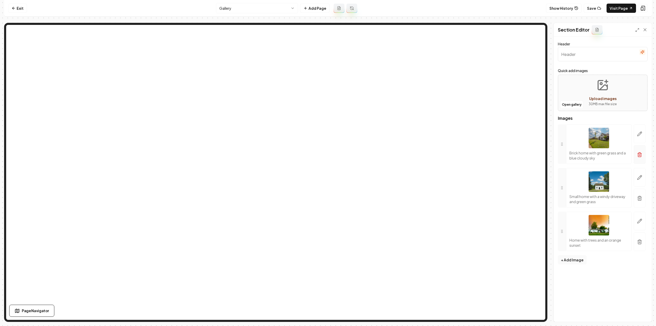
click at [639, 154] on line "button" at bounding box center [639, 154] width 0 height 1
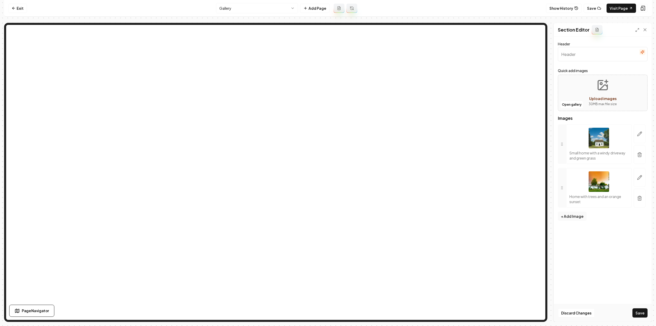
click at [639, 154] on line "button" at bounding box center [639, 154] width 0 height 1
click at [640, 154] on button "button" at bounding box center [640, 141] width 12 height 34
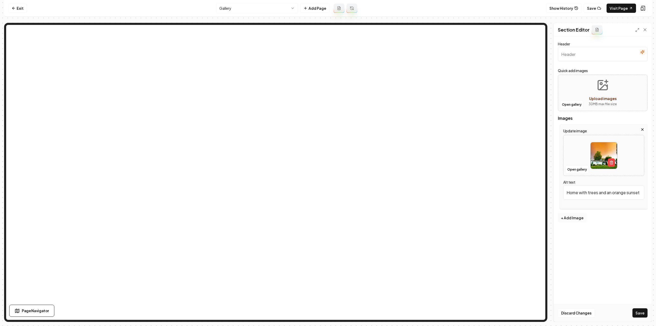
click at [645, 125] on div "Update image Open gallery Alt text Home with trees and an orange sunset" at bounding box center [604, 166] width 88 height 85
click at [645, 127] on div "Update image Open gallery Alt text Home with trees and an orange sunset" at bounding box center [604, 166] width 88 height 85
click at [642, 128] on icon "button" at bounding box center [643, 129] width 2 height 2
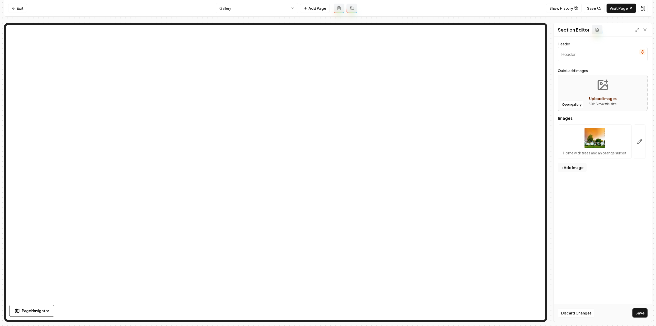
click at [594, 59] on input "Header" at bounding box center [603, 54] width 90 height 14
paste input "Basement Refinishing"
type input "Basement Refinishing"
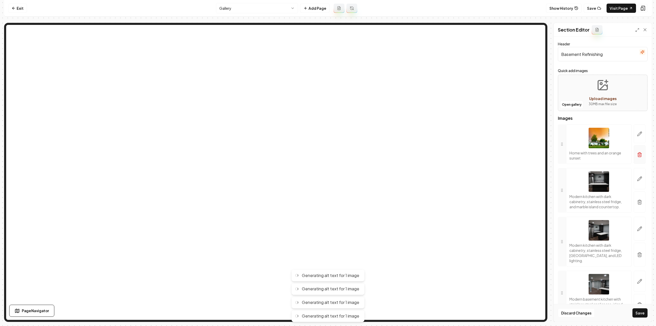
click at [634, 156] on button "button" at bounding box center [640, 154] width 12 height 19
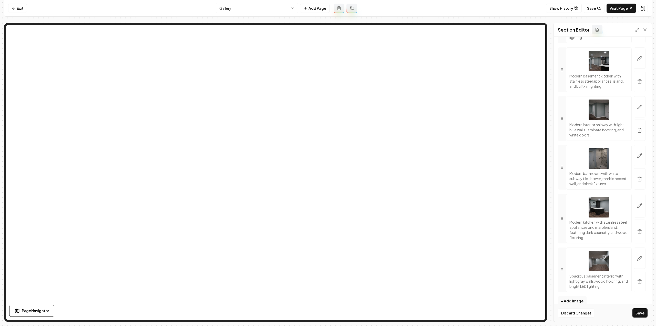
scroll to position [181, 0]
click at [639, 310] on button "Save" at bounding box center [640, 312] width 15 height 9
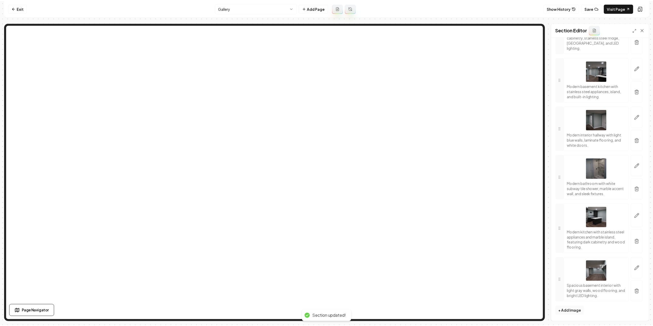
scroll to position [163, 0]
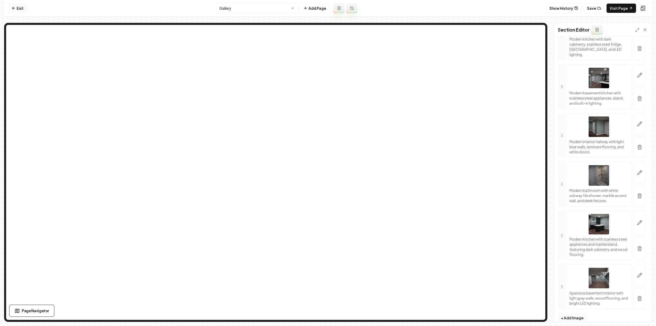
click at [20, 4] on link "Exit" at bounding box center [17, 8] width 19 height 9
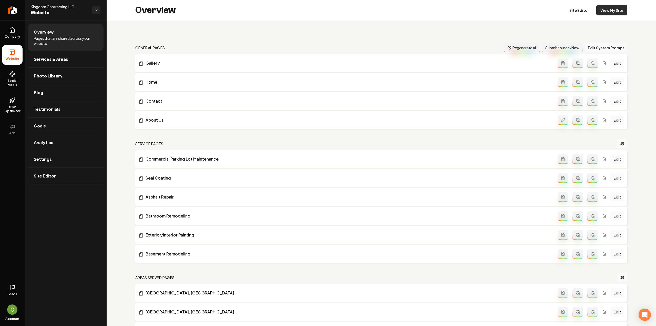
click at [619, 7] on link "View My Site" at bounding box center [612, 10] width 31 height 10
click at [17, 10] on link "Return to dashboard" at bounding box center [12, 10] width 25 height 21
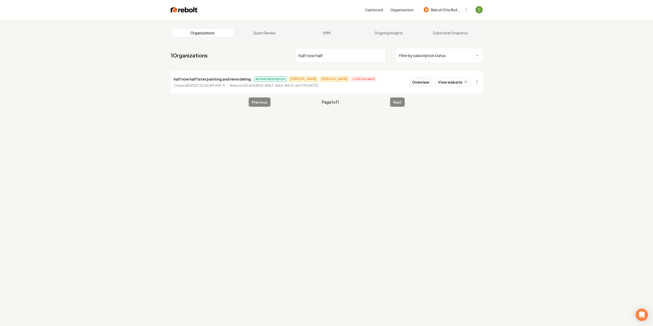
type input "half now half"
click at [425, 84] on button "Overview" at bounding box center [420, 81] width 23 height 9
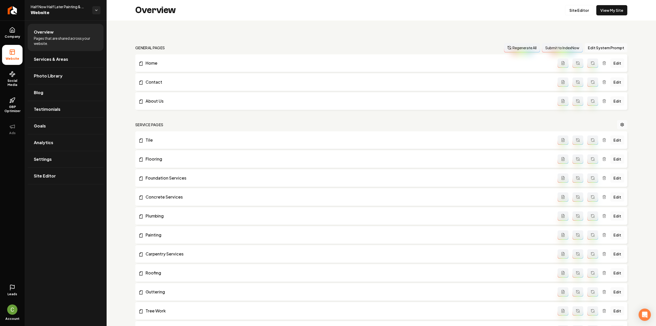
click at [39, 184] on ul "Overview Pages that are shared across your website. Services & Areas Photo Libr…" at bounding box center [66, 104] width 82 height 167
click at [41, 59] on span "Services & Areas" at bounding box center [51, 59] width 34 height 6
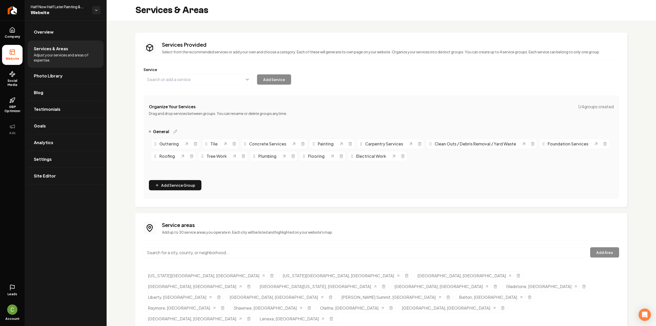
click at [246, 253] on input "Main content area" at bounding box center [365, 252] width 443 height 11
paste input "[GEOGRAPHIC_DATA] Ks"
click at [599, 252] on button "Add Area" at bounding box center [605, 252] width 29 height 10
click at [249, 257] on input "[GEOGRAPHIC_DATA], [GEOGRAPHIC_DATA]" at bounding box center [365, 252] width 443 height 11
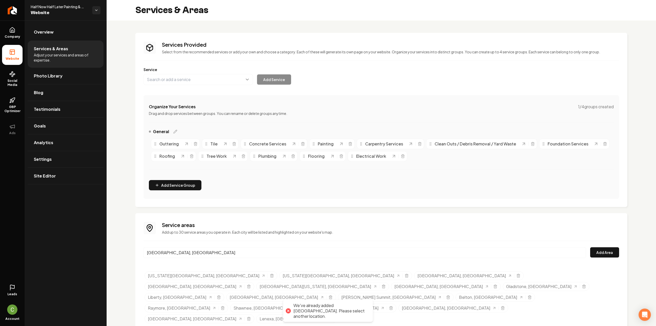
click at [249, 257] on input "[GEOGRAPHIC_DATA], [GEOGRAPHIC_DATA]" at bounding box center [365, 252] width 443 height 11
paste input "lathe Ks"
click at [189, 248] on input "Olathe, [GEOGRAPHIC_DATA]" at bounding box center [365, 252] width 443 height 11
click at [189, 253] on input "Olathe, [GEOGRAPHIC_DATA]" at bounding box center [365, 252] width 443 height 11
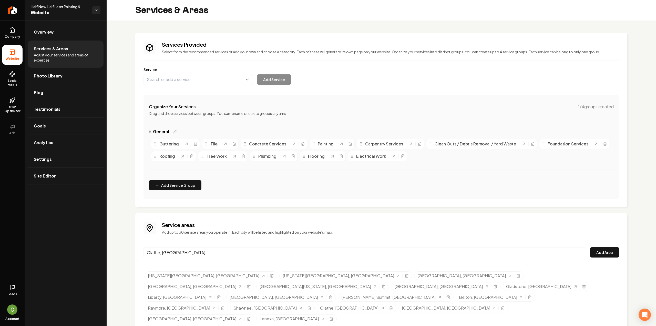
click at [189, 253] on input "Olathe, [GEOGRAPHIC_DATA]" at bounding box center [365, 252] width 443 height 11
paste input "[PERSON_NAME]"
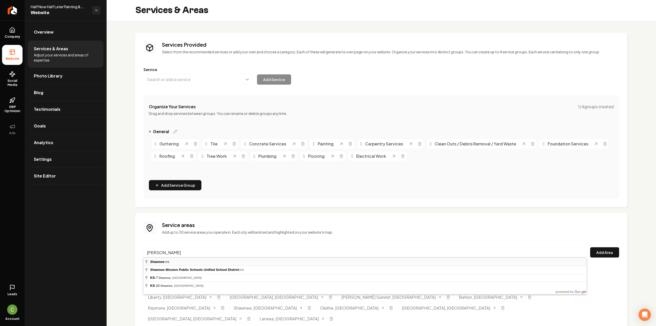
type input "Shawnee, [GEOGRAPHIC_DATA]"
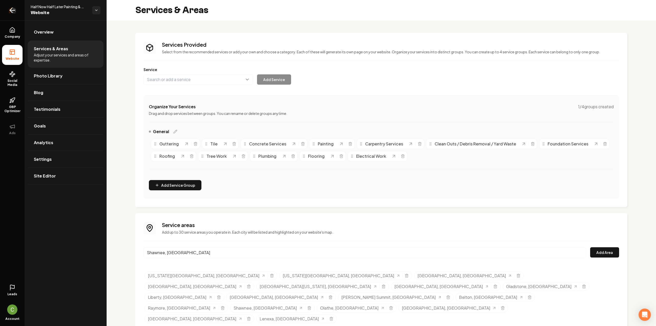
click at [7, 12] on link "Return to dashboard" at bounding box center [12, 10] width 25 height 21
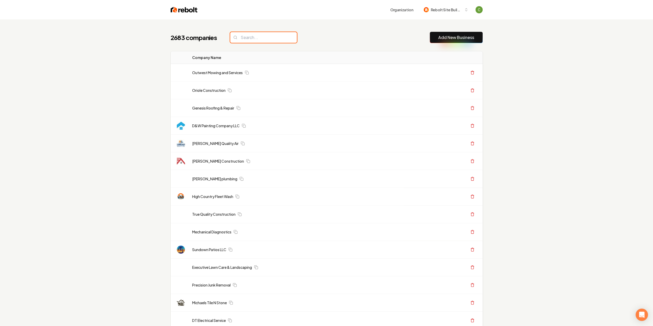
click at [266, 40] on input "search" at bounding box center [263, 37] width 67 height 11
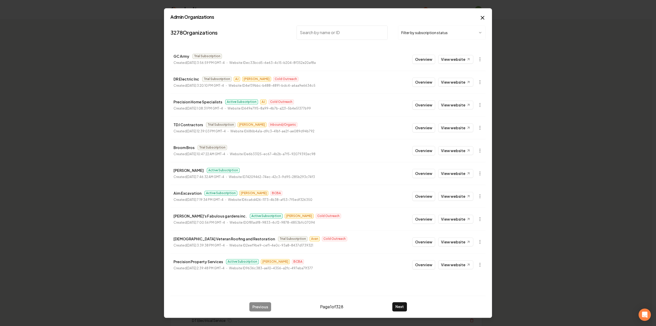
click at [370, 34] on input "search" at bounding box center [342, 32] width 91 height 14
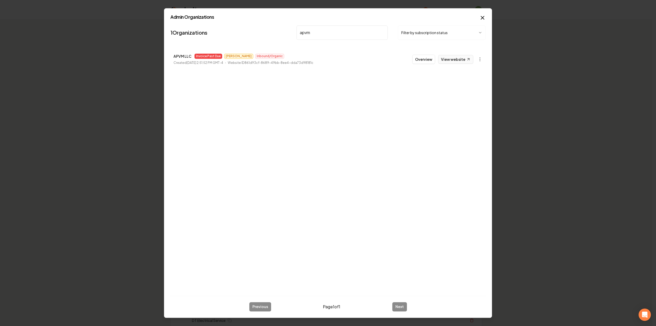
type input "apvm"
click at [458, 58] on link "View website" at bounding box center [455, 59] width 35 height 9
click at [424, 61] on button "Overview" at bounding box center [424, 59] width 23 height 9
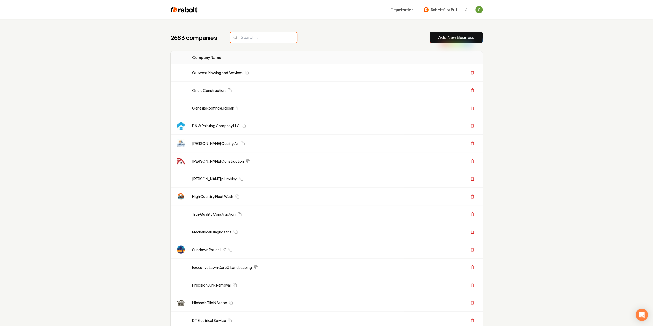
click at [273, 35] on input "search" at bounding box center [263, 37] width 67 height 11
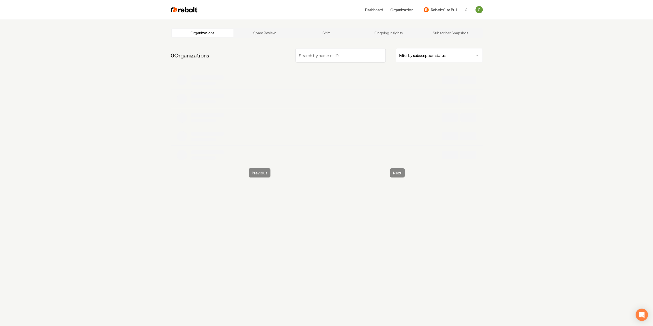
click at [360, 50] on input "search" at bounding box center [340, 55] width 90 height 14
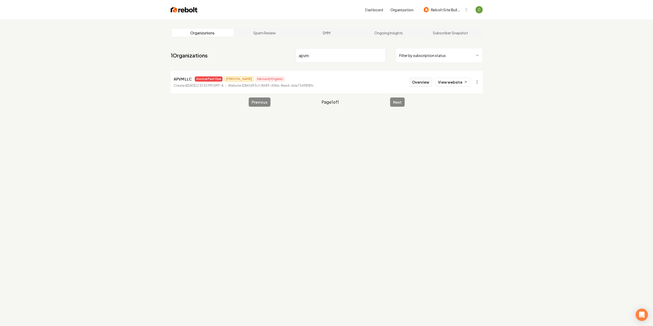
type input "apvm"
click at [422, 83] on button "Overview" at bounding box center [420, 81] width 23 height 9
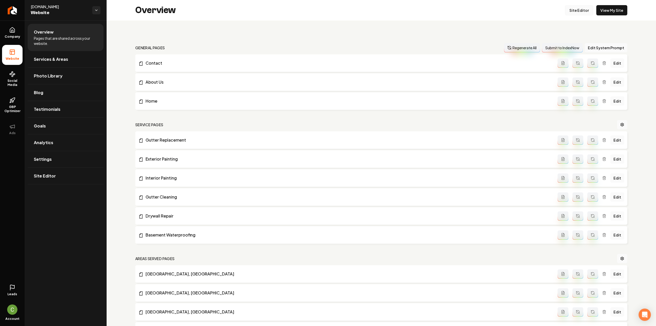
click at [577, 6] on link "Site Editor" at bounding box center [579, 10] width 28 height 10
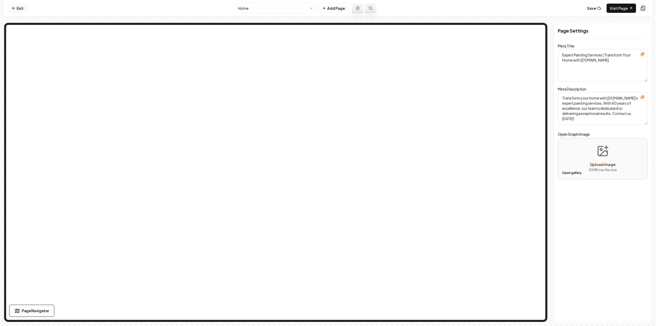
click at [18, 7] on link "Exit" at bounding box center [17, 8] width 19 height 9
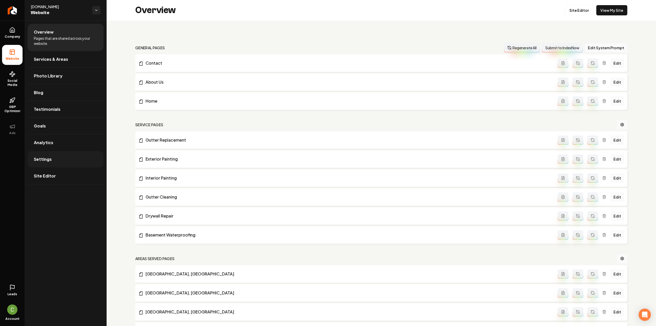
click at [68, 161] on link "Settings" at bounding box center [66, 159] width 76 height 16
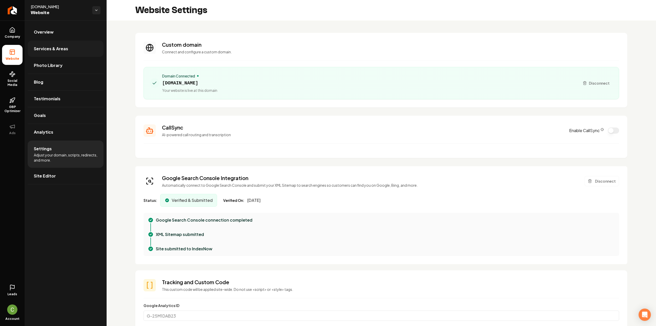
click at [69, 49] on link "Services & Areas" at bounding box center [66, 49] width 76 height 16
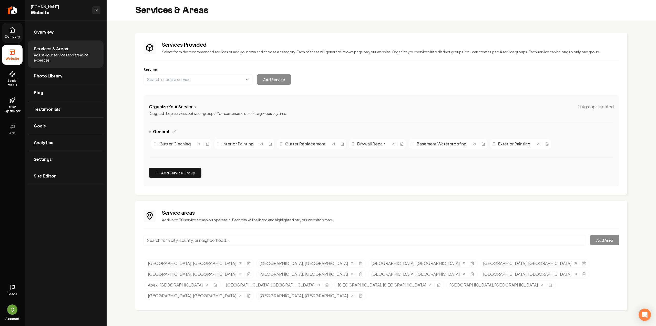
click at [15, 38] on span "Company" at bounding box center [13, 37] width 20 height 4
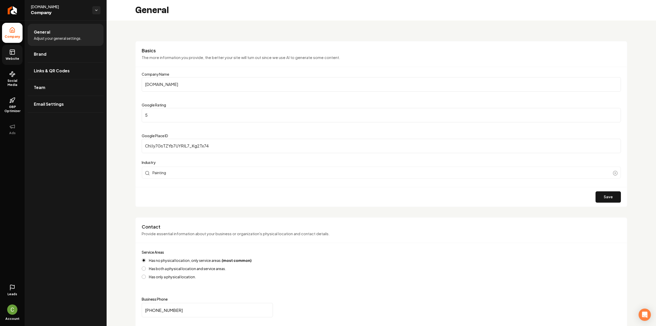
click at [8, 57] on span "Website" at bounding box center [13, 59] width 18 height 4
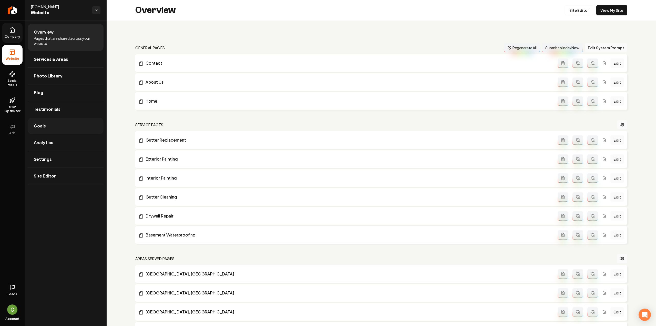
click at [52, 131] on link "Goals" at bounding box center [66, 126] width 76 height 16
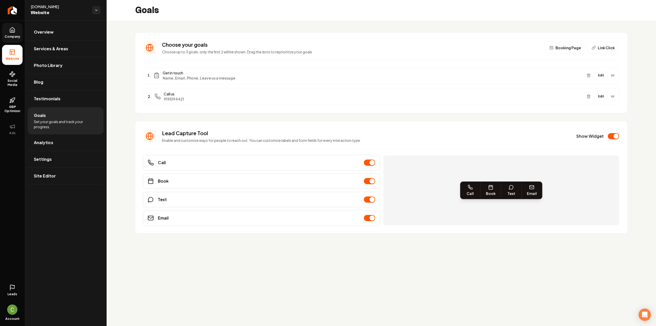
click at [601, 76] on button "Edit" at bounding box center [601, 75] width 13 height 7
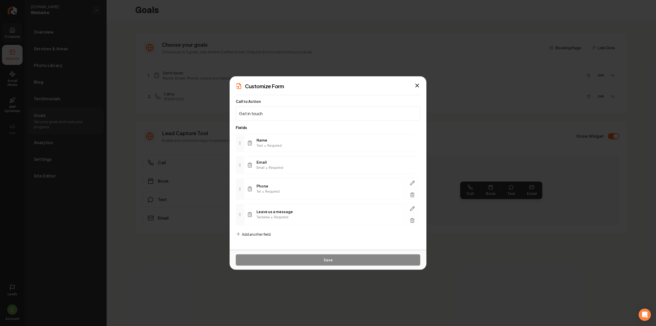
click at [257, 233] on span "Add another field" at bounding box center [256, 233] width 29 height 5
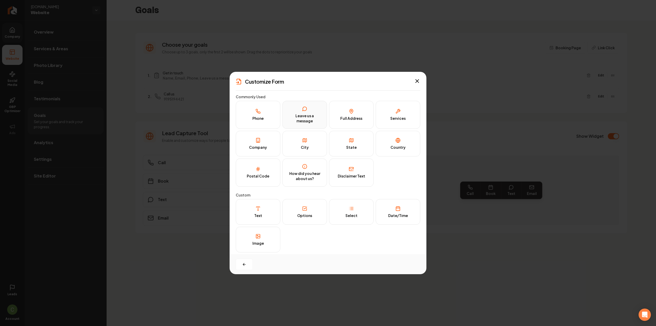
click at [301, 118] on div "Leave us a message" at bounding box center [305, 118] width 34 height 10
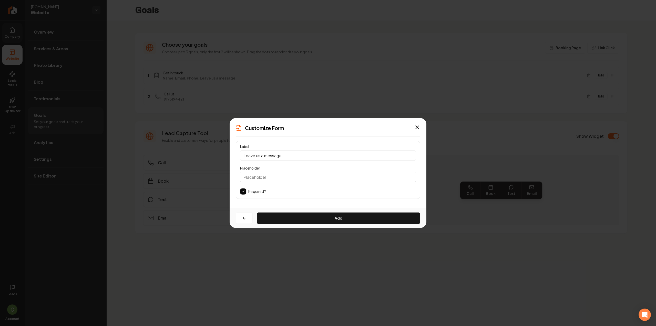
click at [284, 162] on div "Label Leave us a message Placeholder Required?" at bounding box center [328, 170] width 185 height 58
click at [285, 157] on input "Leave us a message" at bounding box center [328, 155] width 176 height 10
type input "Job Description"
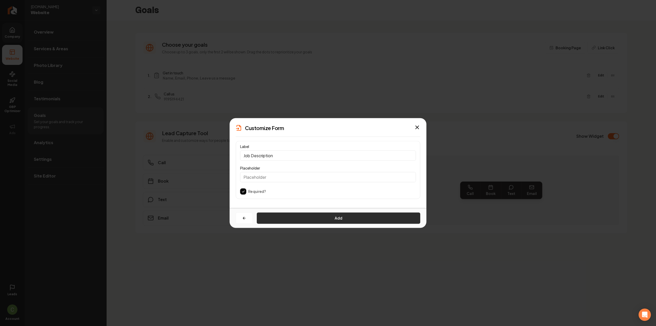
click at [317, 214] on button "Add" at bounding box center [339, 217] width 164 height 11
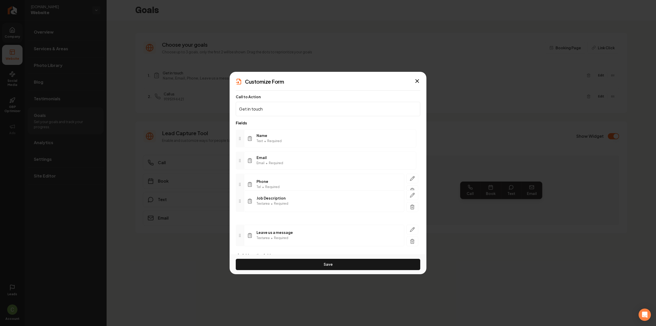
drag, startPoint x: 239, startPoint y: 235, endPoint x: 242, endPoint y: 200, distance: 34.7
click at [242, 200] on icon at bounding box center [240, 201] width 4 height 4
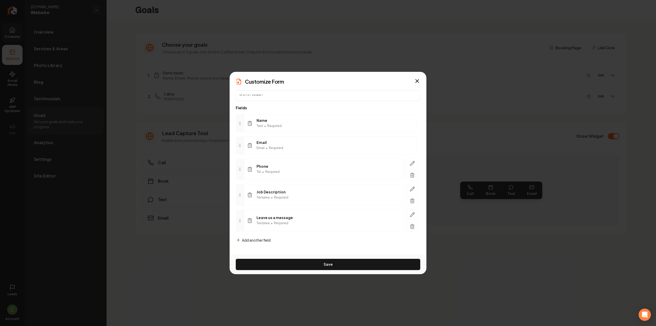
click at [260, 238] on span "Add another field" at bounding box center [256, 239] width 29 height 5
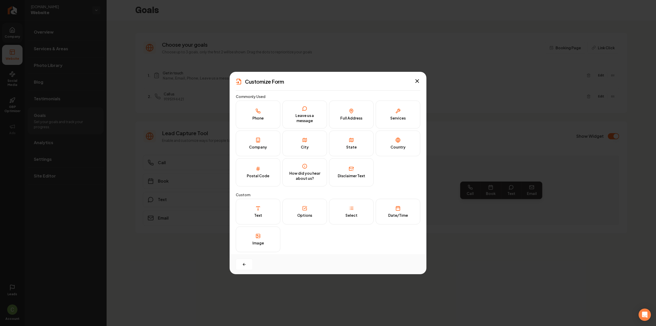
scroll to position [0, 0]
click at [382, 119] on button "Services" at bounding box center [398, 115] width 45 height 28
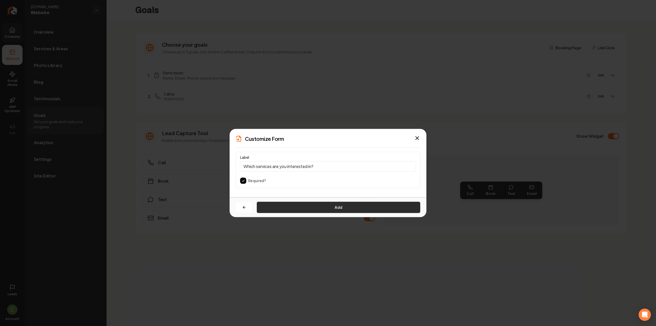
click at [291, 205] on button "Add" at bounding box center [339, 207] width 164 height 11
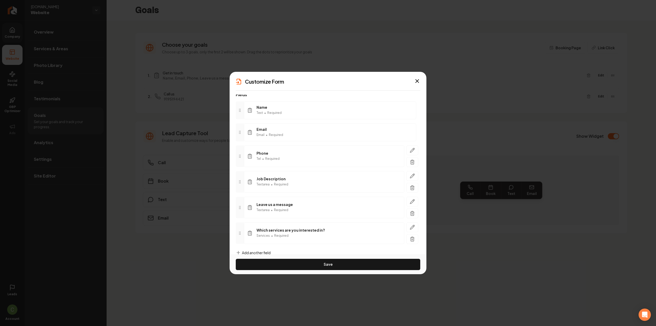
scroll to position [41, 0]
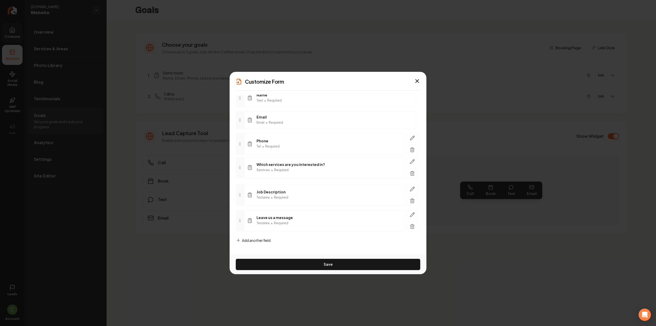
drag, startPoint x: 240, startPoint y: 213, endPoint x: 239, endPoint y: 167, distance: 45.1
click at [239, 167] on icon at bounding box center [240, 167] width 4 height 4
click at [274, 264] on button "Save" at bounding box center [328, 264] width 185 height 11
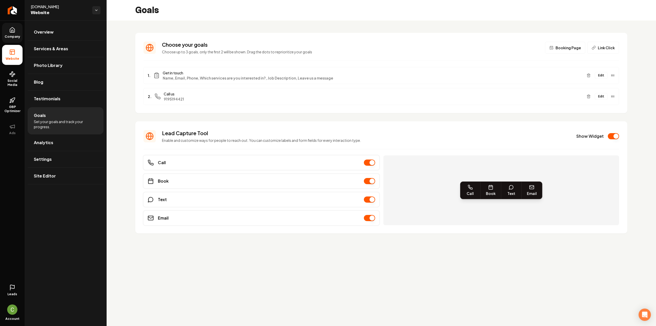
click at [9, 38] on span "Company" at bounding box center [13, 37] width 20 height 4
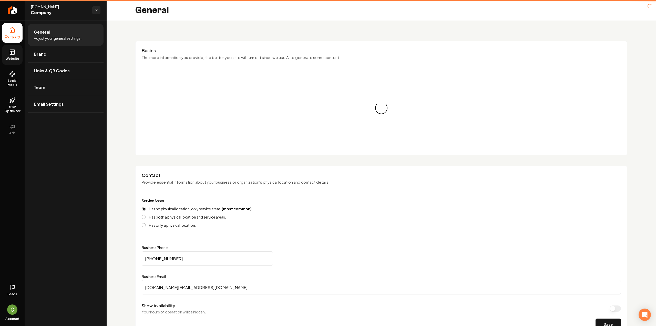
click at [13, 50] on rect at bounding box center [12, 52] width 5 height 5
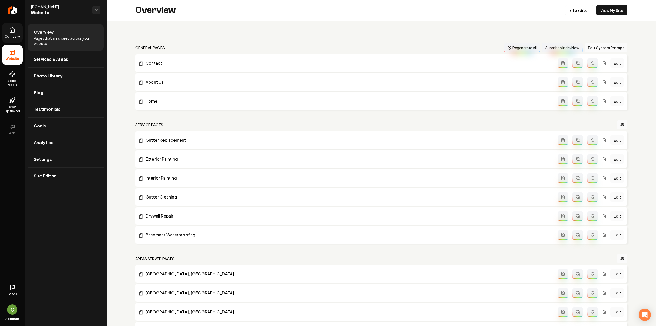
click at [609, 4] on div "Overview Site Editor View My Site" at bounding box center [382, 10] width 550 height 21
click at [607, 8] on link "View My Site" at bounding box center [612, 10] width 31 height 10
click at [52, 157] on link "Settings" at bounding box center [66, 159] width 76 height 16
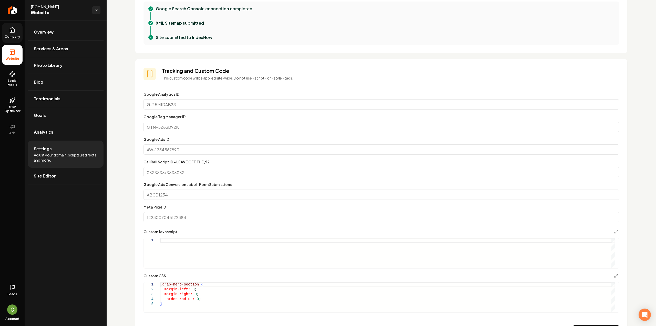
scroll to position [231, 0]
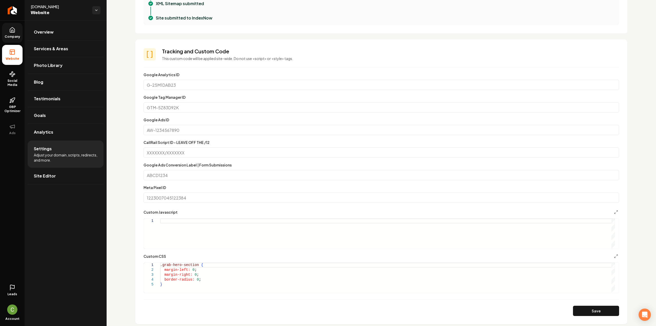
click at [177, 292] on div ".grab-hero-section { margin-left: 0 ; margin-right: 0 ; border-radius: 0 ; }" at bounding box center [387, 278] width 455 height 30
click at [225, 287] on div "margin-right: 0 ; border-radius: 0 ; } .grab-cta-buttons-base:nth-child ( 1 ) {…" at bounding box center [387, 271] width 455 height 44
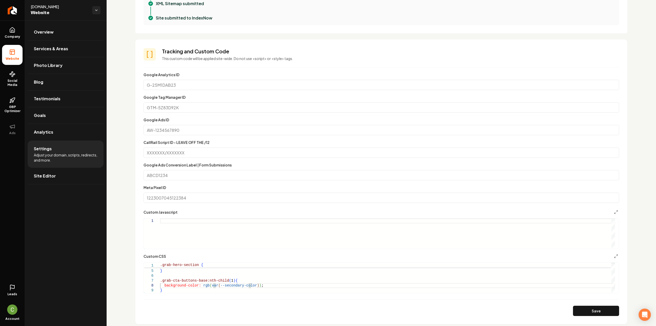
click at [583, 311] on button "Save" at bounding box center [596, 311] width 46 height 10
click at [261, 287] on div "margin-right: 0 ; border-radius: 0 ; } .grab-cta-buttons-base:nth-child ( 1 ) {…" at bounding box center [387, 271] width 455 height 44
drag, startPoint x: 256, startPoint y: 282, endPoint x: 199, endPoint y: 282, distance: 56.2
click at [199, 282] on div "border-radius: 0 ; } .grab-cta-buttons-base:nth-child ( 1 ) { background-color:…" at bounding box center [387, 268] width 455 height 49
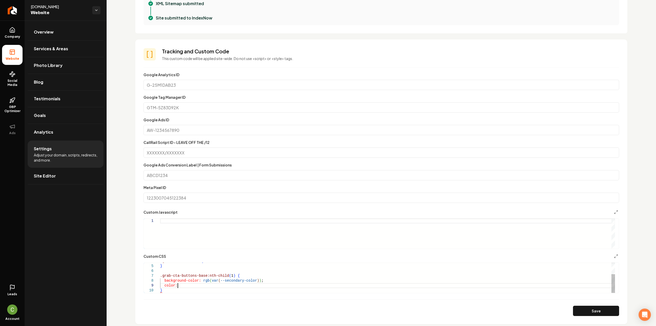
click at [187, 287] on div "border-radius: 0 ; } .grab-cta-buttons-base:nth-child ( 1 ) { background-color:…" at bounding box center [387, 268] width 455 height 49
click at [210, 283] on div "border-radius: 0 ; } .grab-cta-buttons-base:nth-child ( 1 ) { background-color:…" at bounding box center [387, 268] width 455 height 49
click at [208, 283] on div "border-radius: 0 ; } .grab-cta-buttons-base:nth-child ( 1 ) { background-color:…" at bounding box center [387, 268] width 455 height 49
click at [208, 285] on div "border-radius: 0 ; } .grab-cta-buttons-base:nth-child ( 1 ) { background-color:…" at bounding box center [387, 268] width 455 height 49
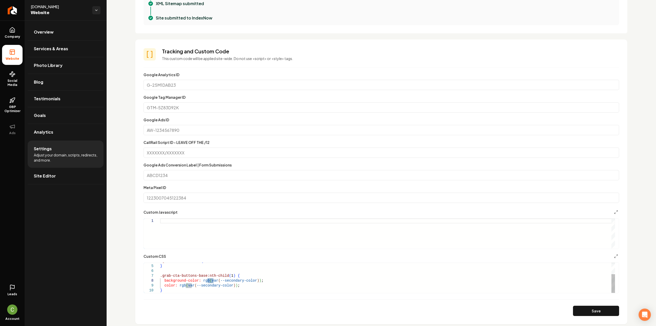
click at [209, 285] on div "border-radius: 0 ; } .grab-cta-buttons-base:nth-child ( 1 ) { background-color:…" at bounding box center [387, 268] width 455 height 49
click at [585, 307] on button "Save" at bounding box center [596, 311] width 46 height 10
click at [229, 284] on div "border-radius: 0 ; } .grab-cta-buttons-base:nth-child ( 1 ) { background-color:…" at bounding box center [387, 268] width 455 height 49
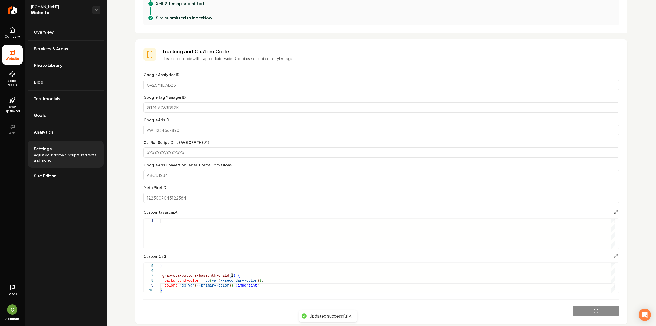
type textarea "**********"
click at [573, 310] on button "Save" at bounding box center [596, 311] width 46 height 10
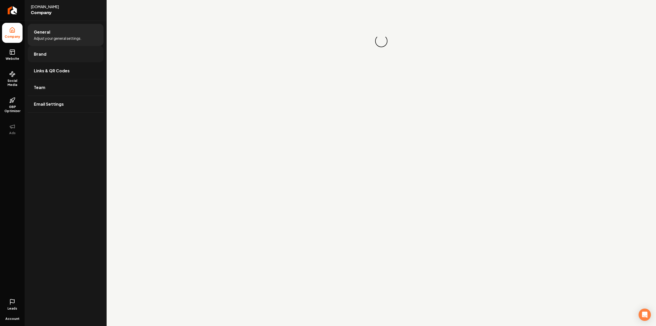
click at [41, 53] on span "Brand" at bounding box center [40, 54] width 13 height 6
